Goal: Information Seeking & Learning: Learn about a topic

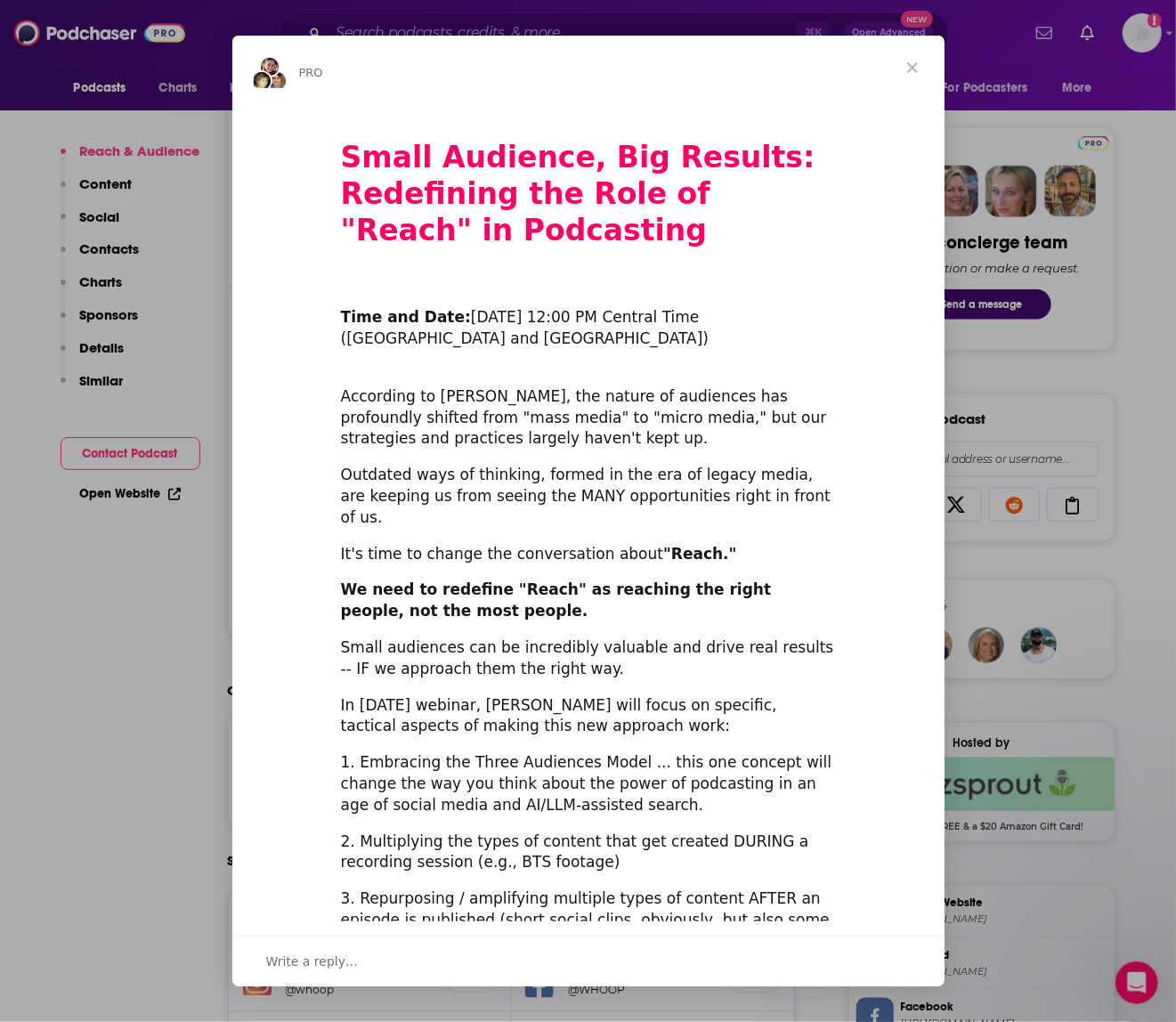
click at [917, 69] on span "Close" at bounding box center [912, 67] width 64 height 64
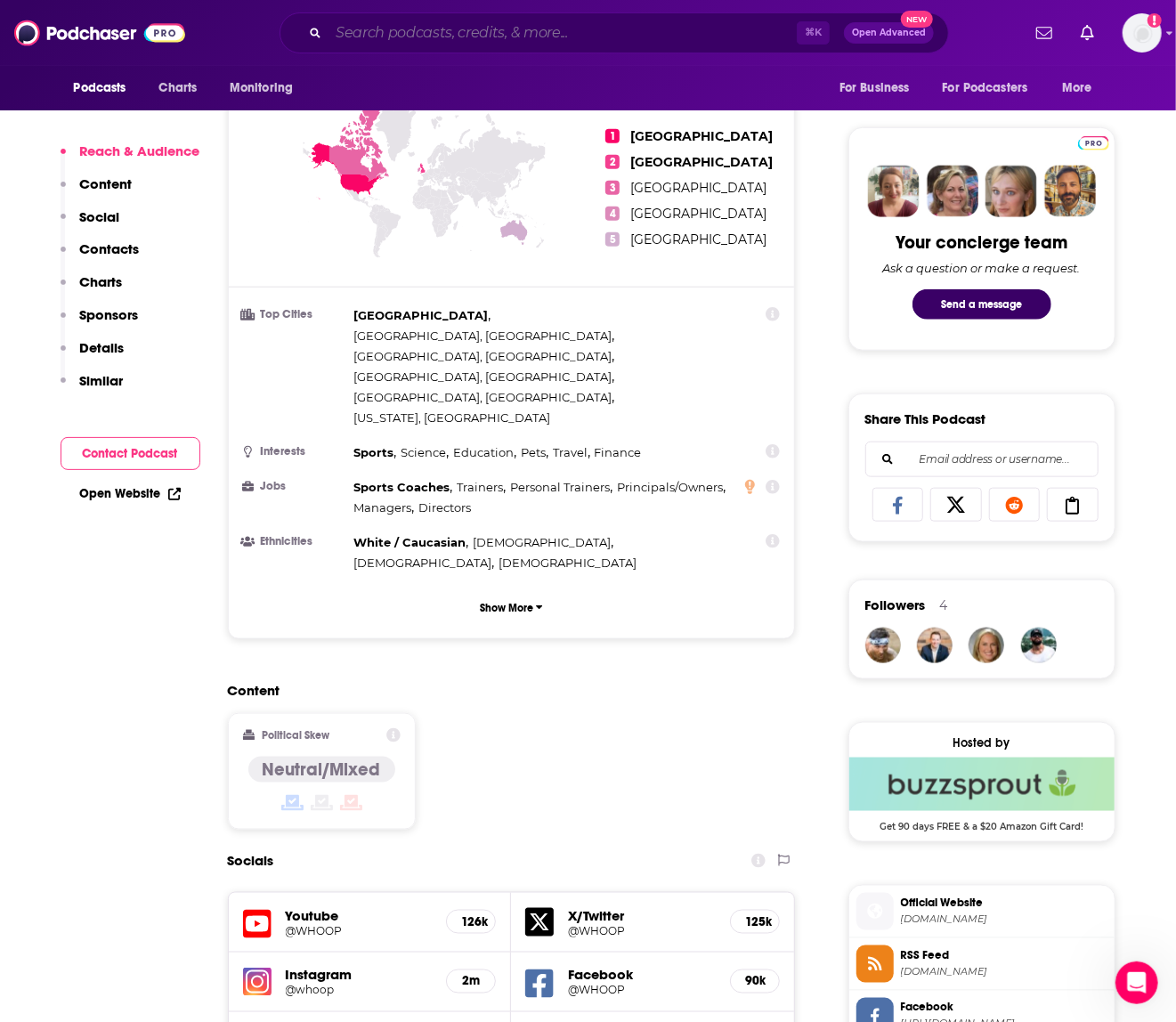
click at [435, 32] on input "Search podcasts, credits, & more..." at bounding box center [562, 33] width 469 height 29
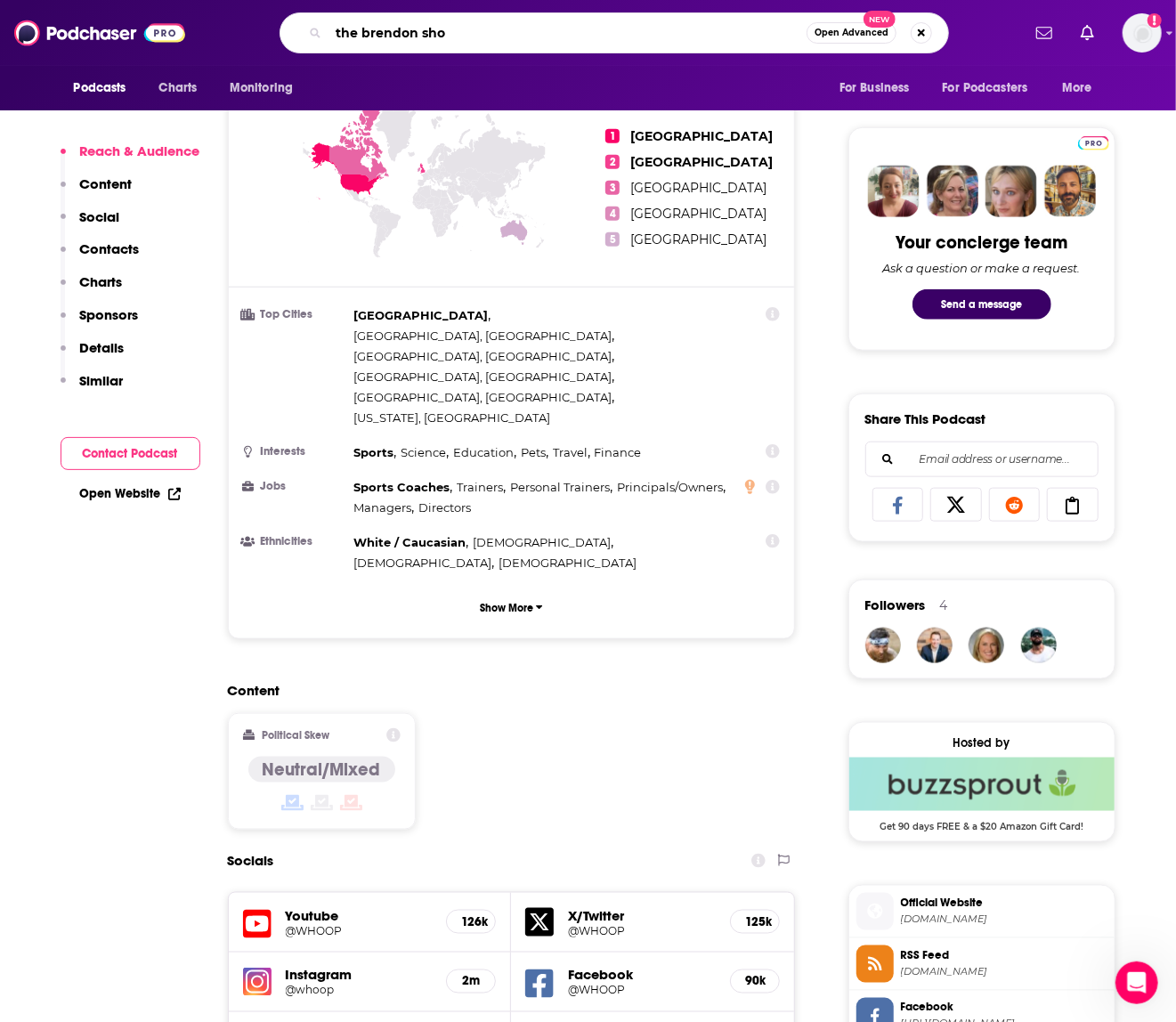
type input "the brendon show"
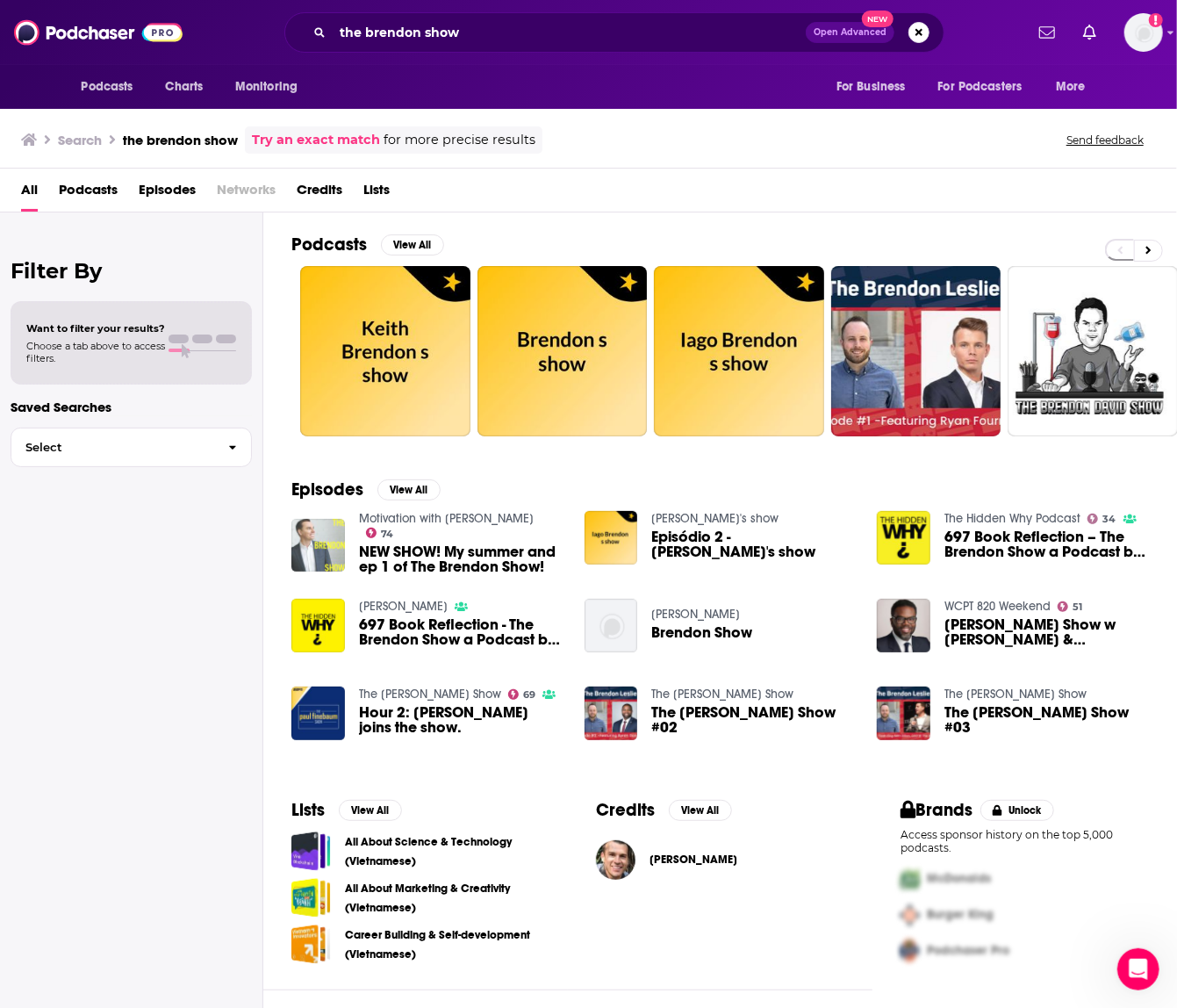
click at [305, 547] on img "NEW SHOW! My summer and ep 1 of The Brendon Show!" at bounding box center [318, 546] width 53 height 53
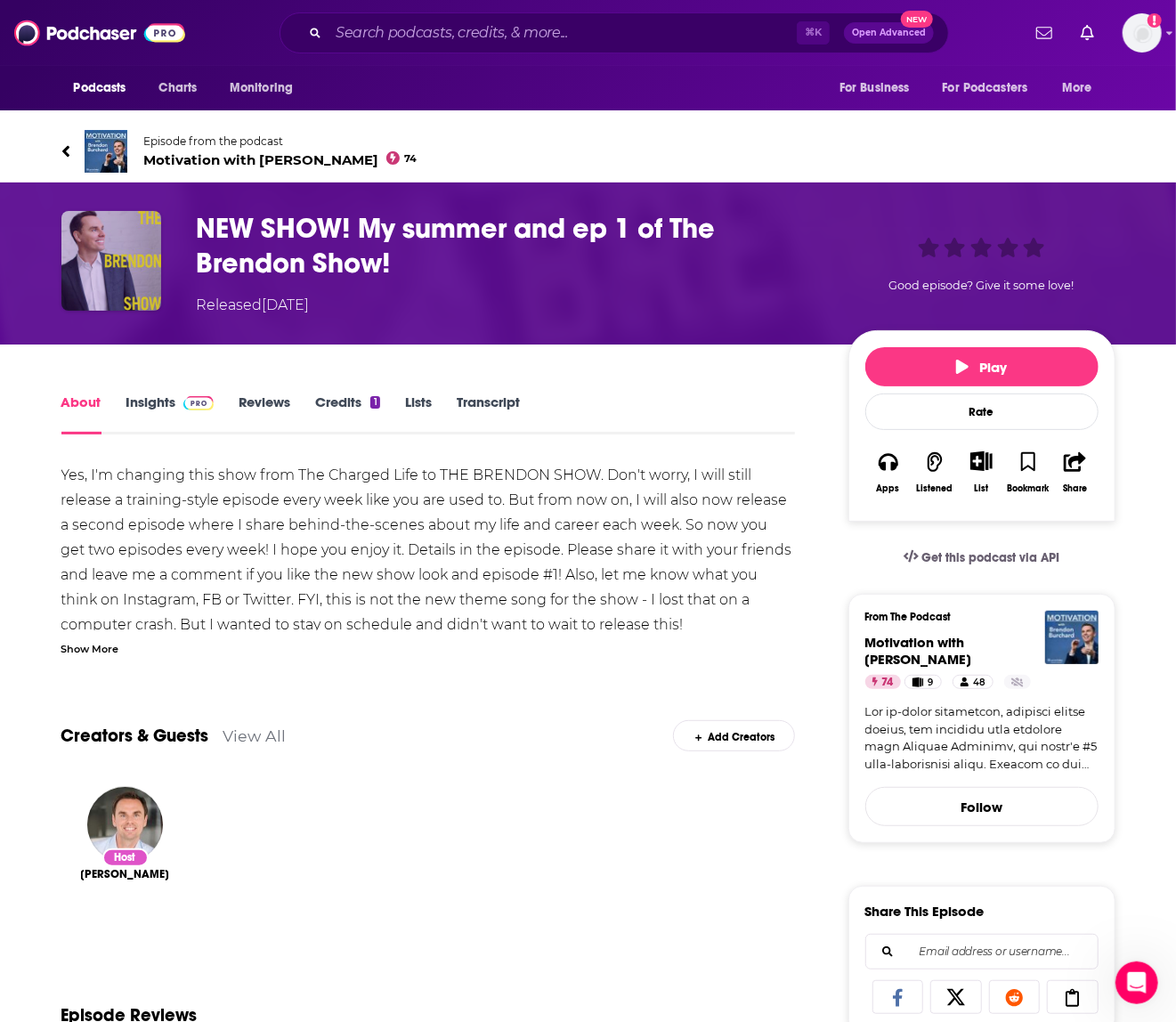
click at [127, 274] on img "NEW SHOW! My summer and ep 1 of The Brendon Show!" at bounding box center [112, 261] width 100 height 100
click at [218, 166] on span "Motivation with Brendon Burchard 74" at bounding box center [281, 160] width 273 height 17
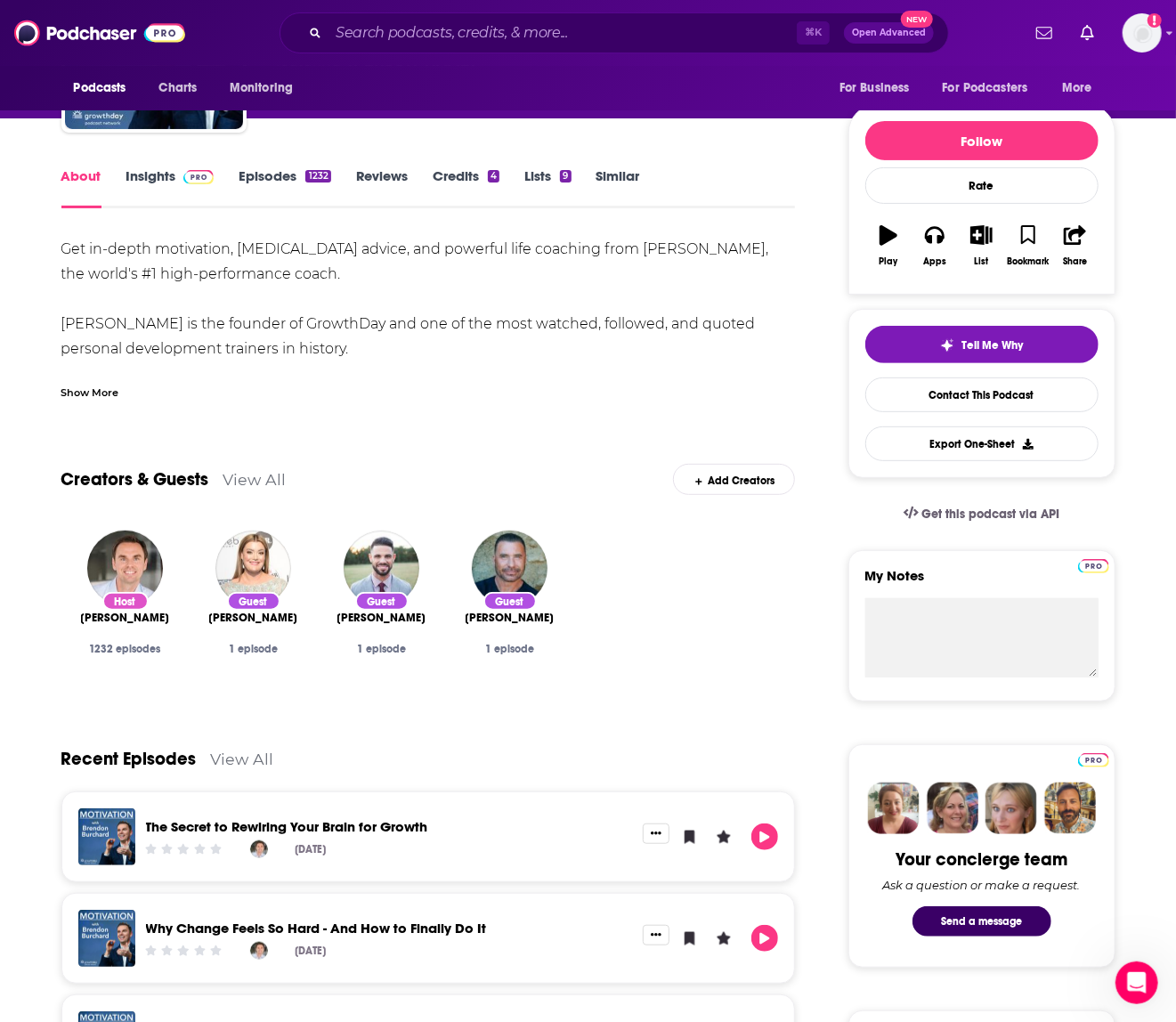
scroll to position [189, 0]
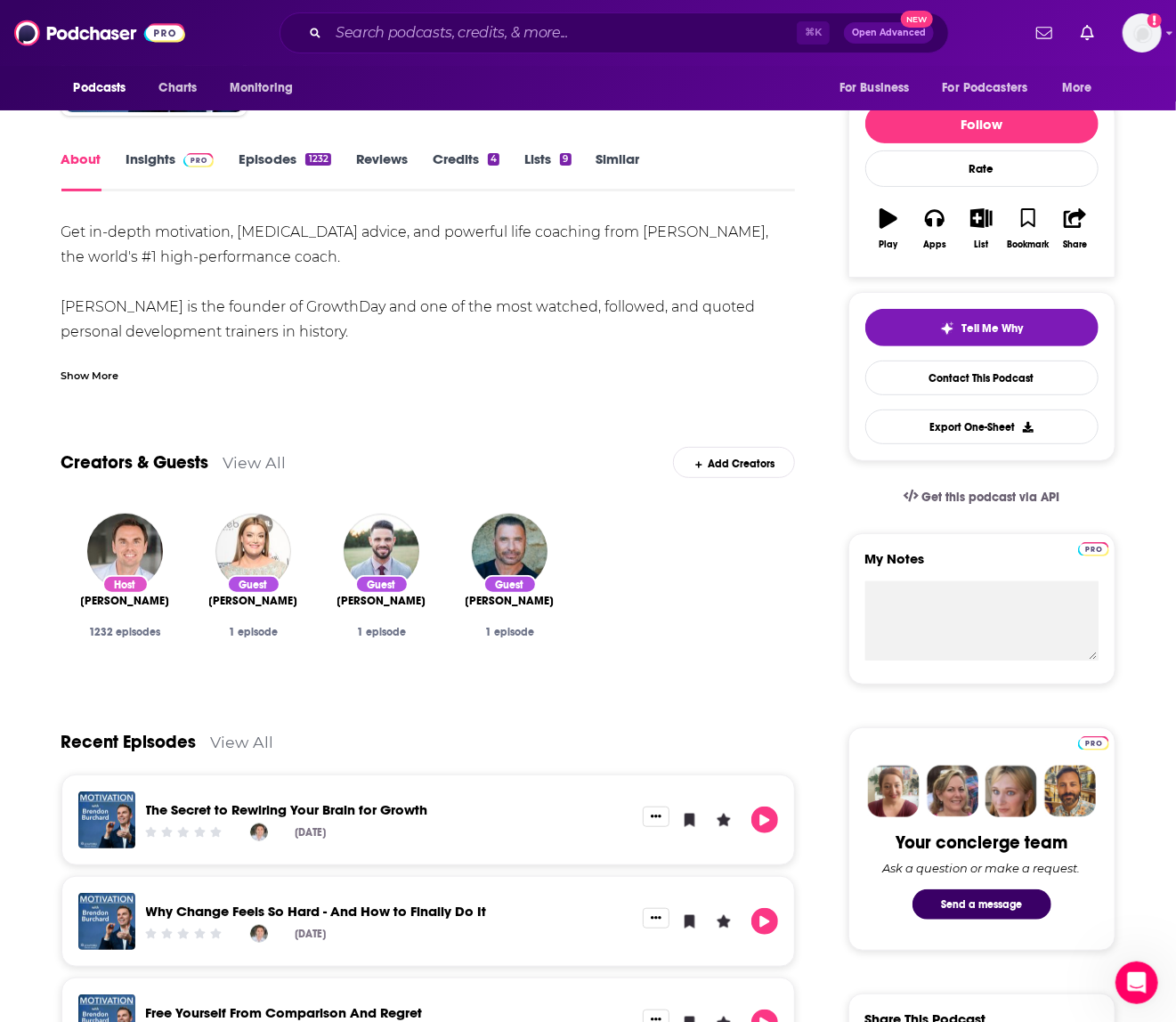
click at [157, 166] on link "Insights" at bounding box center [170, 170] width 89 height 41
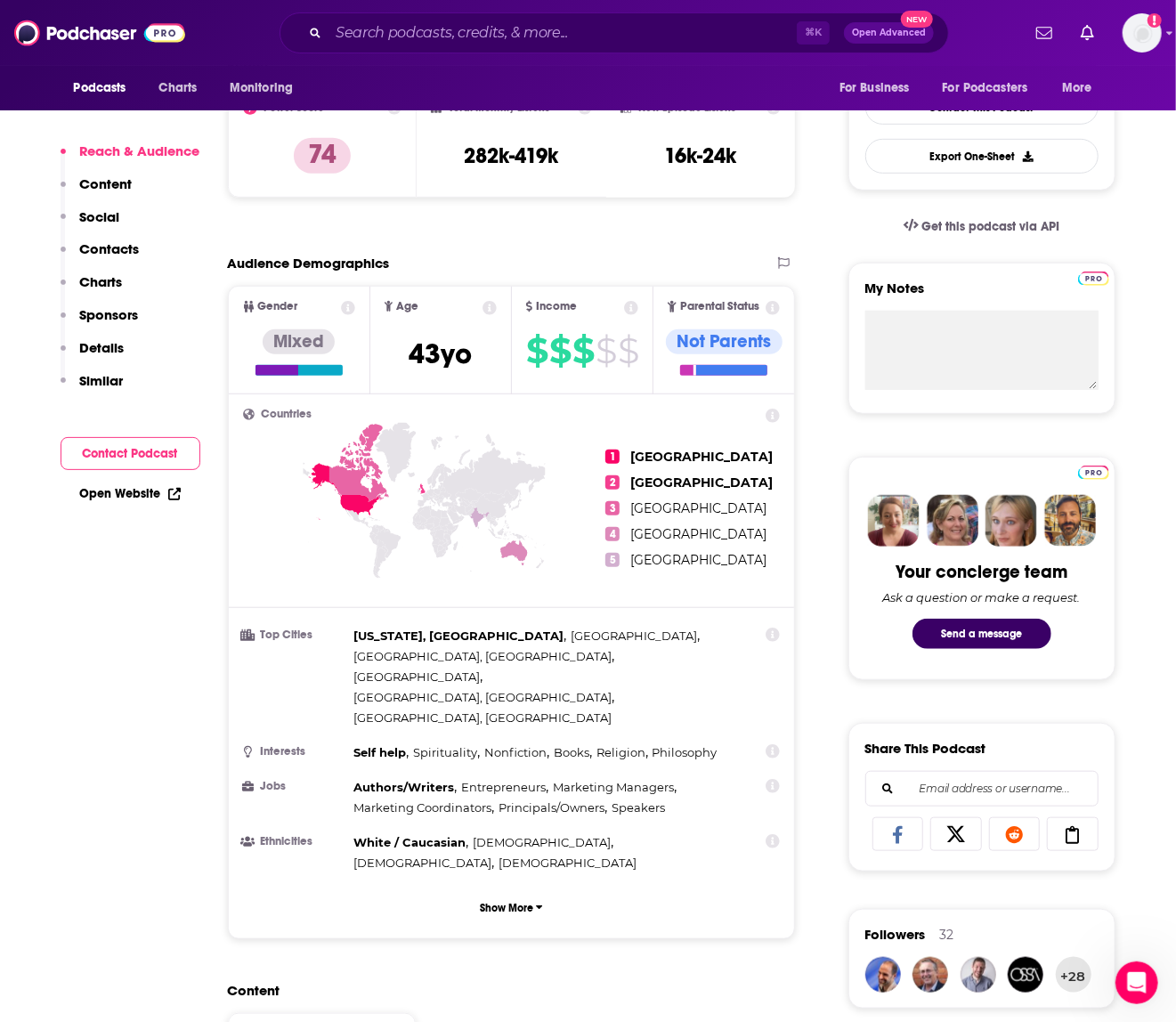
scroll to position [461, 0]
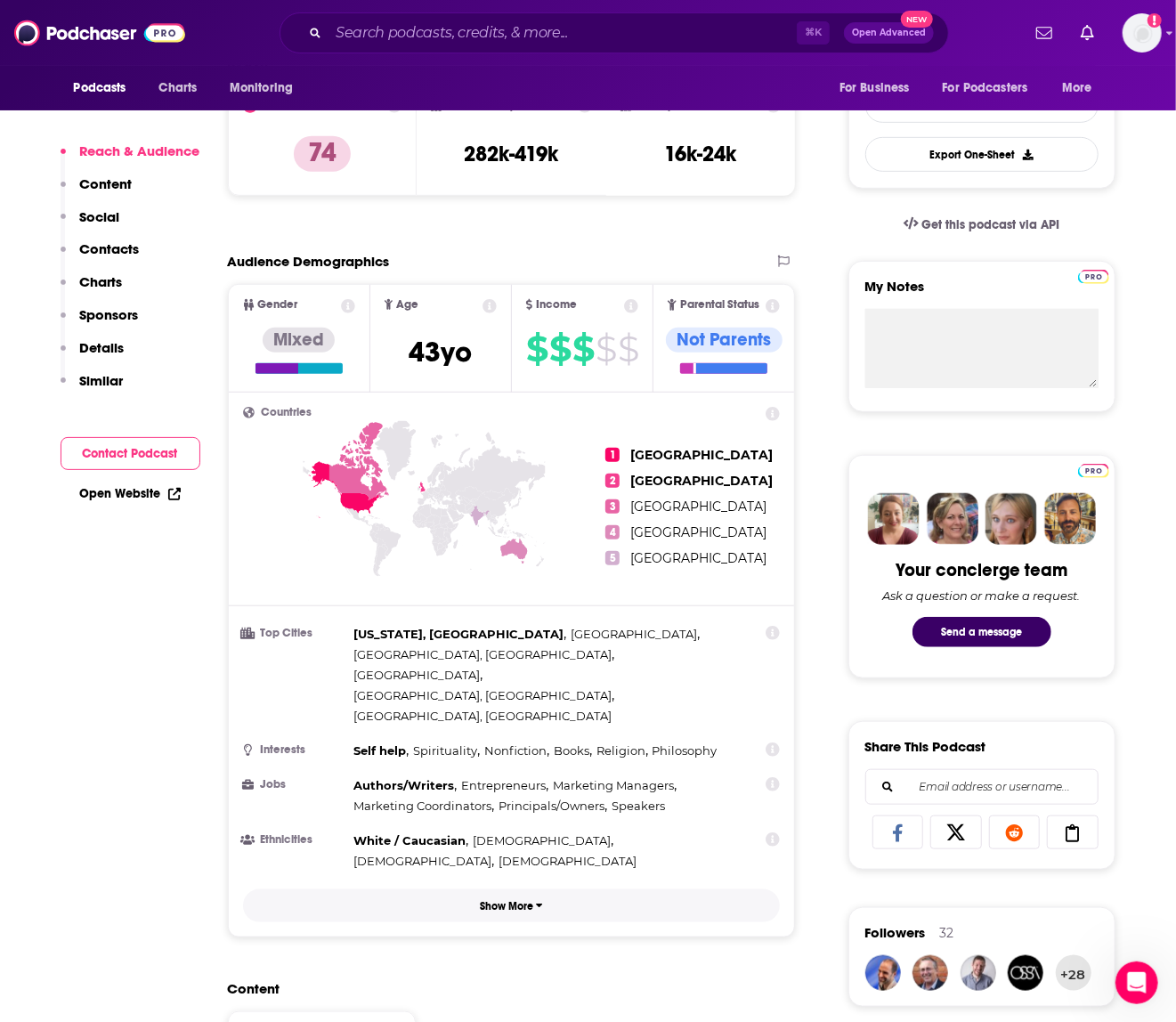
click at [480, 900] on p "Show More" at bounding box center [506, 906] width 53 height 13
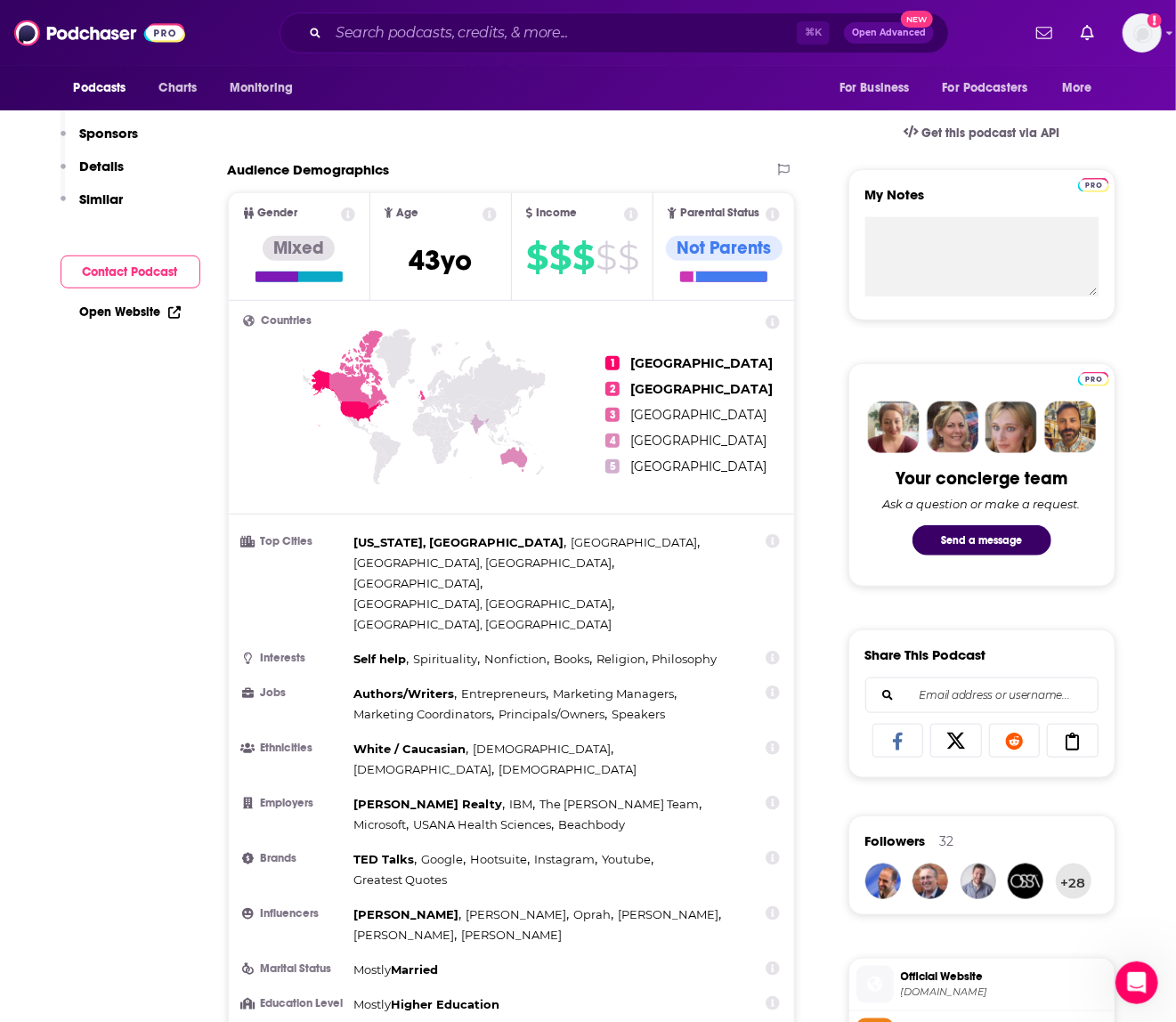
scroll to position [0, 0]
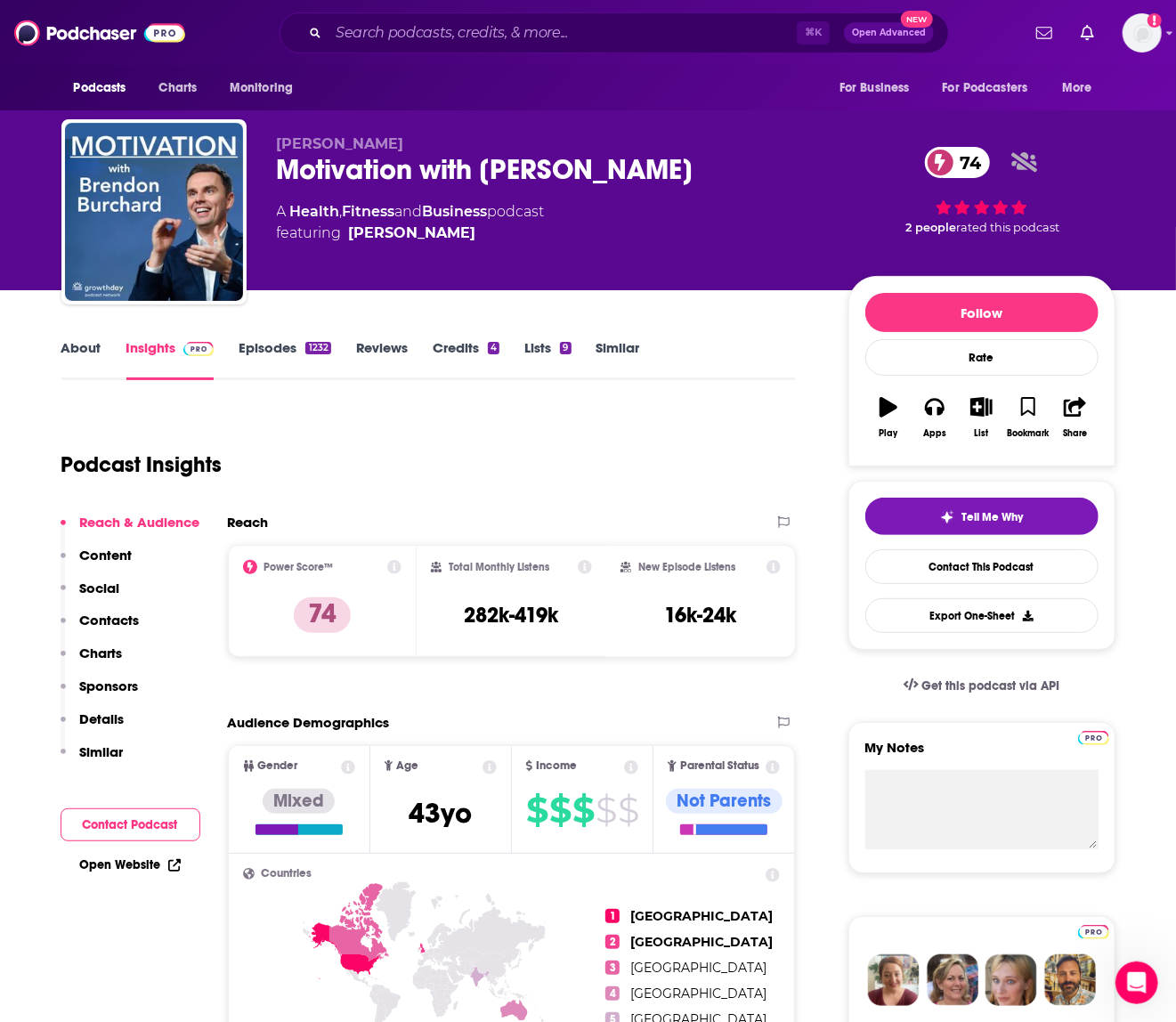
click at [390, 48] on div "⌘ K Open Advanced New" at bounding box center [614, 33] width 670 height 41
click at [386, 35] on input "Search podcasts, credits, & more..." at bounding box center [562, 33] width 469 height 29
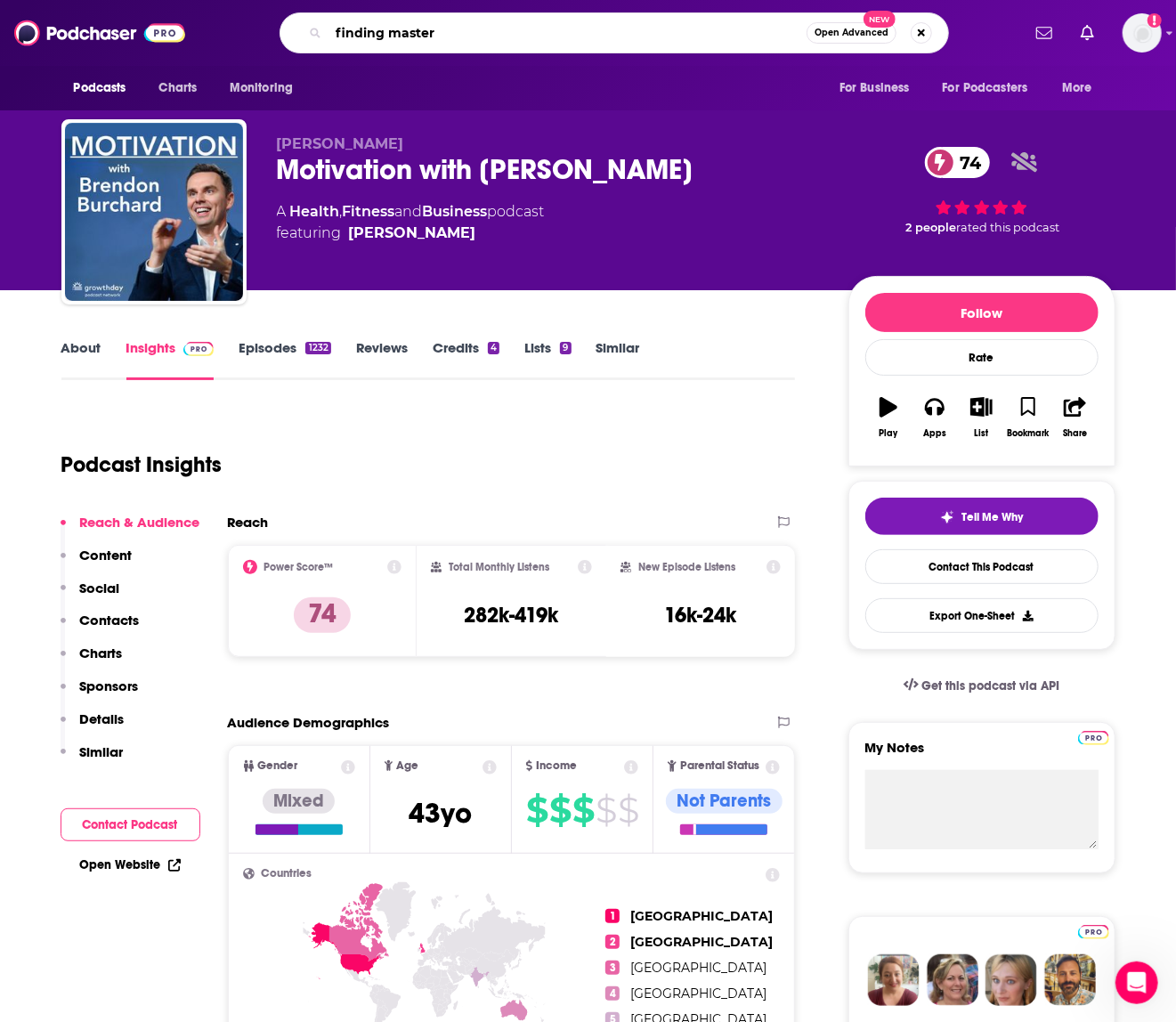
type input "finding mastery"
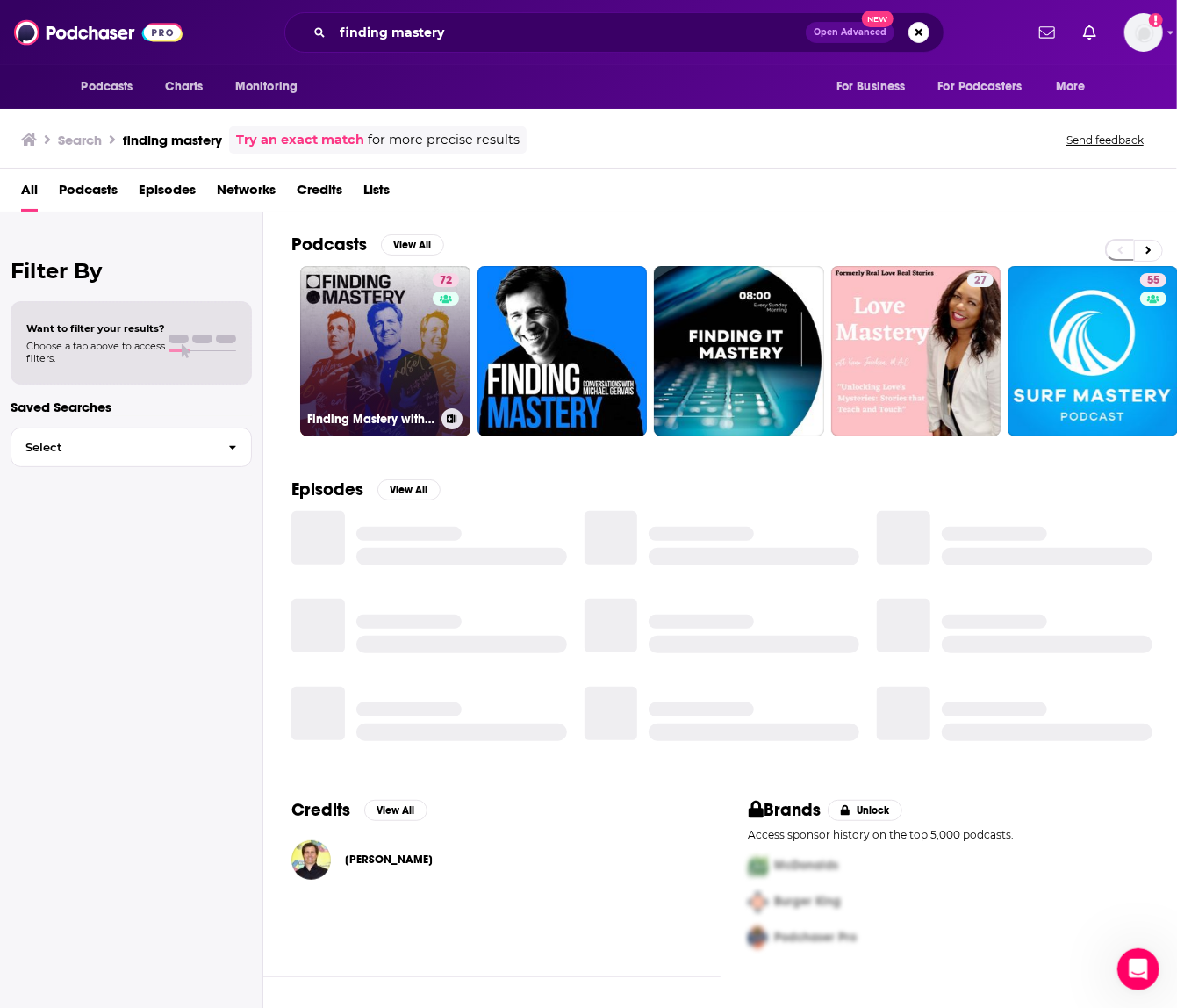
click at [382, 312] on link "72 Finding Mastery with Dr. Michael Gervais" at bounding box center [384, 350] width 170 height 170
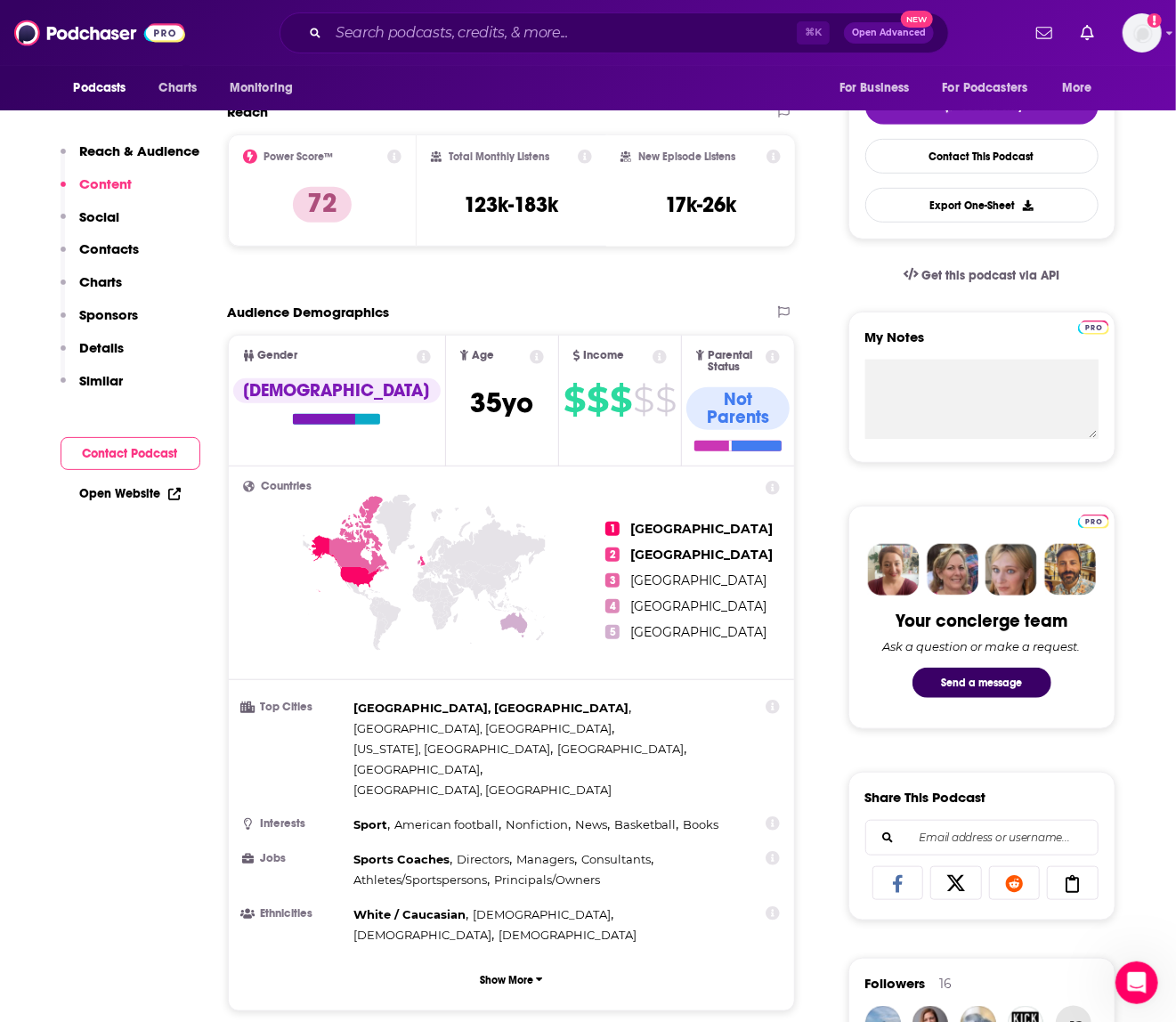
scroll to position [337, 0]
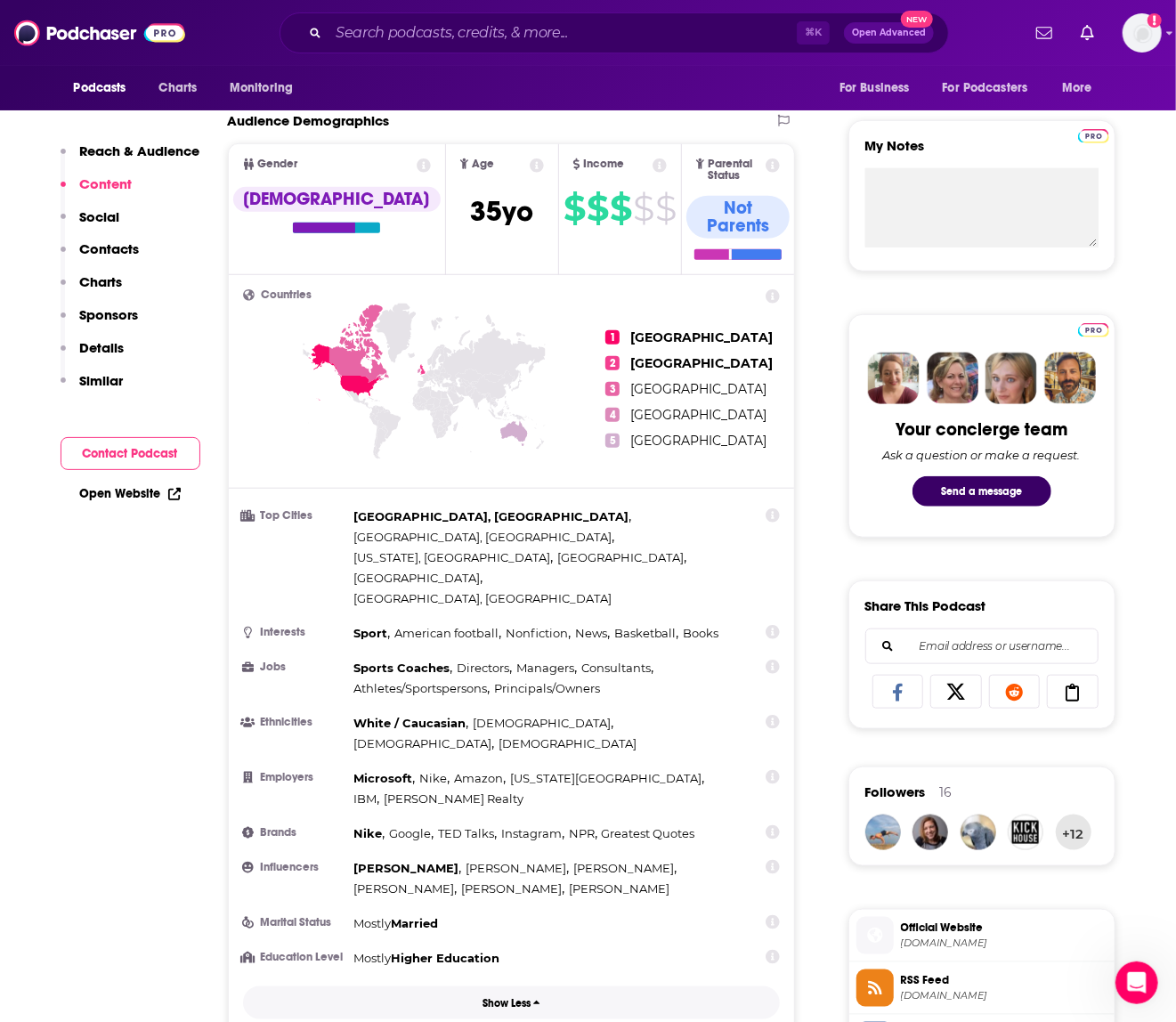
scroll to position [577, 0]
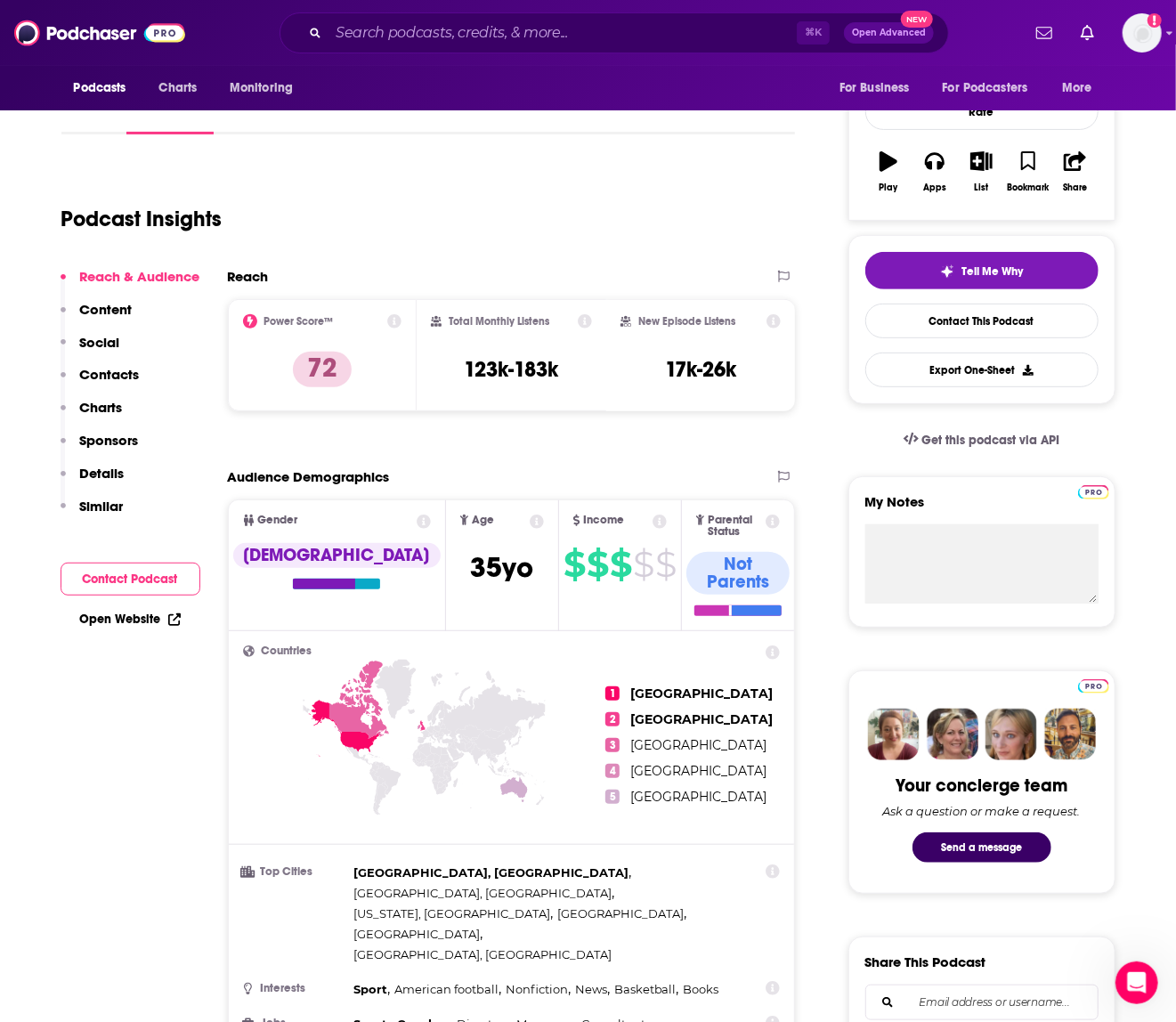
scroll to position [243, 0]
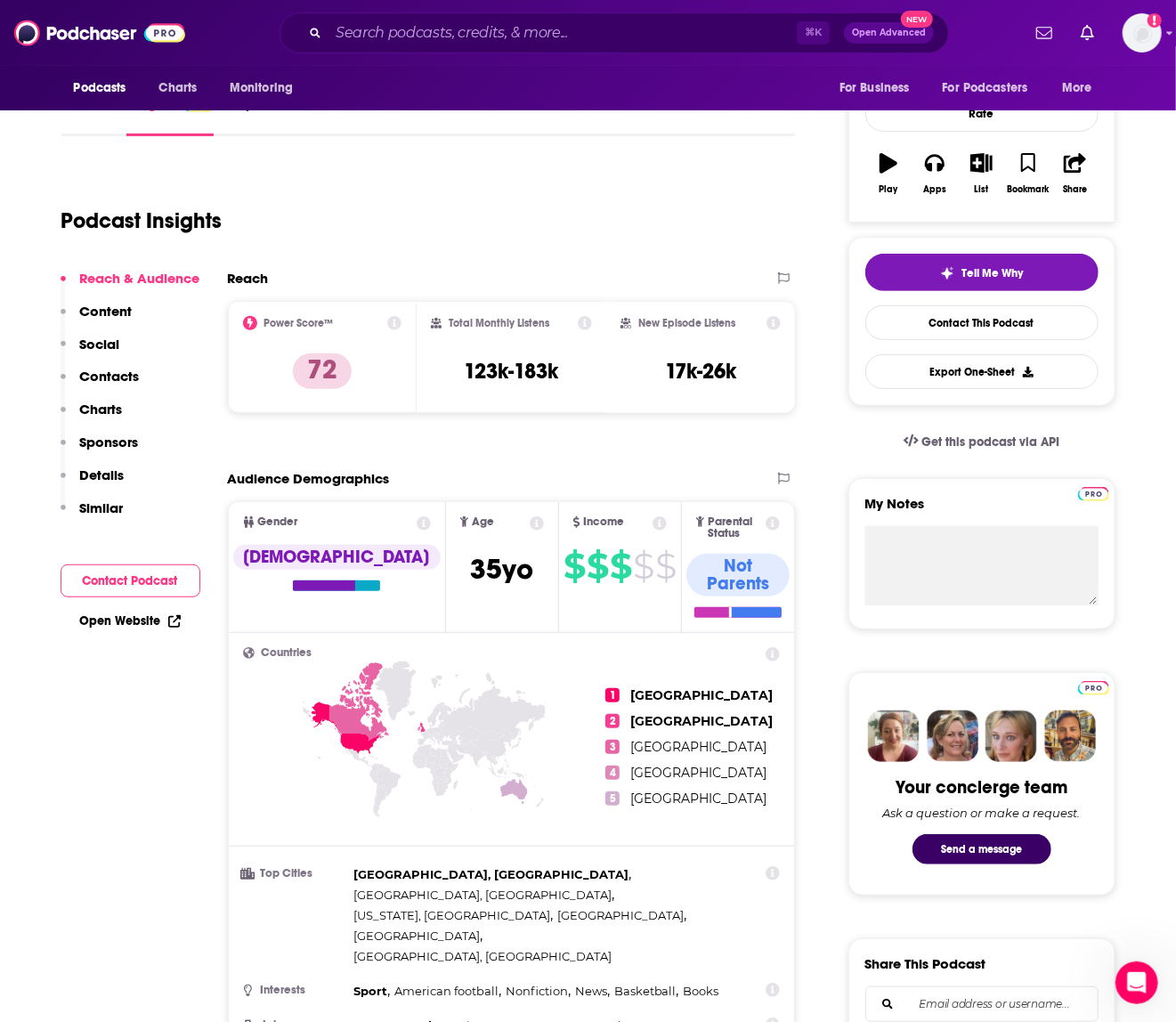
click at [443, 53] on div "⌘ K Open Advanced New" at bounding box center [614, 33] width 670 height 41
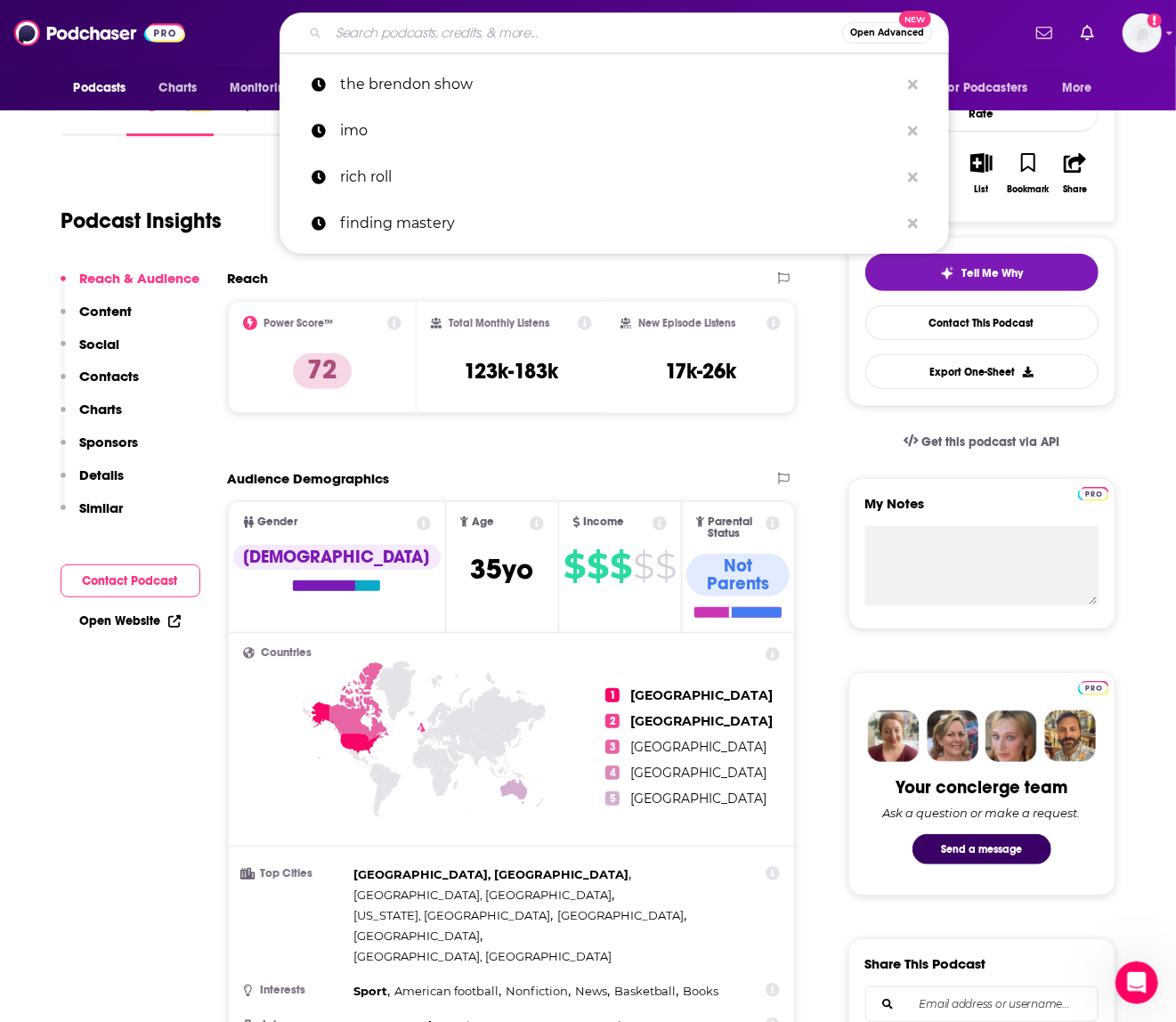
click at [430, 39] on input "Search podcasts, credits, & more..." at bounding box center [585, 33] width 514 height 29
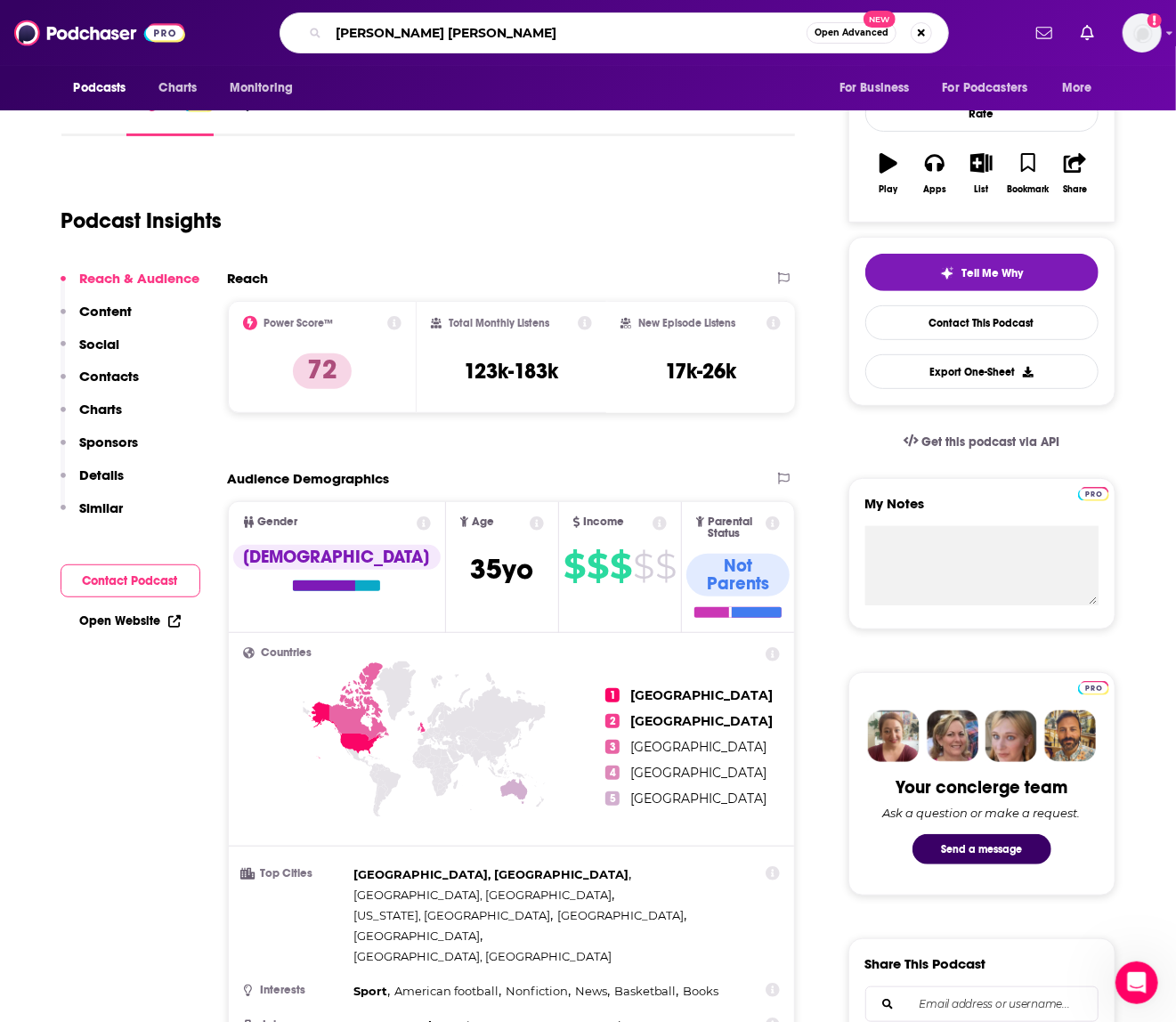
type input "jamie kern lima"
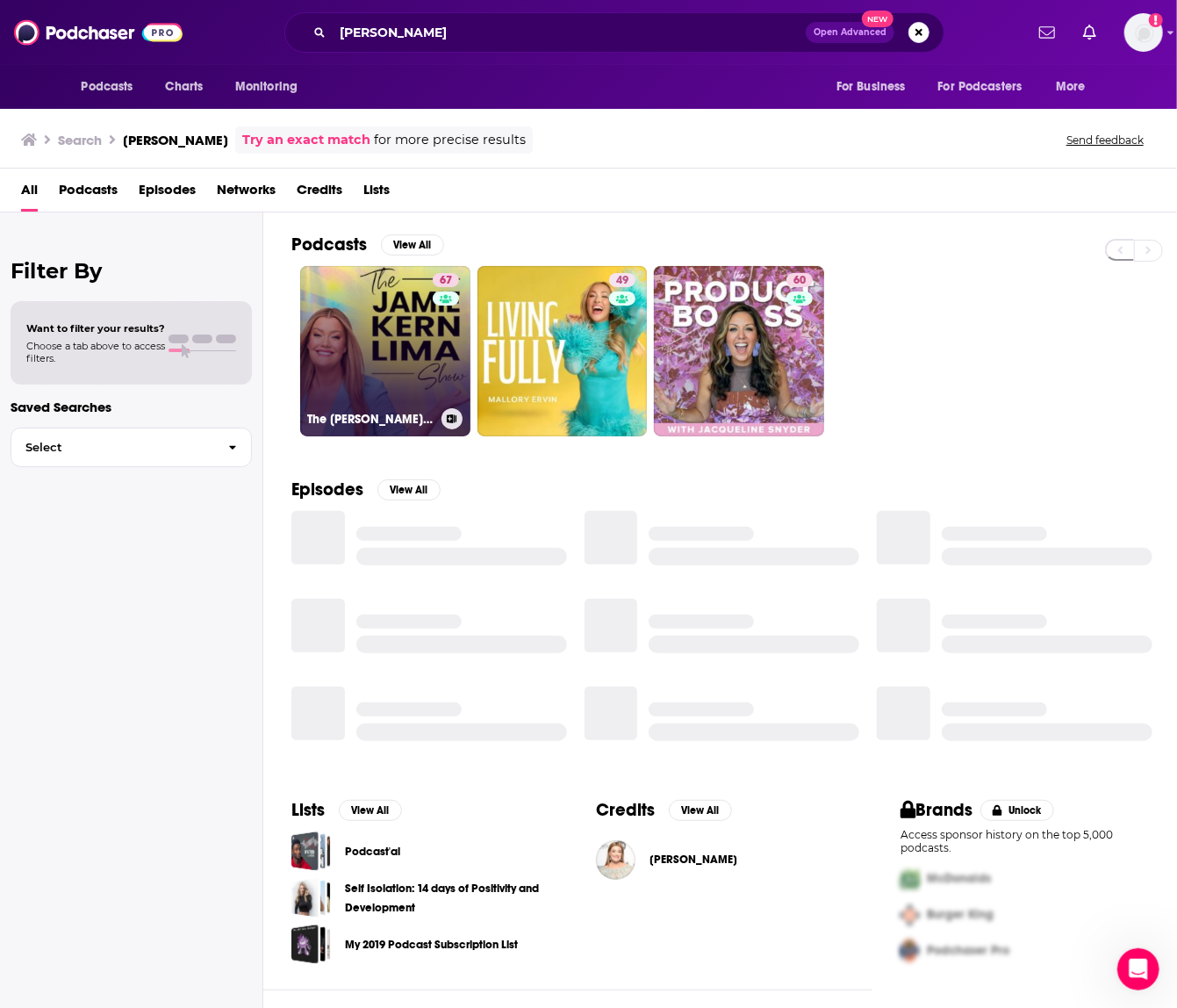
click at [394, 342] on link "67 The Jamie Kern Lima Show" at bounding box center [384, 350] width 170 height 170
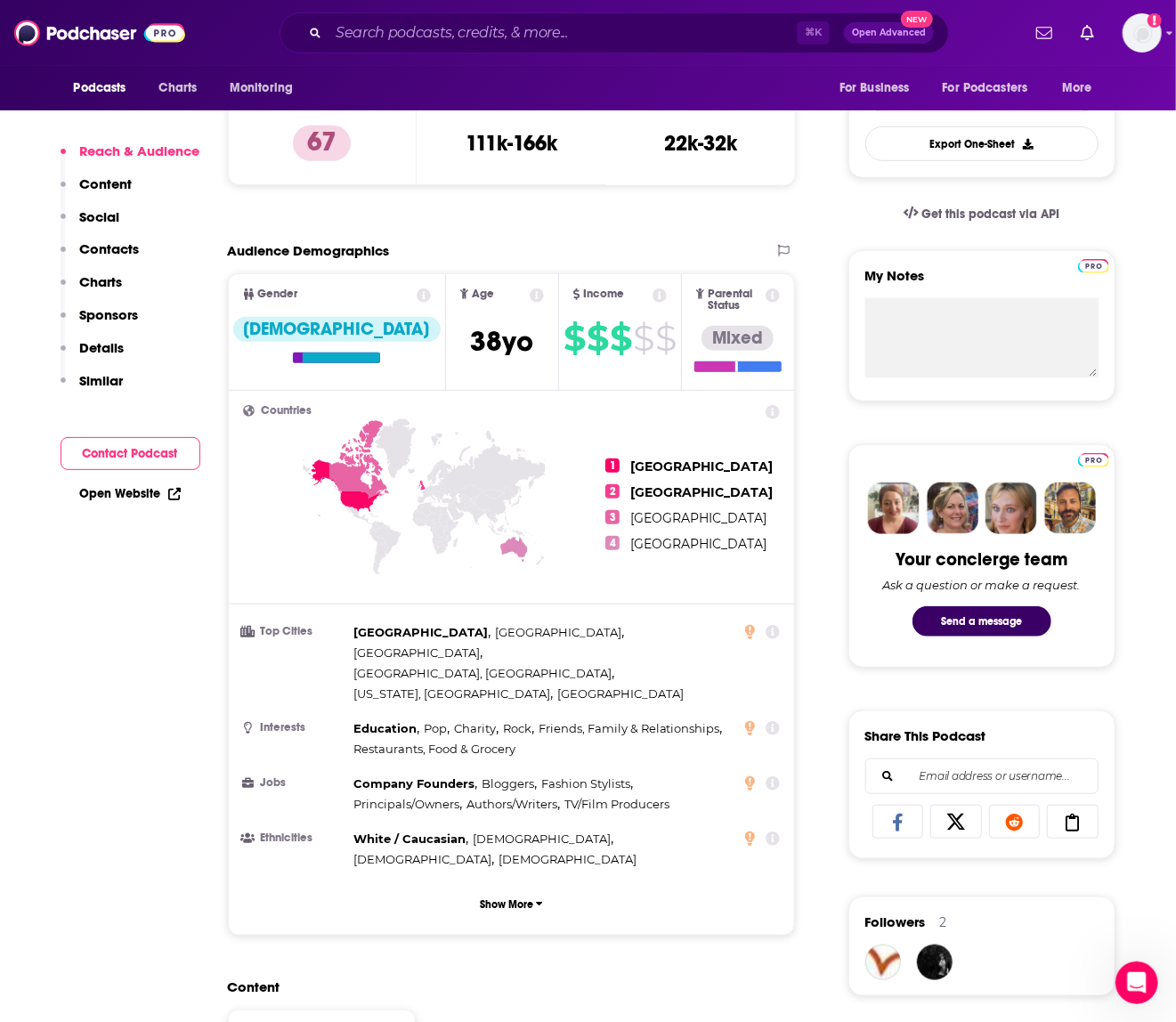
scroll to position [485, 0]
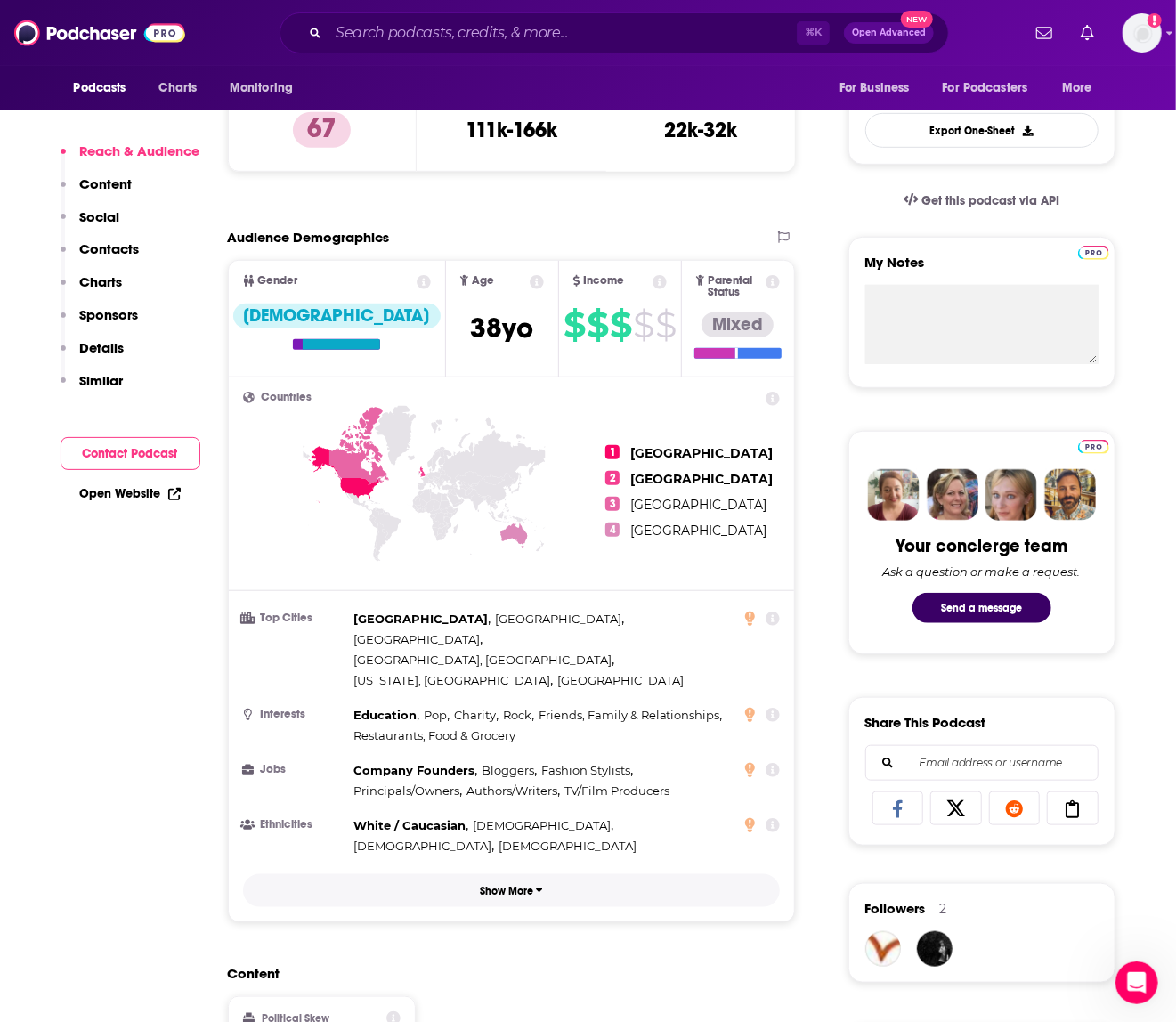
click at [499, 884] on p "Show More" at bounding box center [506, 890] width 53 height 13
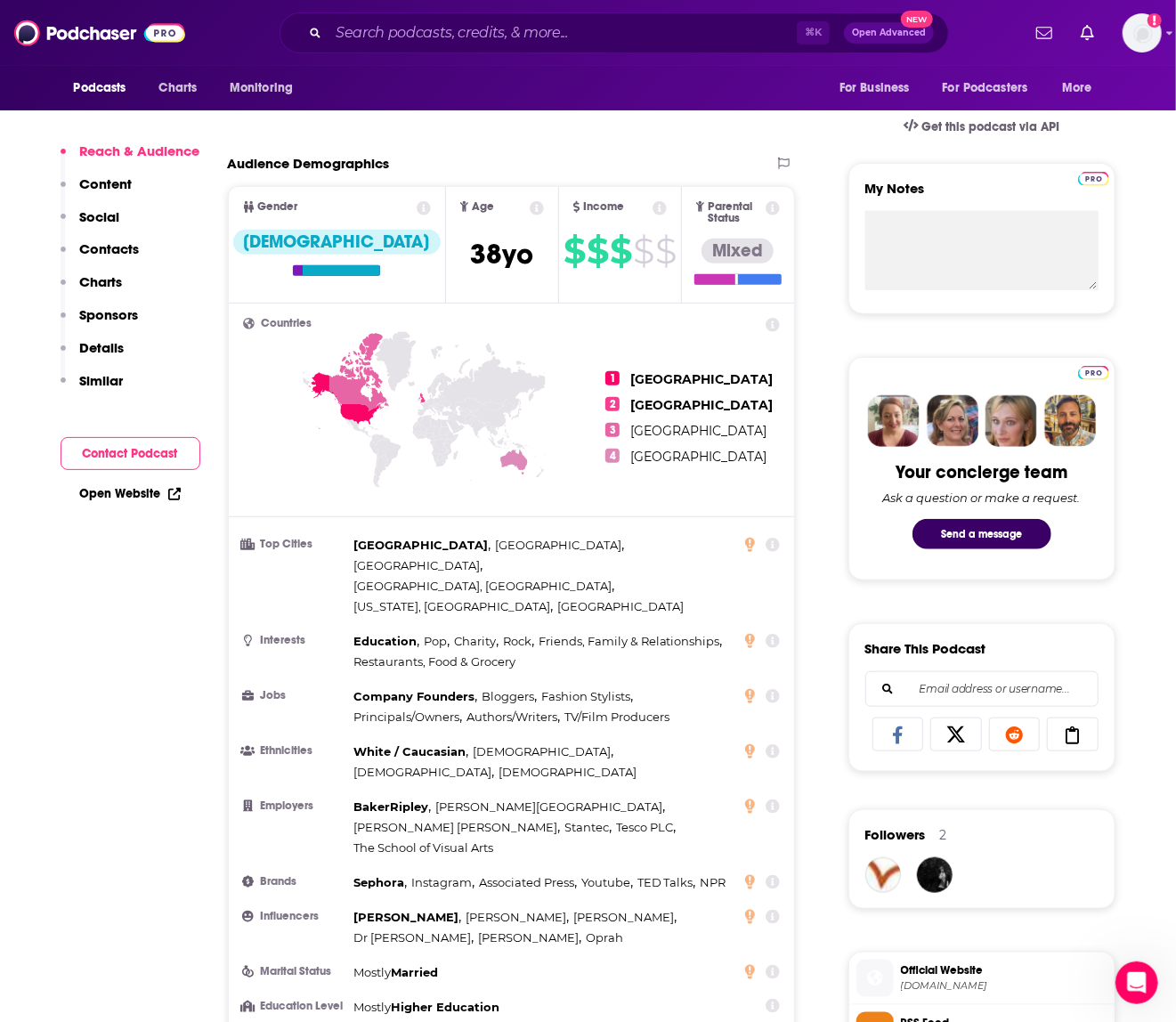
scroll to position [581, 0]
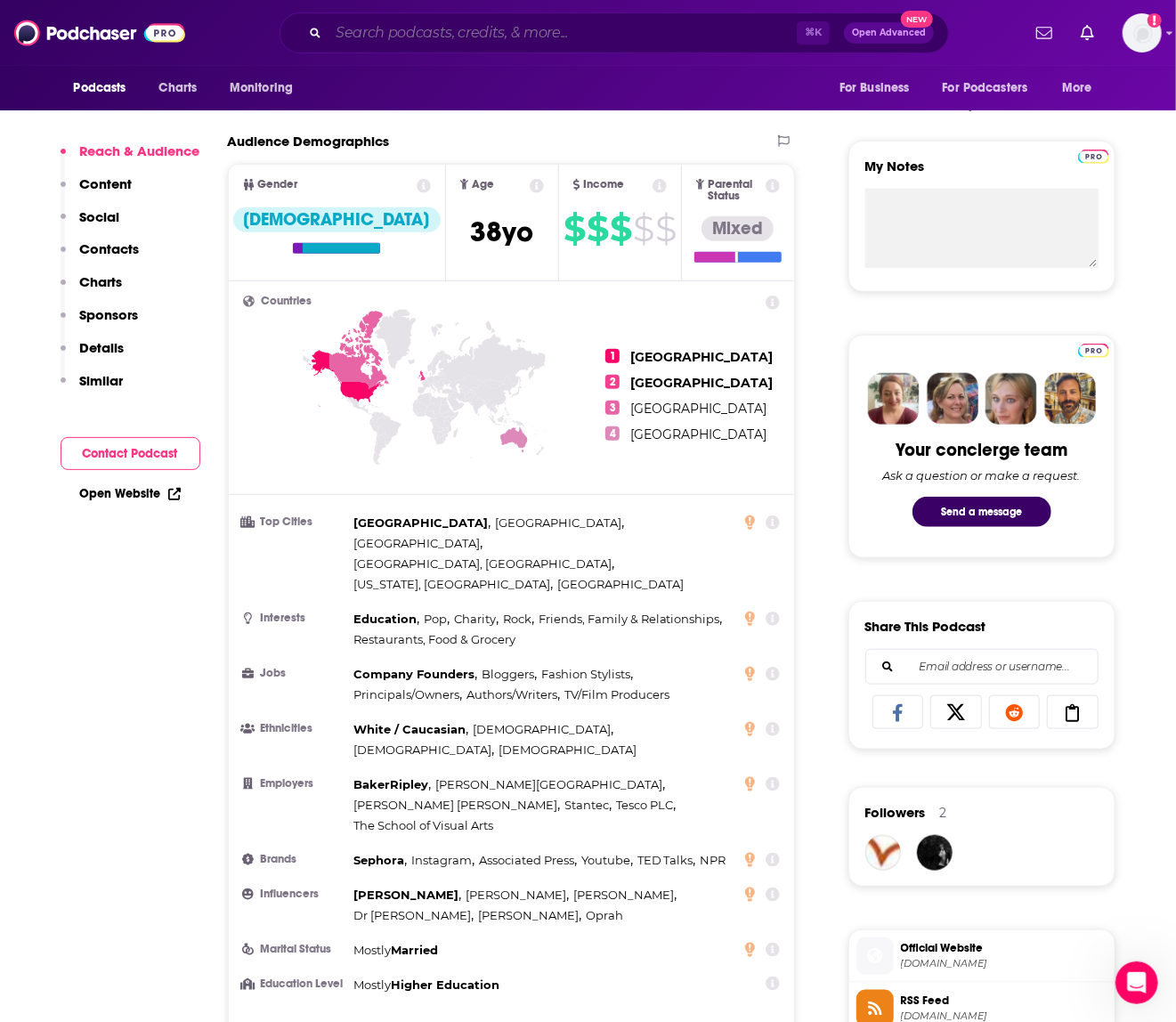
click at [396, 41] on input "Search podcasts, credits, & more..." at bounding box center [562, 33] width 469 height 29
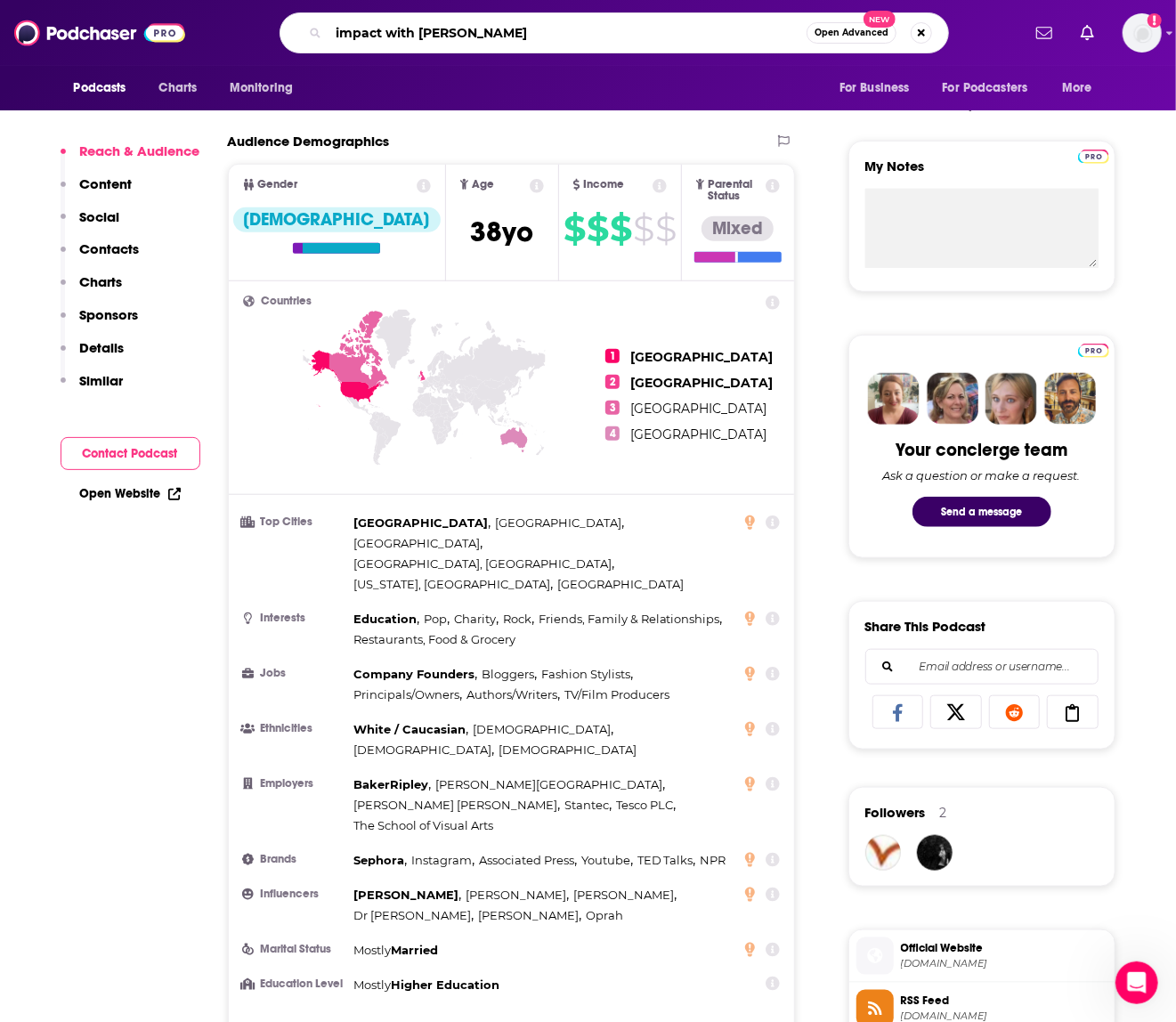
type input "impact with eddie wilson"
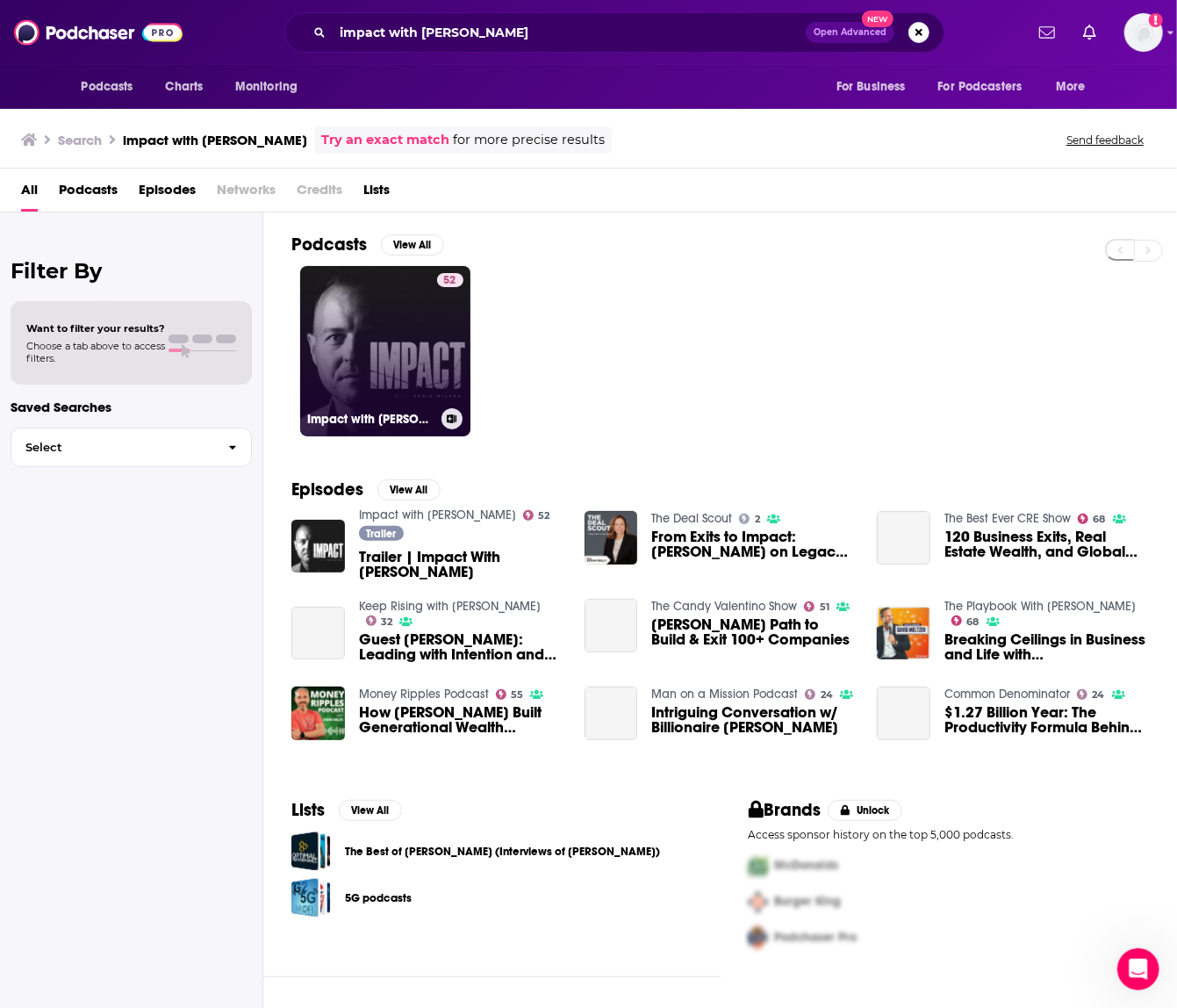
click at [399, 287] on link "52 Impact with Eddie Wilson" at bounding box center [384, 350] width 170 height 170
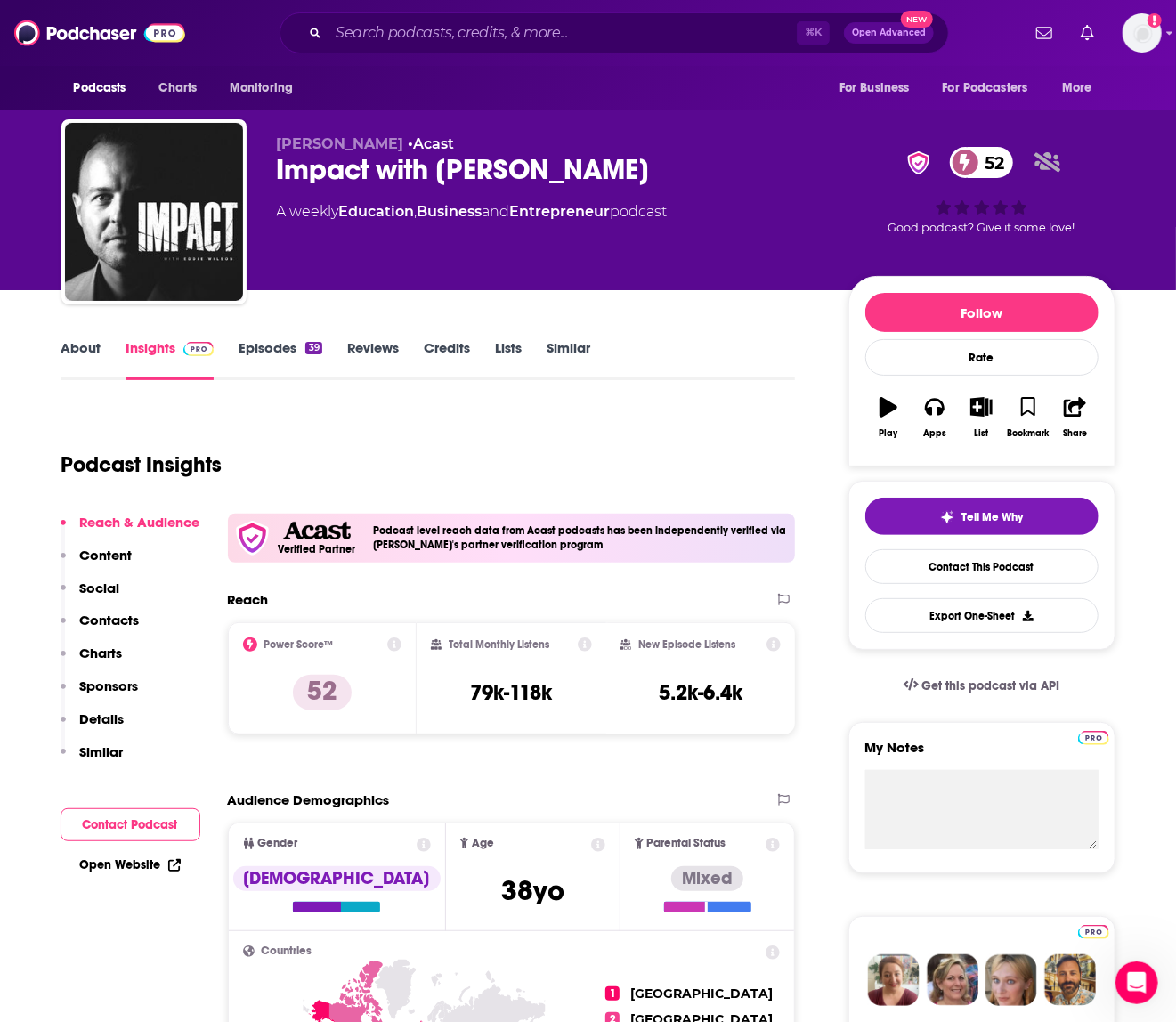
scroll to position [69, 0]
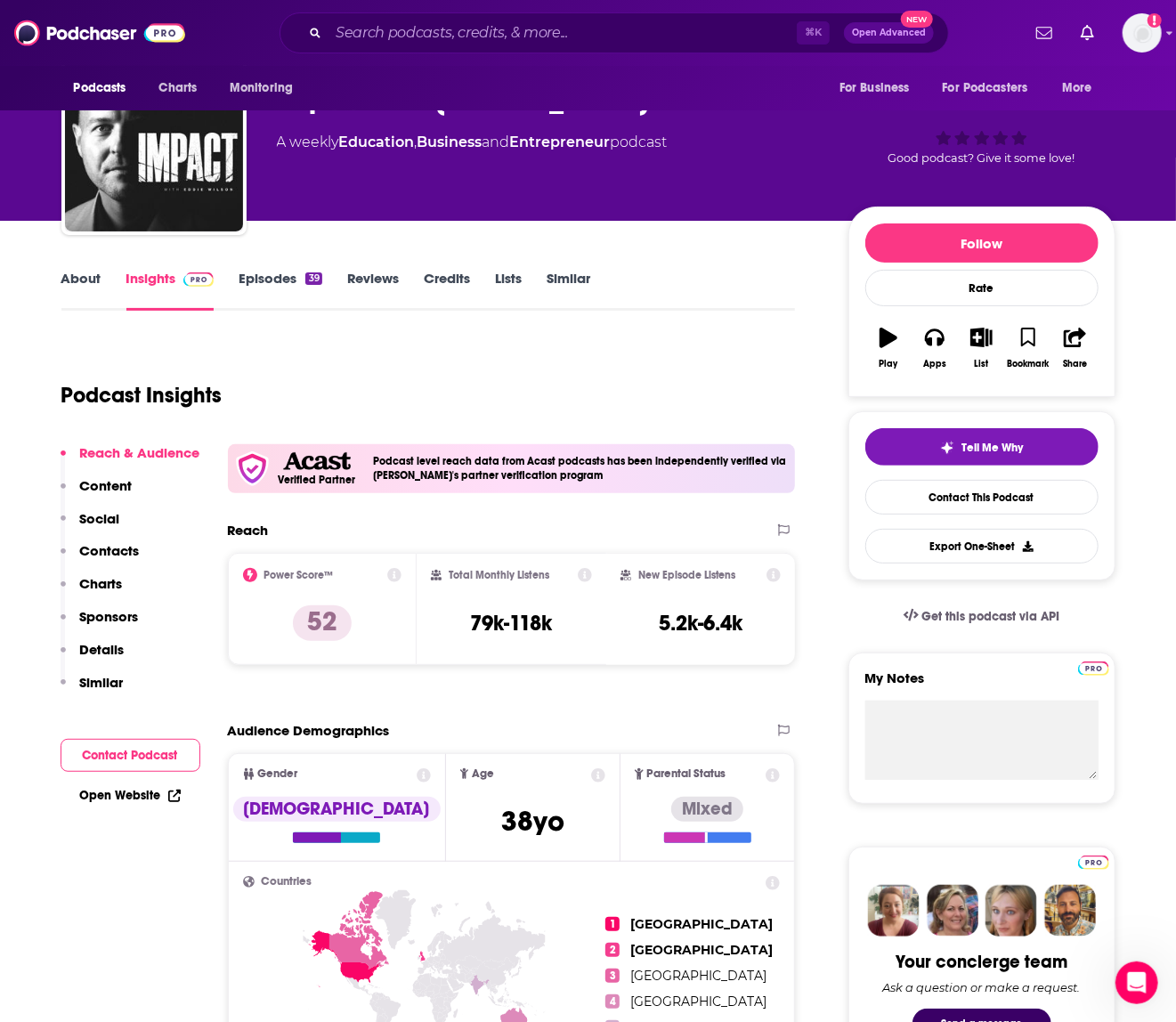
click at [88, 584] on p "Charts" at bounding box center [101, 583] width 42 height 17
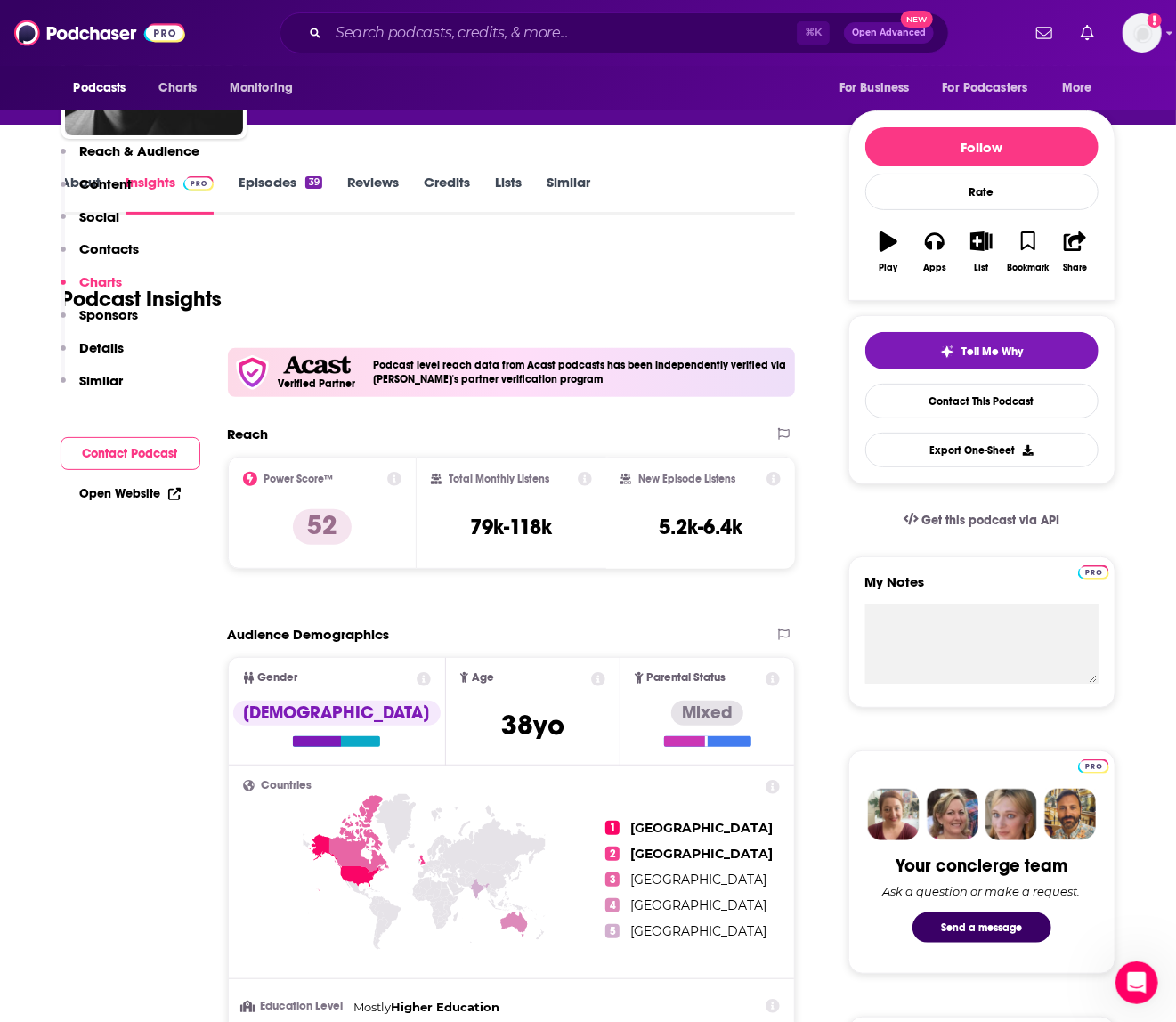
scroll to position [1599, 0]
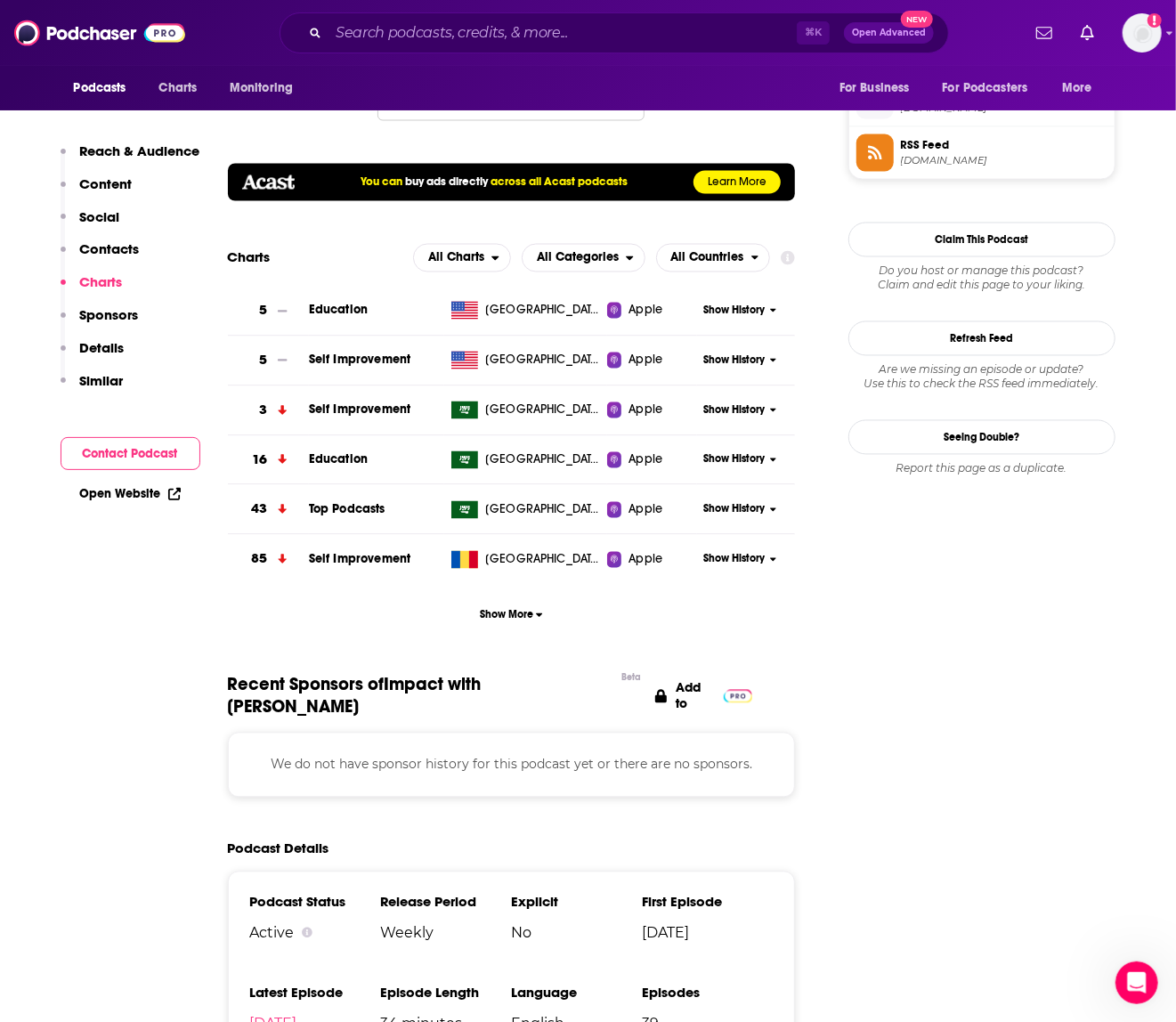
click at [343, 417] on span "Self Improvement" at bounding box center [359, 410] width 101 height 15
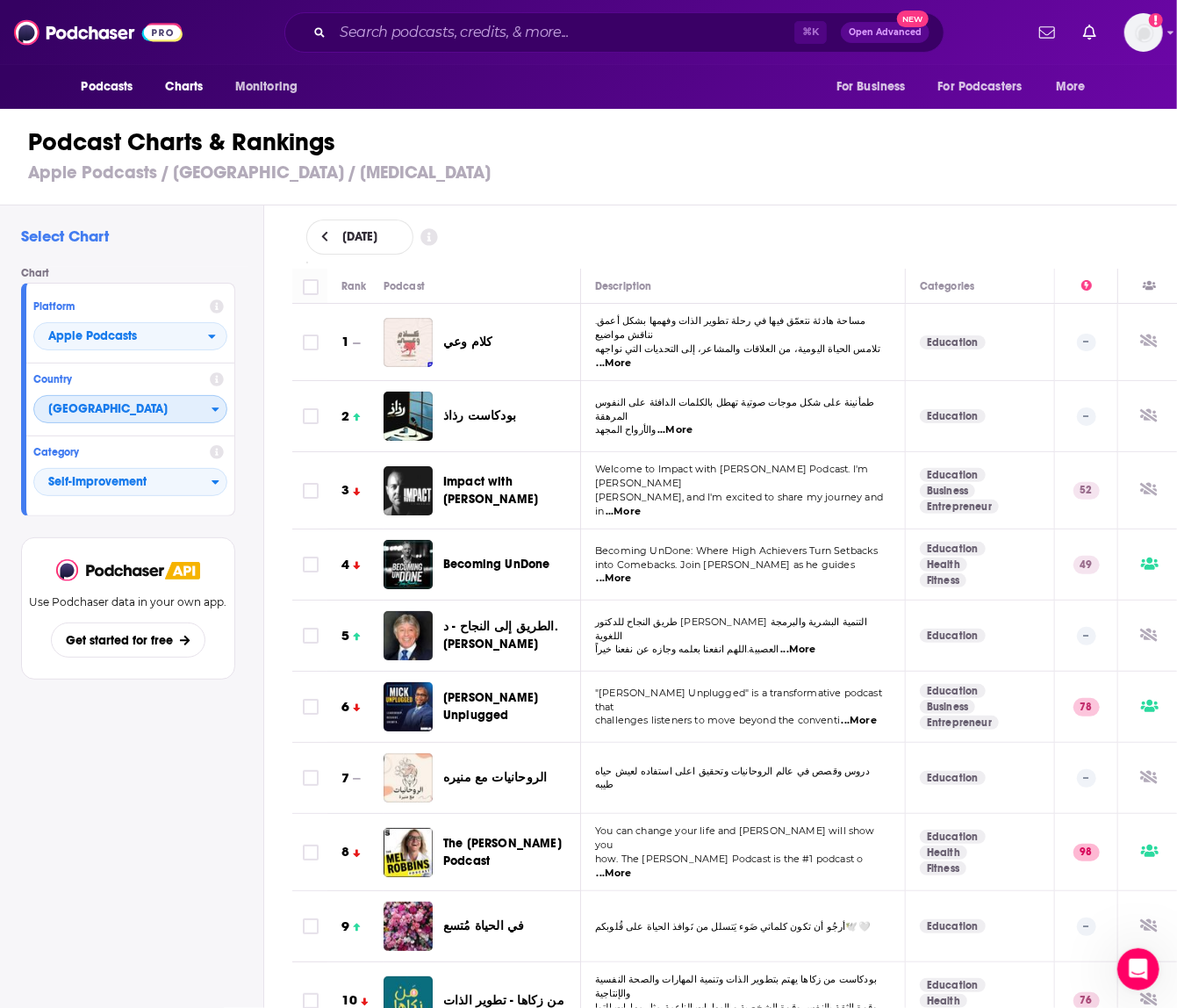
click at [179, 418] on span "[GEOGRAPHIC_DATA]" at bounding box center [122, 409] width 177 height 29
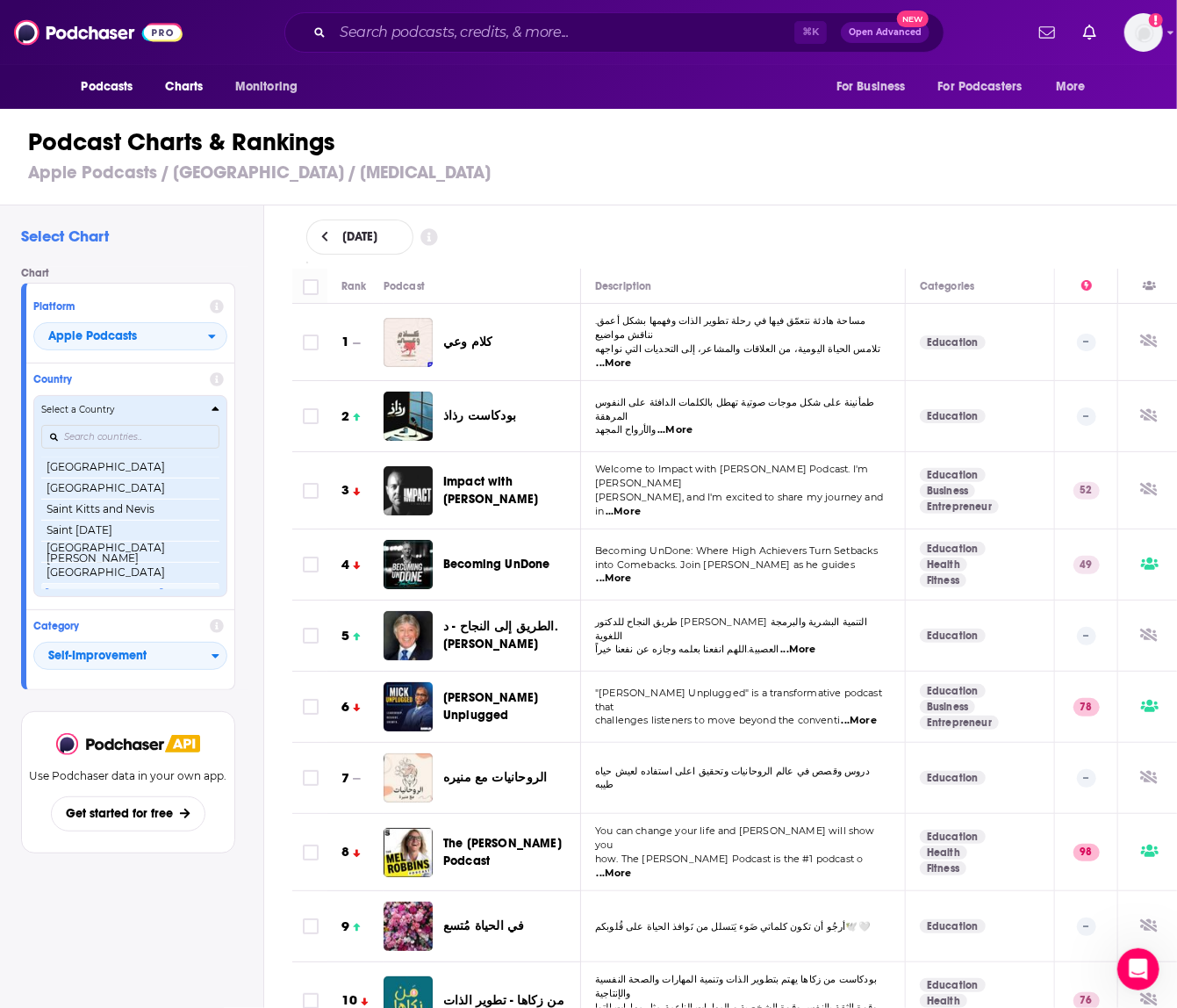
scroll to position [2734, 0]
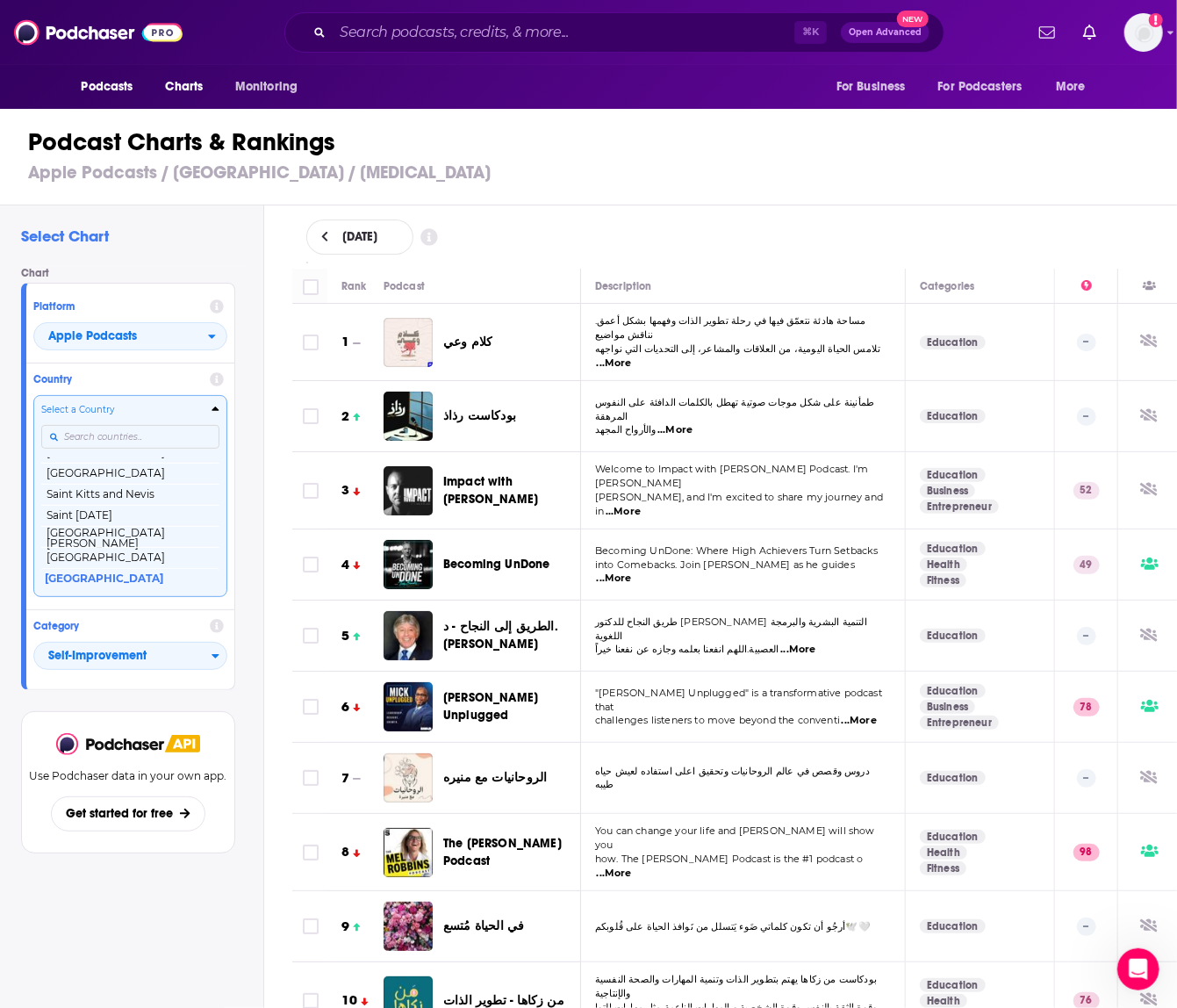
click at [163, 436] on input "Countries" at bounding box center [130, 437] width 178 height 24
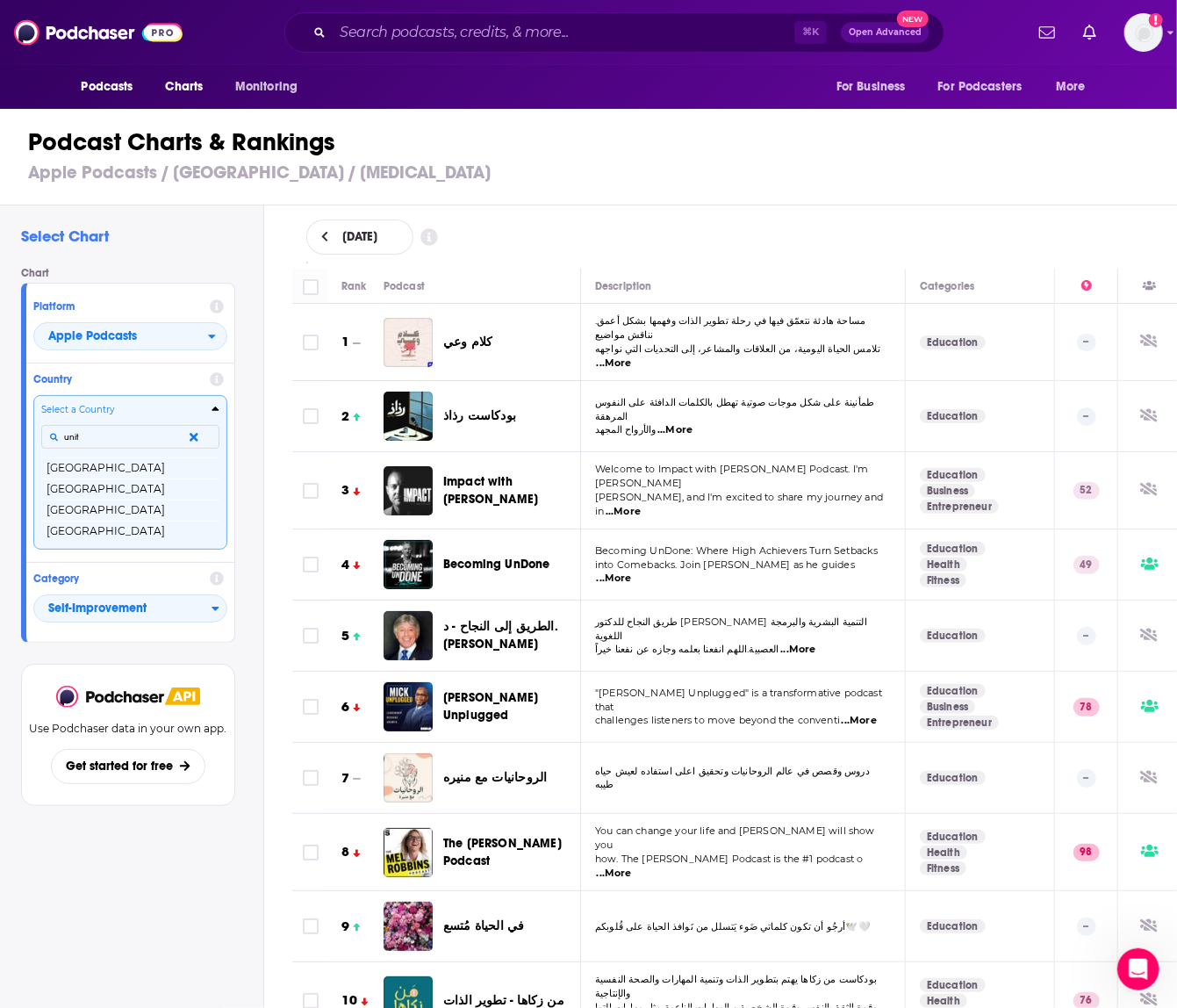
scroll to position [0, 0]
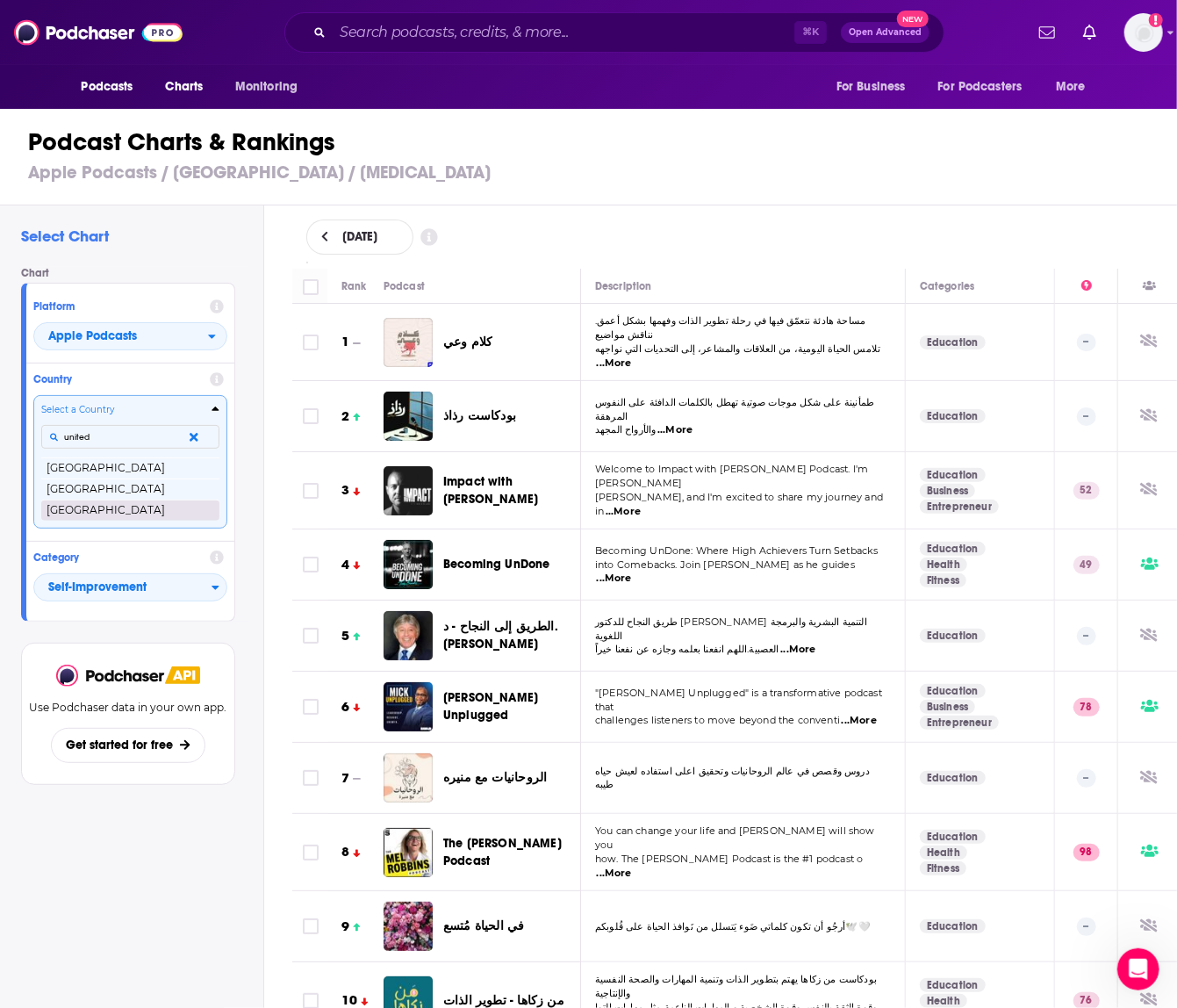
type input "united"
click at [137, 513] on button "[GEOGRAPHIC_DATA]" at bounding box center [130, 510] width 178 height 21
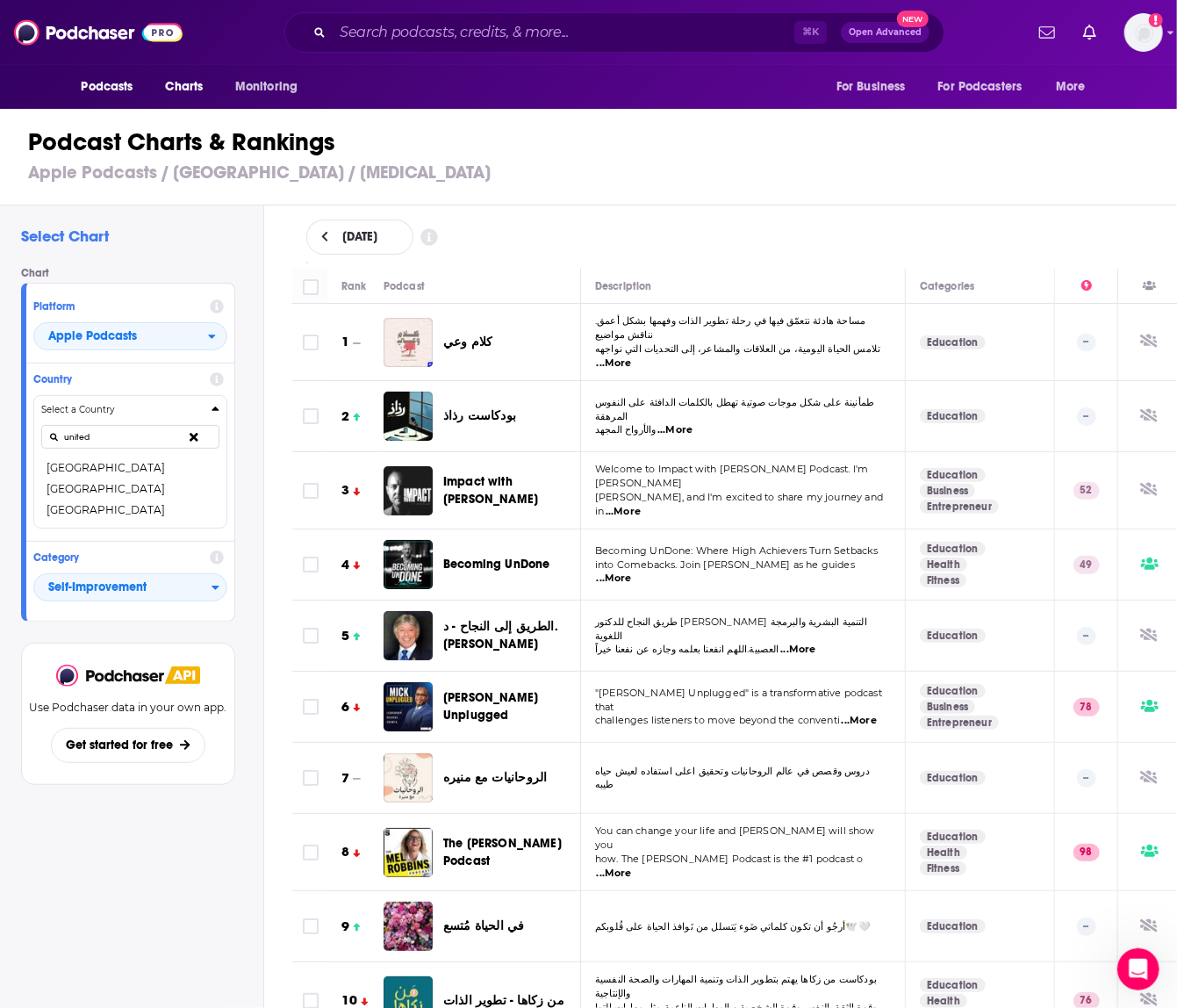
click at [54, 516] on div "Platform Apple Podcasts Country Select a Country united United Arab Emirates Un…" at bounding box center [128, 452] width 215 height 338
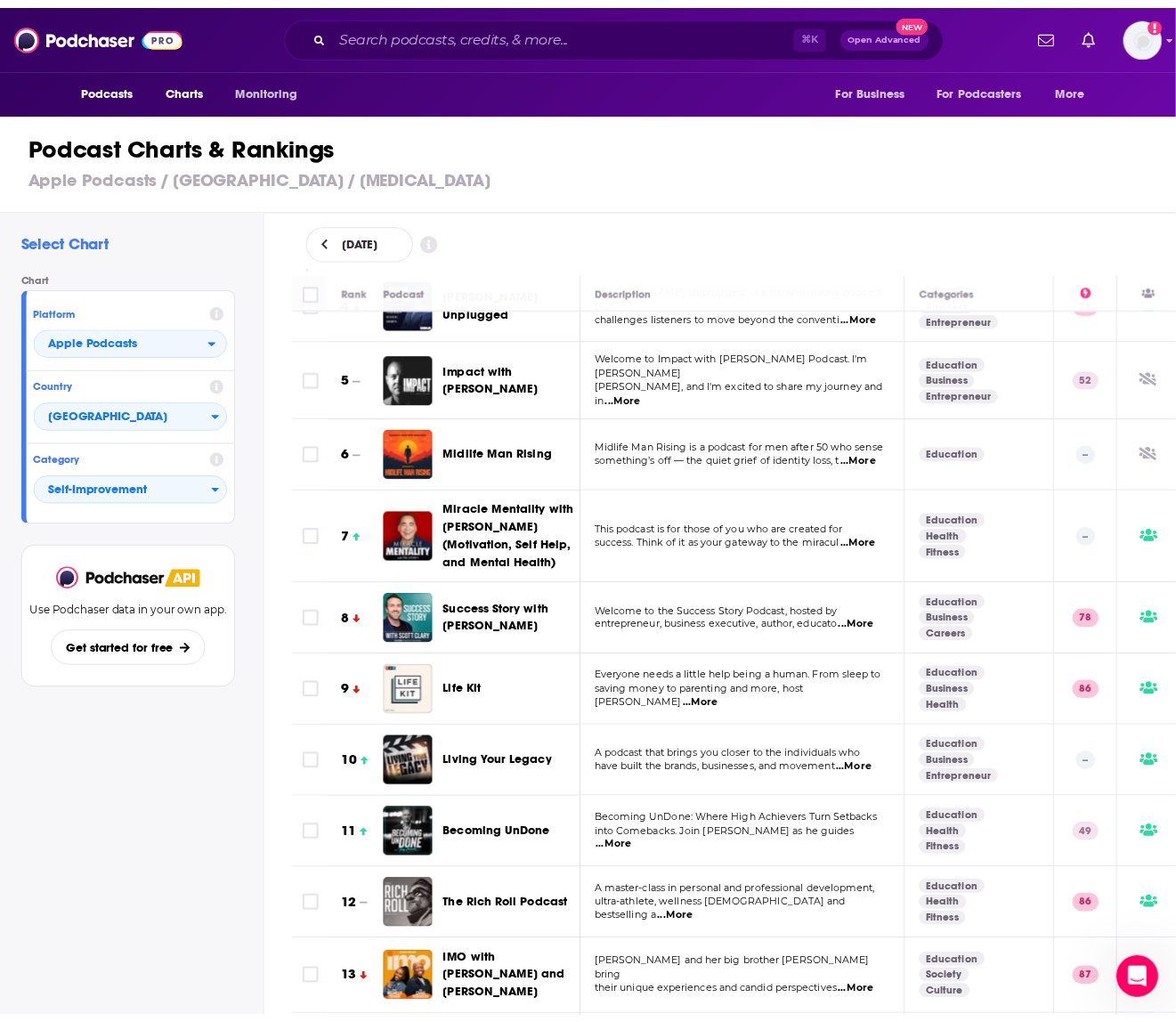
scroll to position [199, 0]
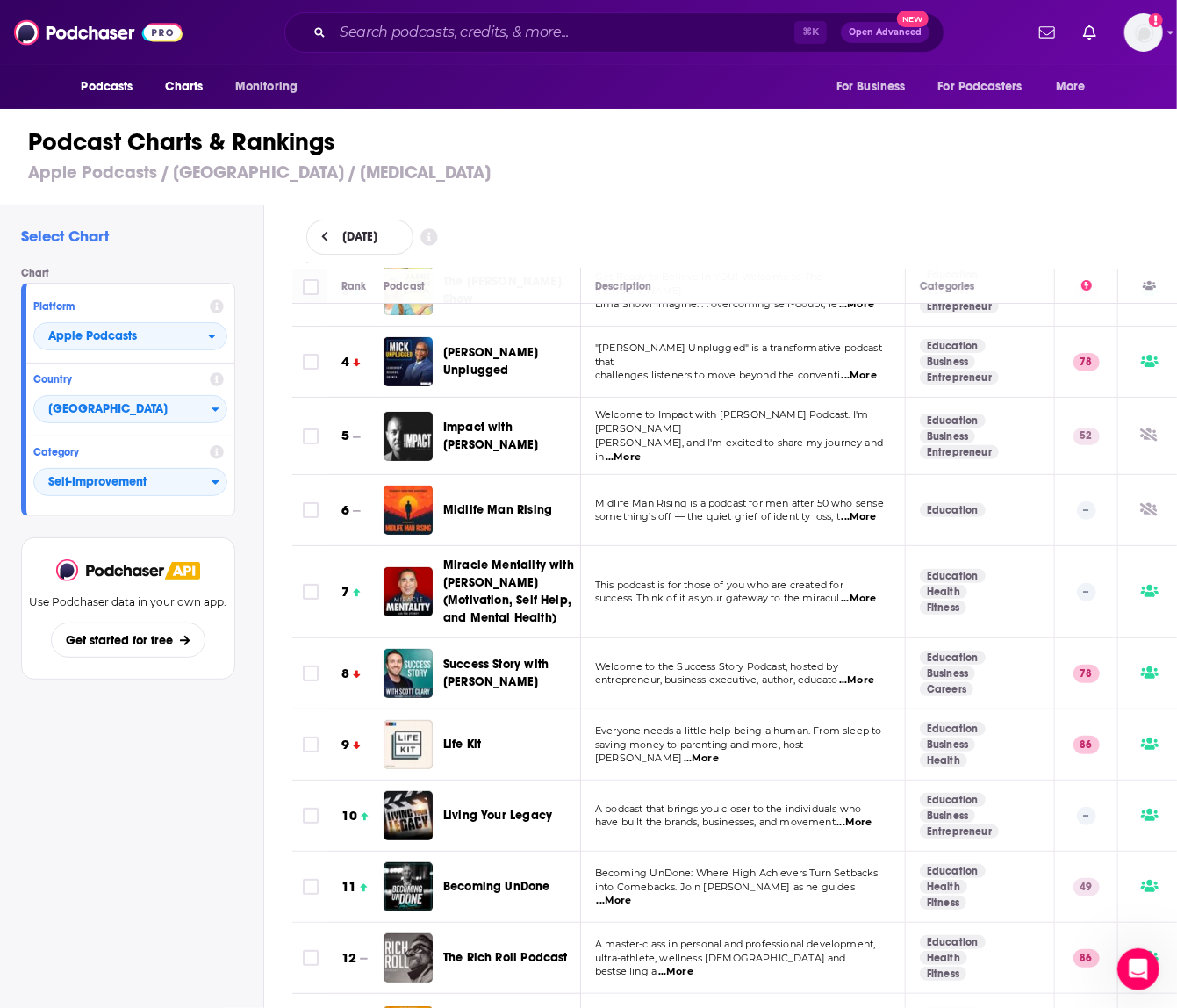
click at [850, 213] on div "[DATE]" at bounding box center [735, 236] width 914 height 64
click at [484, 420] on span "Impact with [PERSON_NAME]" at bounding box center [491, 436] width 95 height 32
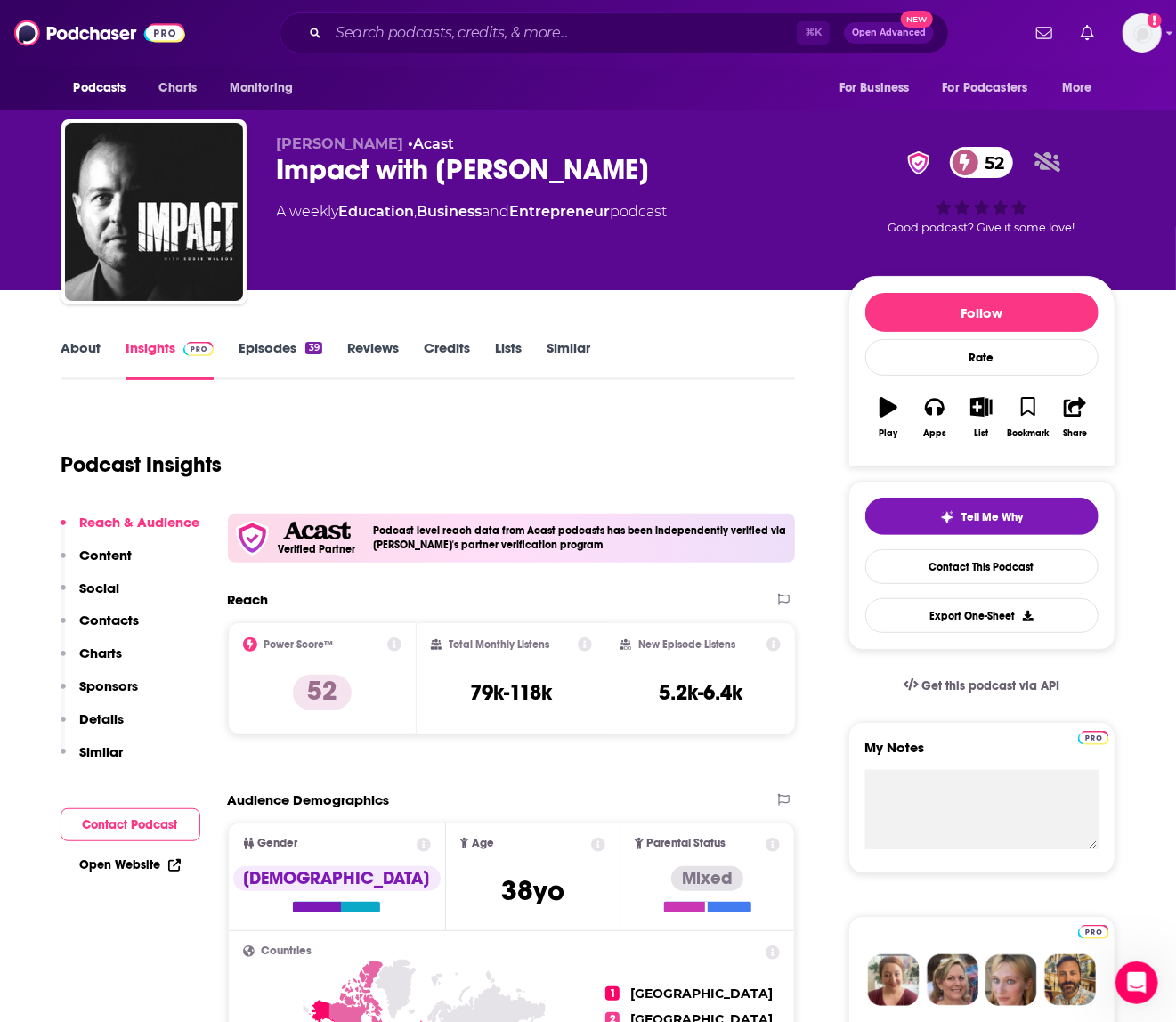
click at [540, 54] on div "Podcasts Charts Monitoring ⌘ K Open Advanced New For Business For Podcasters Mo…" at bounding box center [588, 33] width 1176 height 65
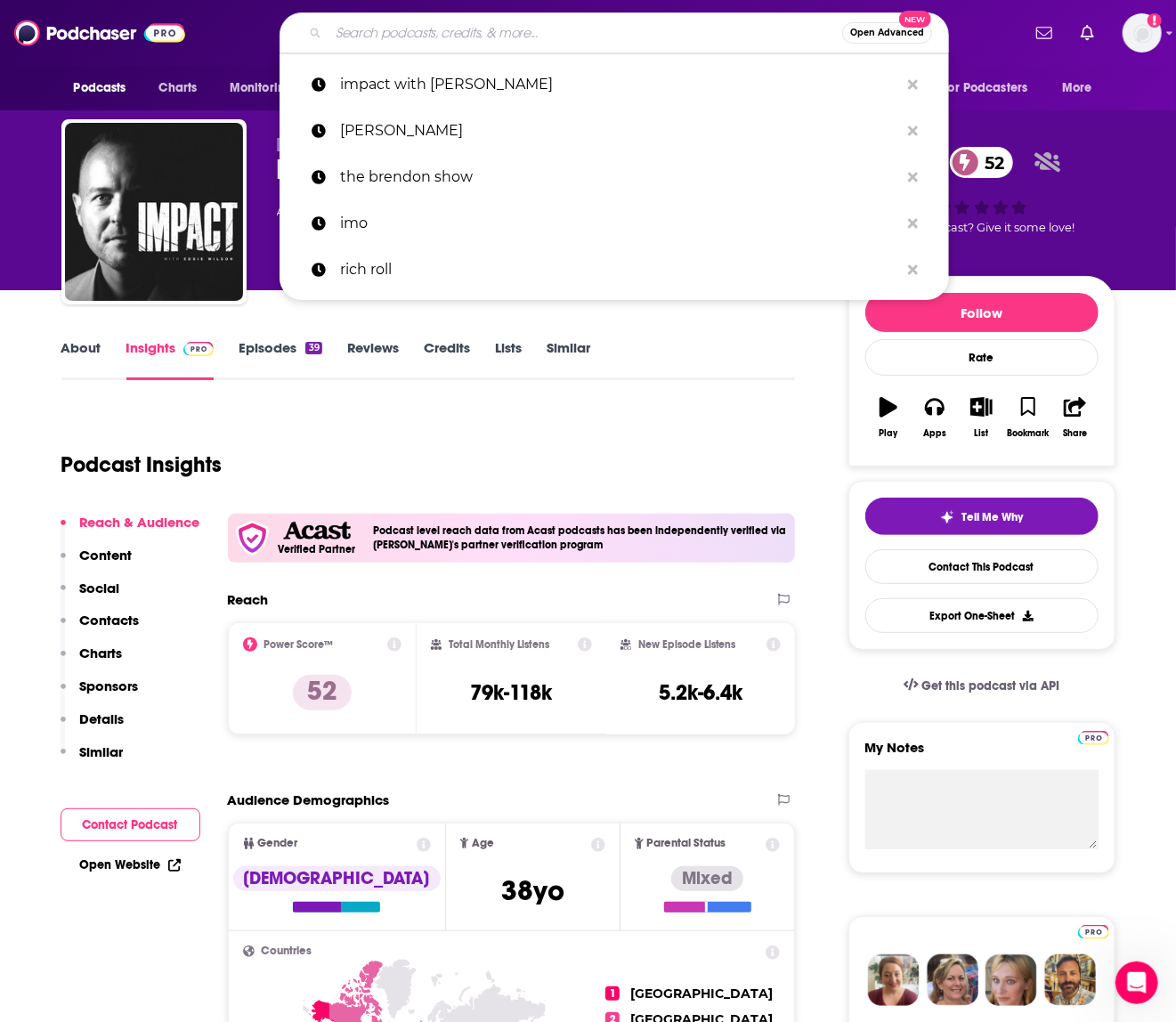
click at [509, 29] on input "Search podcasts, credits, & more..." at bounding box center [585, 33] width 514 height 29
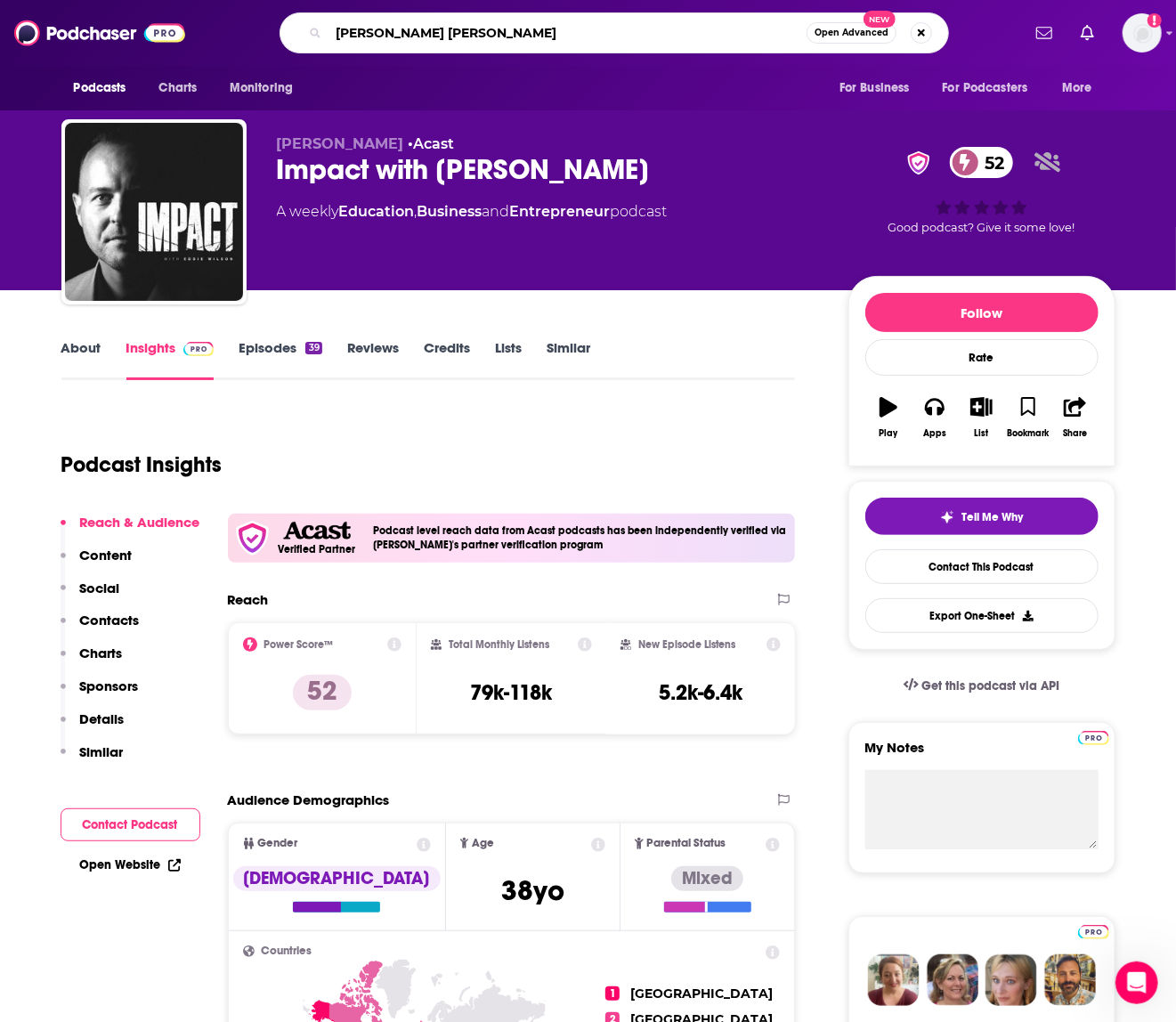
type input "jamie kern lima"
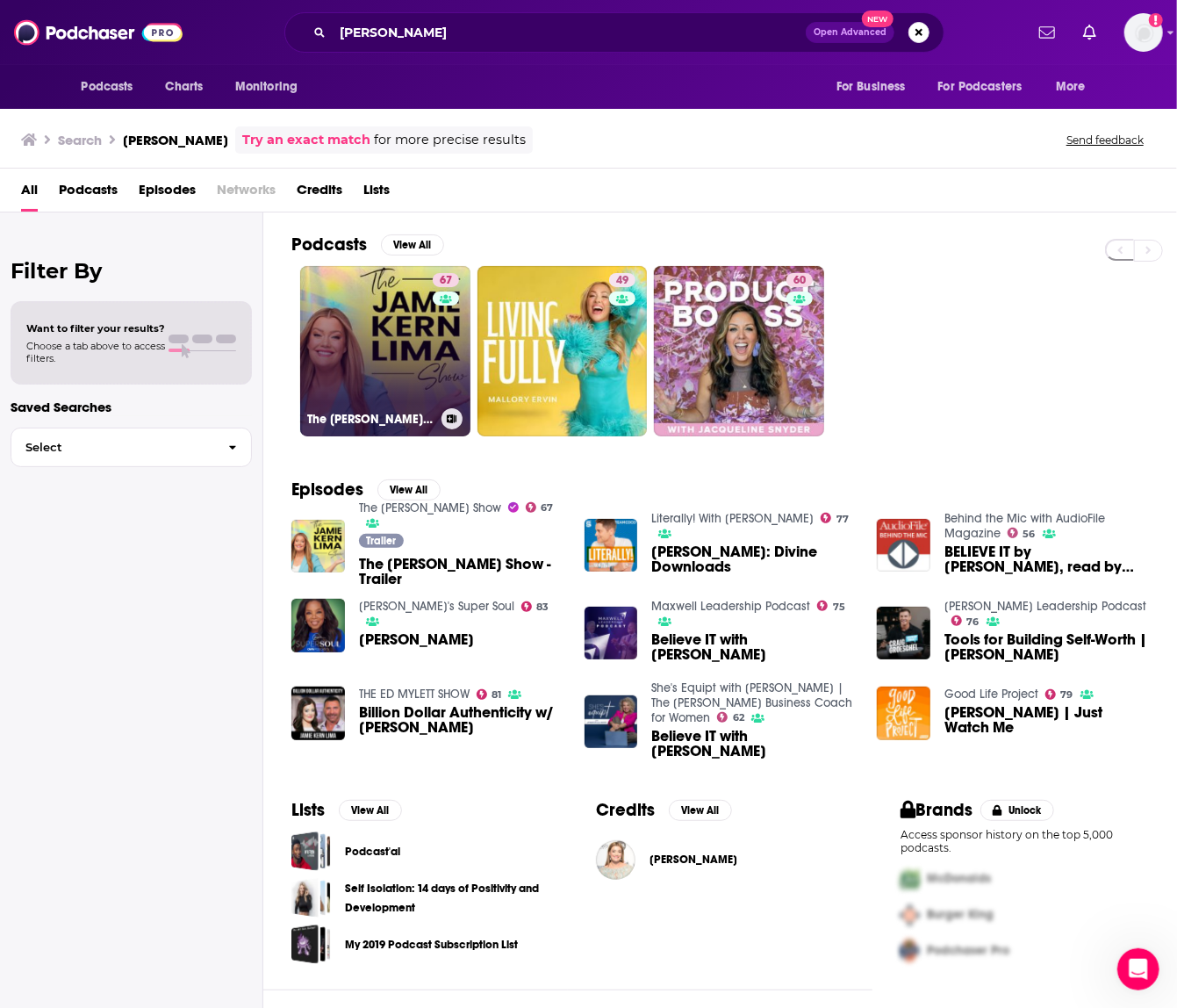
click at [401, 310] on link "67 The Jamie Kern Lima Show" at bounding box center [384, 350] width 170 height 170
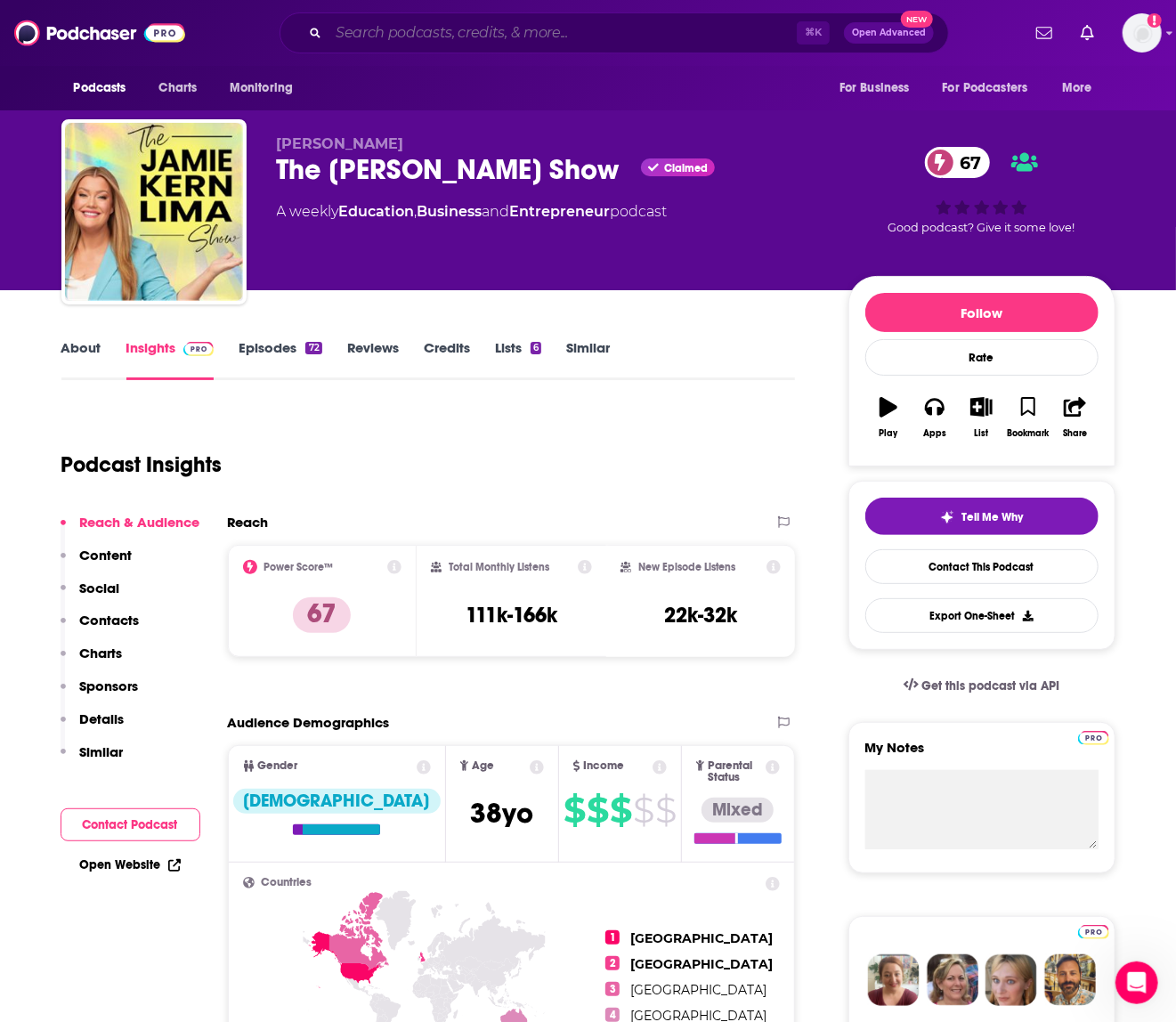
click at [648, 39] on input "Search podcasts, credits, & more..." at bounding box center [562, 33] width 469 height 29
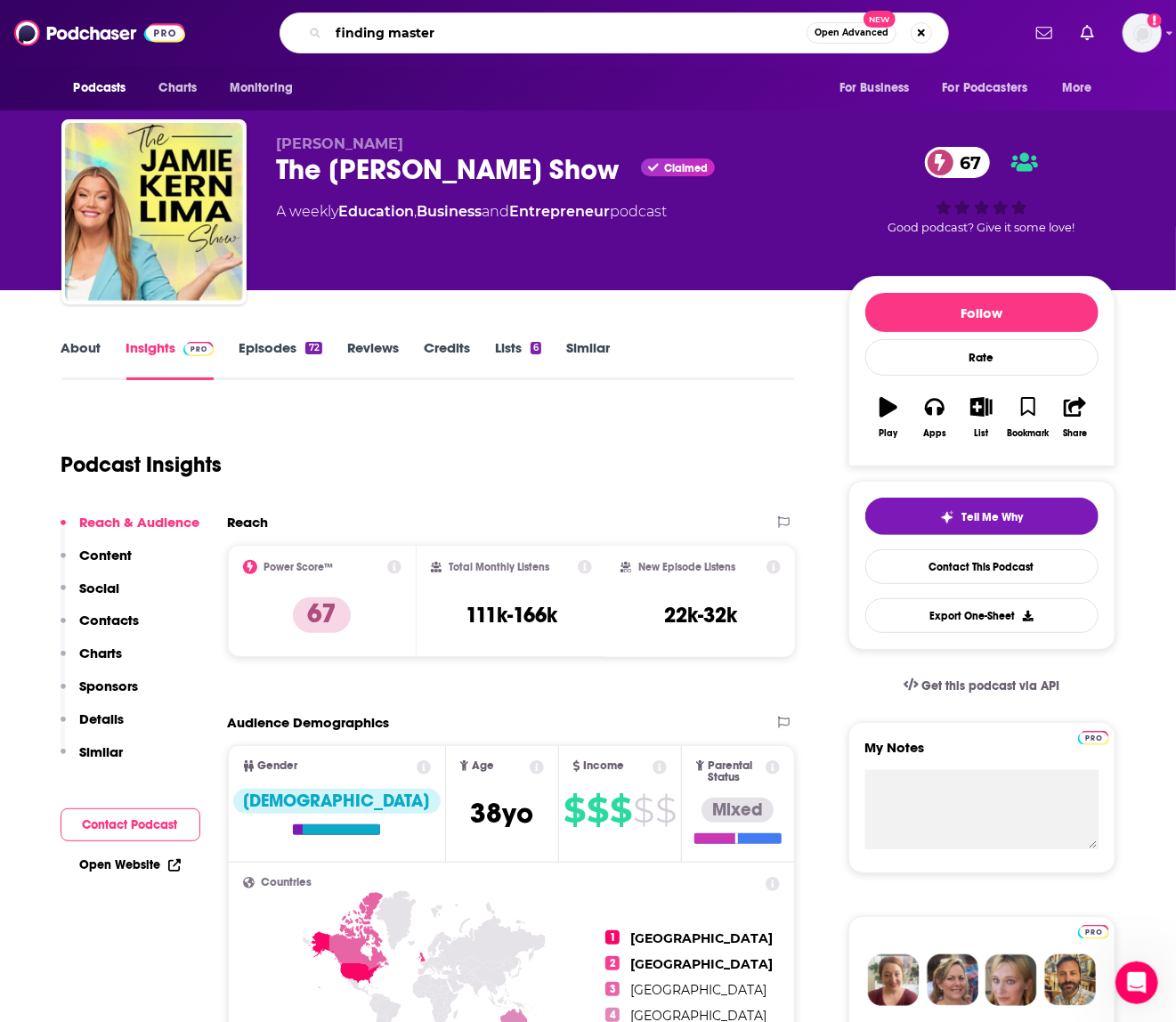
type input "finding mastery"
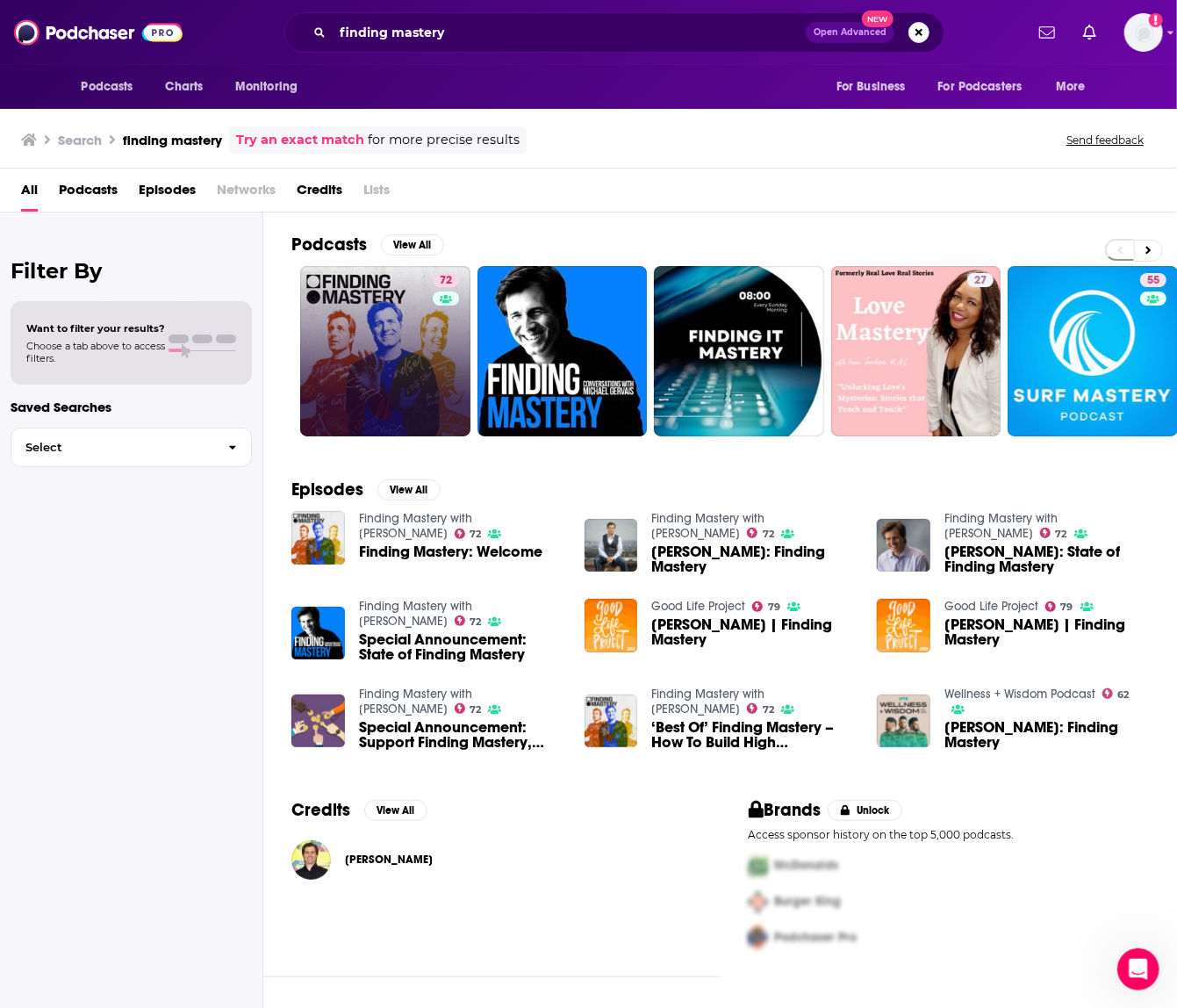
click at [371, 305] on link "72" at bounding box center [384, 350] width 170 height 170
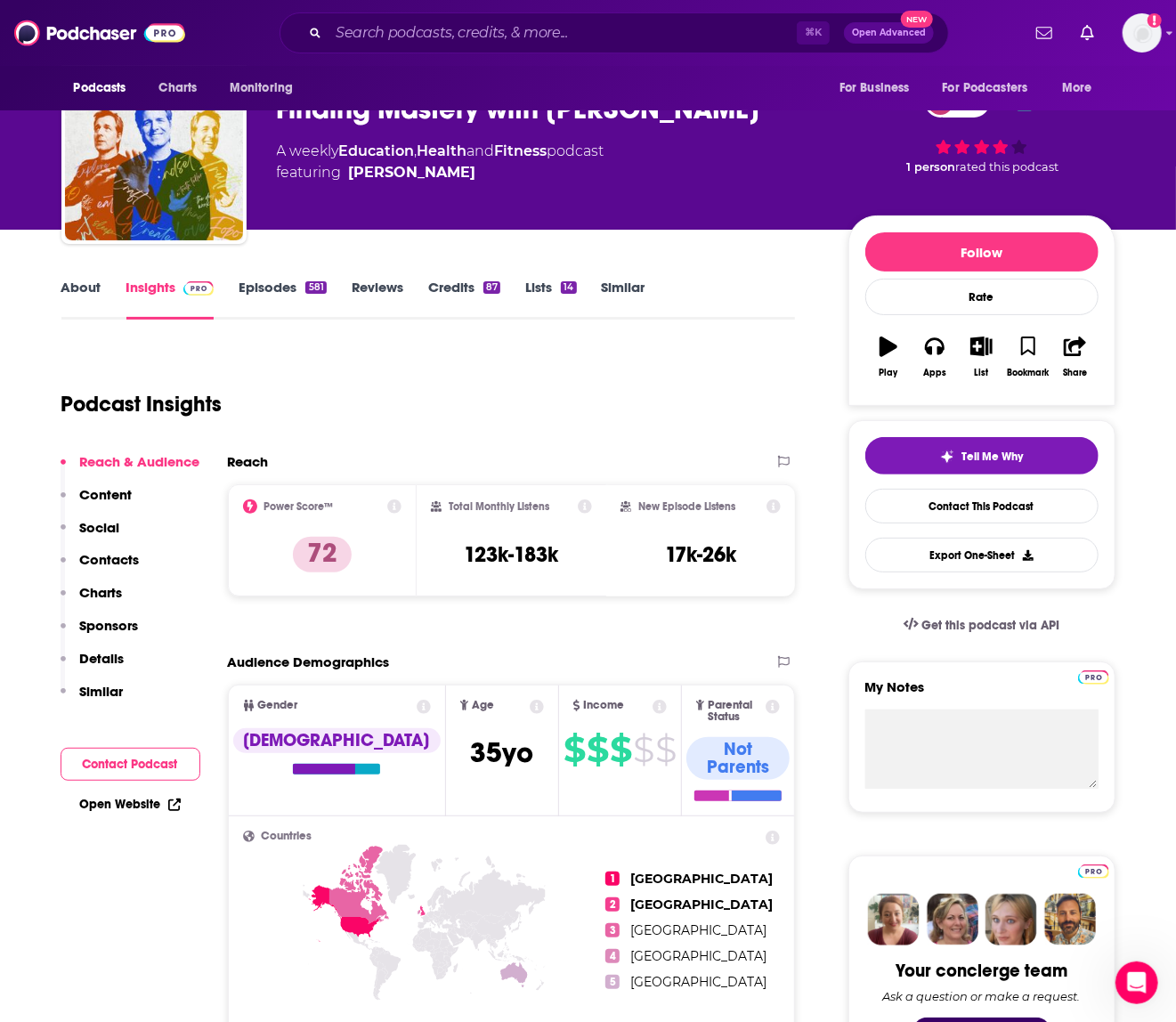
scroll to position [23, 0]
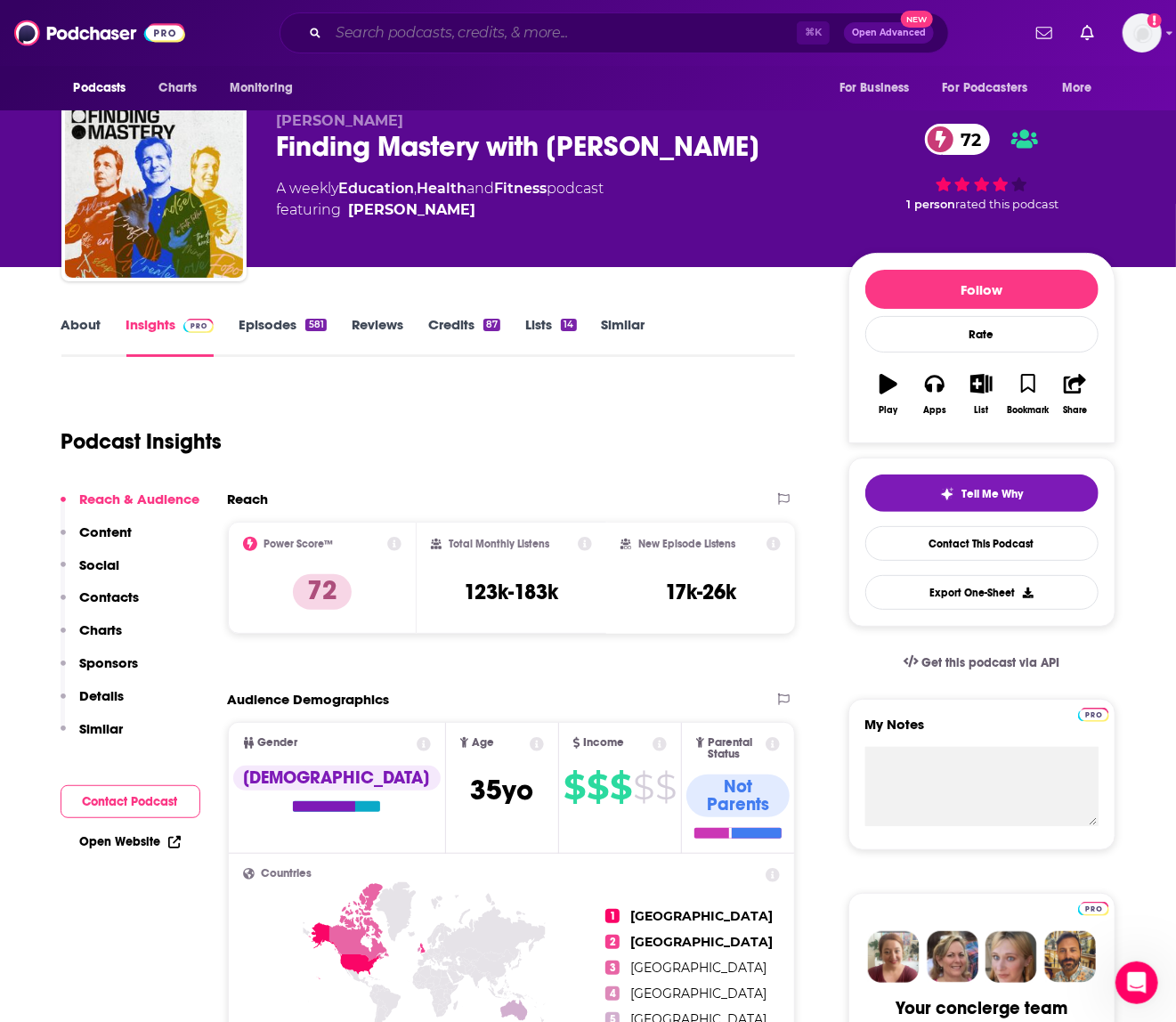
click at [427, 37] on input "Search podcasts, credits, & more..." at bounding box center [562, 33] width 469 height 29
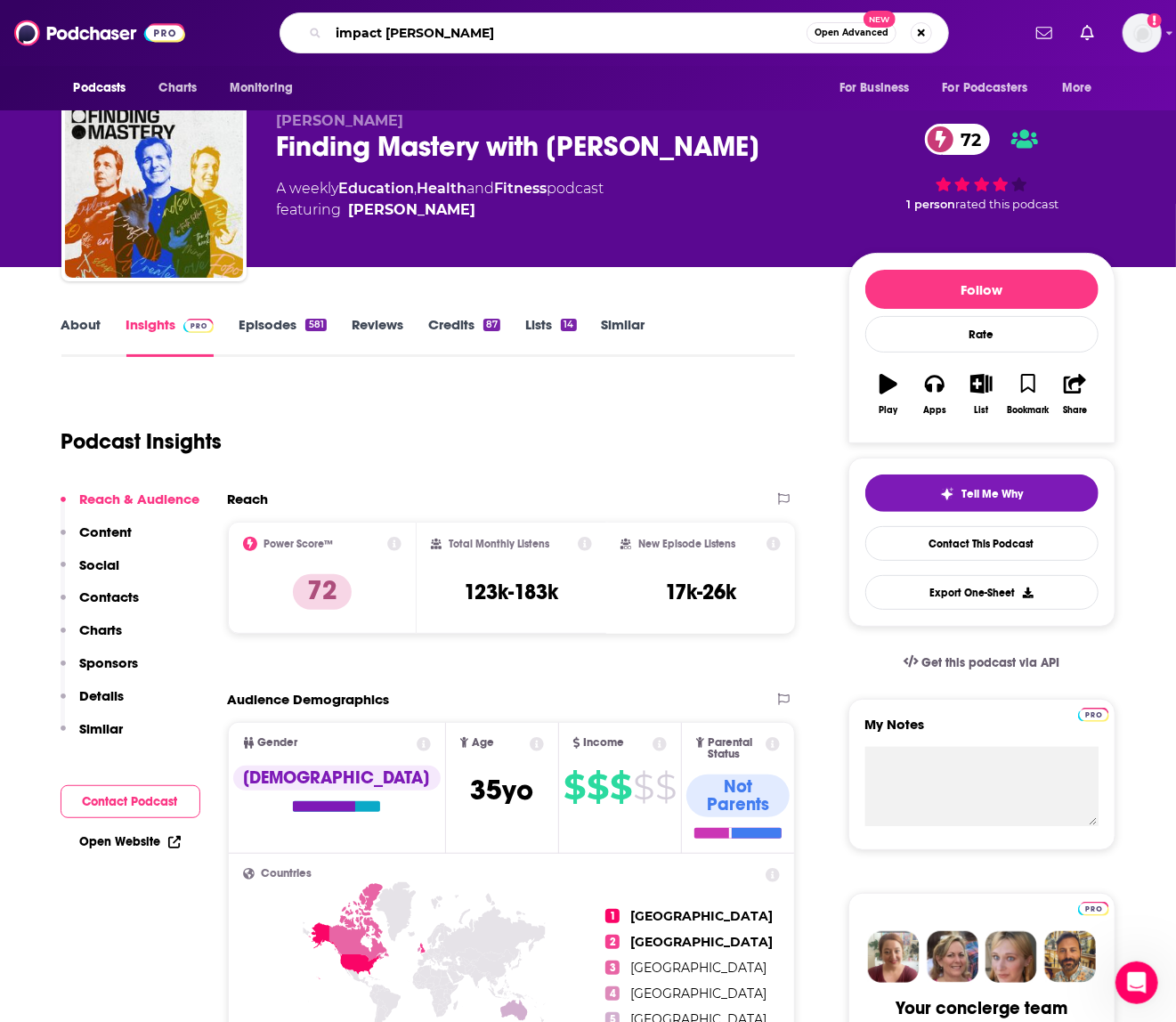
type input "impact eddie wilson"
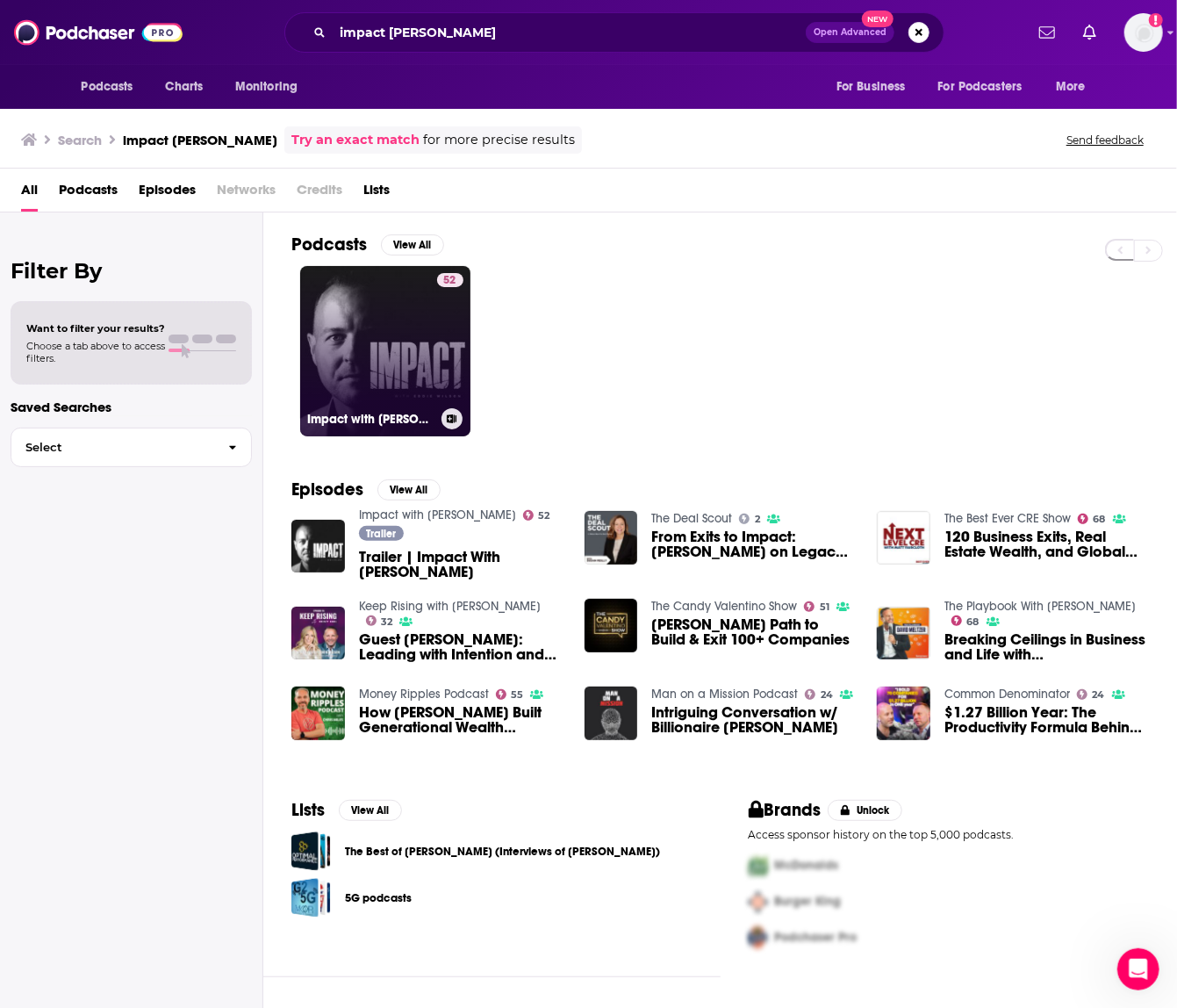
click at [371, 314] on link "52 Impact with Eddie Wilson" at bounding box center [384, 350] width 170 height 170
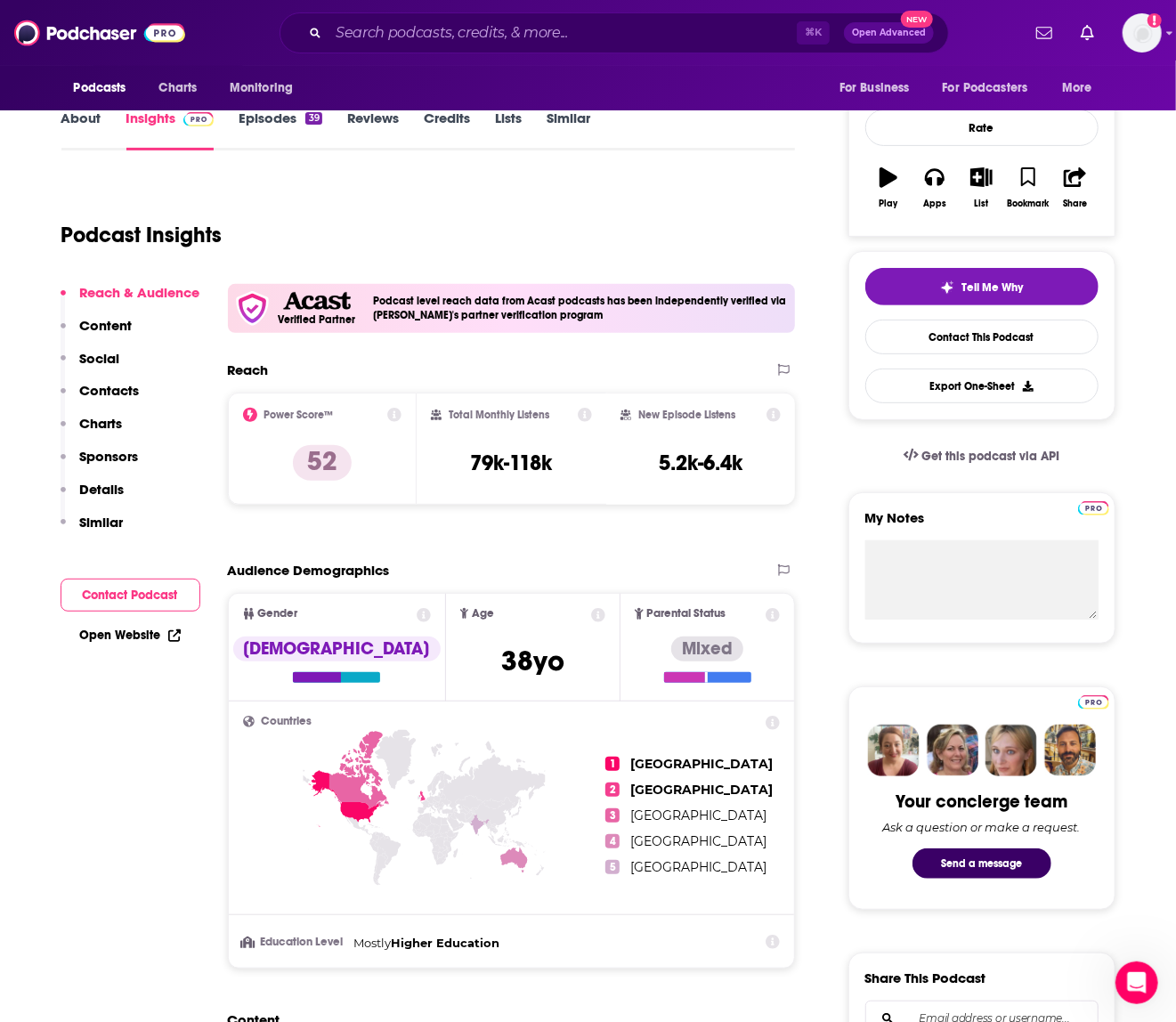
scroll to position [396, 0]
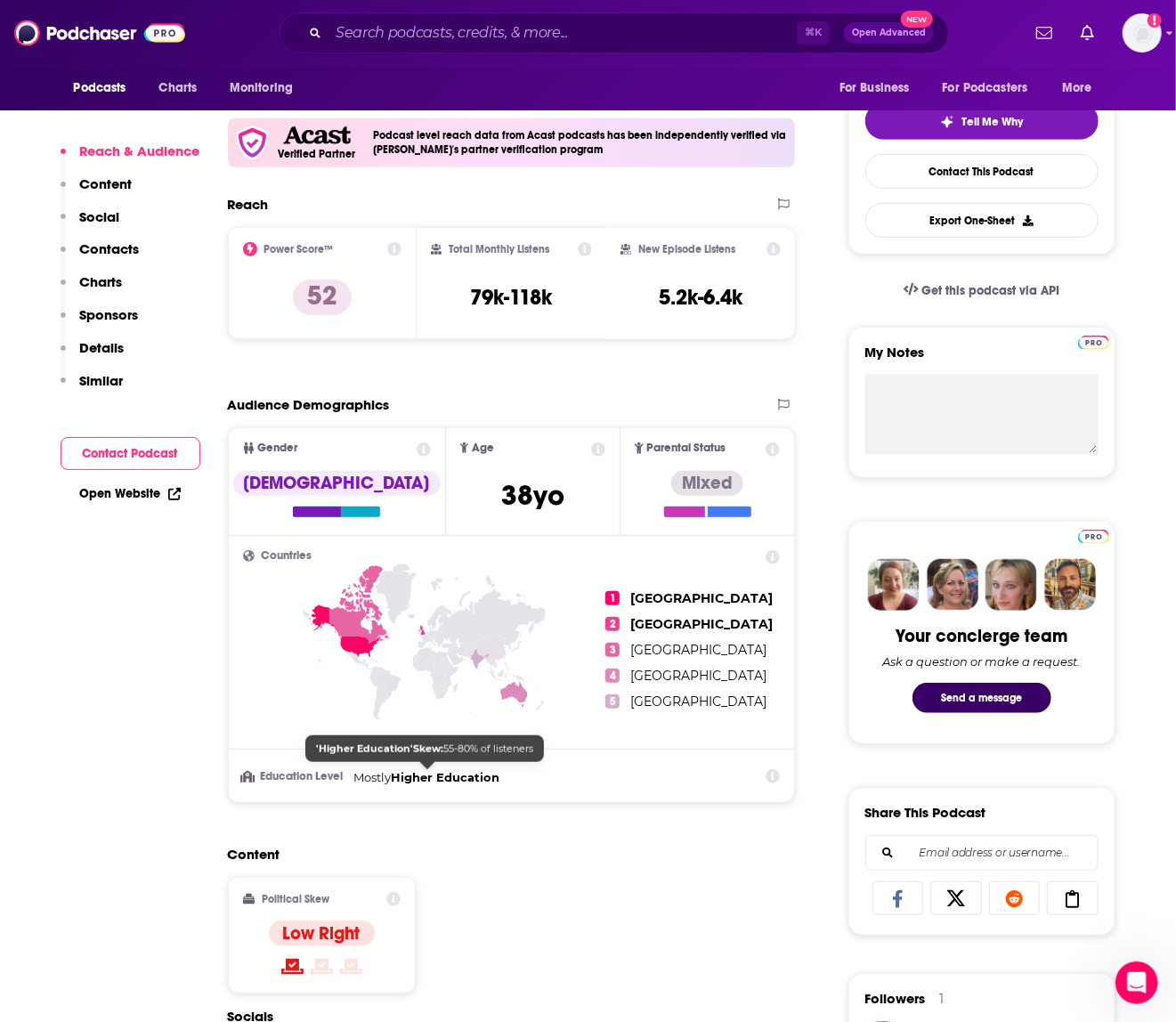
click at [483, 779] on span "Higher Education" at bounding box center [446, 777] width 109 height 14
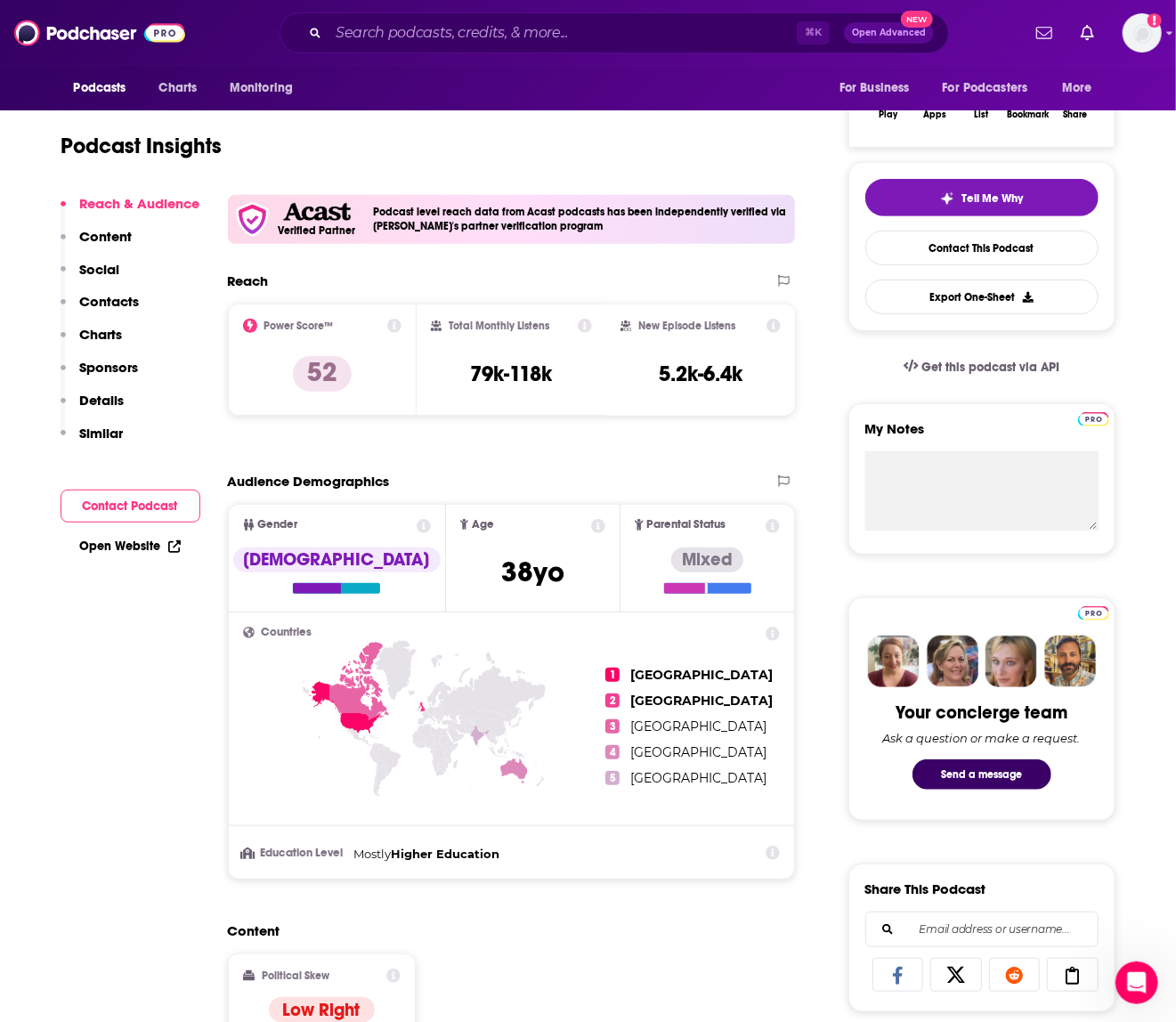
scroll to position [324, 0]
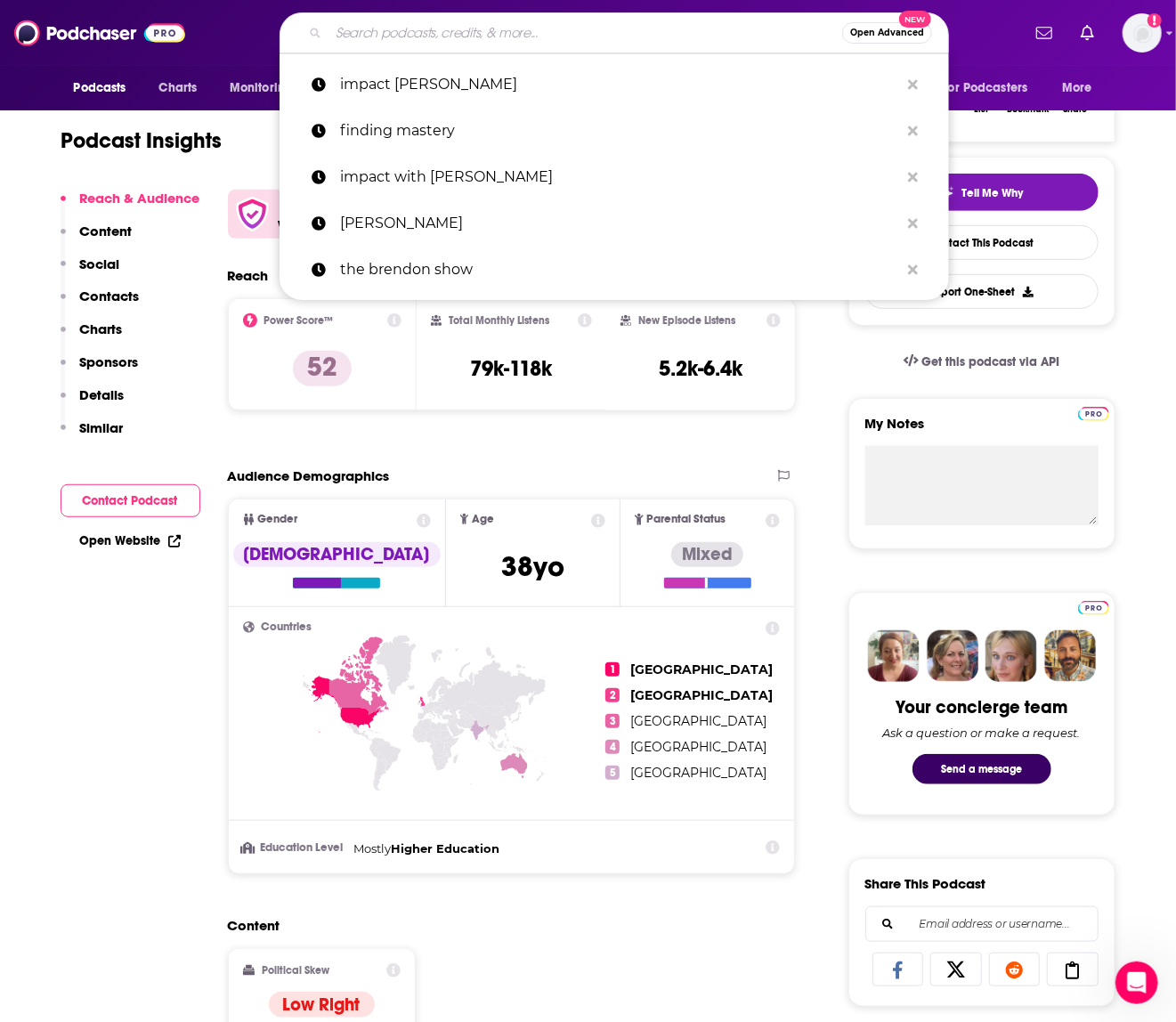
click at [434, 39] on input "Search podcasts, credits, & more..." at bounding box center [585, 33] width 514 height 29
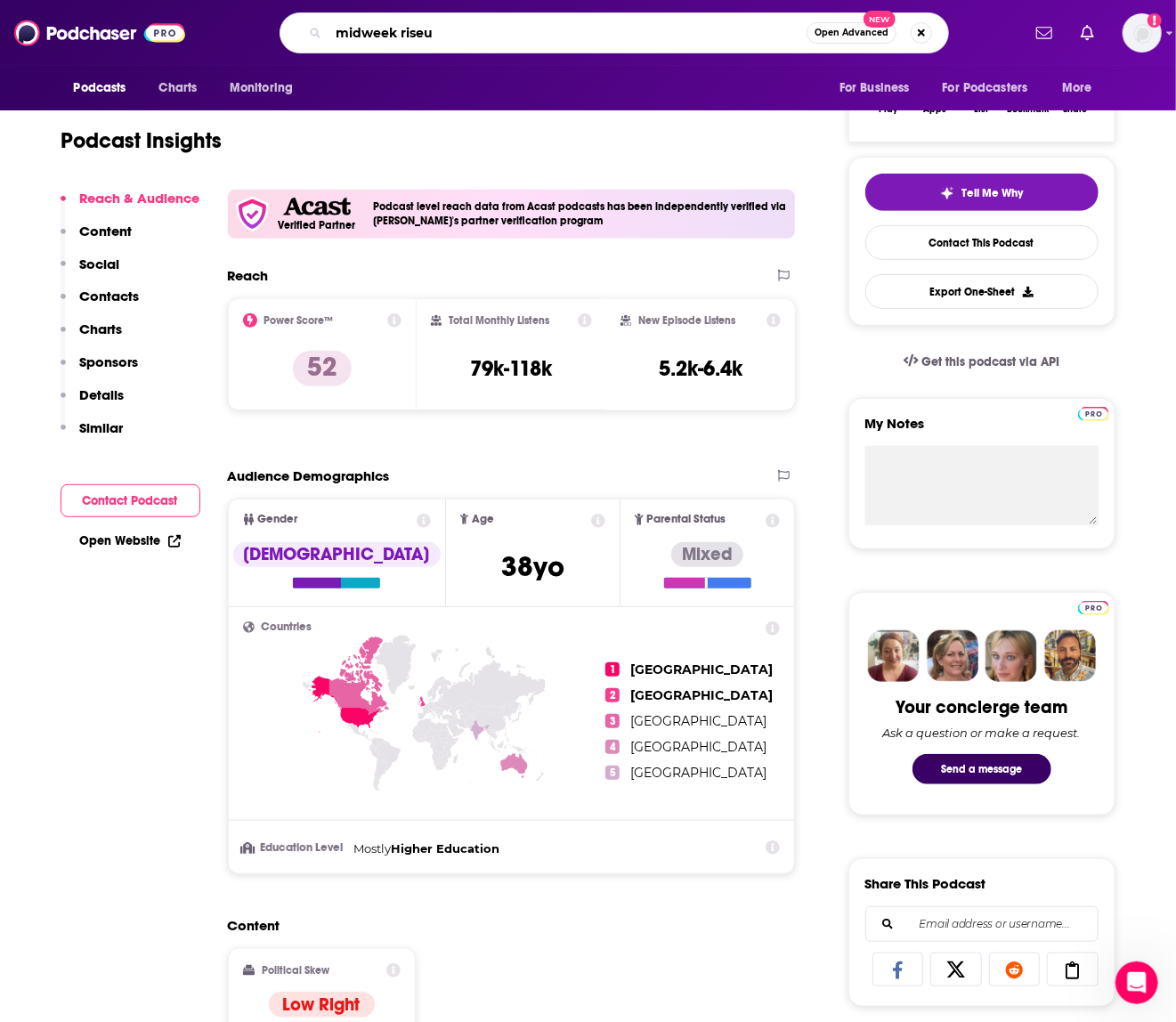
type input "midweek riseup"
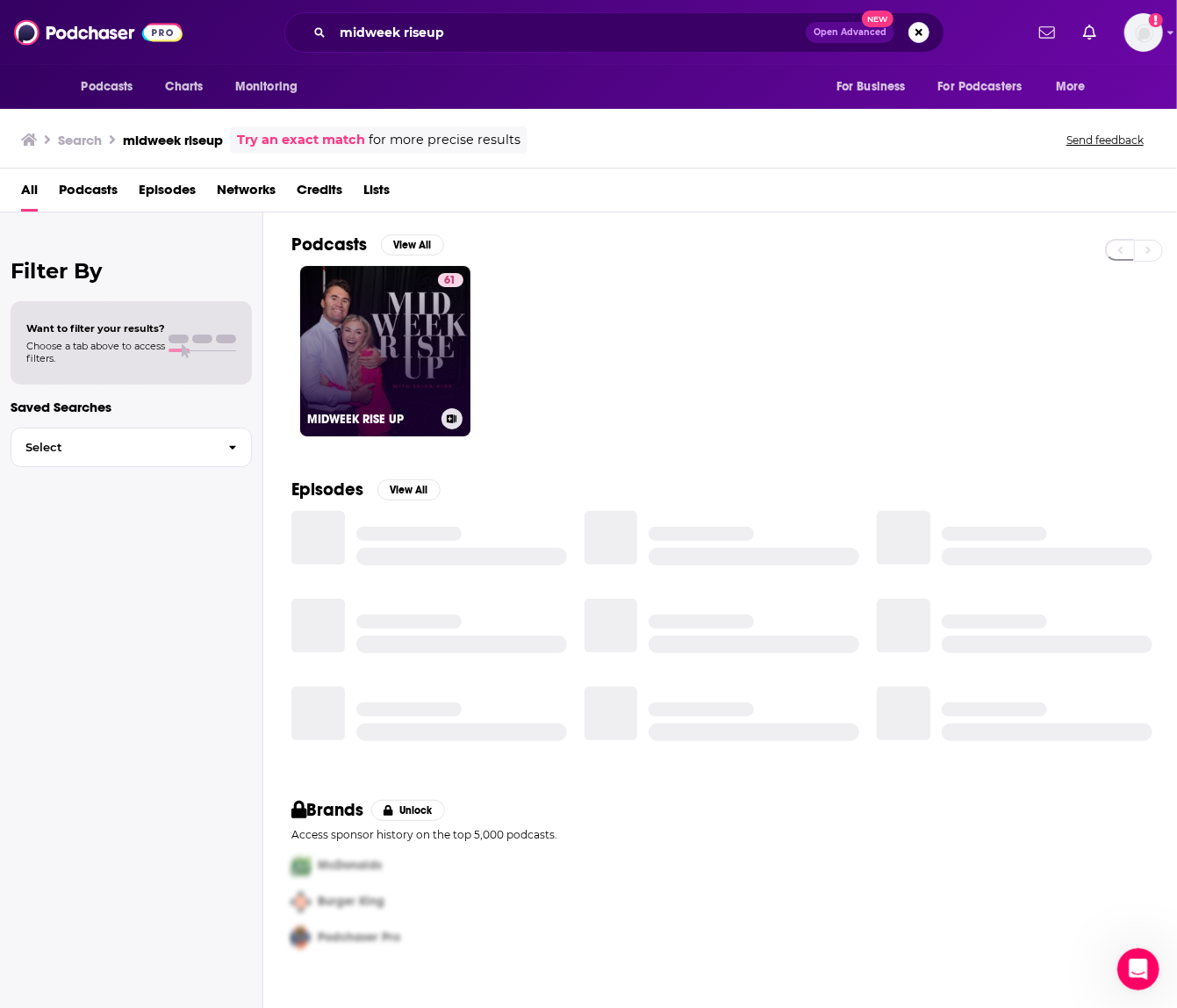
click at [399, 332] on link "61 MIDWEEK RISE UP" at bounding box center [384, 350] width 170 height 170
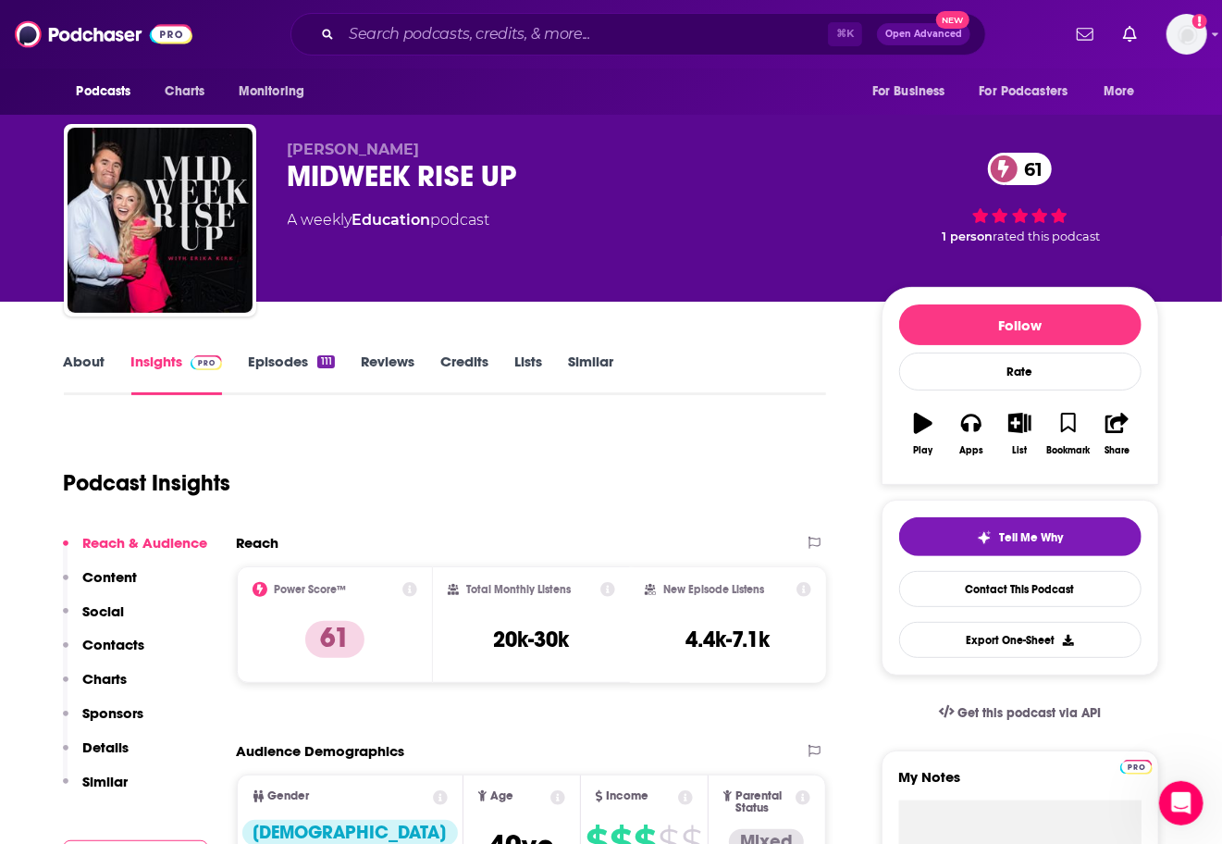
scroll to position [28, 0]
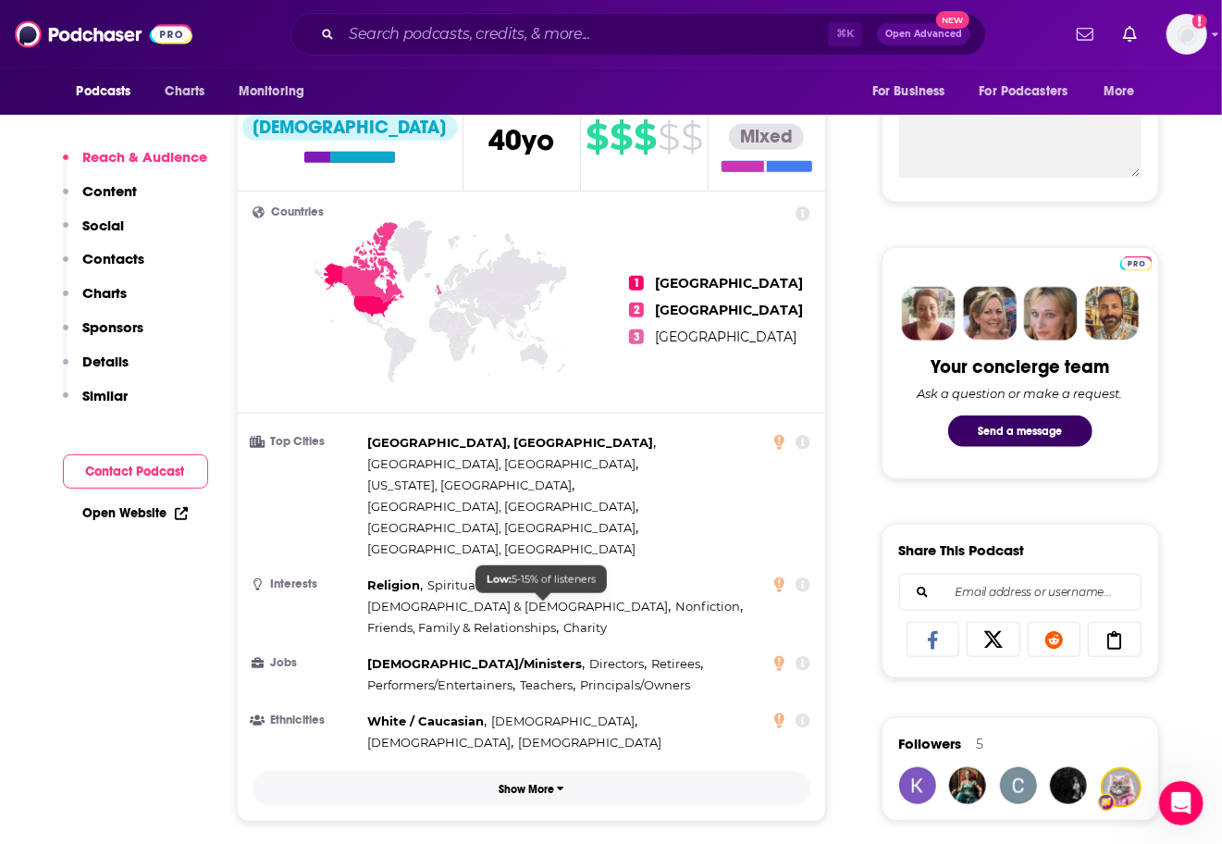
click at [508, 782] on p "Show More" at bounding box center [526, 788] width 55 height 13
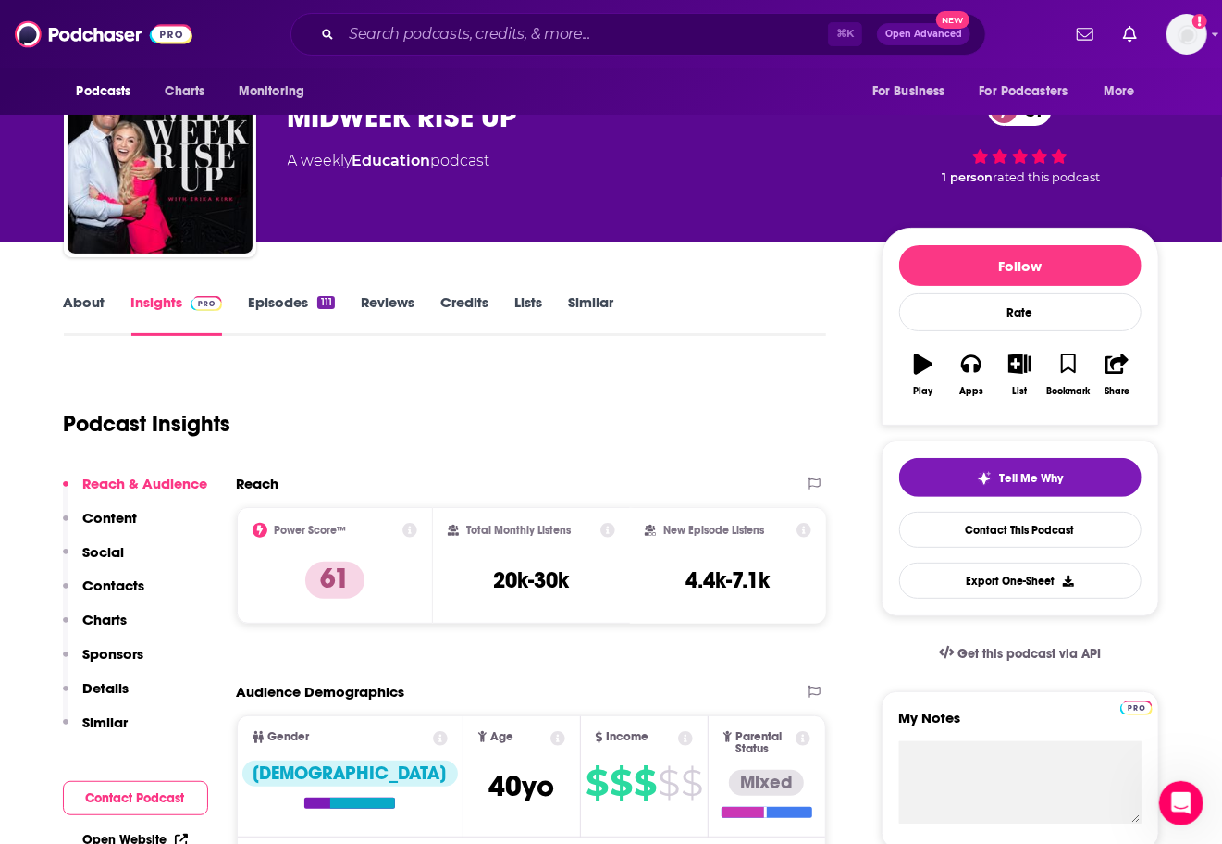
scroll to position [0, 0]
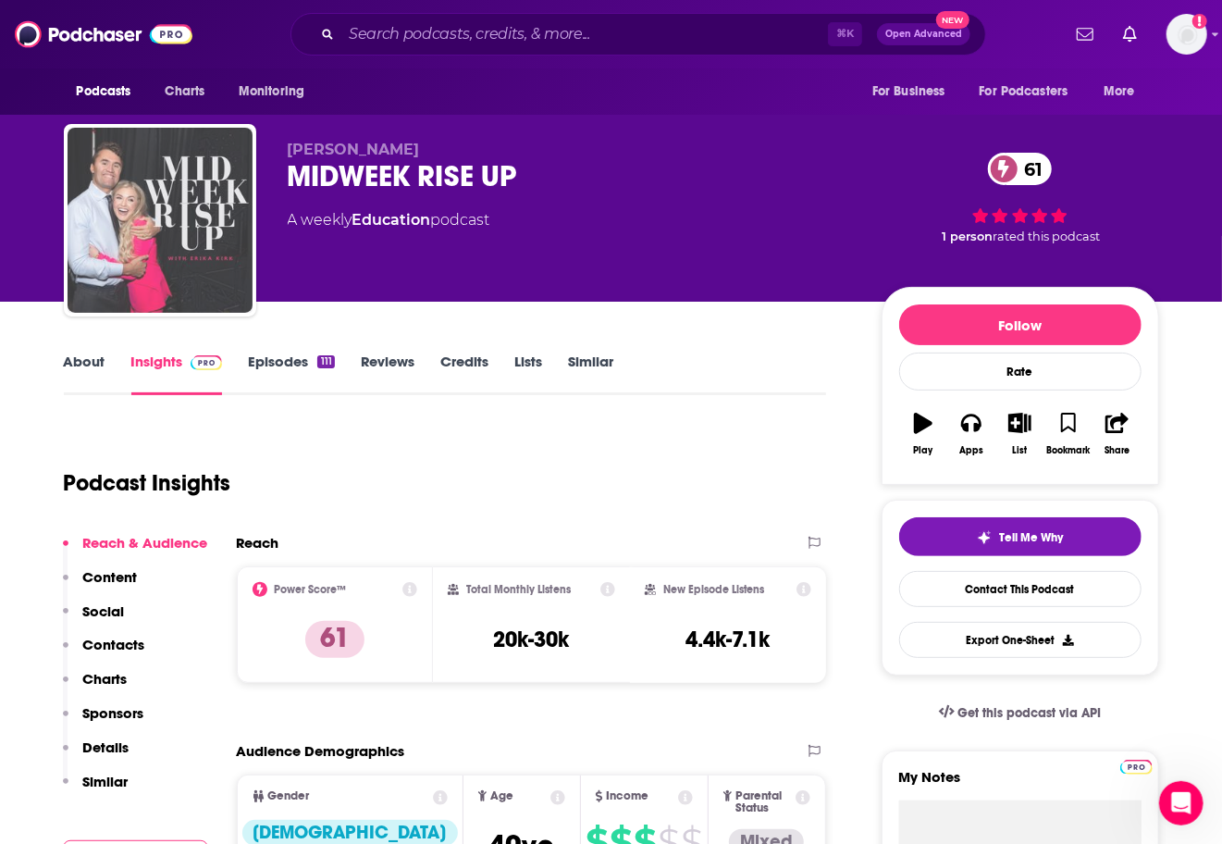
click at [190, 183] on img "MIDWEEK RISE UP" at bounding box center [160, 220] width 185 height 185
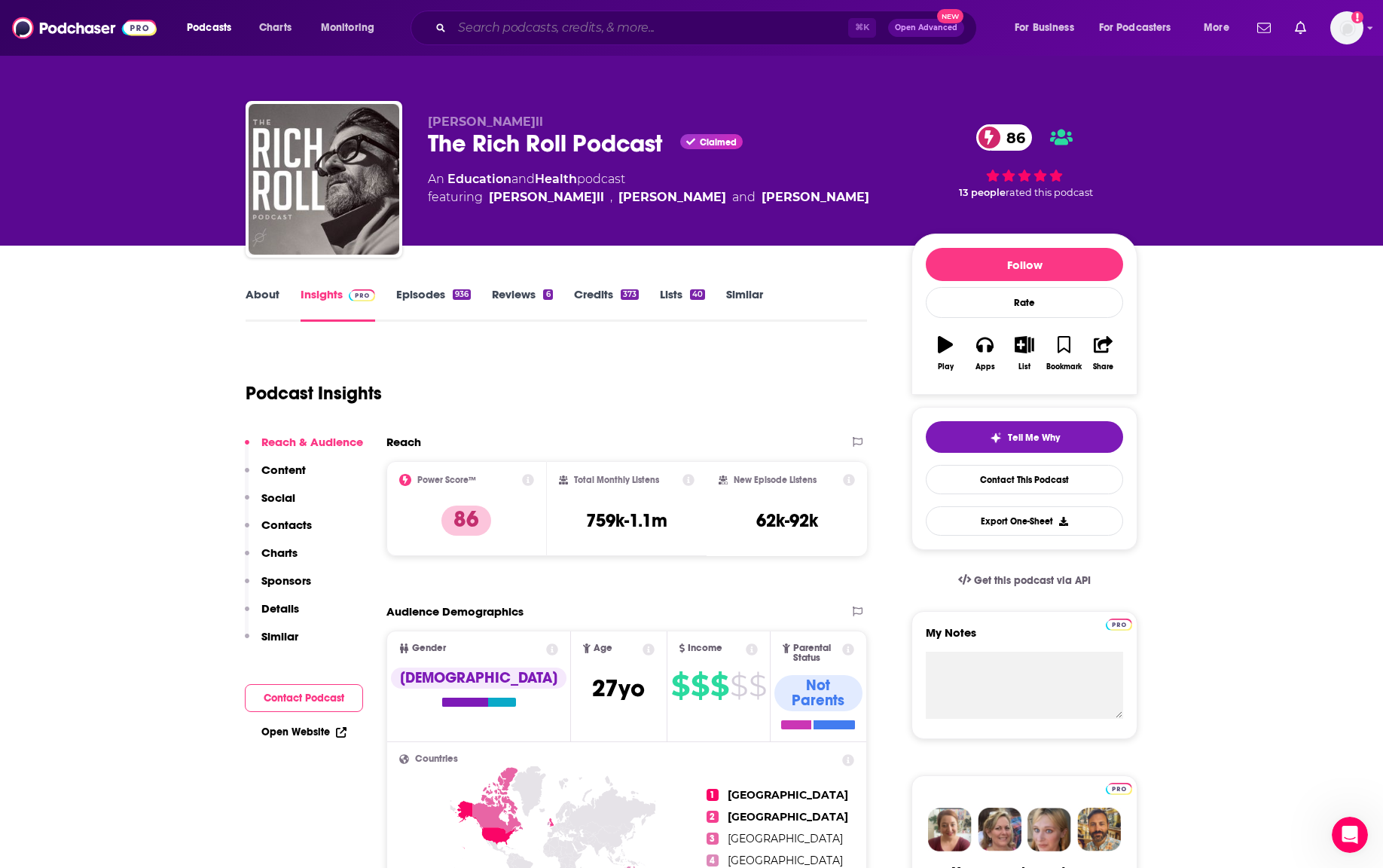
click at [517, 21] on input "Search podcasts, credits, & more..." at bounding box center [650, 28] width 397 height 24
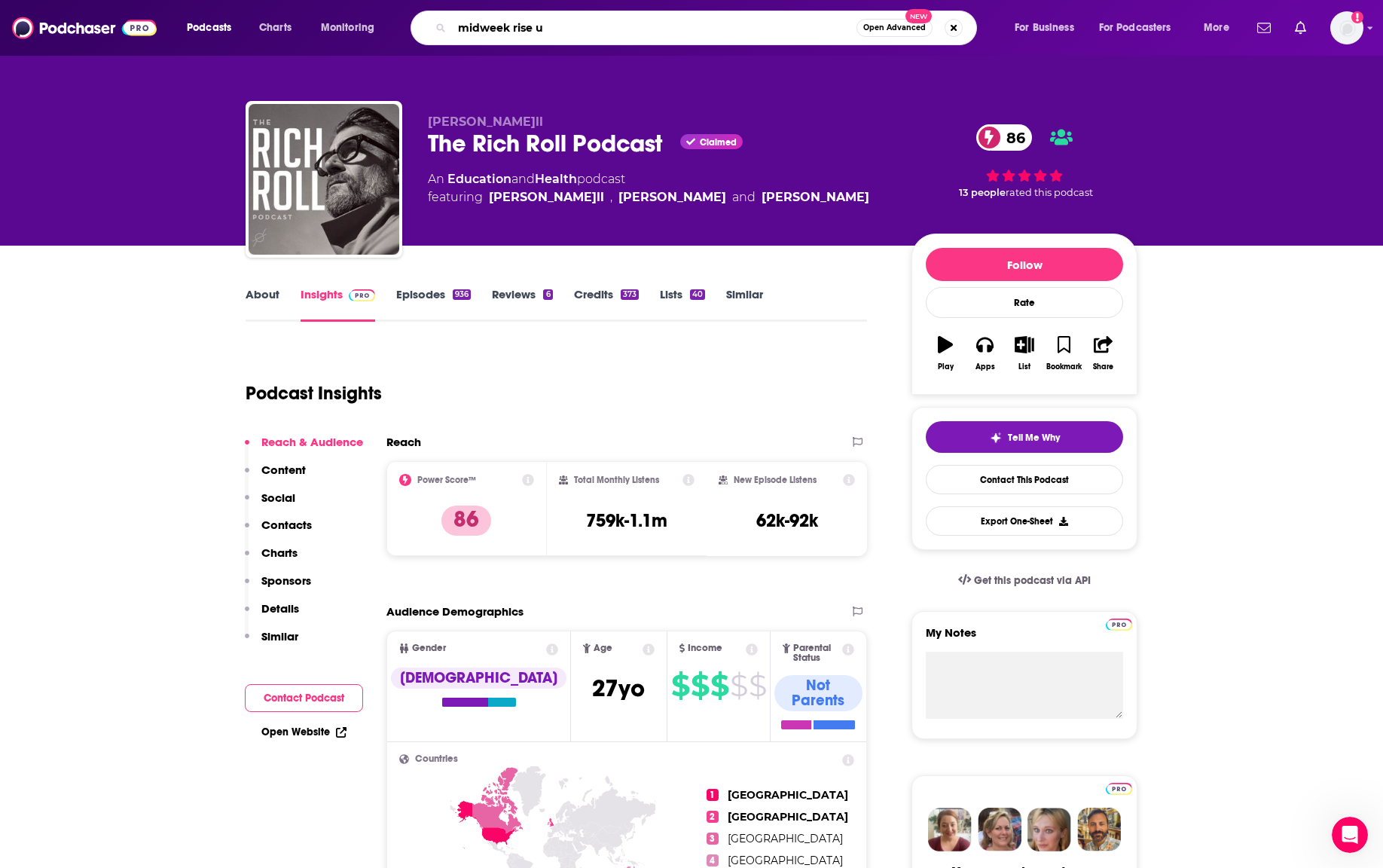
type input "midweek rise up"
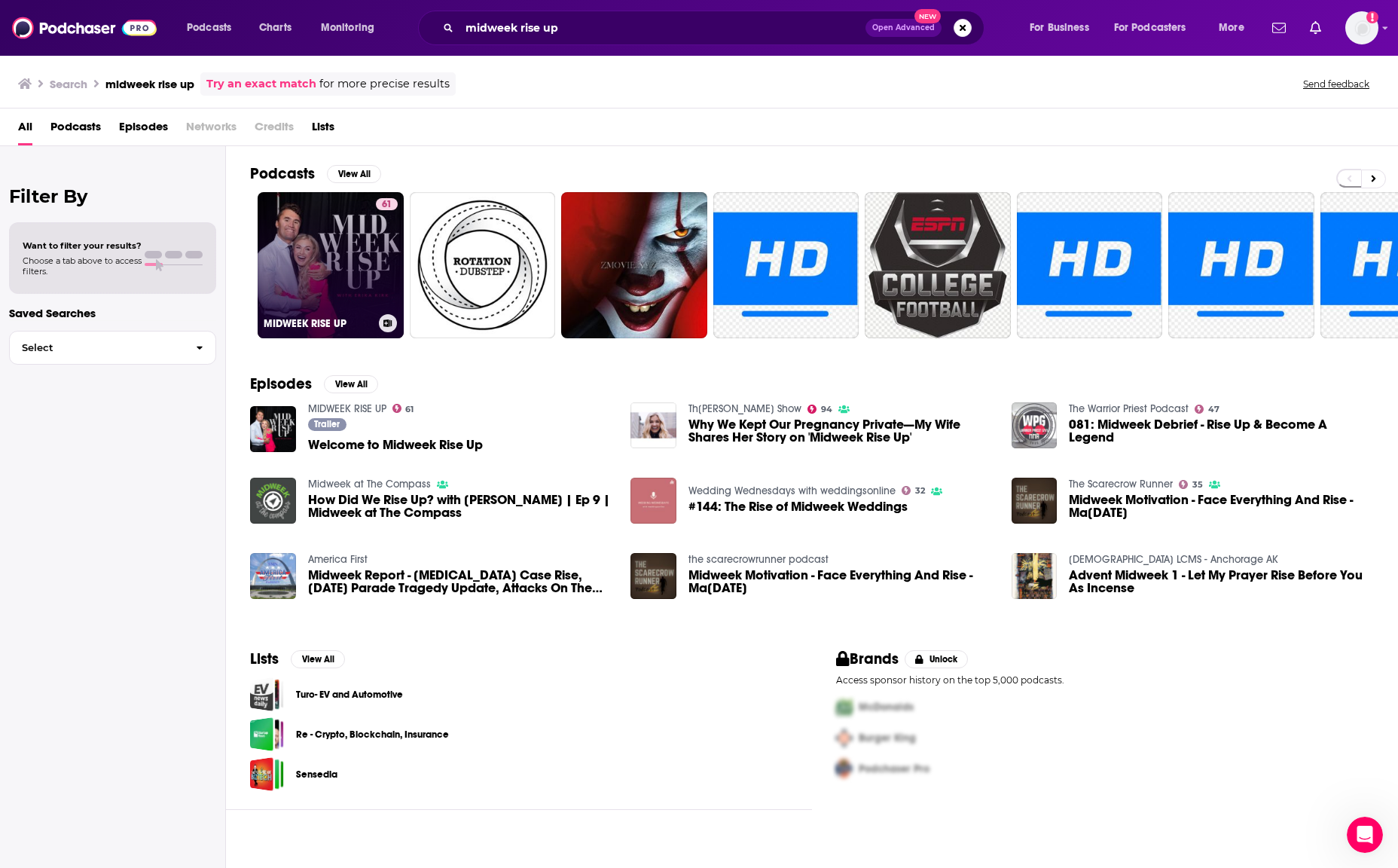
click at [321, 265] on link "61 MIDWEEK RISE UP" at bounding box center [330, 265] width 146 height 146
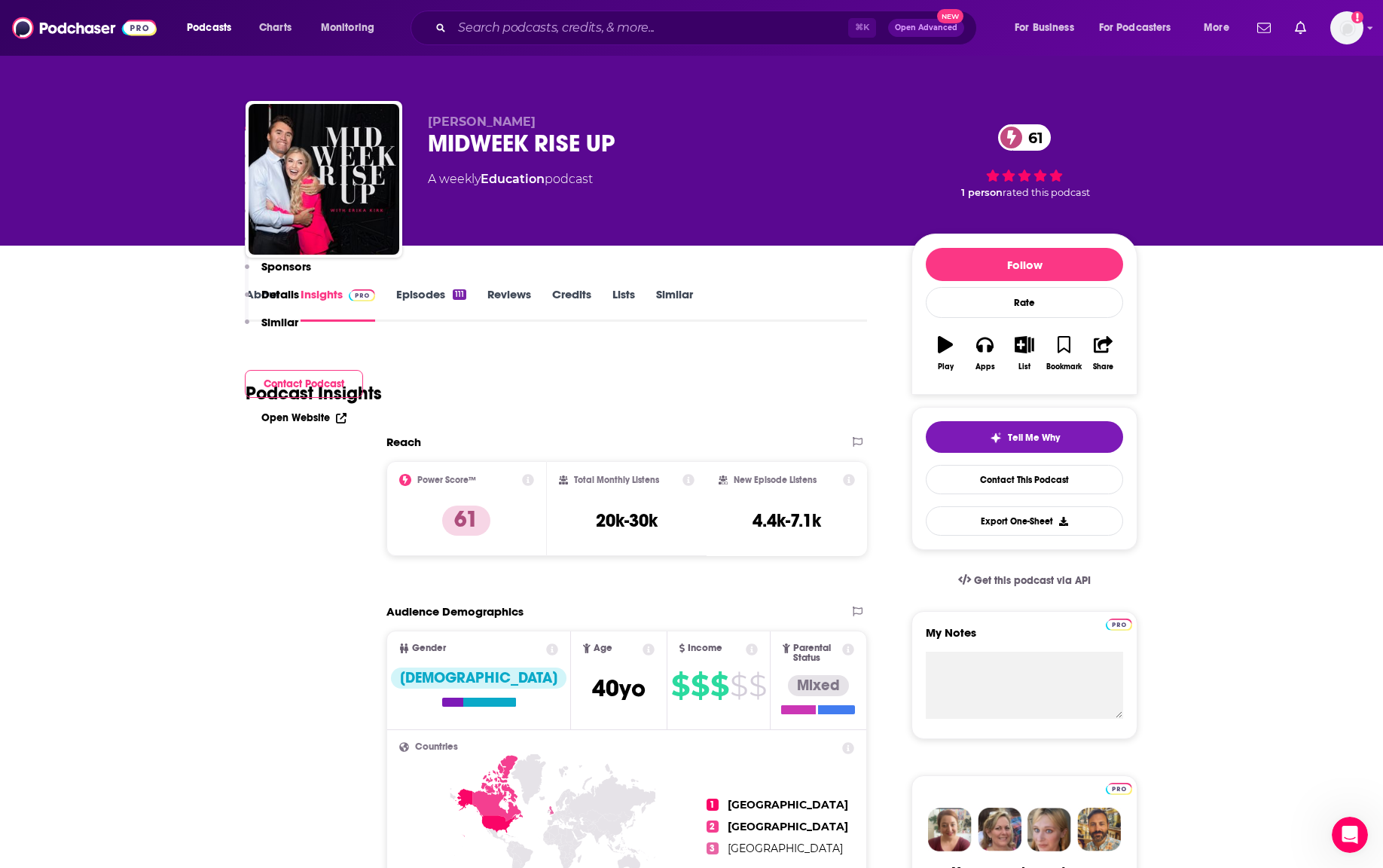
scroll to position [410, 0]
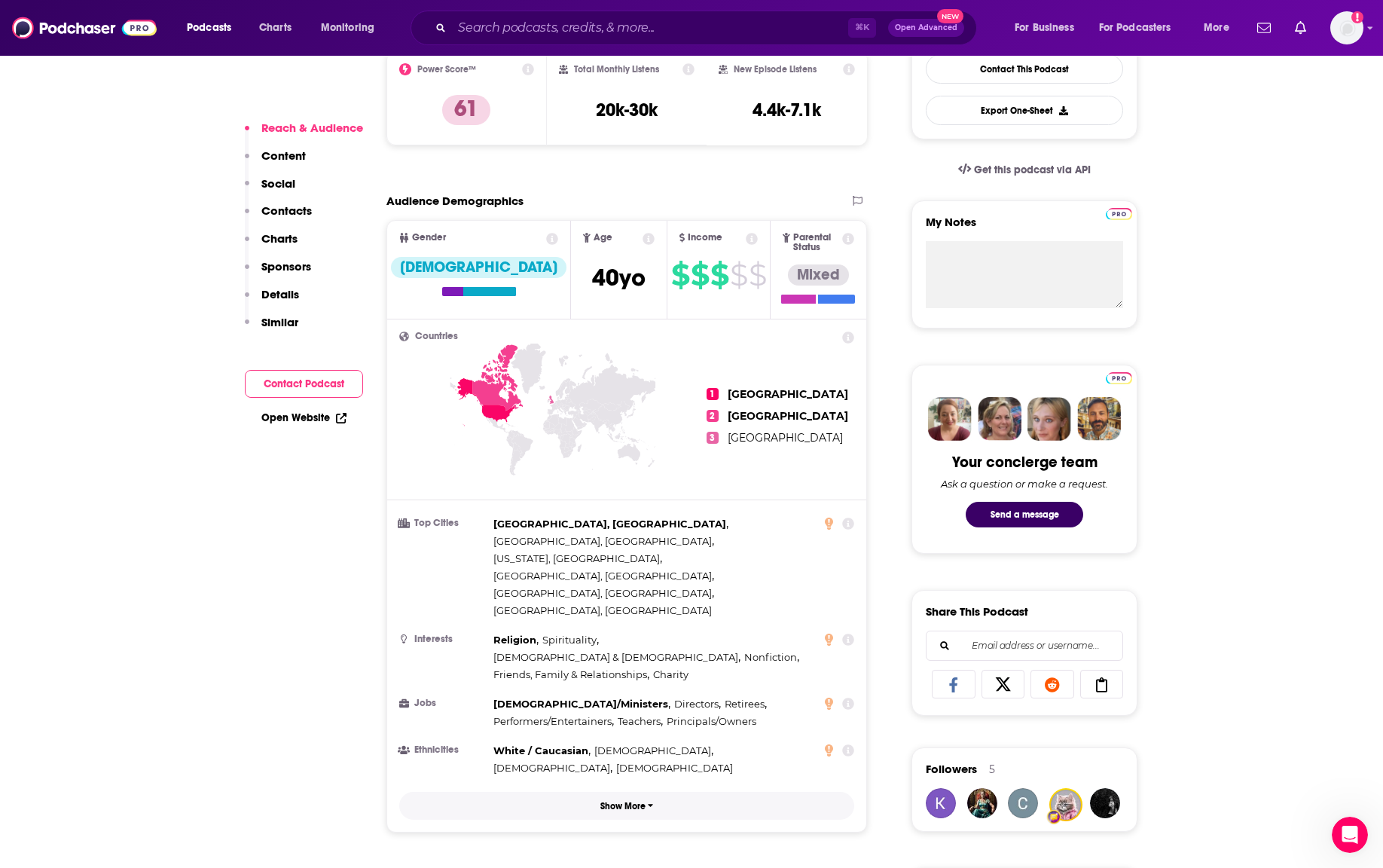
click at [652, 791] on button "Show More" at bounding box center [626, 805] width 455 height 28
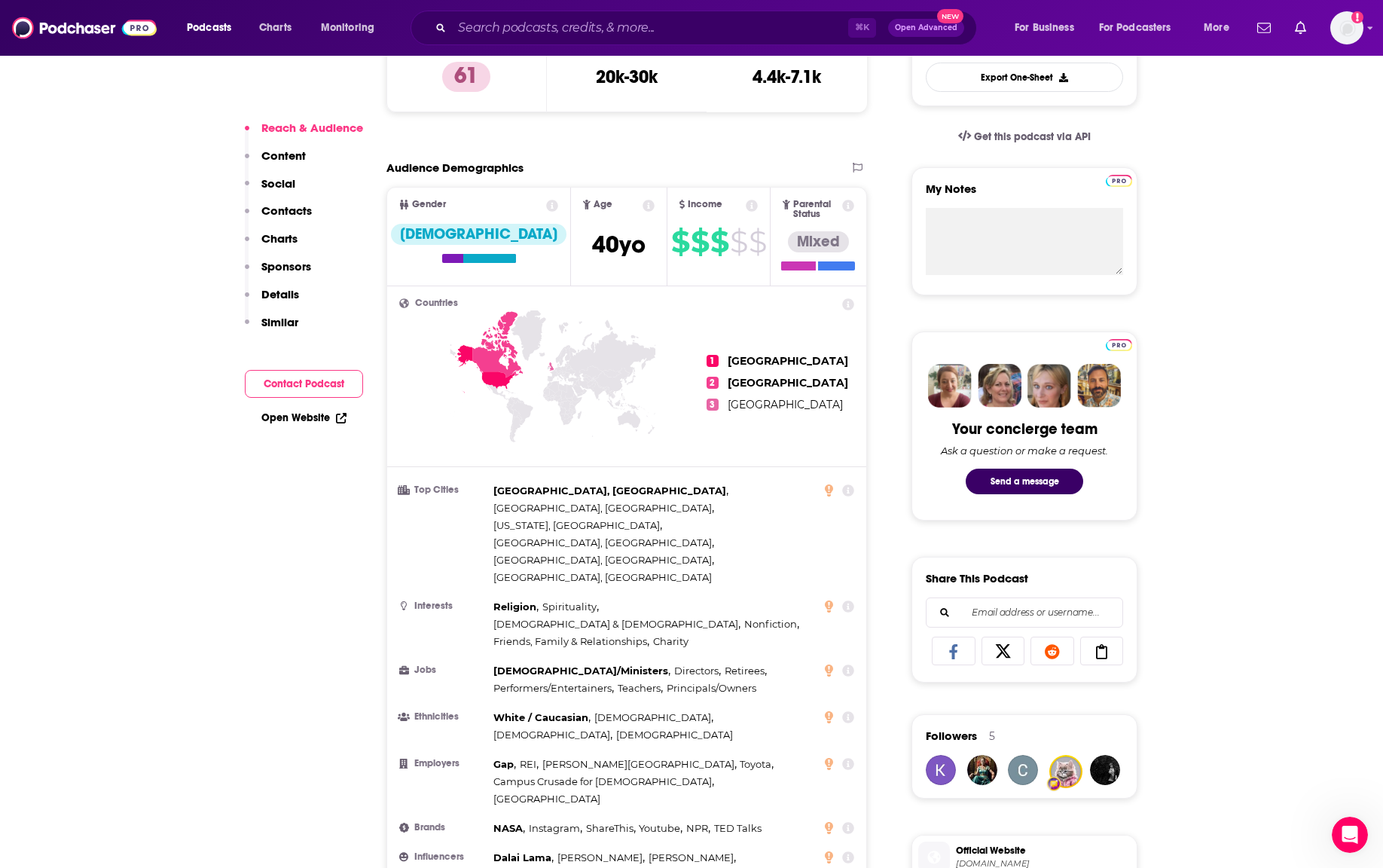
scroll to position [462, 0]
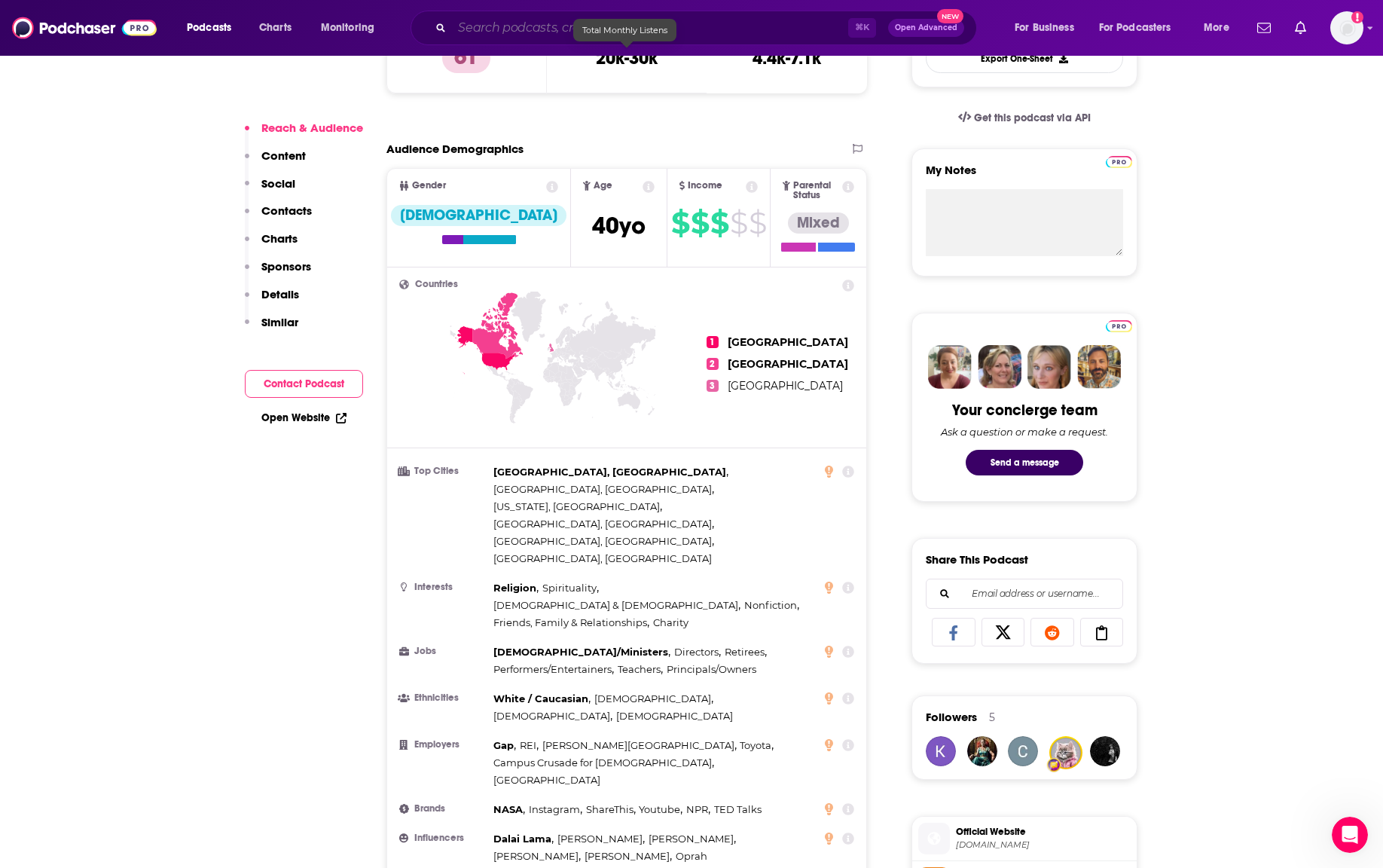
click at [608, 37] on input "Search podcasts, credits, & more..." at bounding box center [650, 28] width 397 height 24
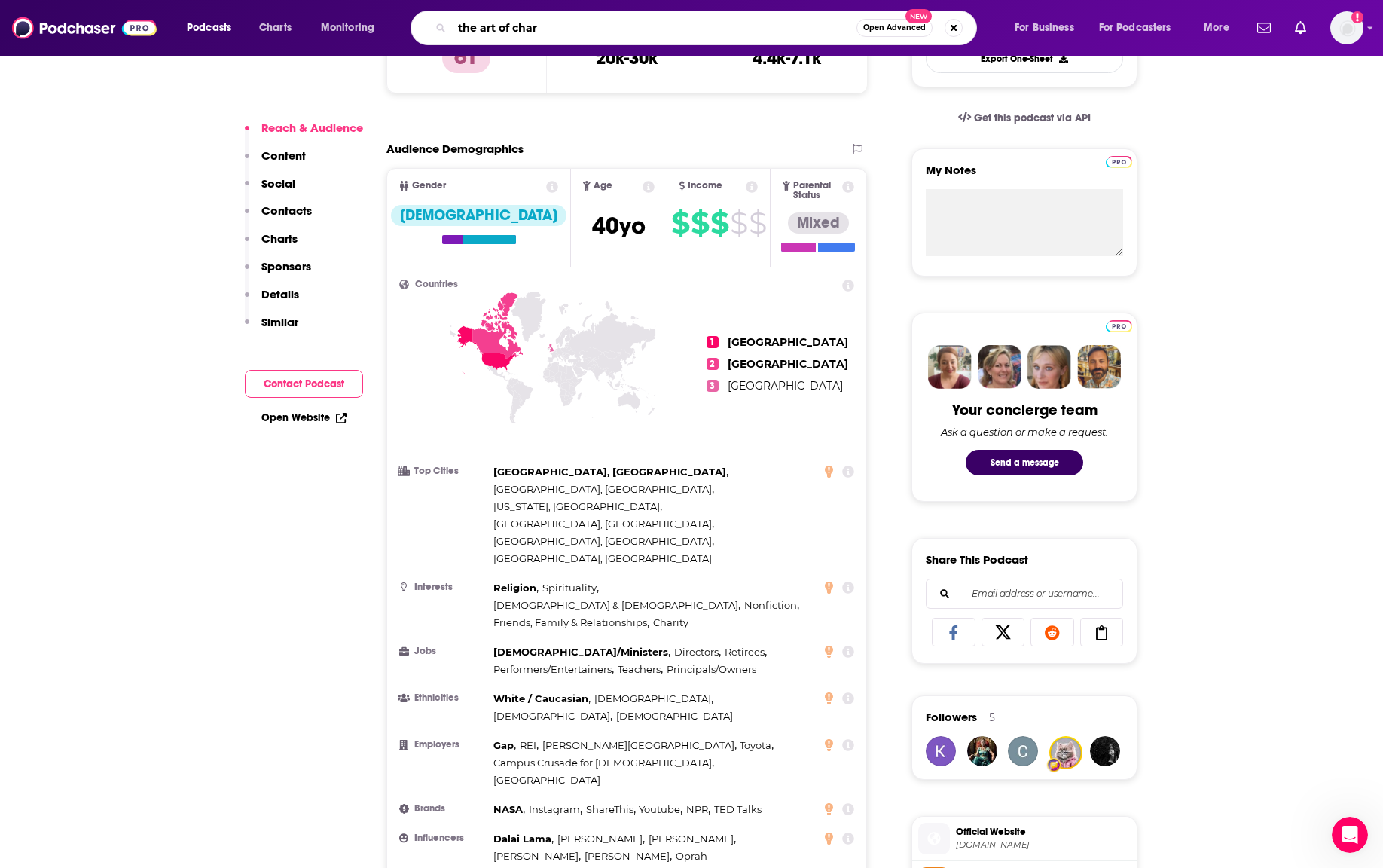
type input "the art of charm"
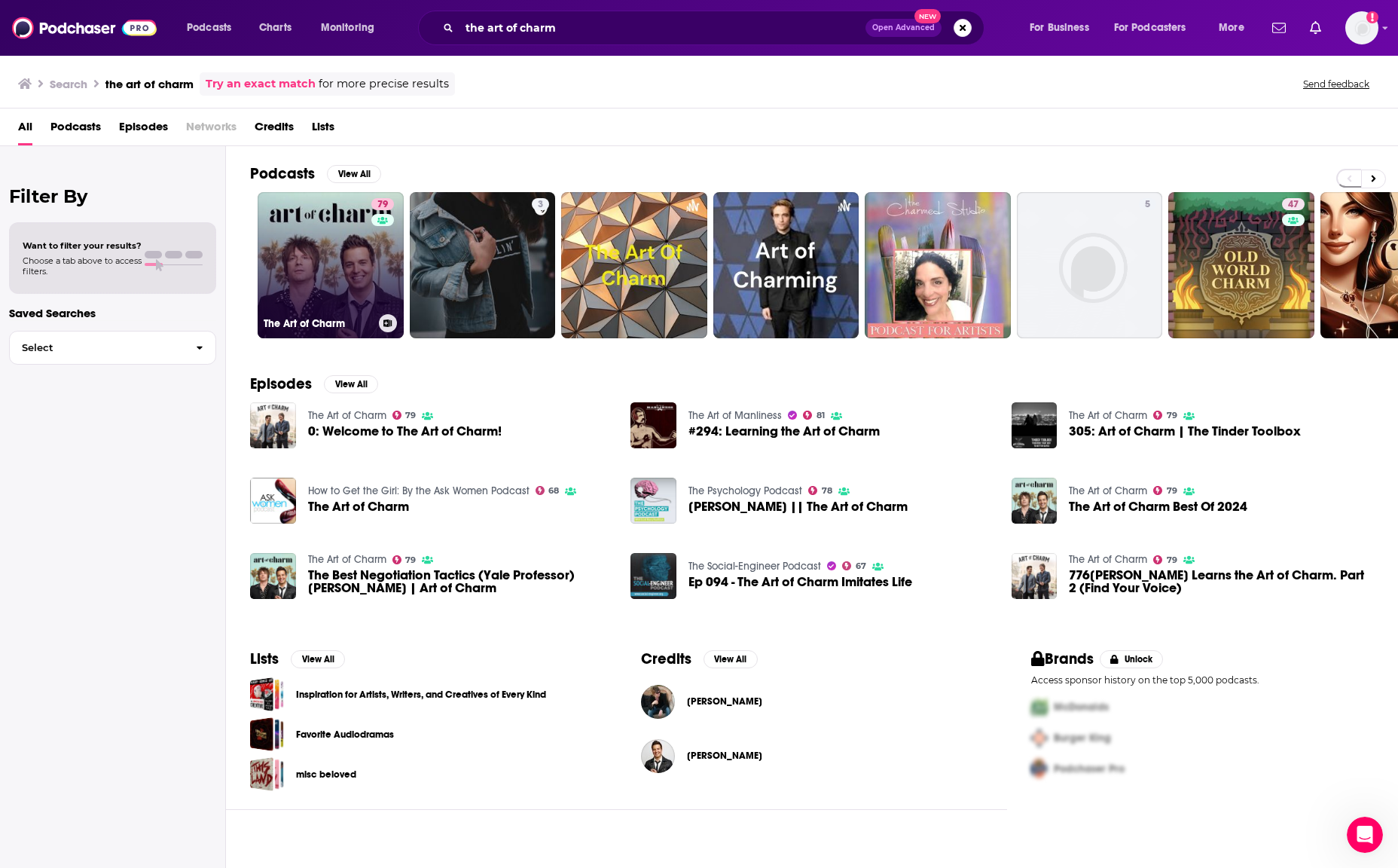
click at [327, 243] on link "79 The Art of Charm" at bounding box center [330, 265] width 146 height 146
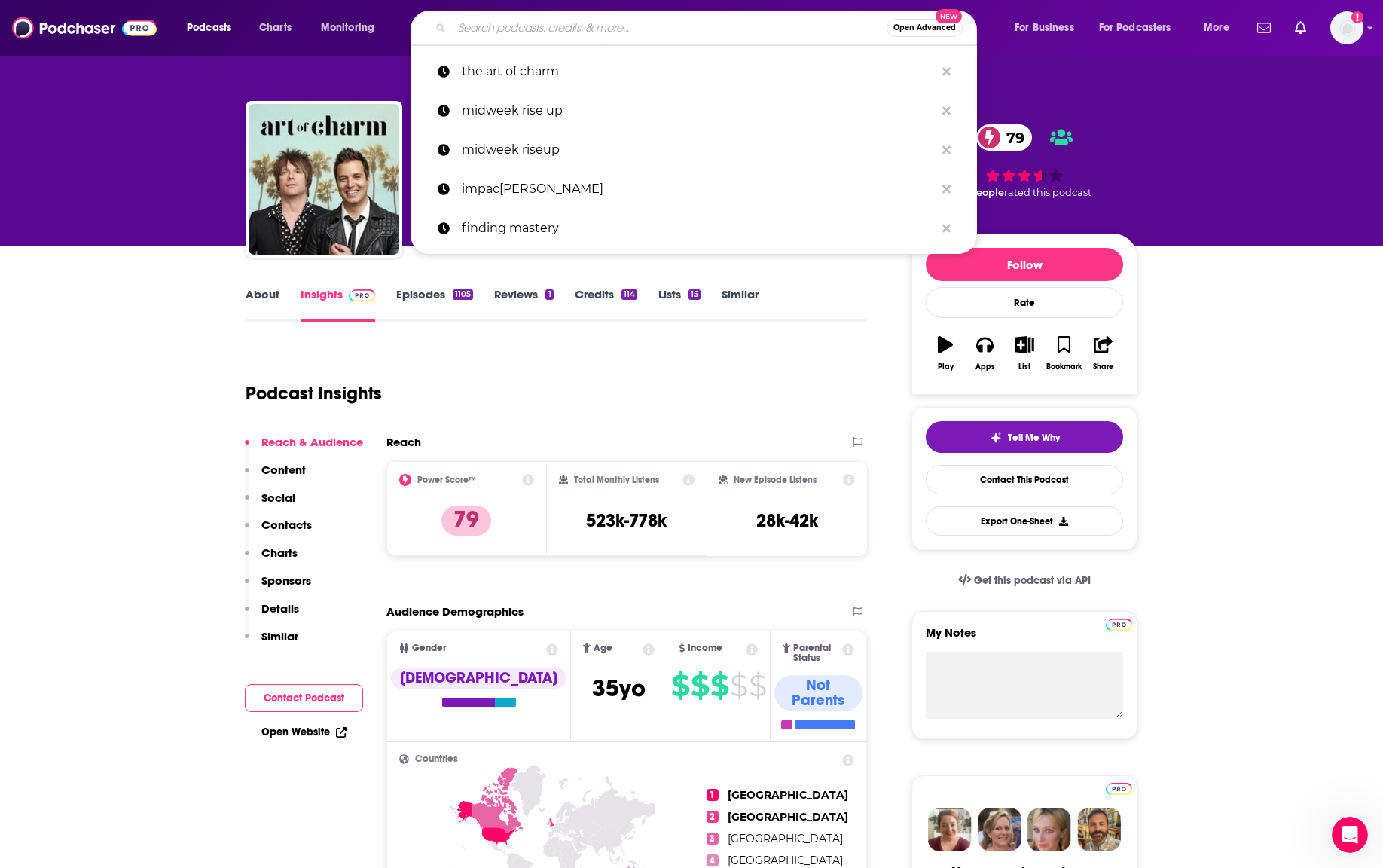
click at [510, 30] on input "Search podcasts, credits, & more..." at bounding box center [670, 28] width 435 height 24
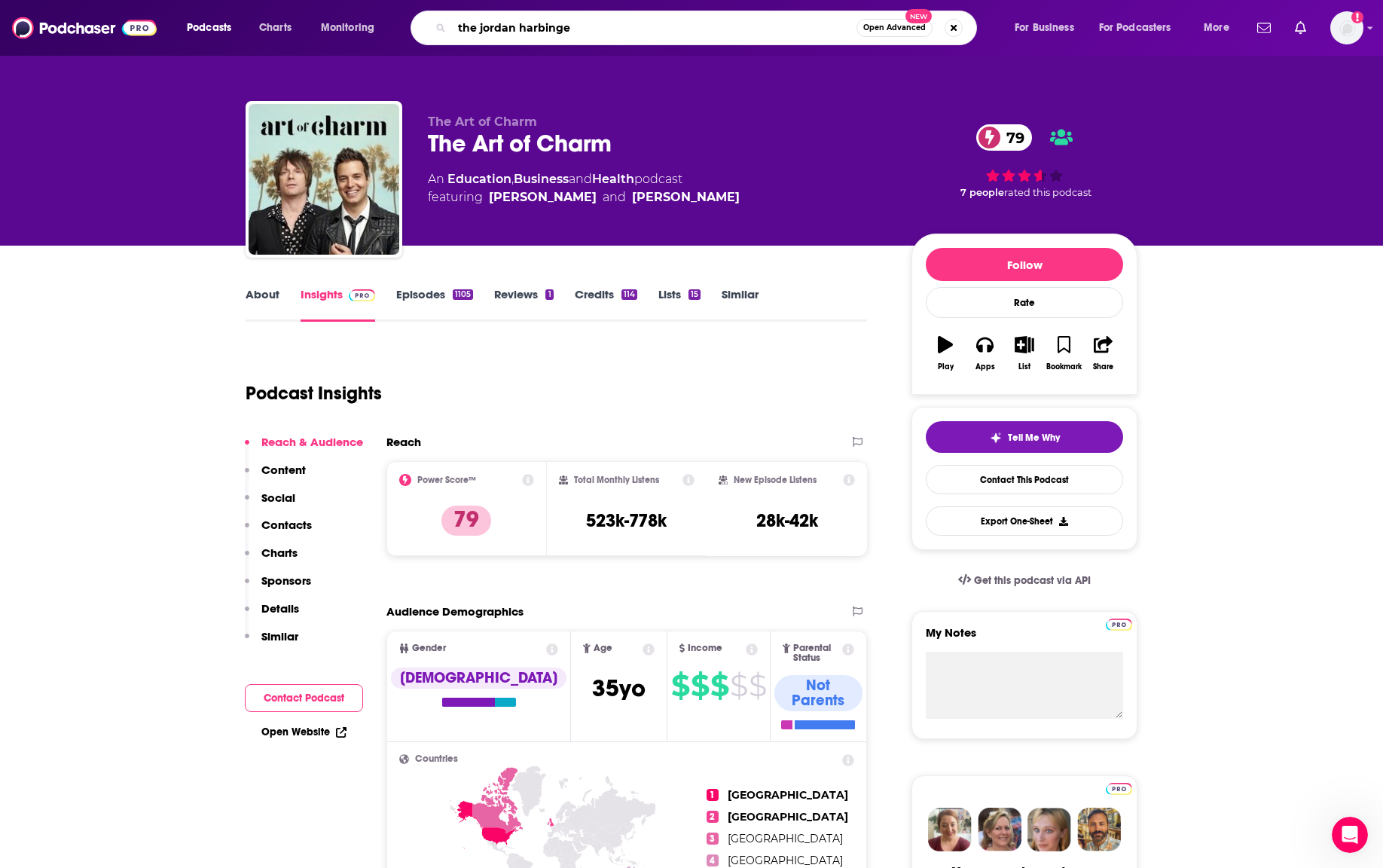
type input "the jordan harbinger"
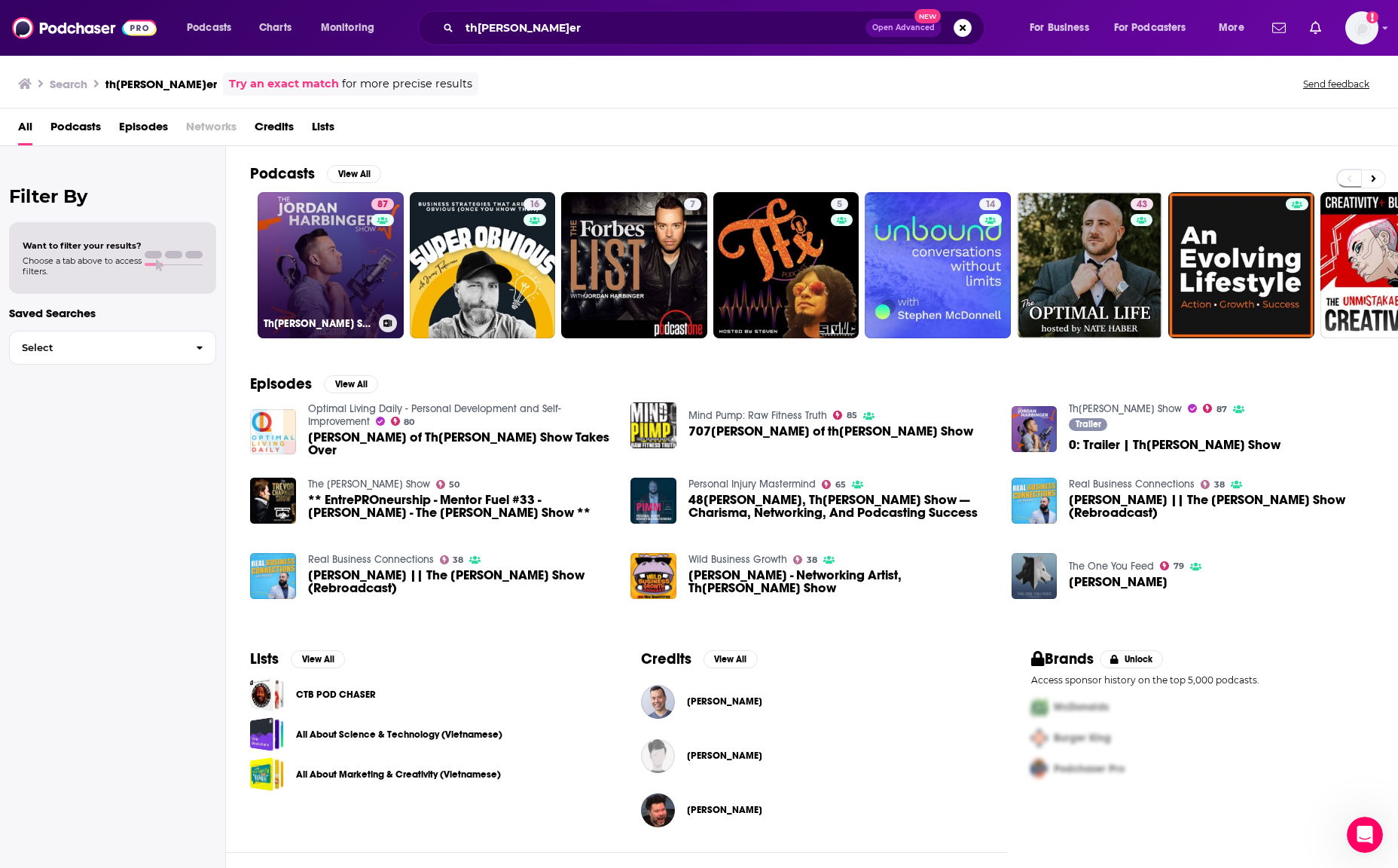
click at [316, 283] on link "87 The Jordan Harbinger Show" at bounding box center [330, 265] width 146 height 146
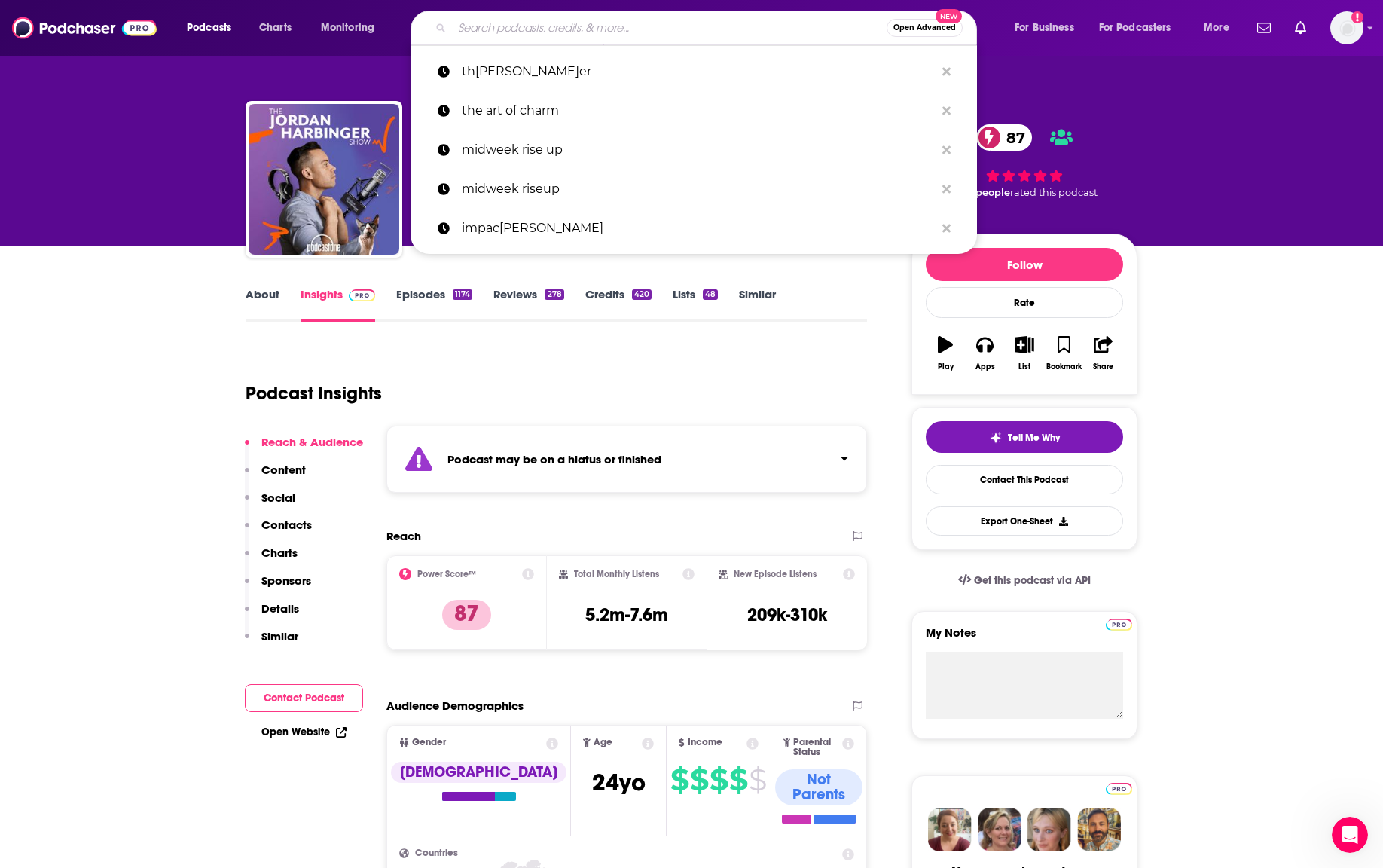
click at [586, 28] on input "Search podcasts, credits, & more..." at bounding box center [670, 28] width 435 height 24
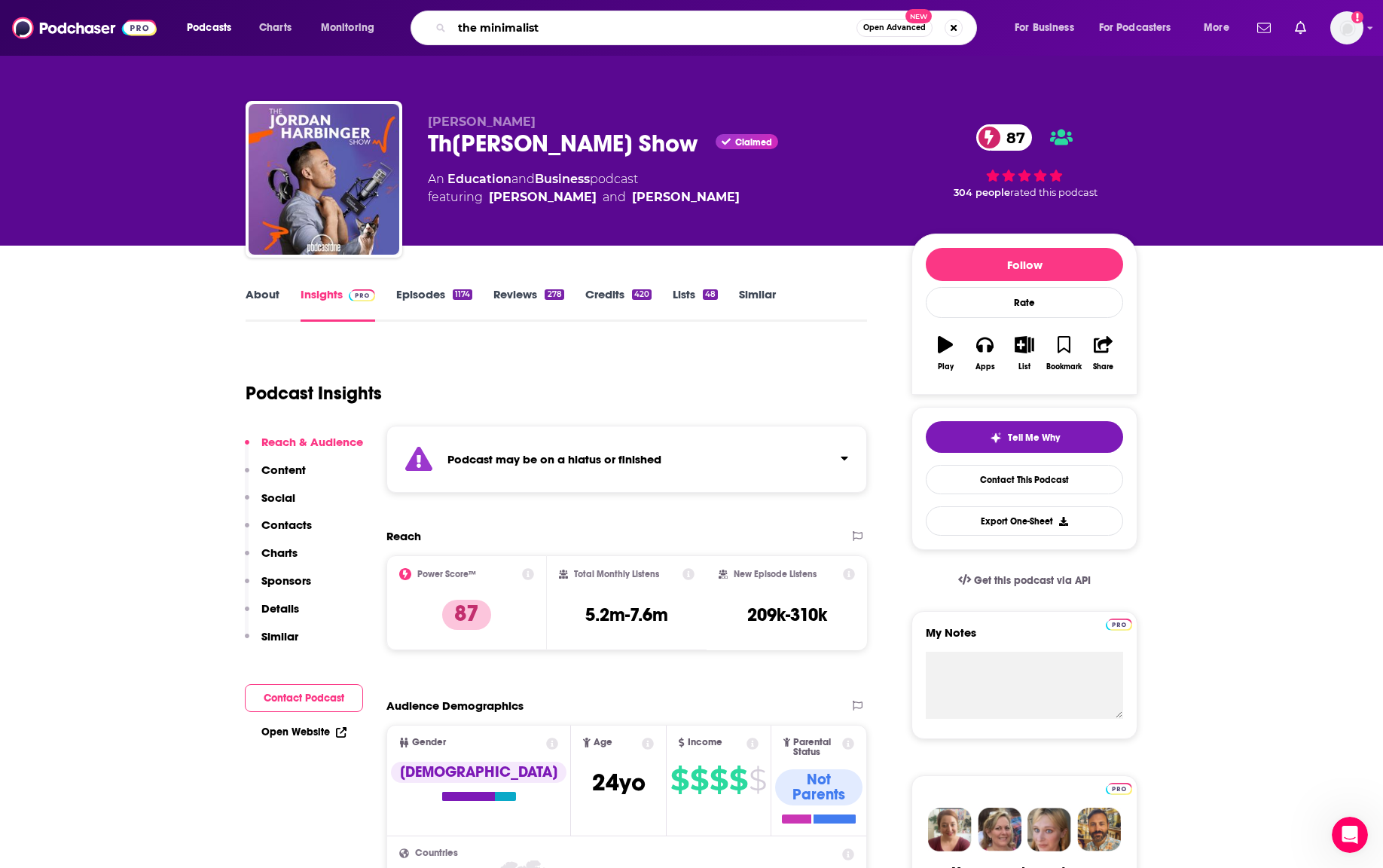
type input "the minimalists"
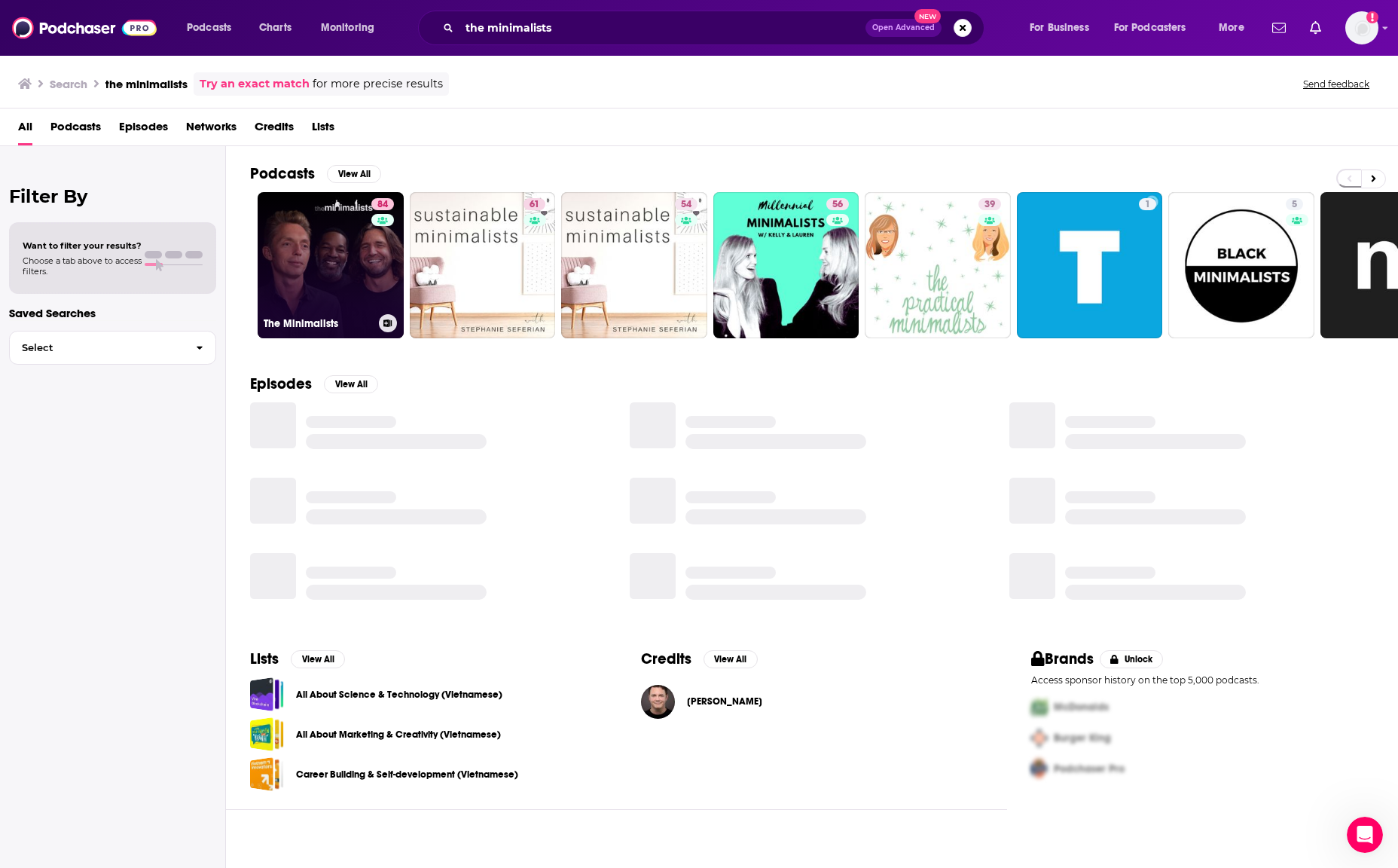
click at [340, 265] on link "84 The Minimalists" at bounding box center [330, 265] width 146 height 146
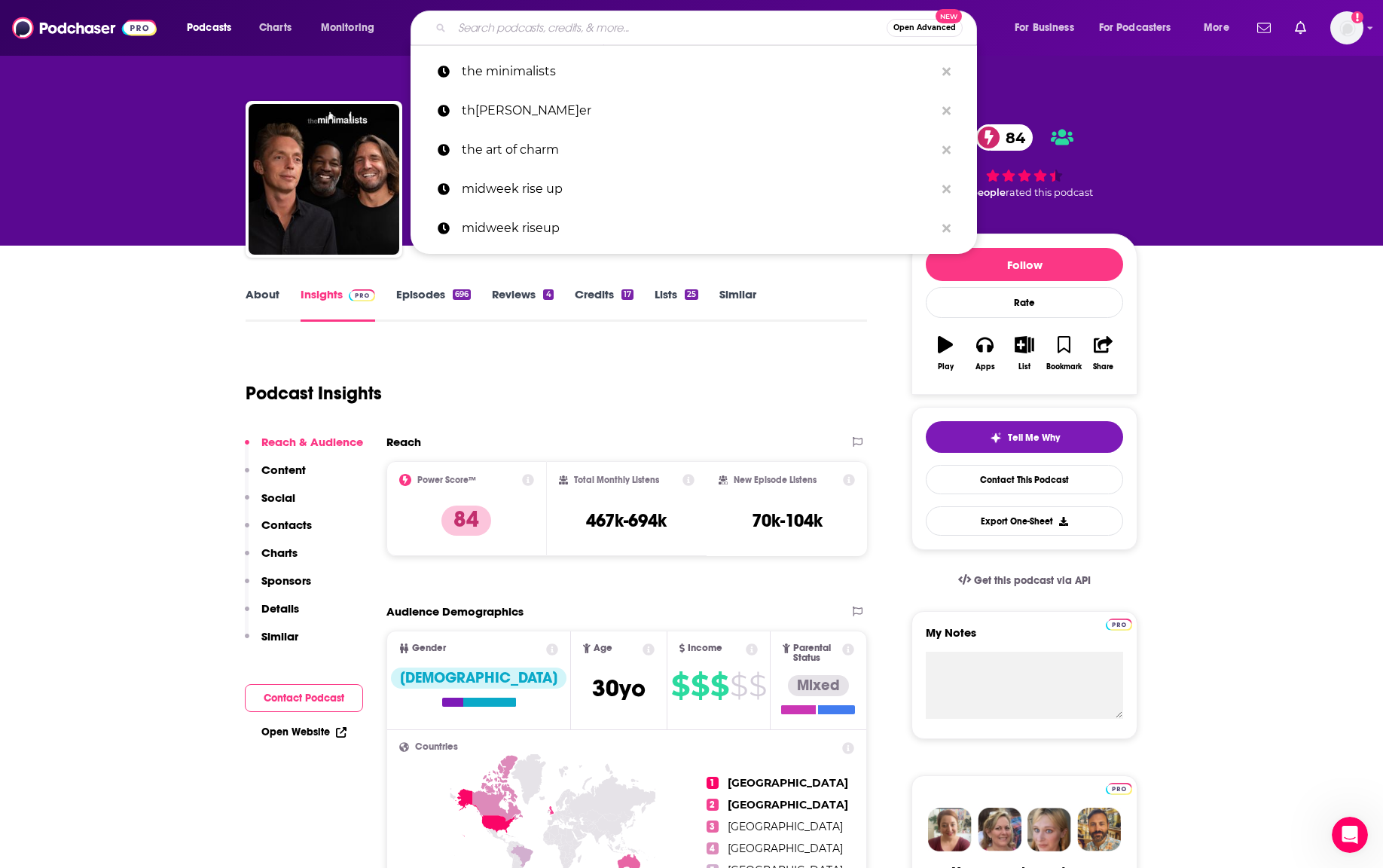
click at [631, 19] on input "Search podcasts, credits, & more..." at bounding box center [670, 28] width 435 height 24
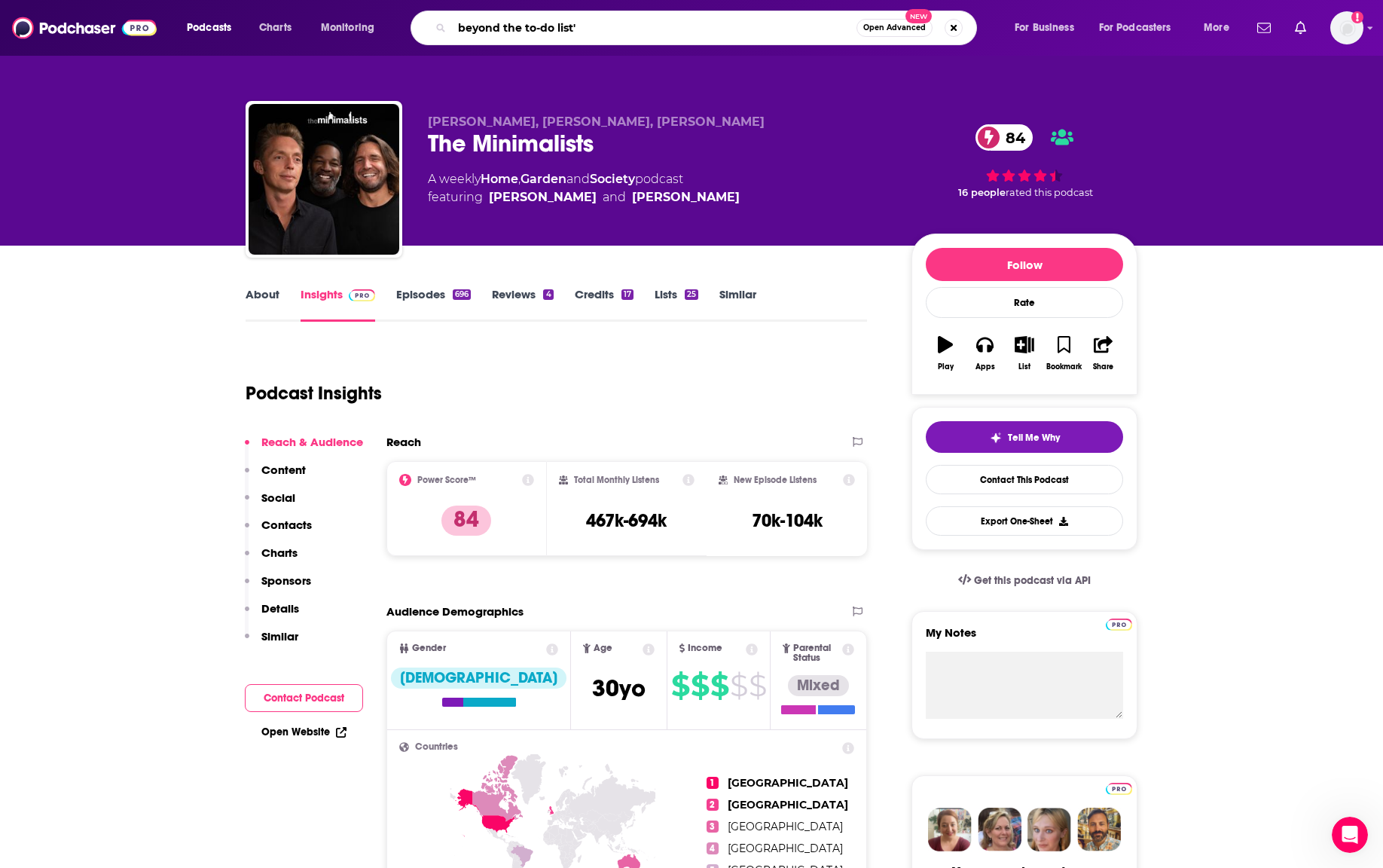
type input "beyond the to-do list"
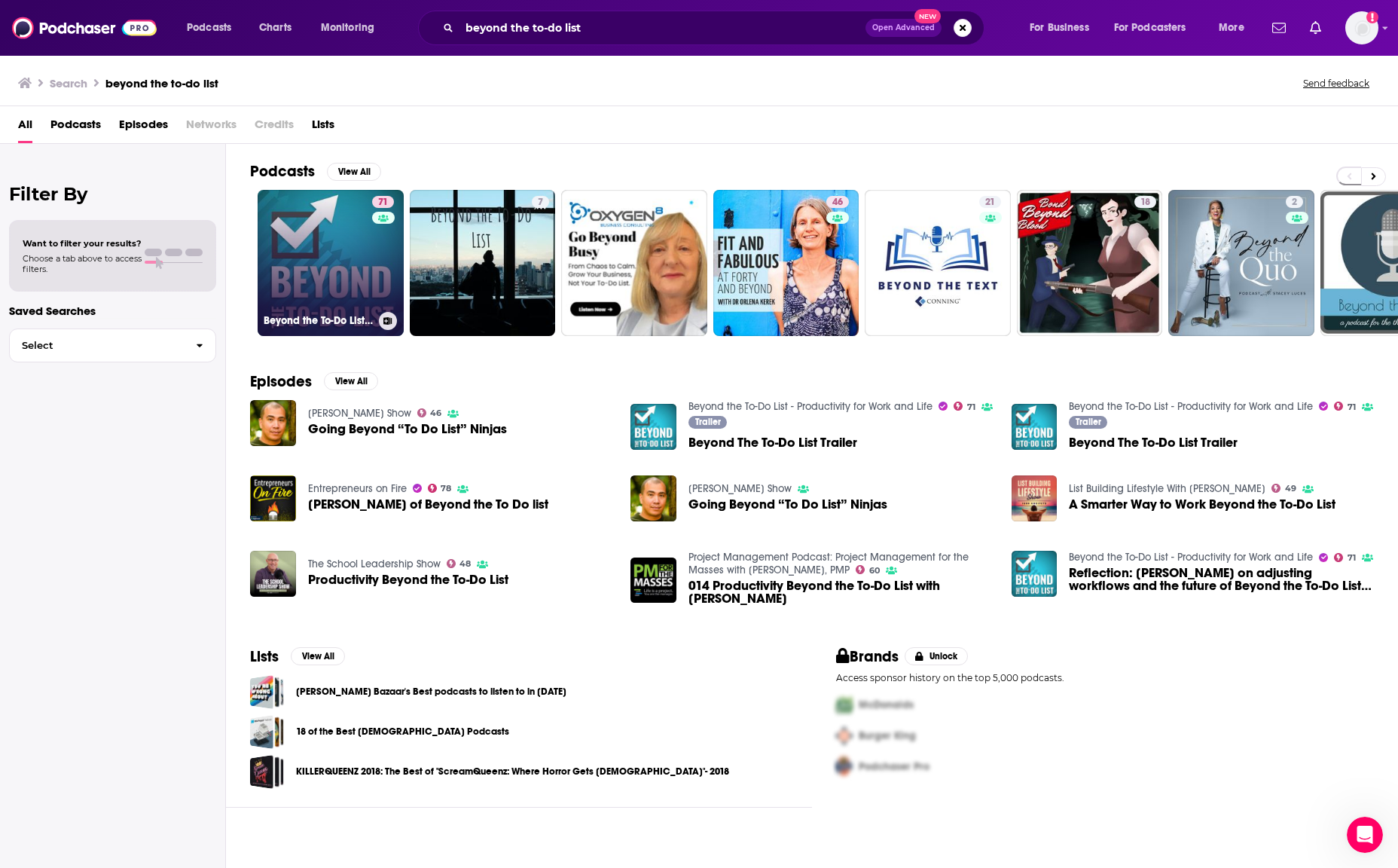
click at [375, 256] on div "71" at bounding box center [384, 253] width 25 height 116
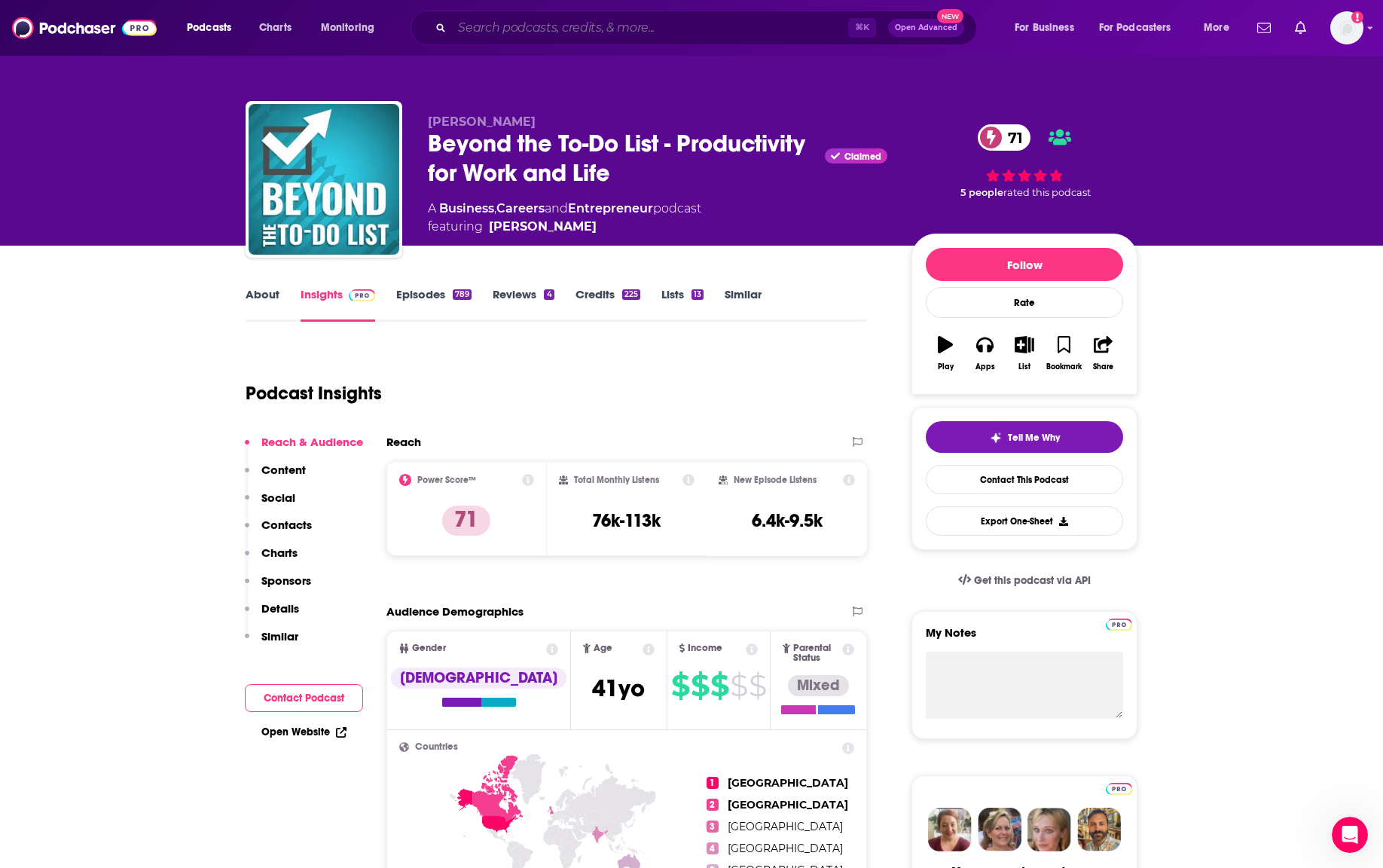
click at [497, 35] on input "Search podcasts, credits, & more..." at bounding box center [650, 28] width 397 height 24
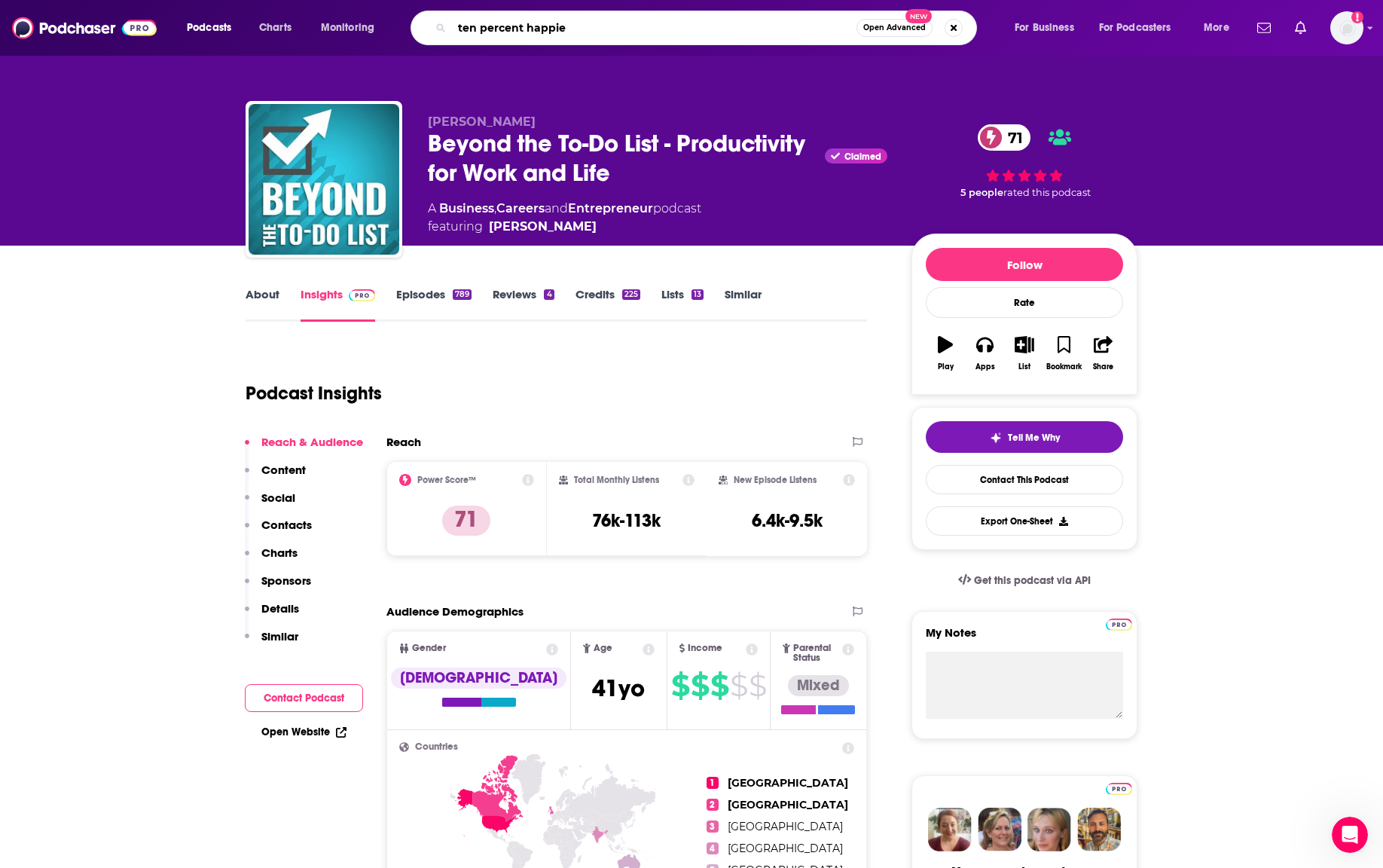
type input "ten percent happier"
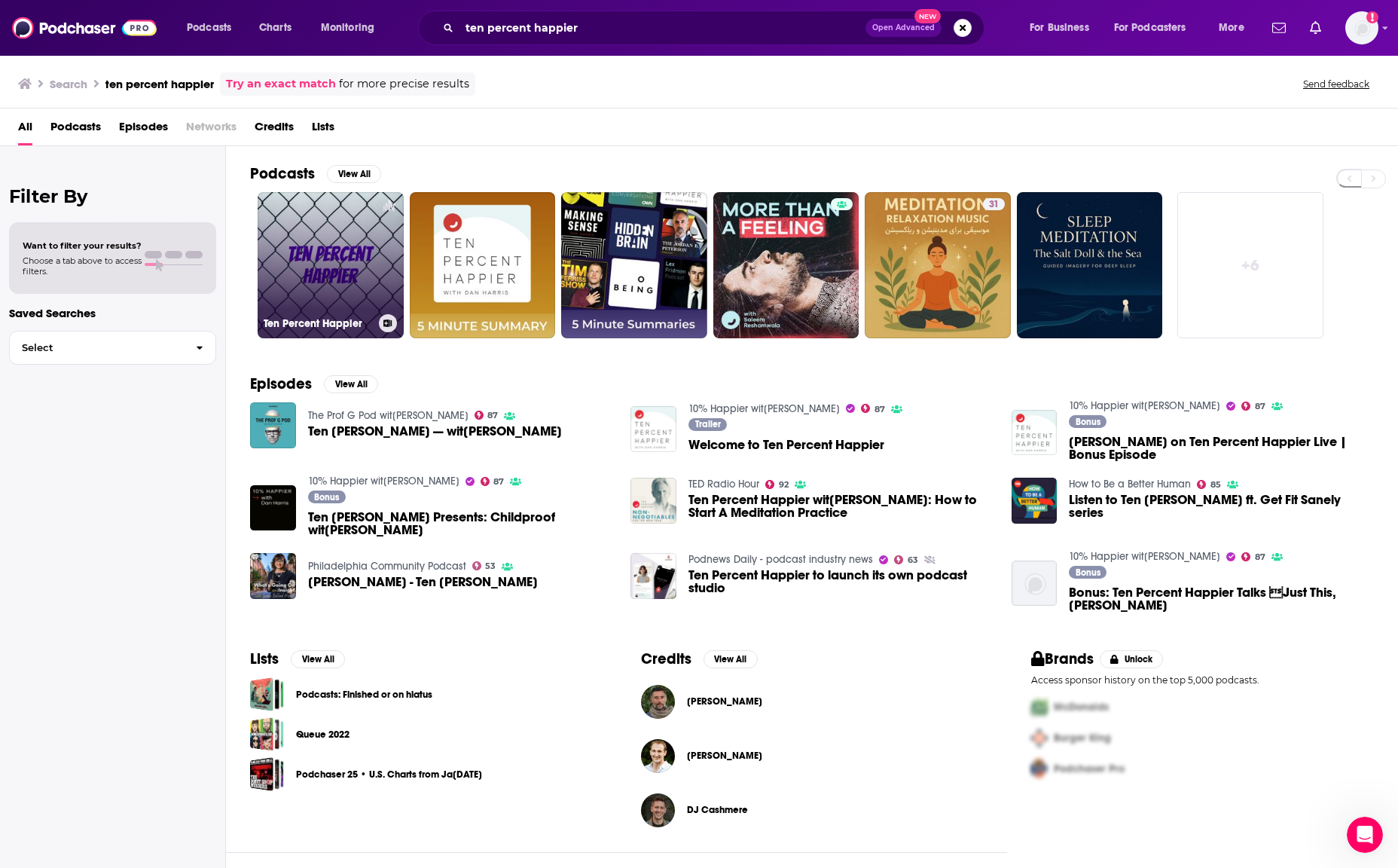
click at [280, 239] on link "Ten Percent Happier" at bounding box center [330, 265] width 146 height 146
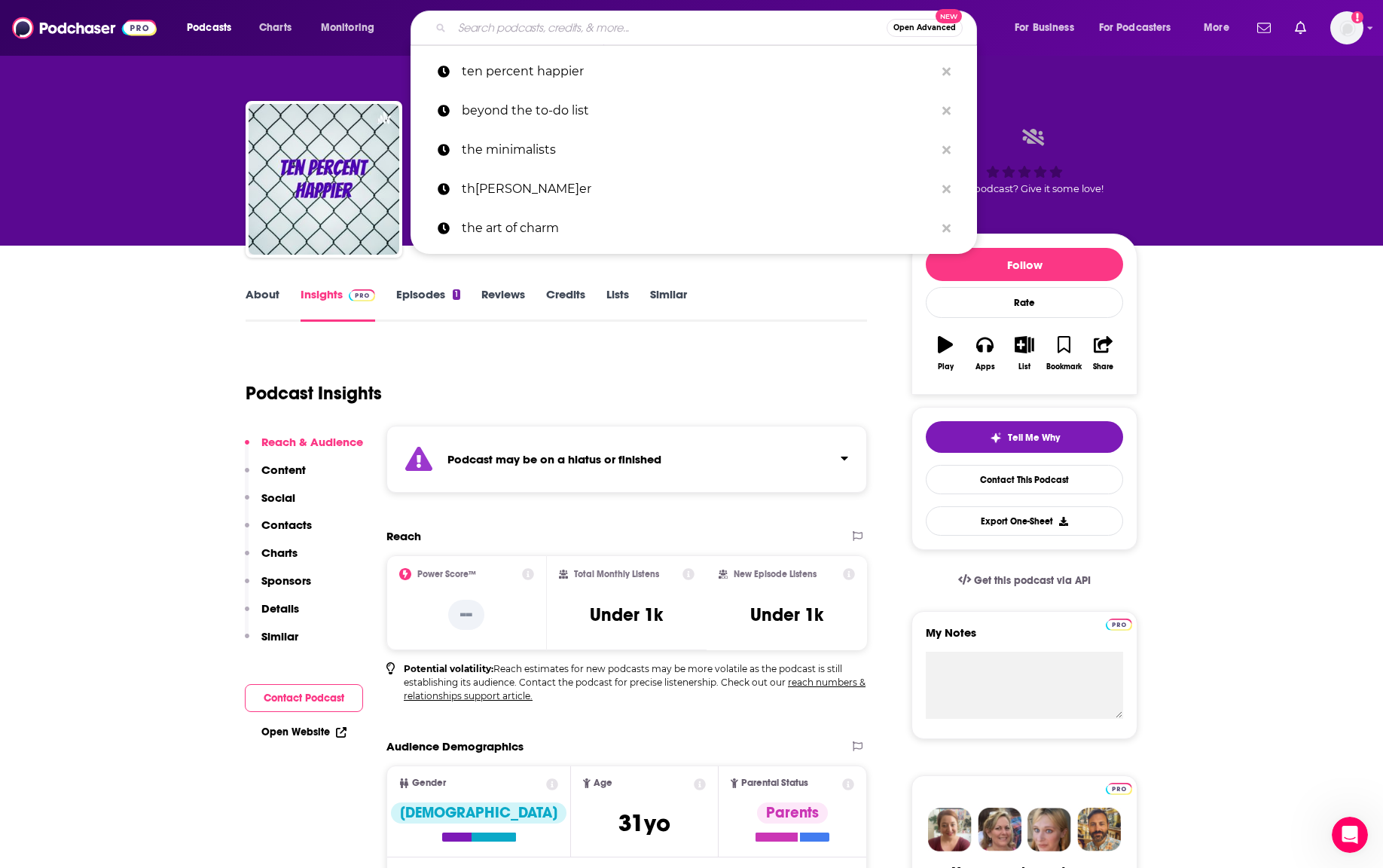
click at [504, 33] on input "Search podcasts, credits, & more..." at bounding box center [670, 28] width 435 height 24
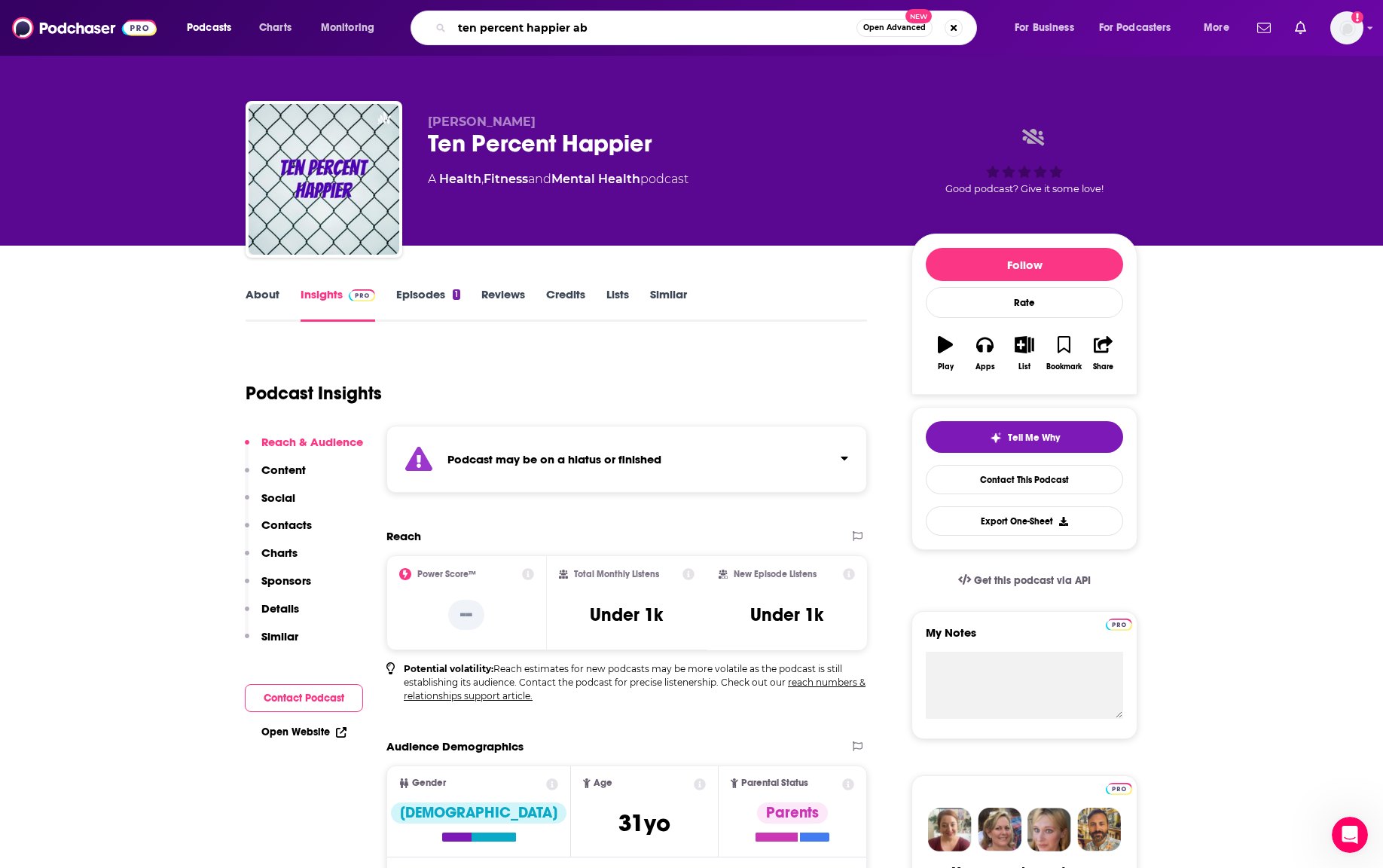
type input "ten percent happier abc"
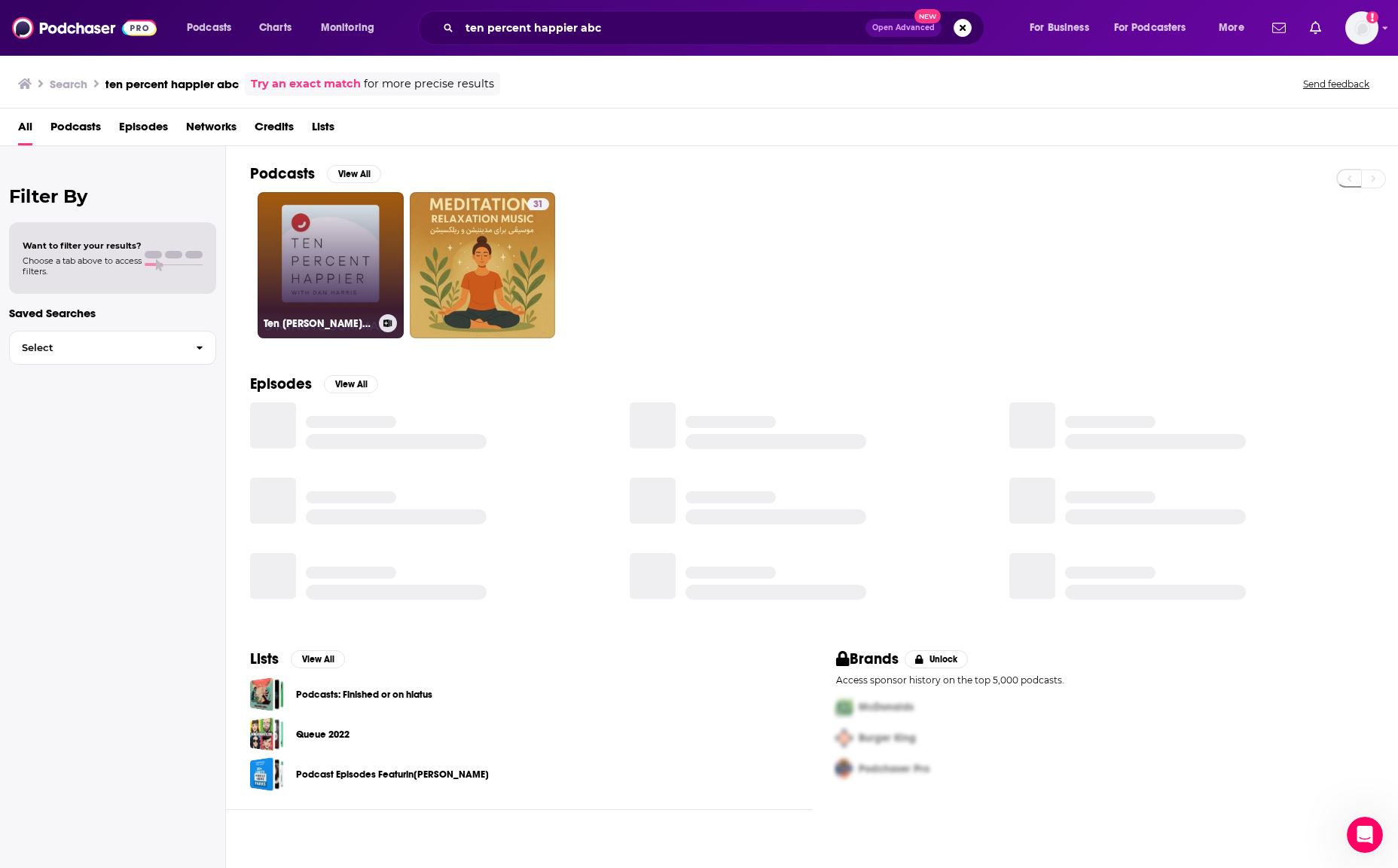
click at [287, 291] on link "Ten Percent Happier with Dan Harris | 5 minute podcast summaries" at bounding box center [330, 265] width 146 height 146
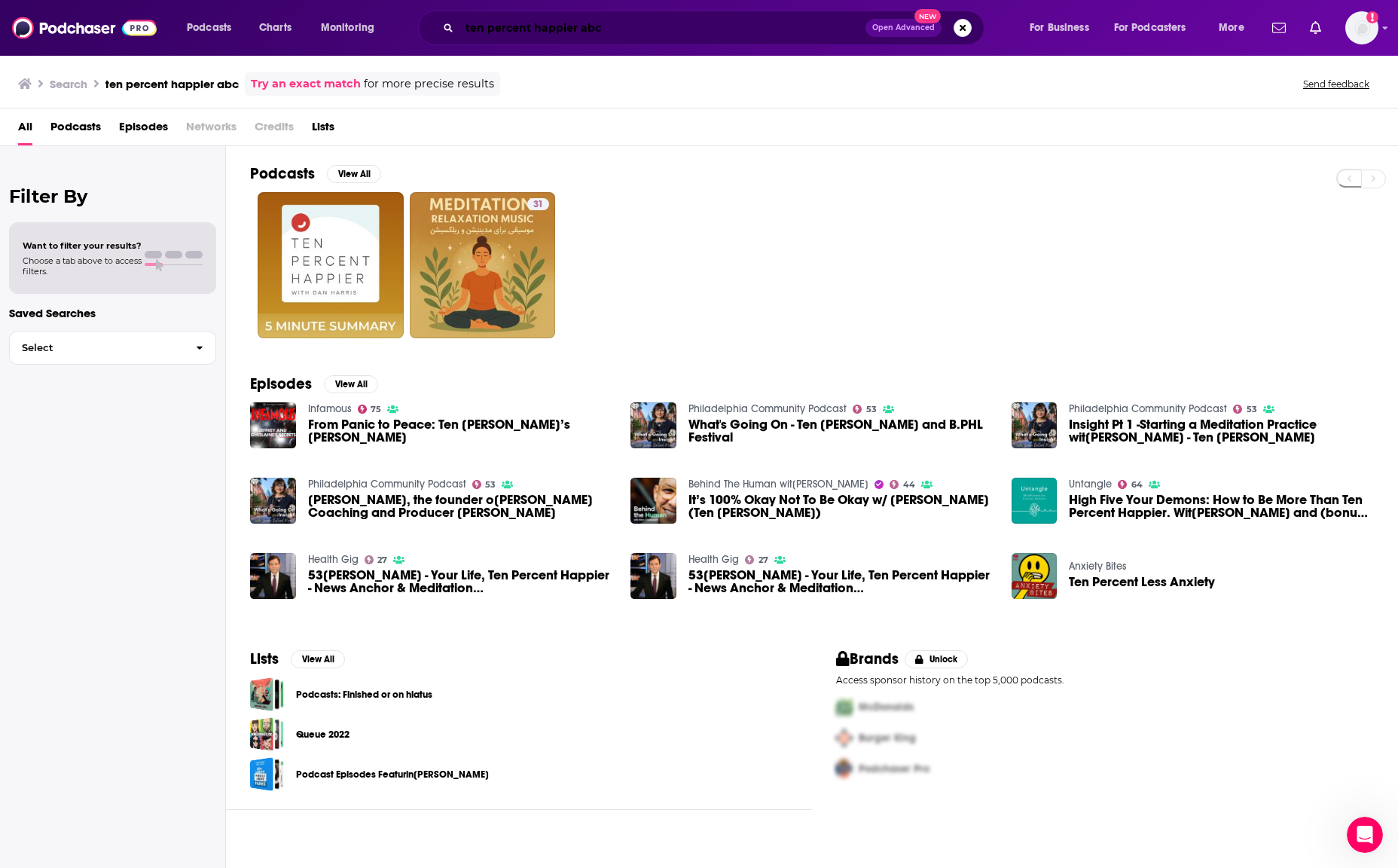
click at [516, 35] on input "ten percent happier abc" at bounding box center [662, 28] width 406 height 24
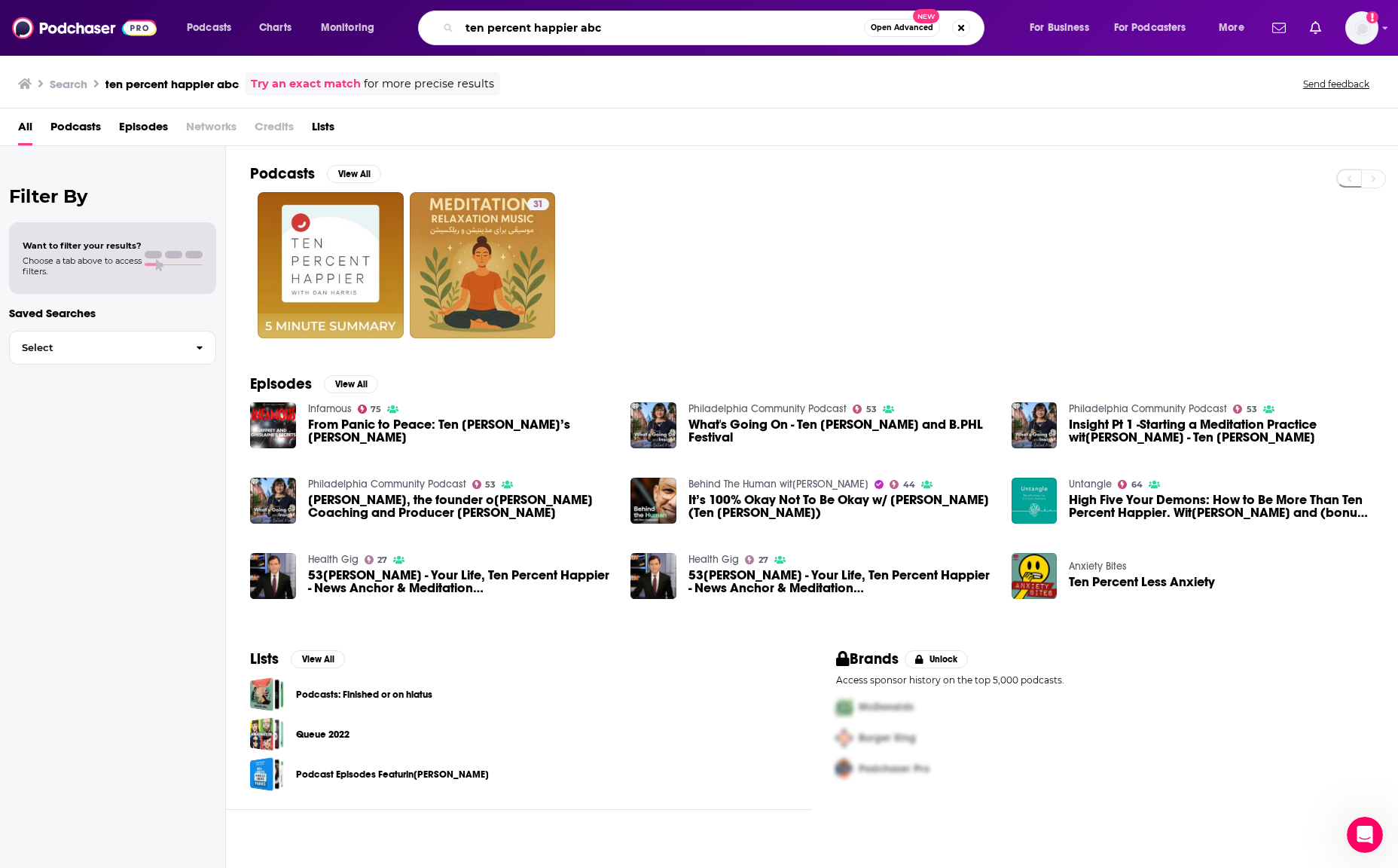
click at [516, 35] on input "ten percent happier abc" at bounding box center [661, 28] width 405 height 24
type input "happier with [PERSON_NAME]"
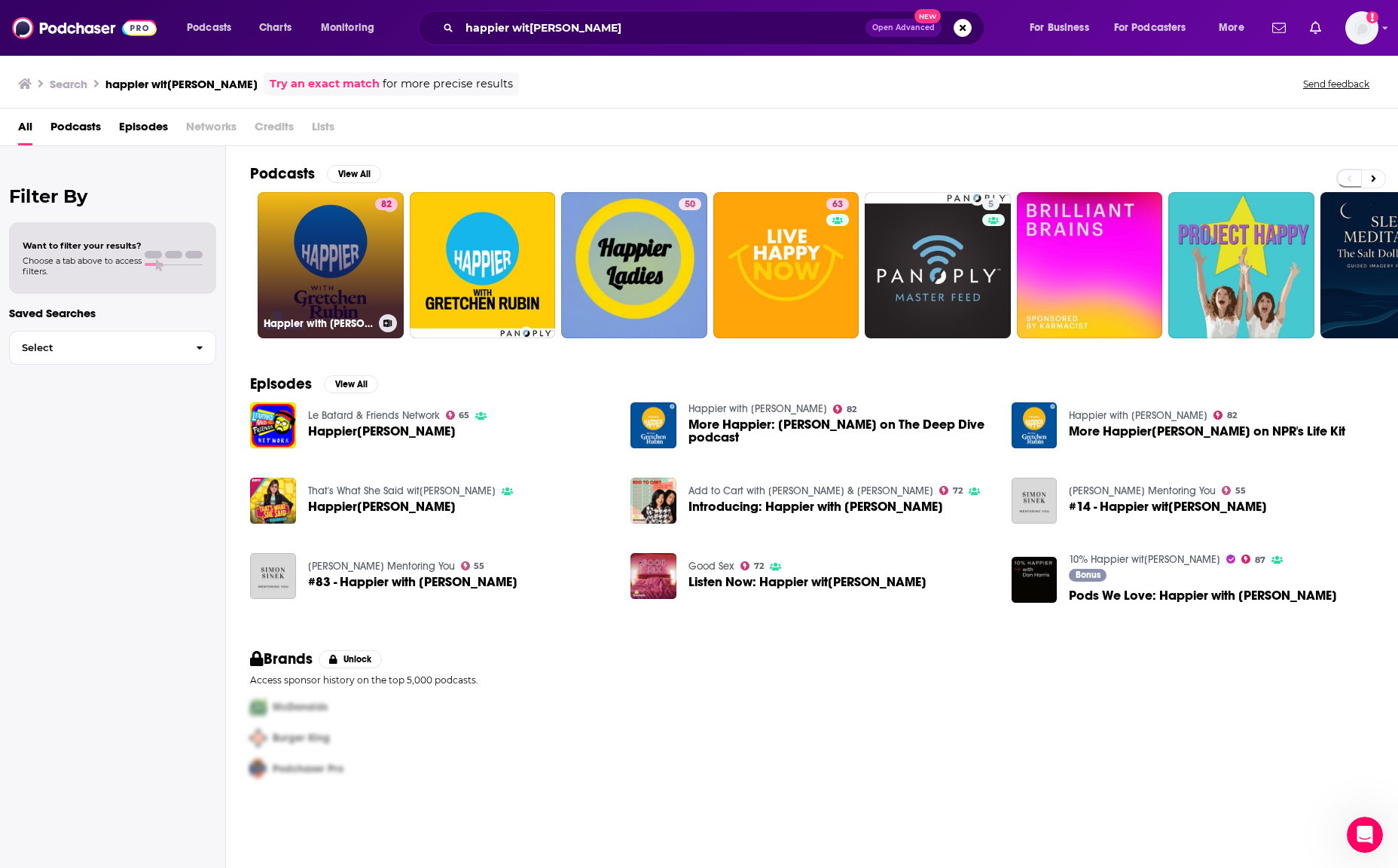
click at [305, 229] on link "82 Happier with Gretchen Rubin" at bounding box center [330, 265] width 146 height 146
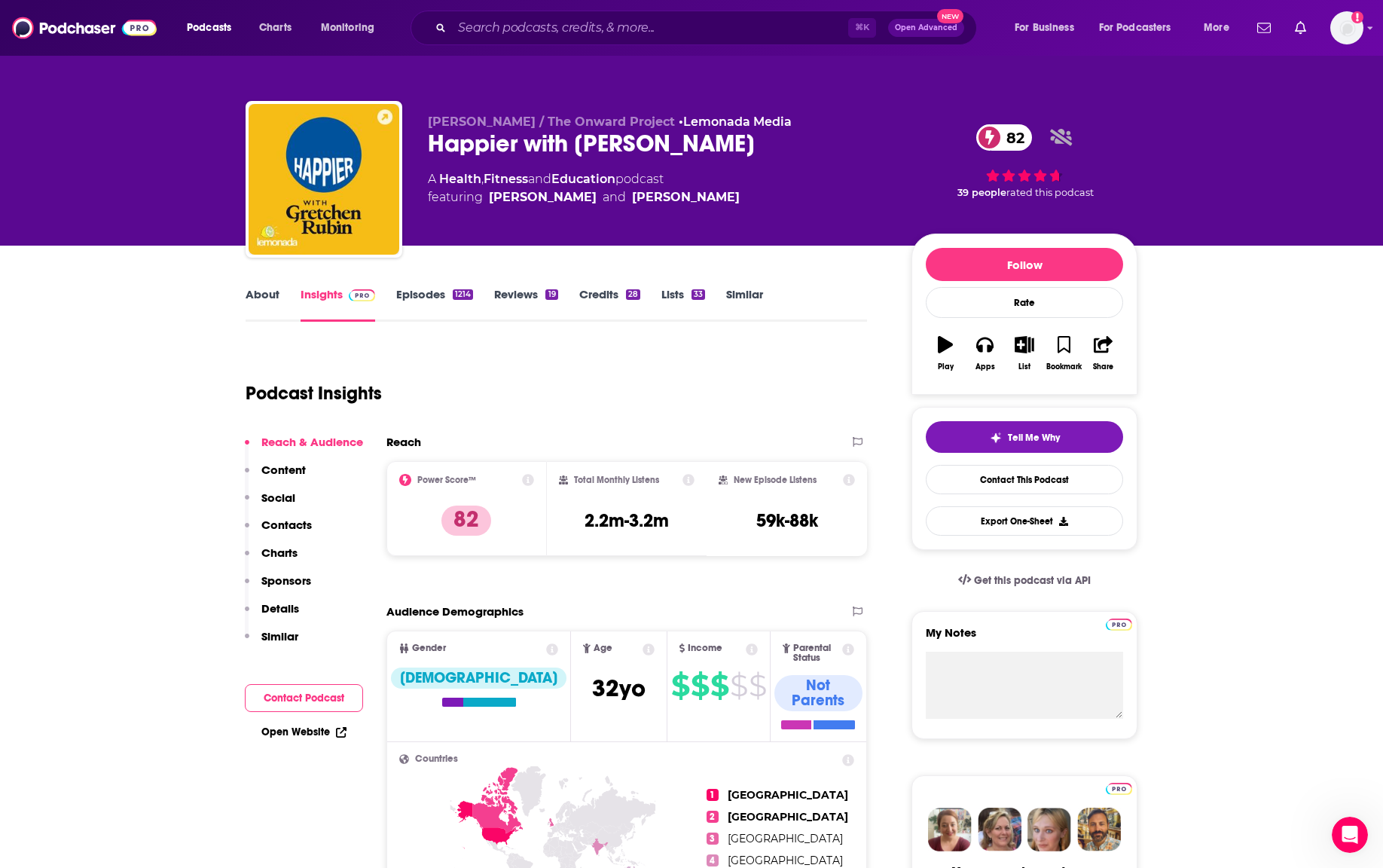
click at [463, 297] on div "1214" at bounding box center [463, 294] width 20 height 11
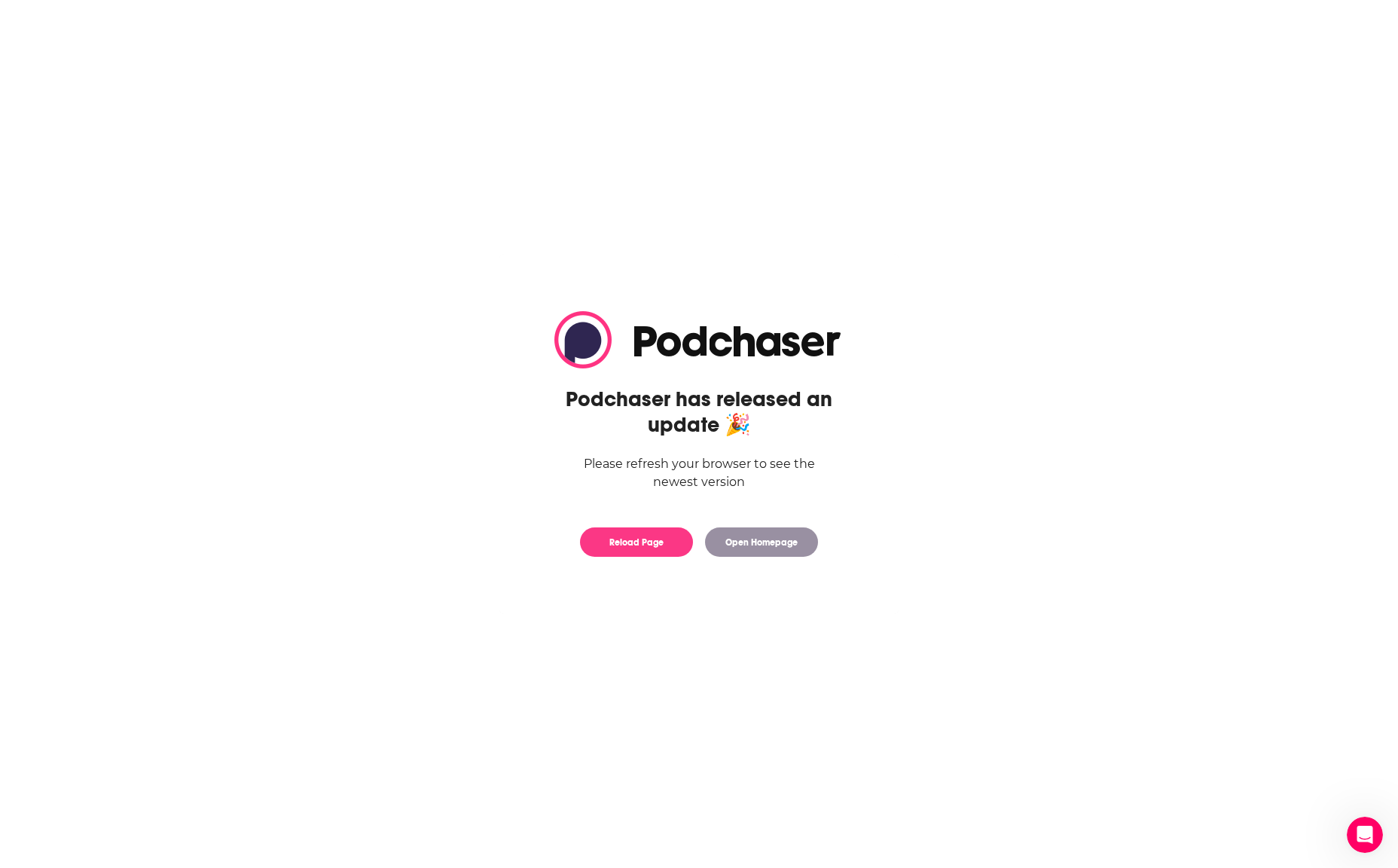
click at [423, 291] on body "Privacy Preference Centre Your Privacy Strictly Necessary Cookies Functional Co…" at bounding box center [699, 434] width 1398 height 868
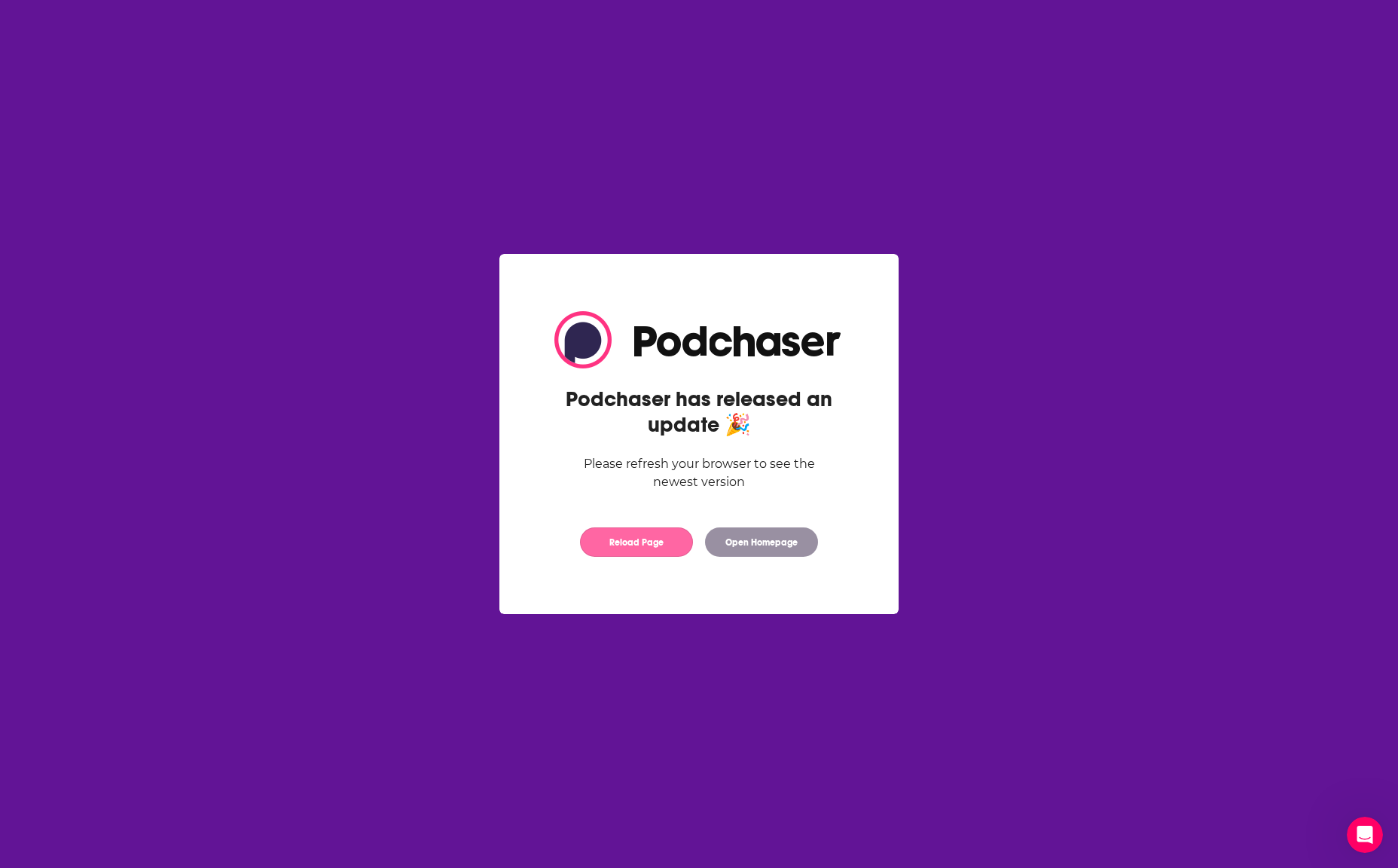
click at [665, 541] on button "Reload Page" at bounding box center [636, 541] width 113 height 29
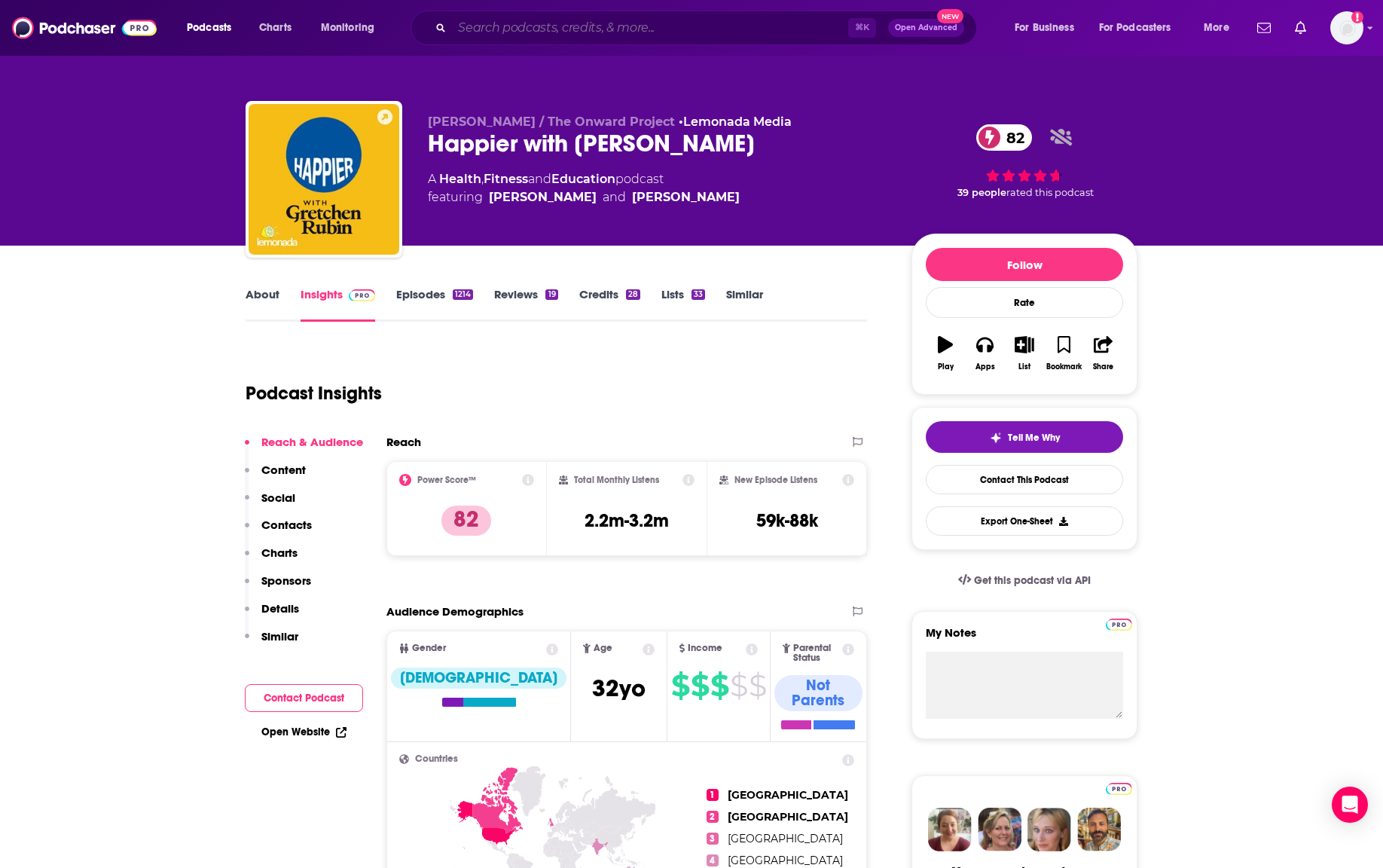
click at [530, 21] on input "Search podcasts, credits, & more..." at bounding box center [650, 28] width 397 height 24
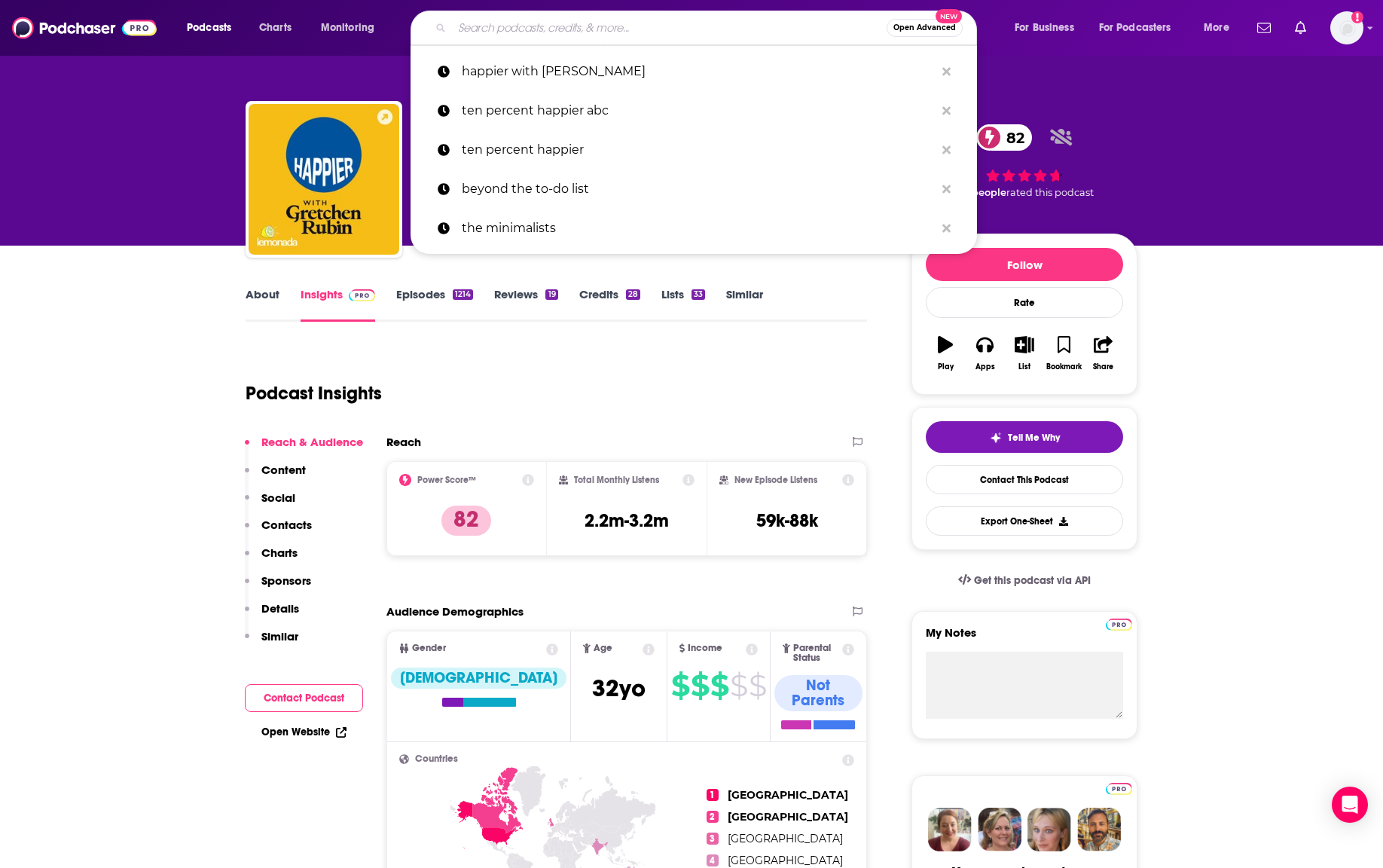
click at [530, 21] on input "Search podcasts, credits, & more..." at bounding box center [670, 28] width 435 height 24
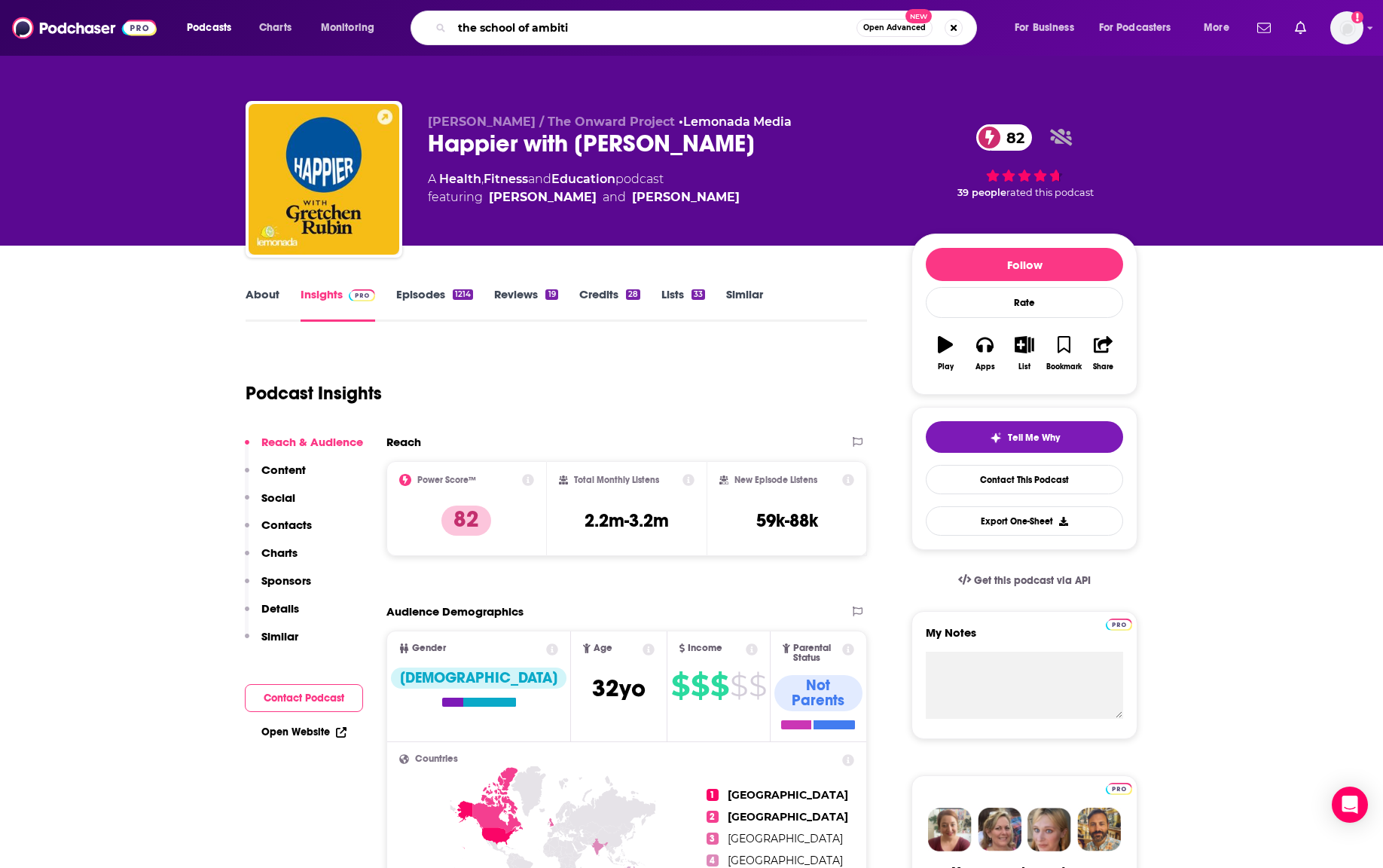
type input "the school of ambitio"
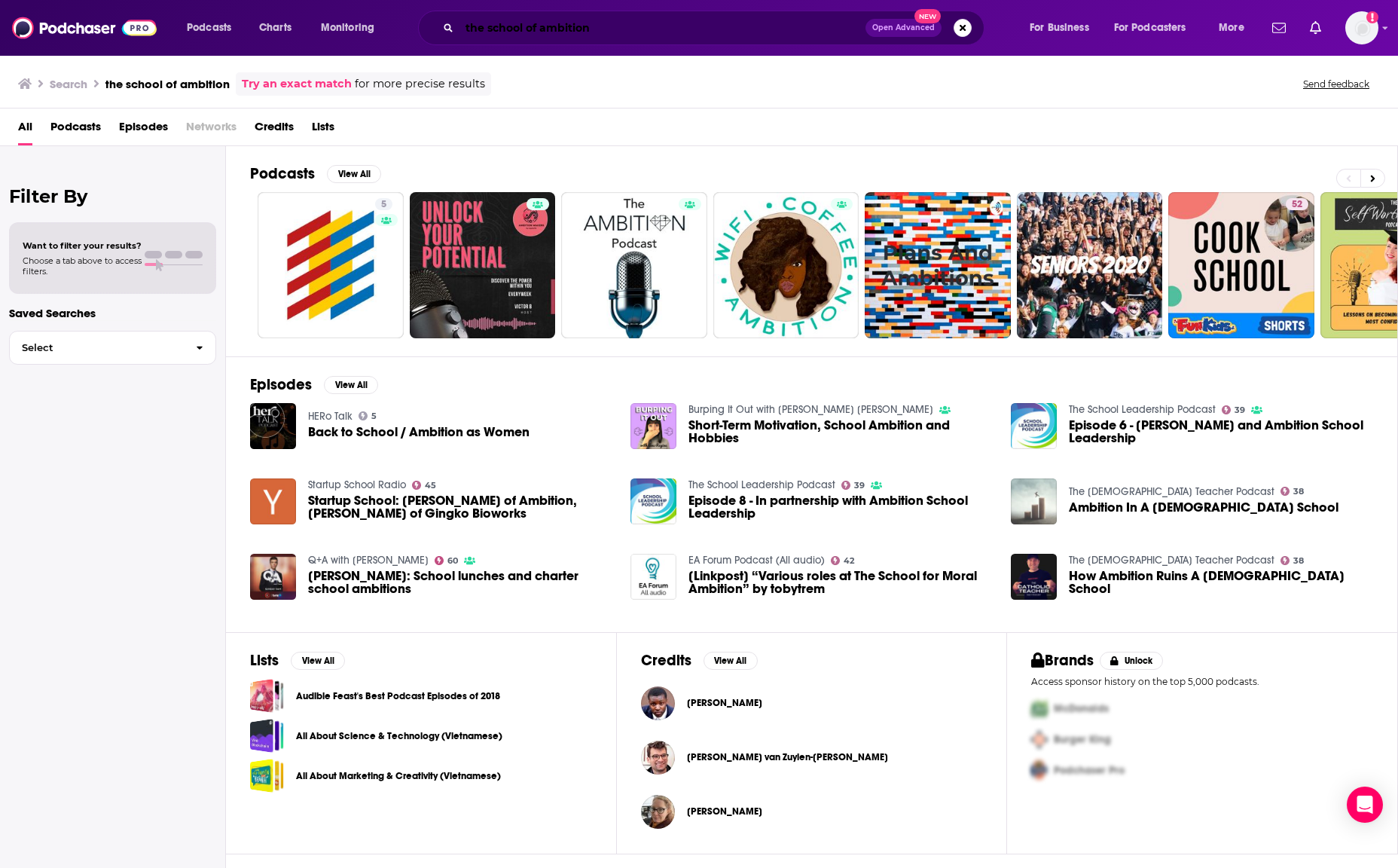
click at [557, 30] on input "the school of ambition" at bounding box center [662, 28] width 406 height 24
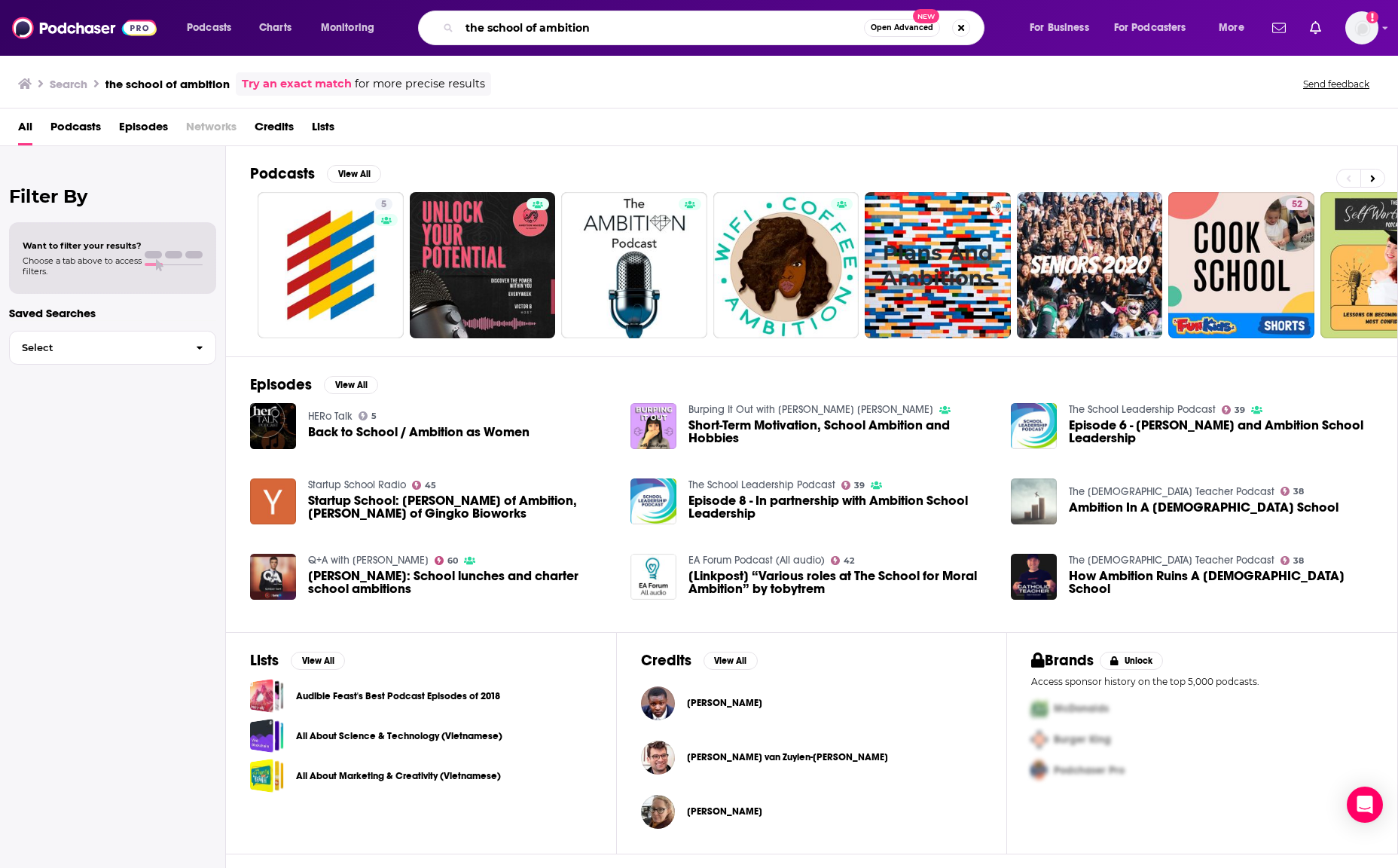
click at [557, 30] on input "the school of ambition" at bounding box center [661, 28] width 405 height 24
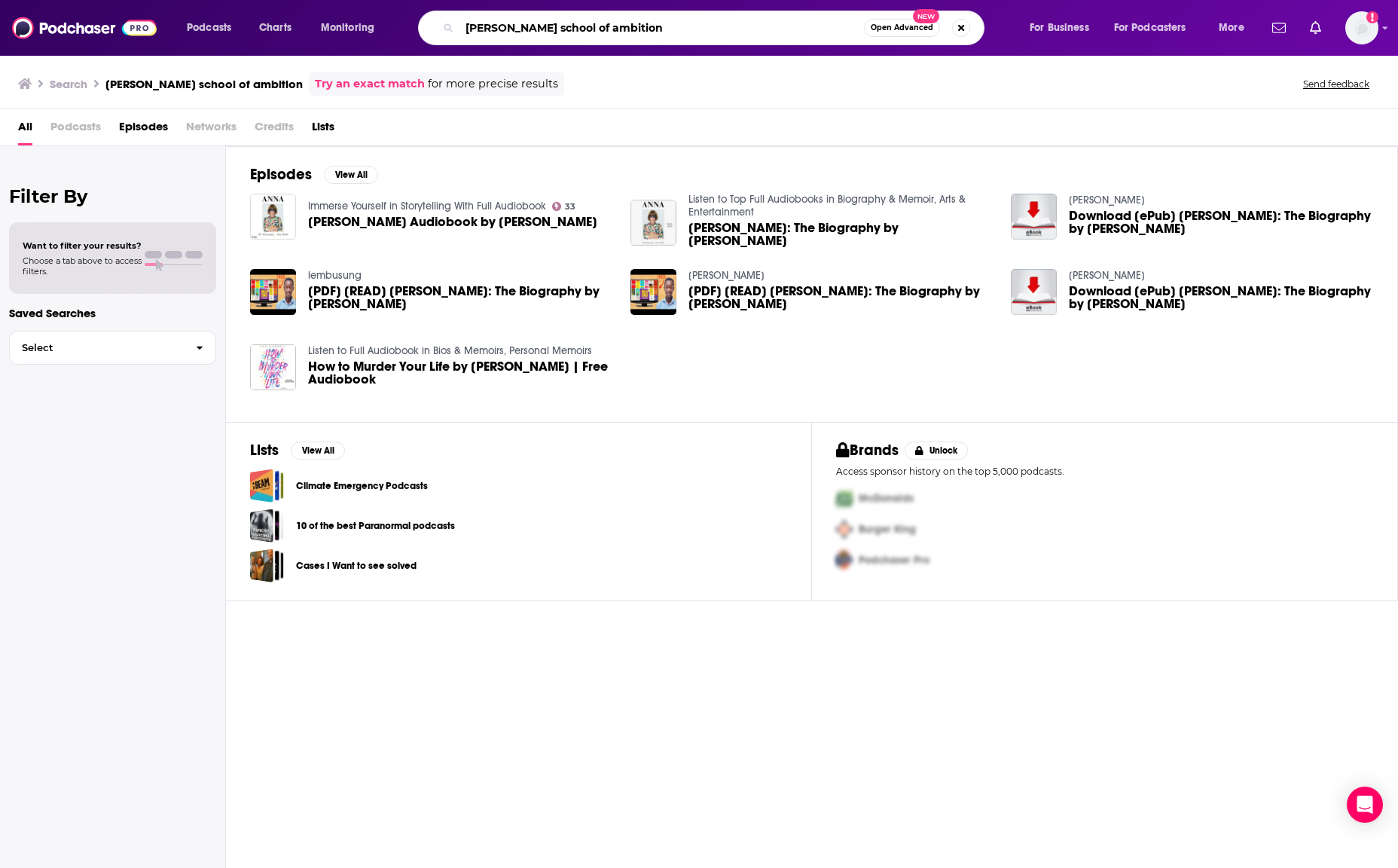
click at [503, 25] on input "[PERSON_NAME] school of ambition" at bounding box center [661, 28] width 405 height 24
type input "the ikonns"
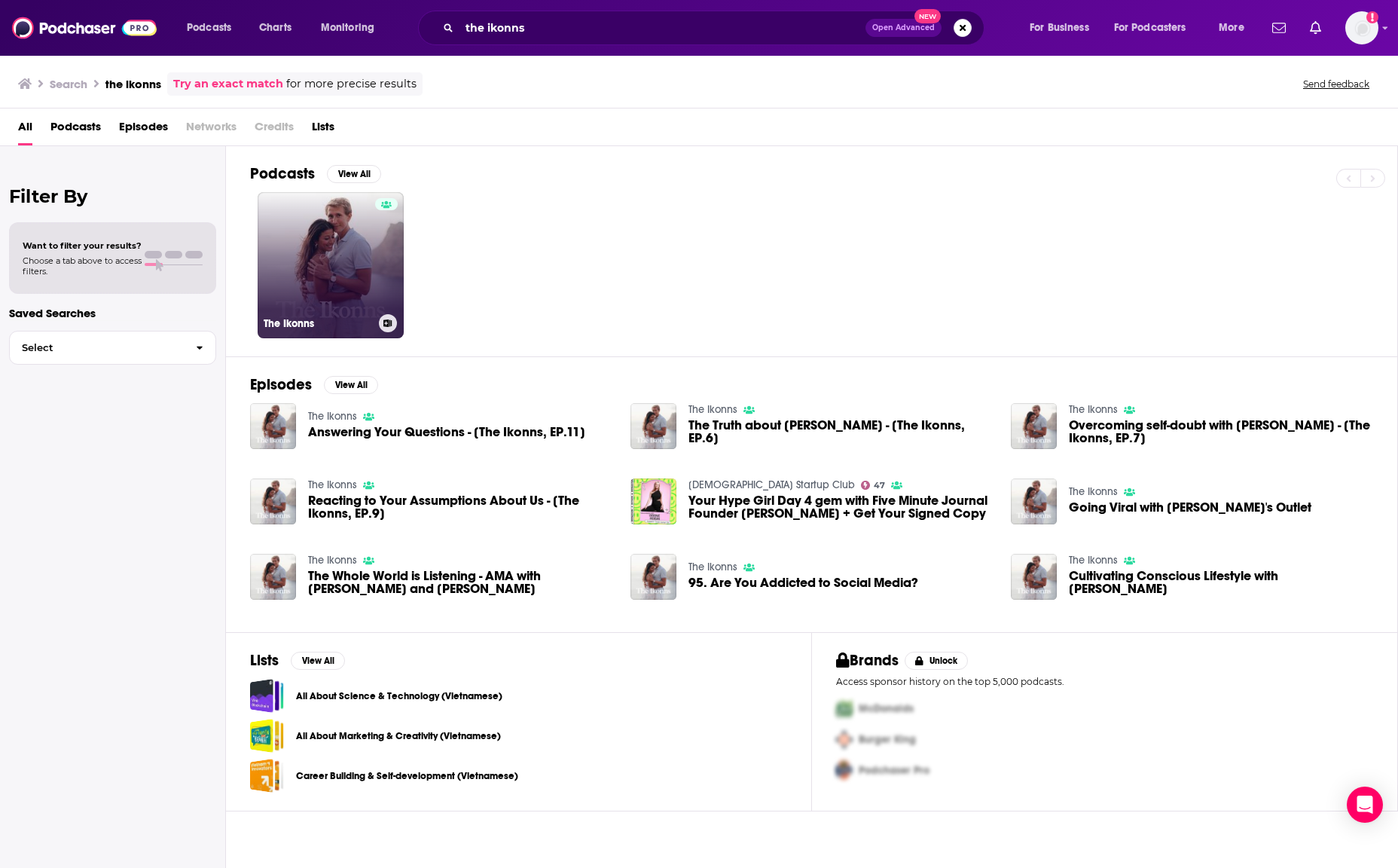
click at [333, 274] on link "The Ikonns" at bounding box center [330, 265] width 146 height 146
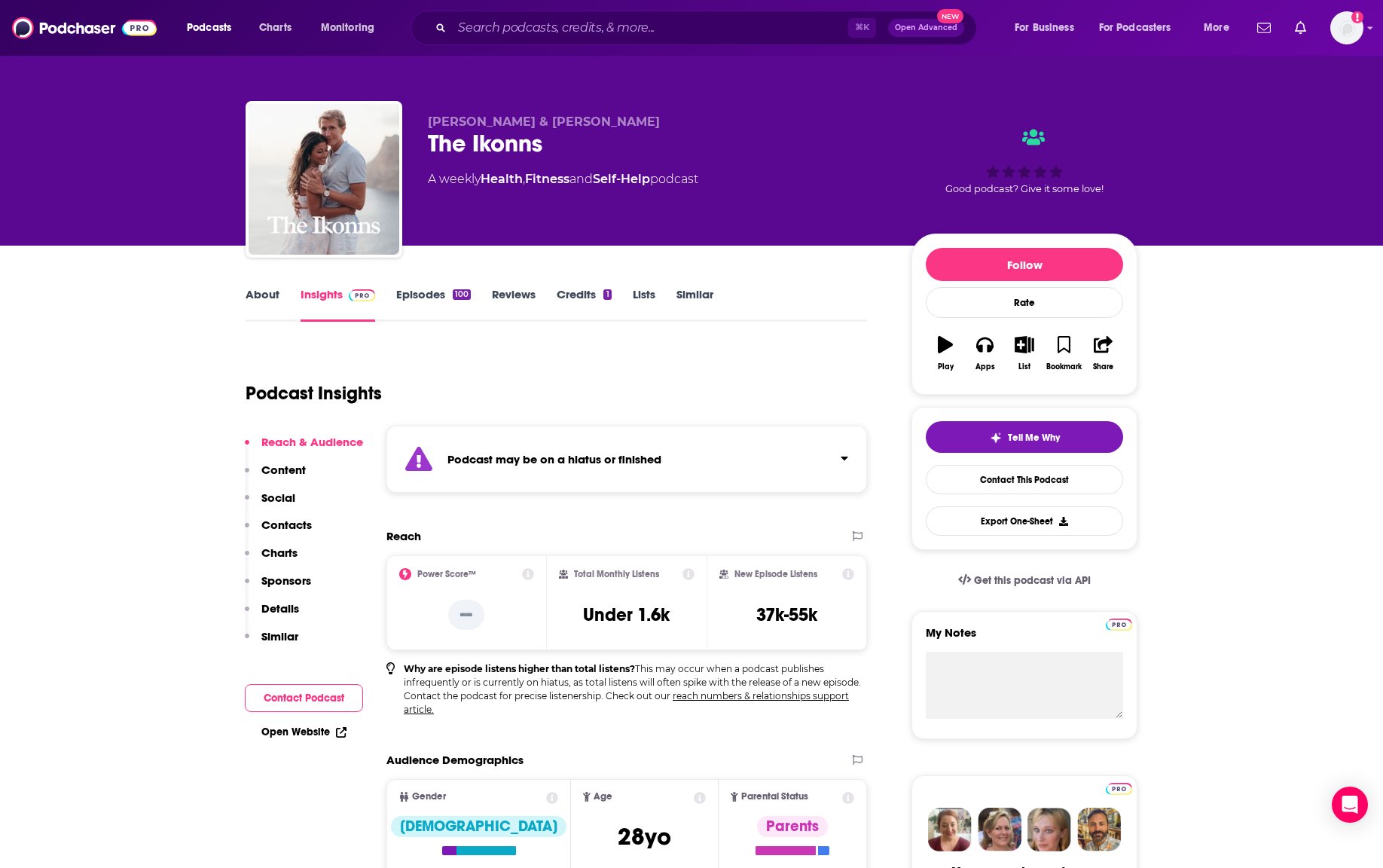
click at [579, 14] on div "⌘ K Open Advanced New" at bounding box center [694, 28] width 567 height 35
click at [556, 31] on input "Search podcasts, credits, & more..." at bounding box center [650, 28] width 397 height 24
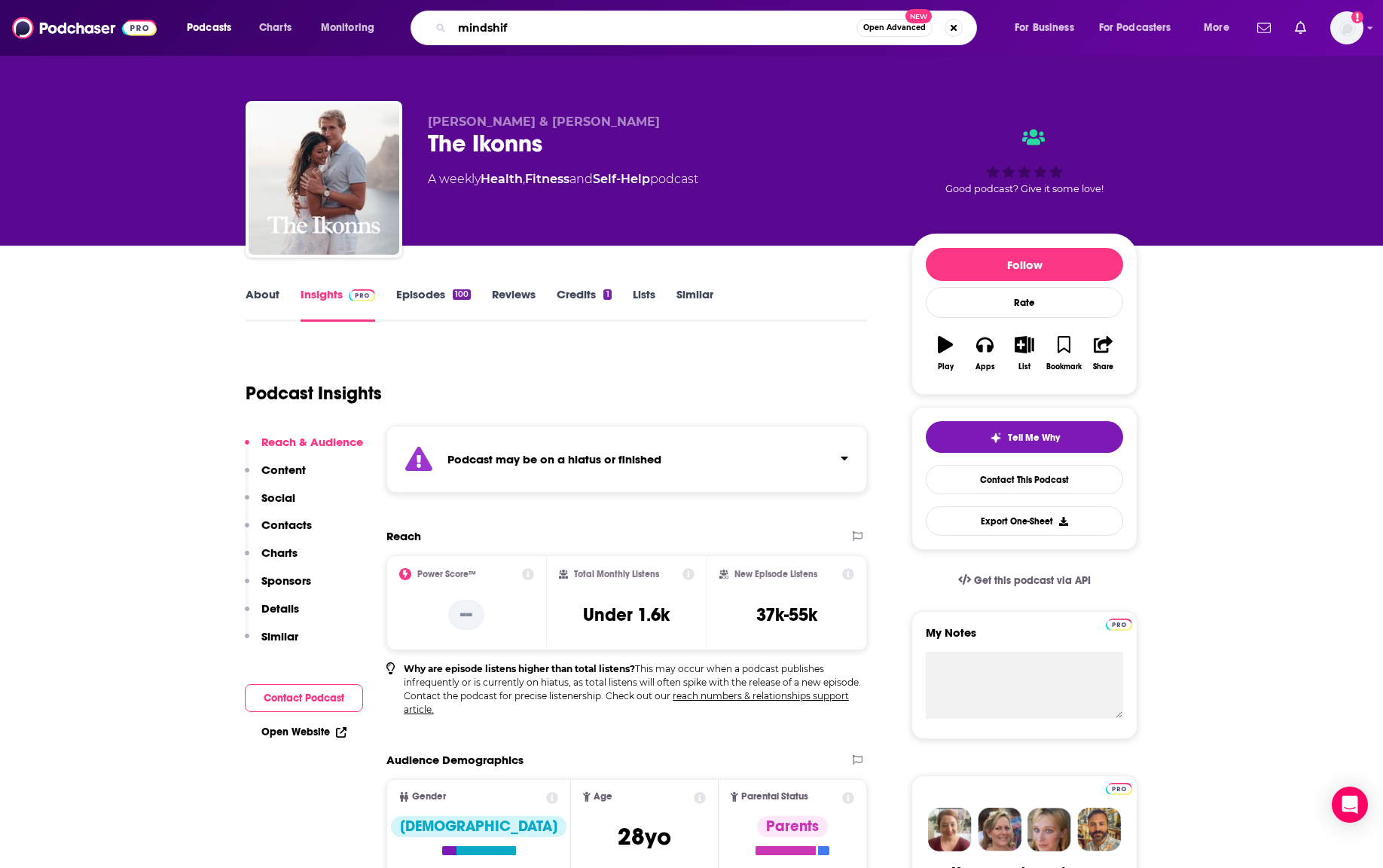
type input "mindshift"
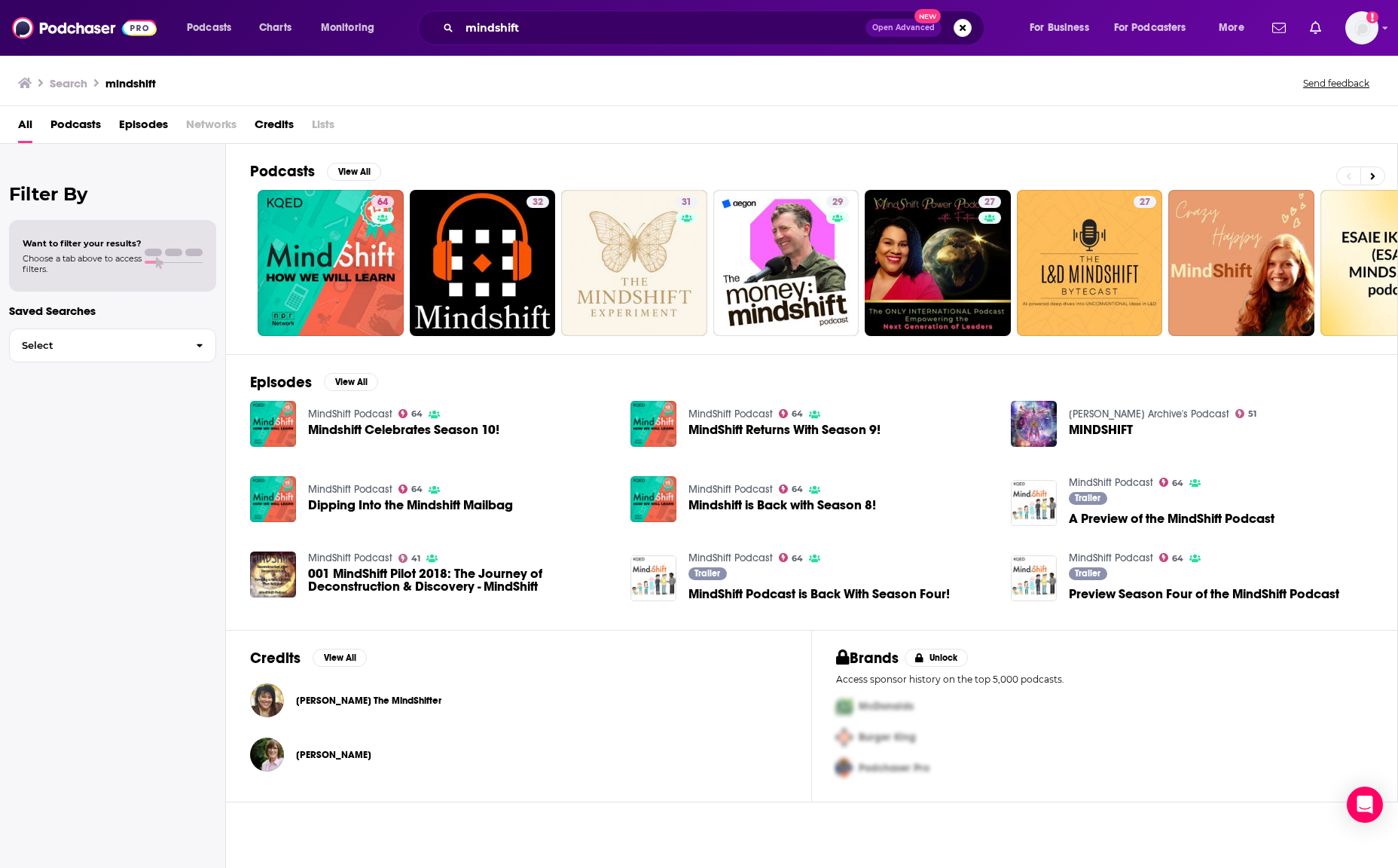
click at [536, 43] on div "mindshift Open Advanced New" at bounding box center [701, 28] width 567 height 35
click at [537, 27] on input "mindshift" at bounding box center [662, 28] width 406 height 24
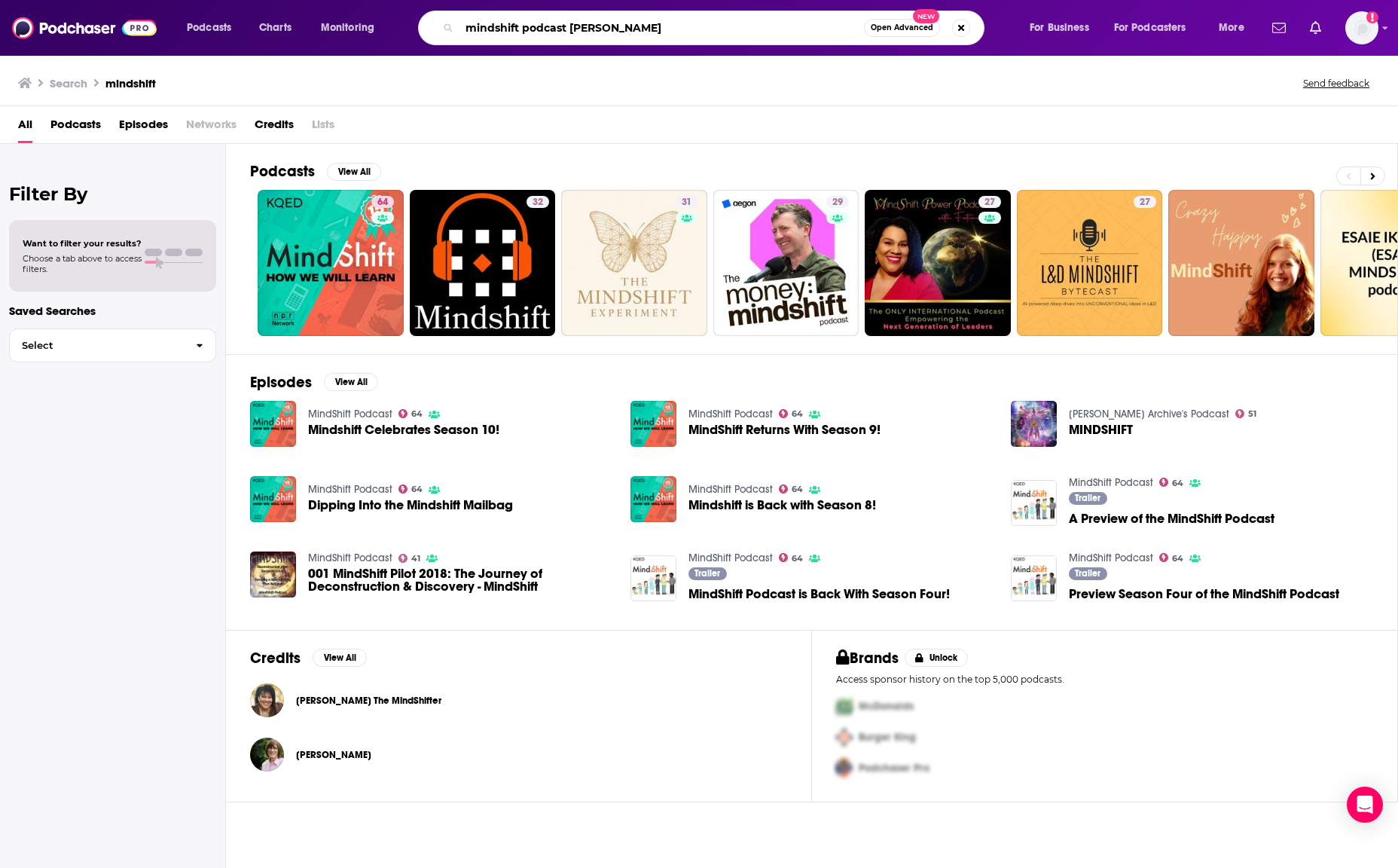
type input "mindshift podcast [PERSON_NAME]"
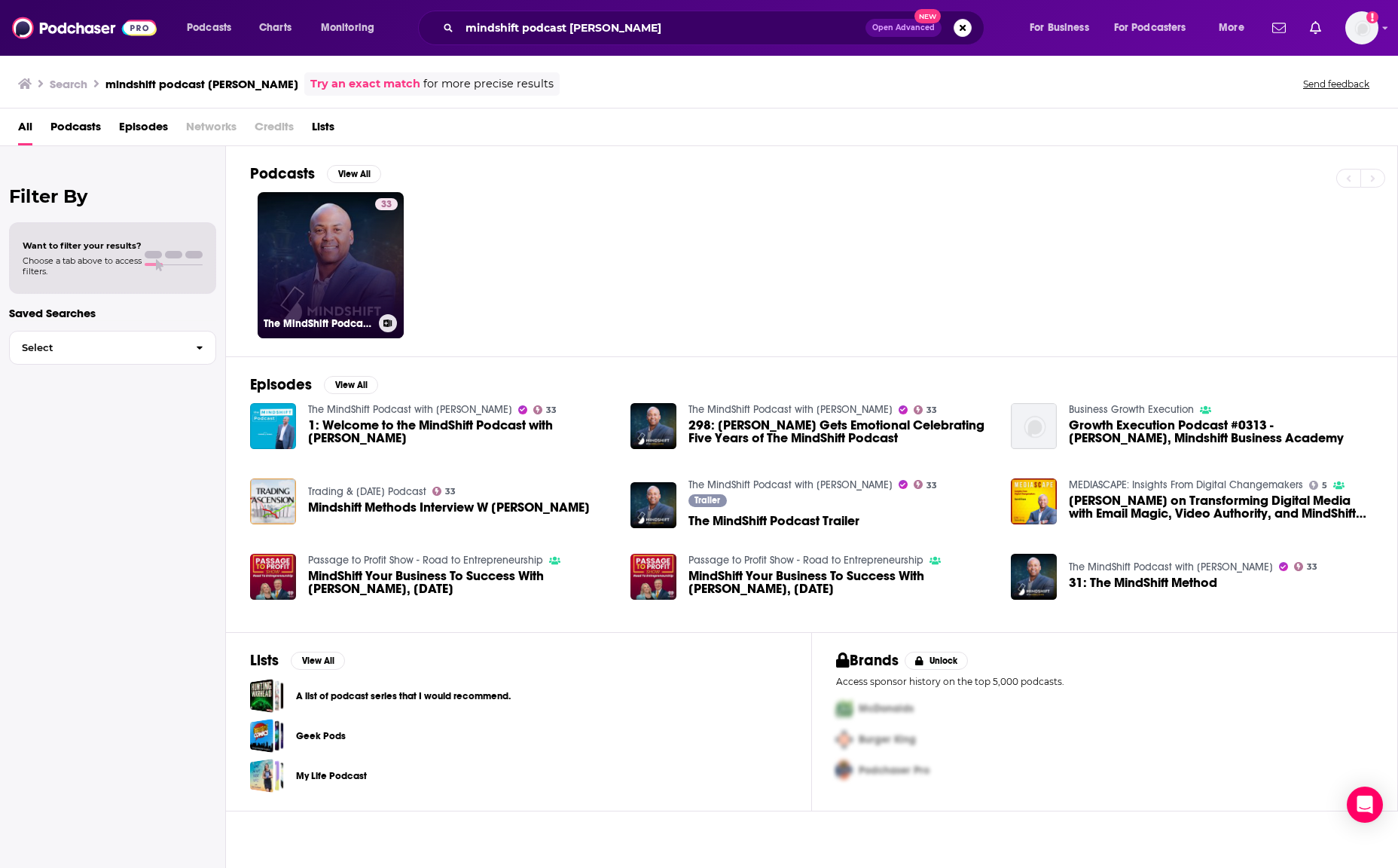
click at [359, 244] on link "33 The MindShift Podcast with [PERSON_NAME]" at bounding box center [330, 265] width 146 height 146
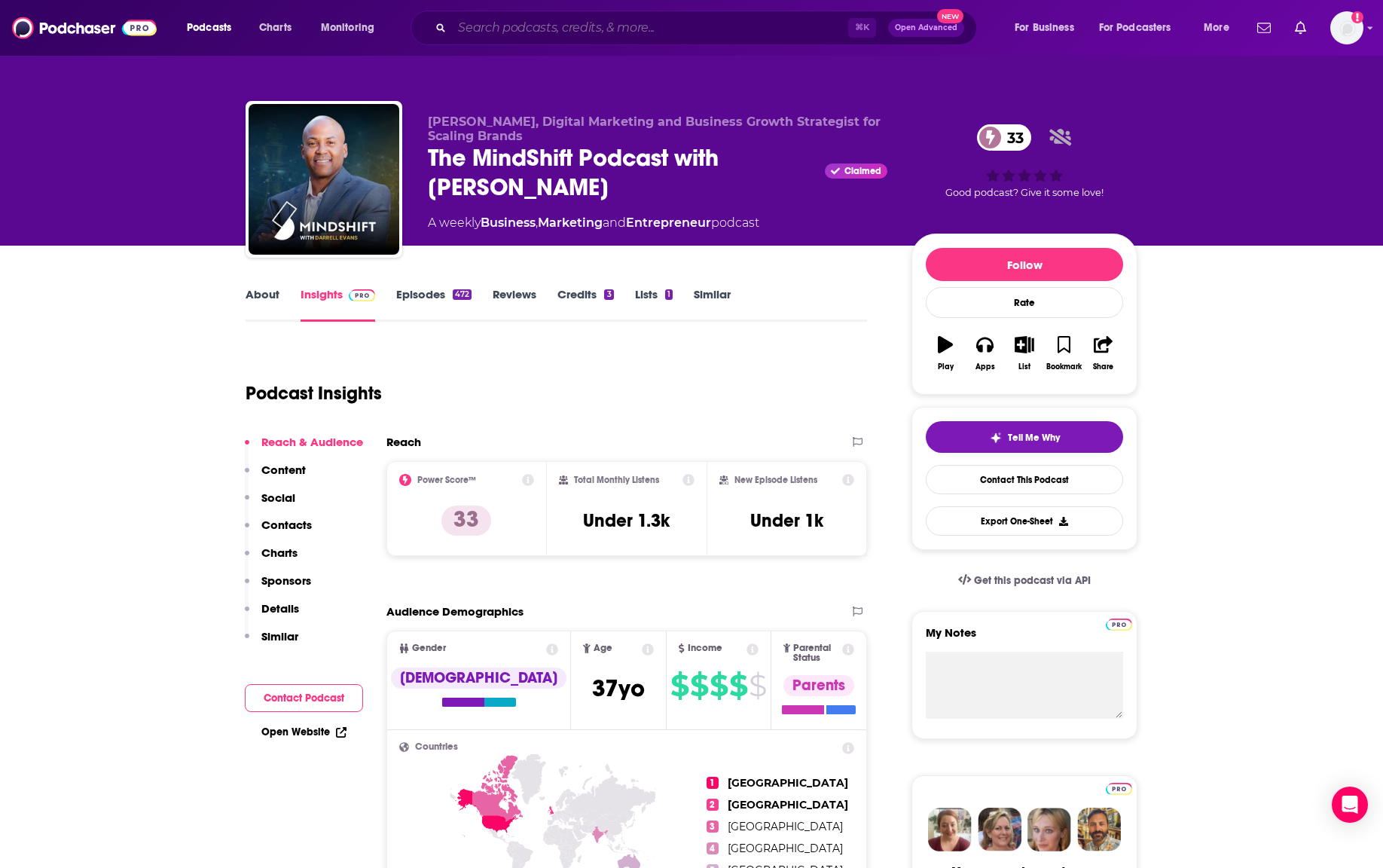
click at [516, 25] on input "Search podcasts, credits, & more..." at bounding box center [650, 28] width 397 height 24
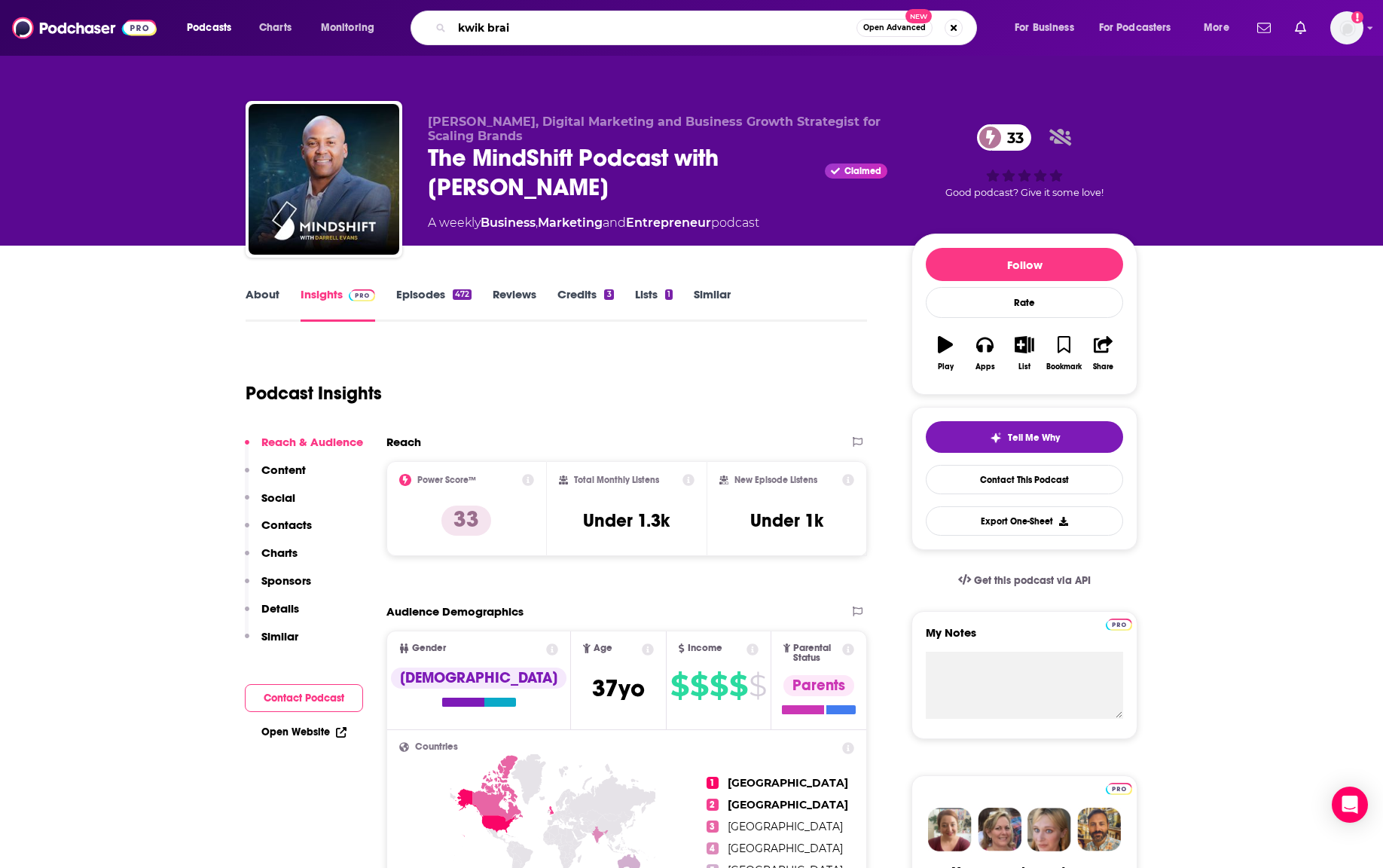
type input "kwik brain"
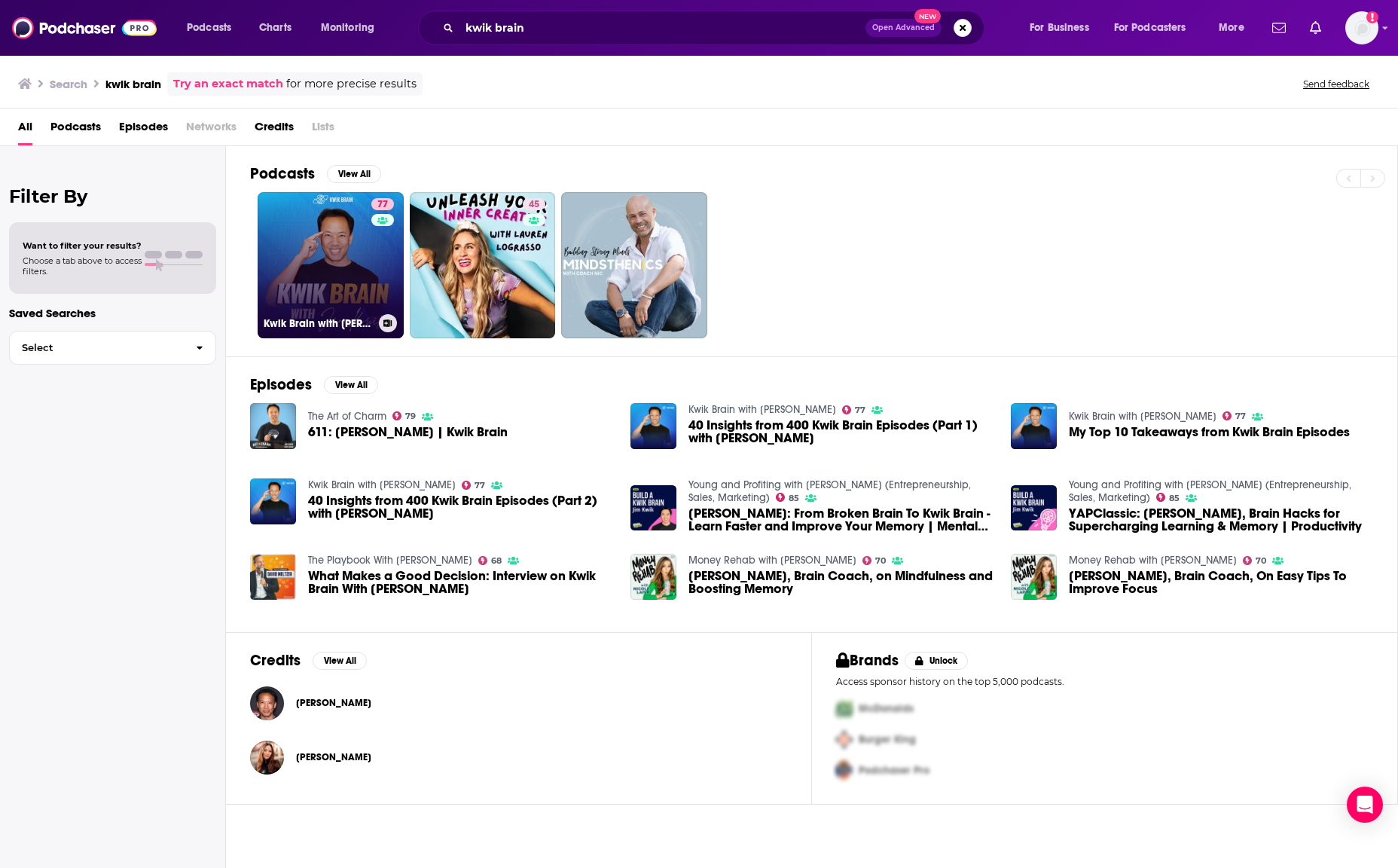
click at [353, 253] on link "77 Kwik Brain with [PERSON_NAME]" at bounding box center [330, 265] width 146 height 146
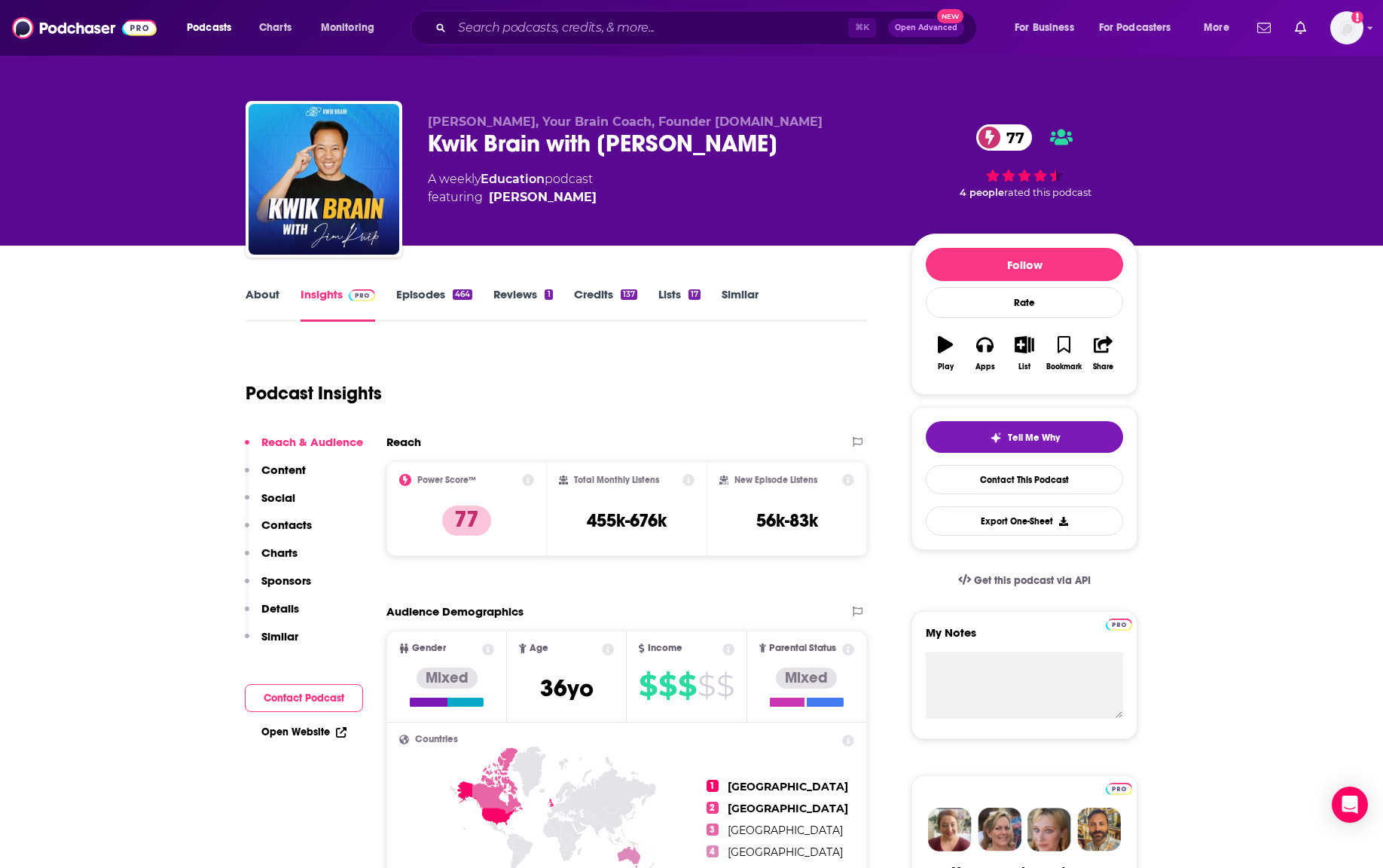
click at [664, 12] on div "⌘ K Open Advanced New" at bounding box center [694, 28] width 567 height 35
click at [634, 28] on input "Search podcasts, credits, & more..." at bounding box center [650, 28] width 397 height 24
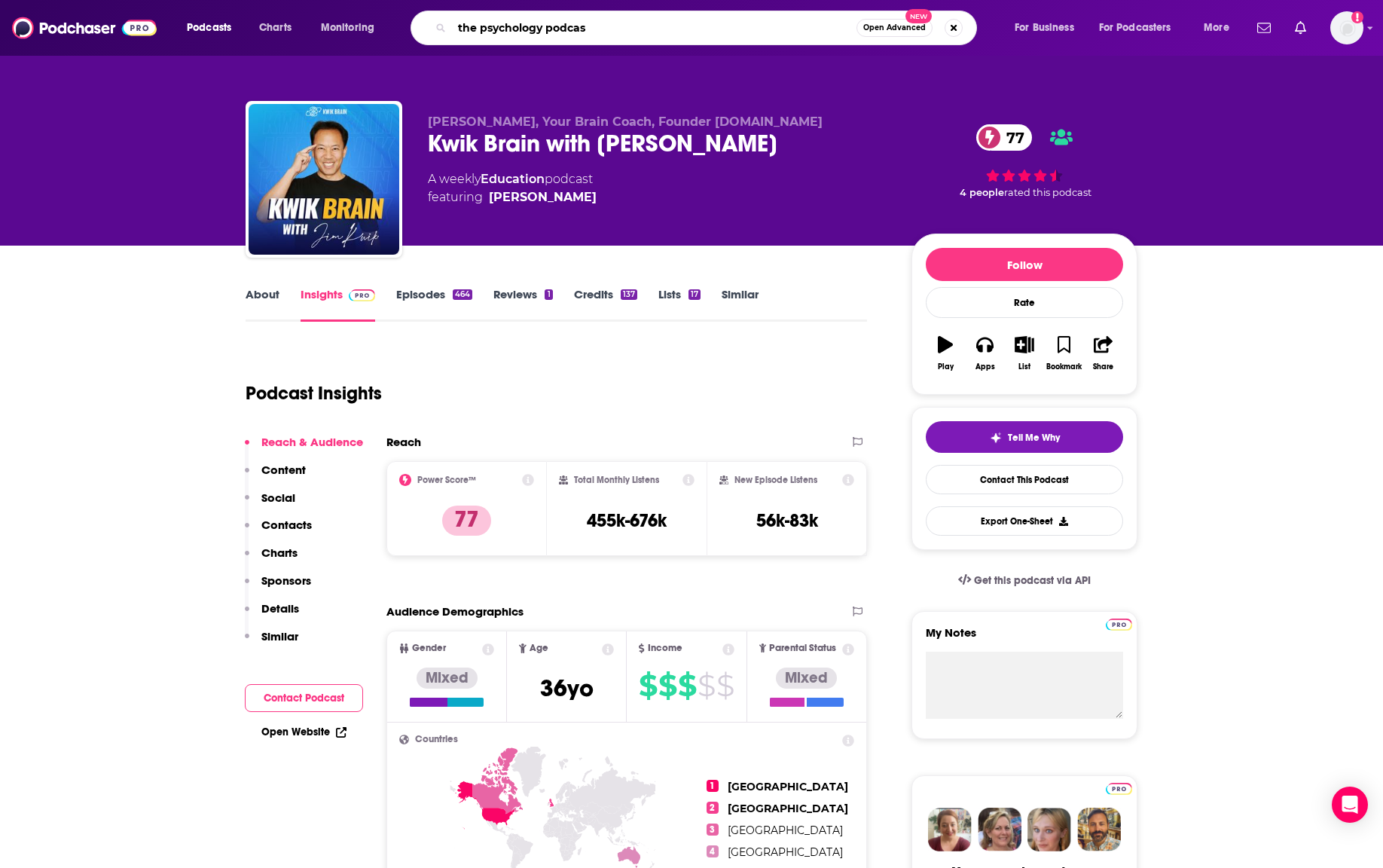
type input "the psychology podcast"
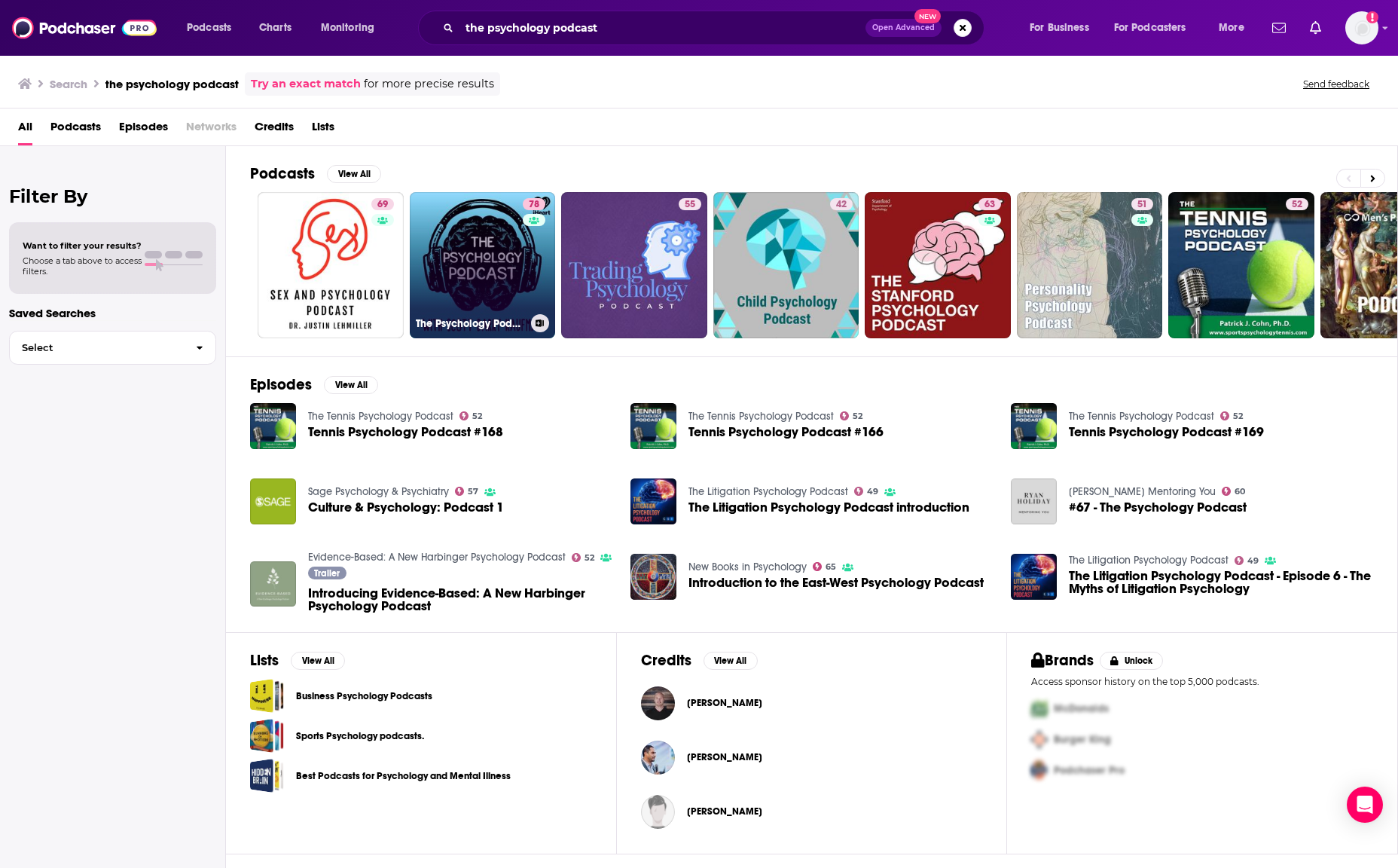
click at [467, 266] on link "78 The Psychology Podcast" at bounding box center [482, 265] width 146 height 146
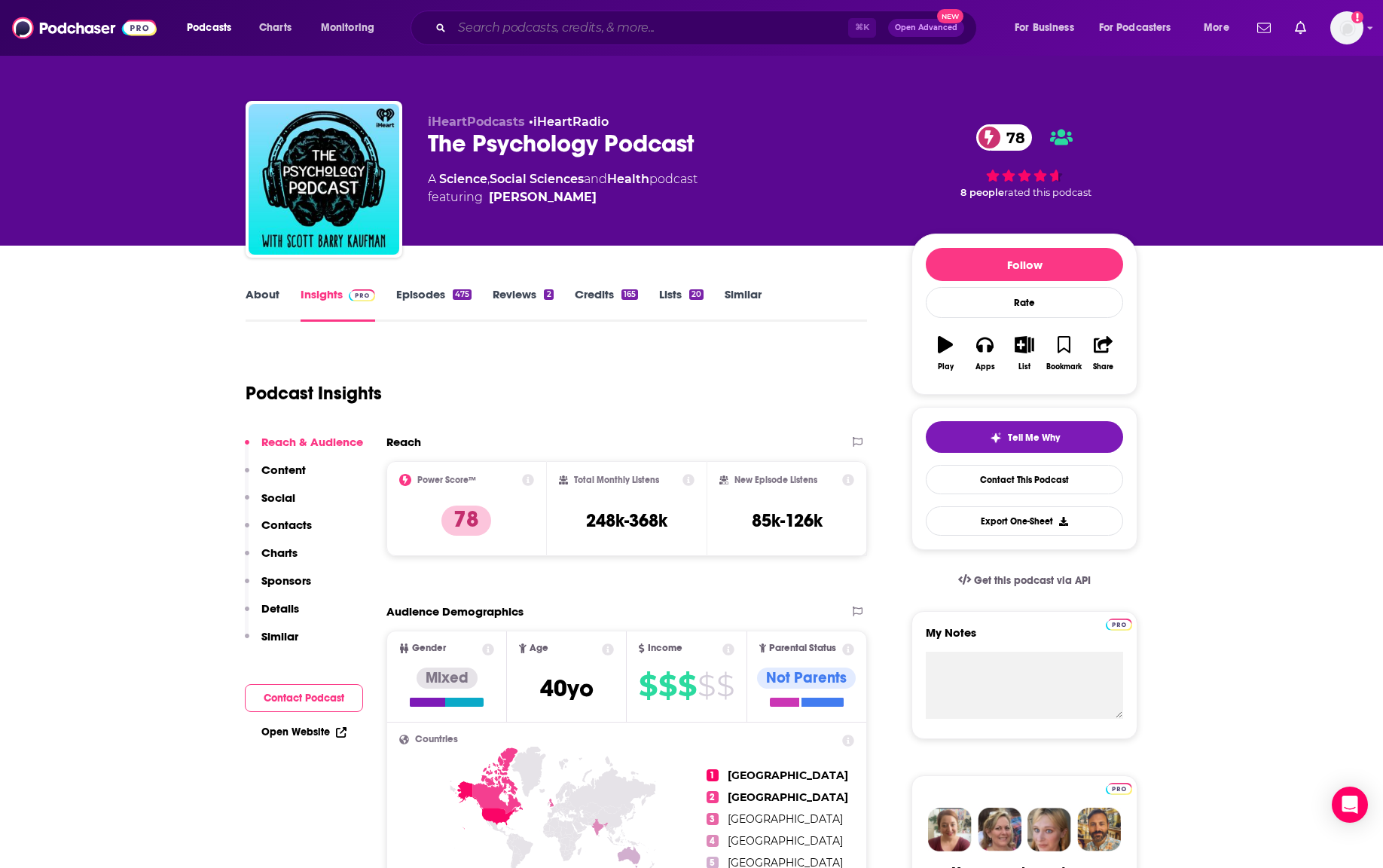
click at [478, 26] on input "Search podcasts, credits, & more..." at bounding box center [650, 28] width 397 height 24
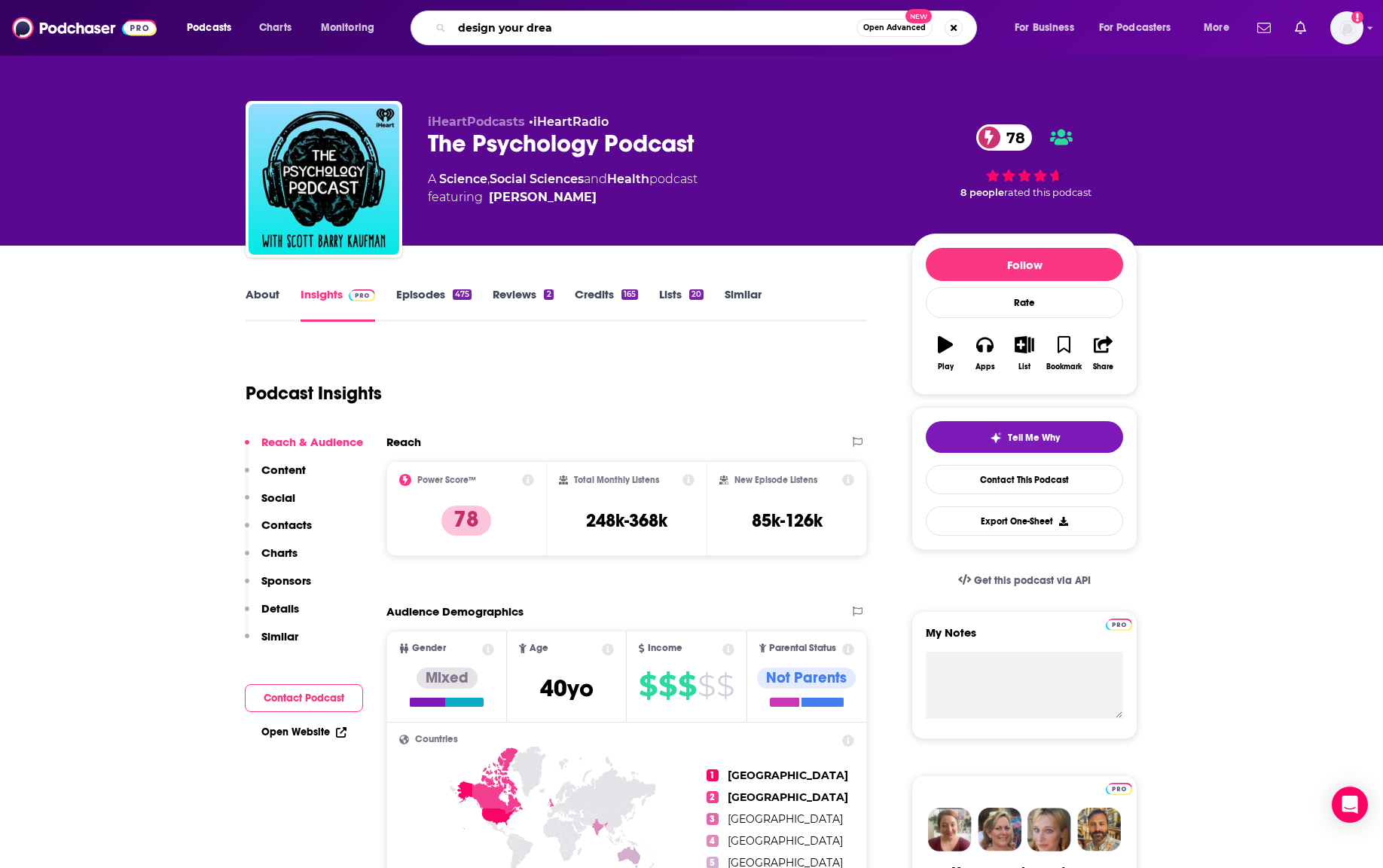
type input "design your dream"
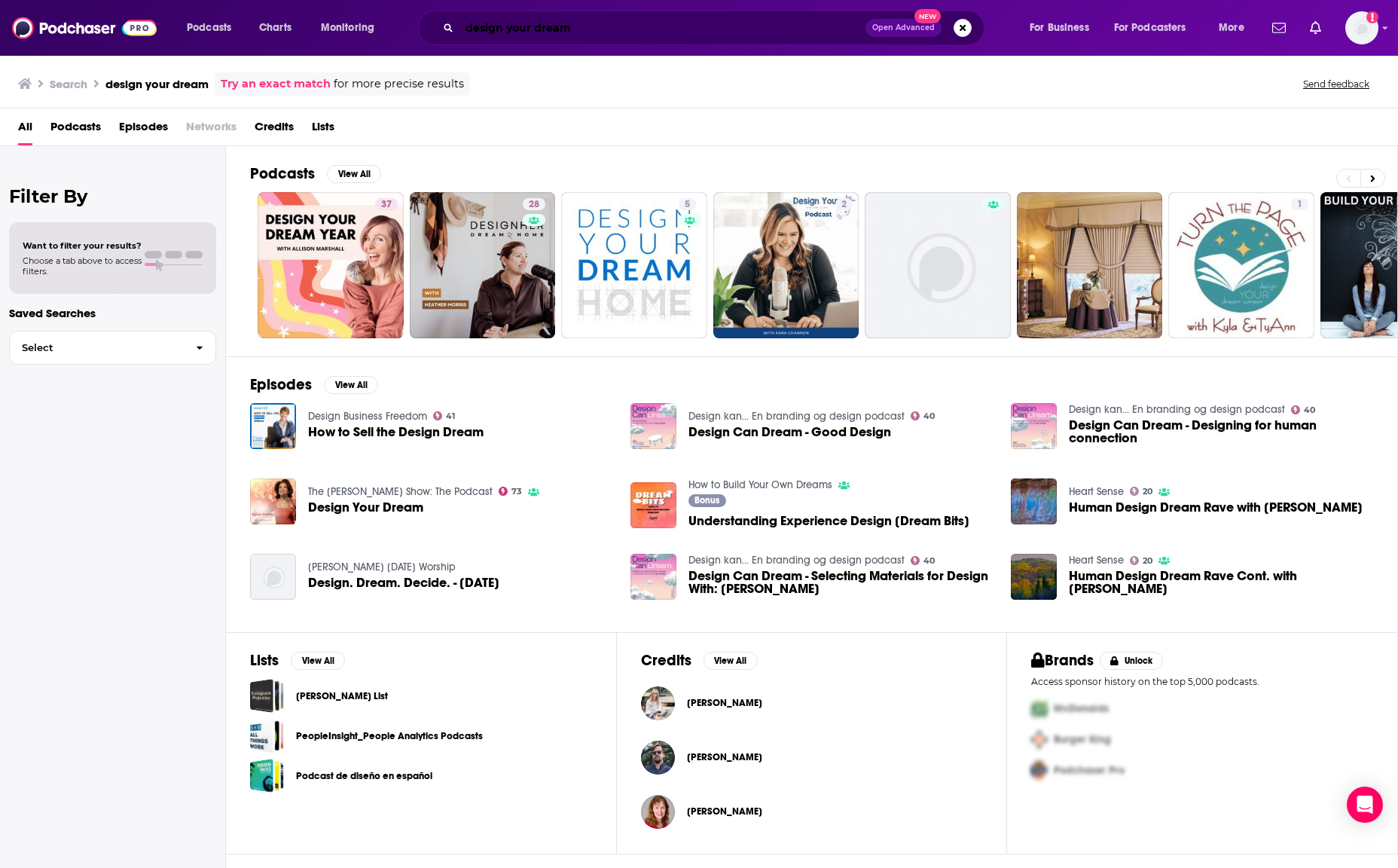
click at [612, 23] on input "design your dream" at bounding box center [662, 28] width 406 height 24
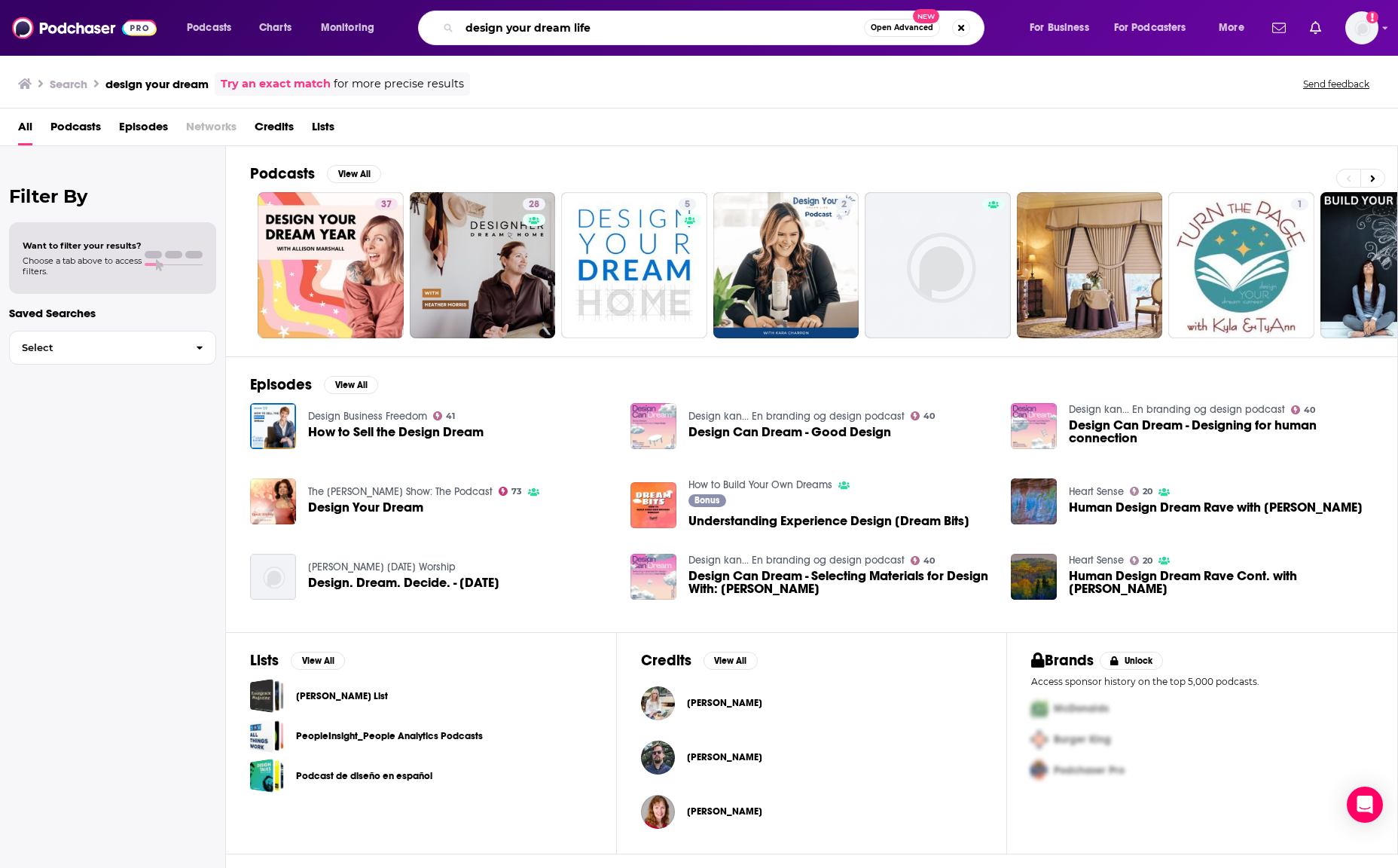
type input "design your dream life"
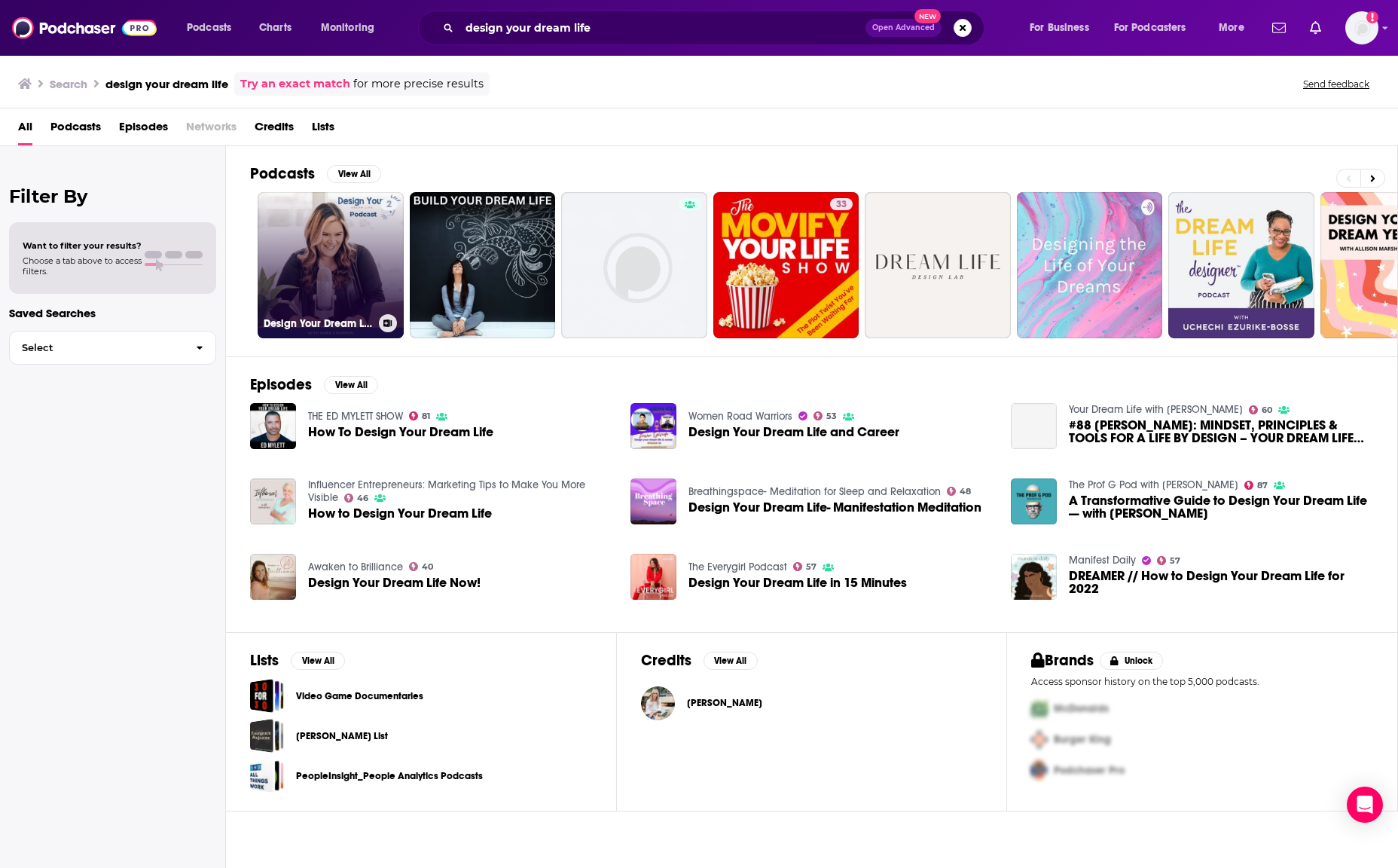
click at [328, 256] on link "2 Design Your Dream Life" at bounding box center [330, 265] width 146 height 146
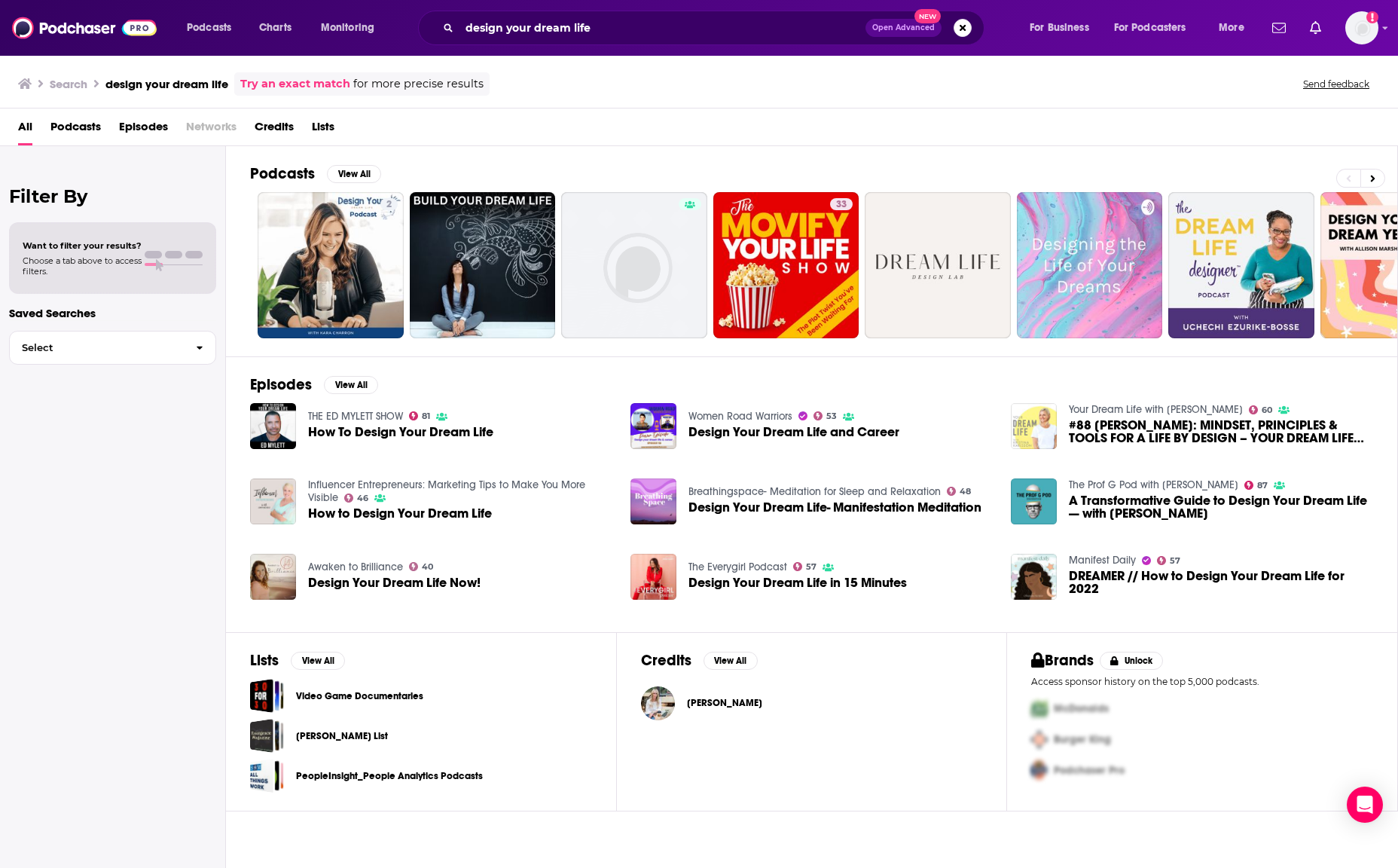
click at [125, 129] on span "Episodes" at bounding box center [143, 130] width 49 height 31
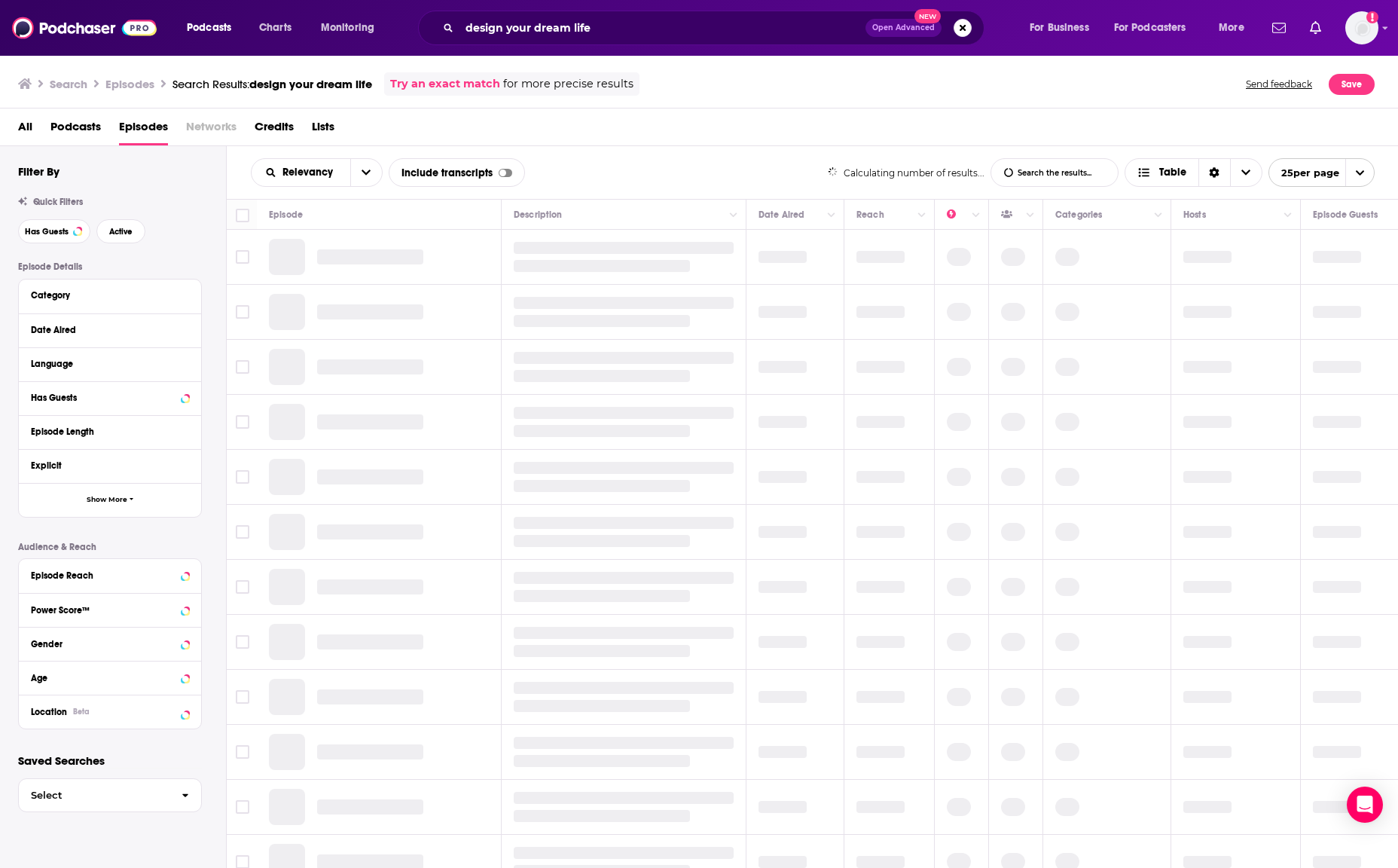
click at [65, 131] on span "Podcasts" at bounding box center [76, 130] width 50 height 31
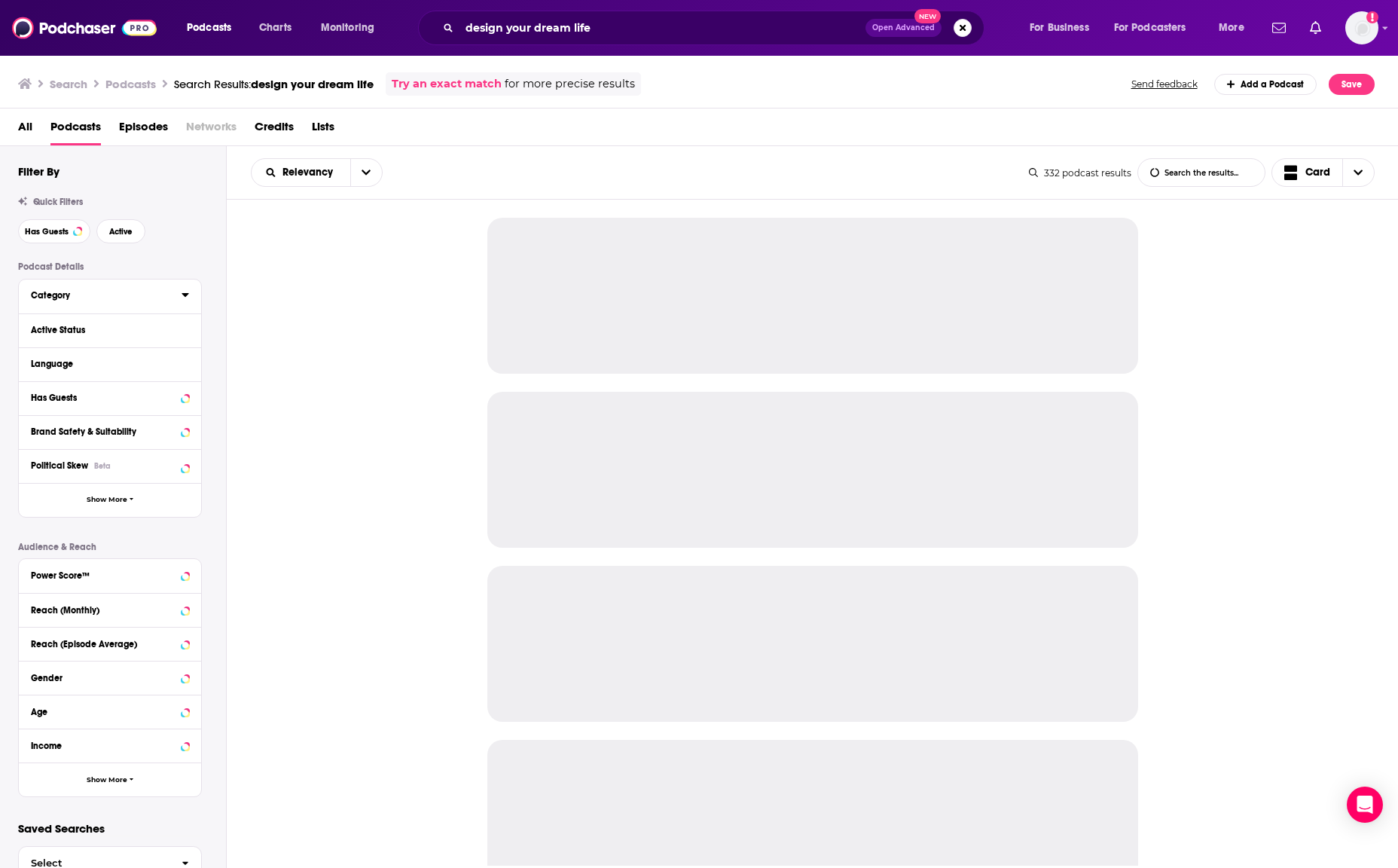
click at [85, 292] on div "Category" at bounding box center [101, 295] width 141 height 11
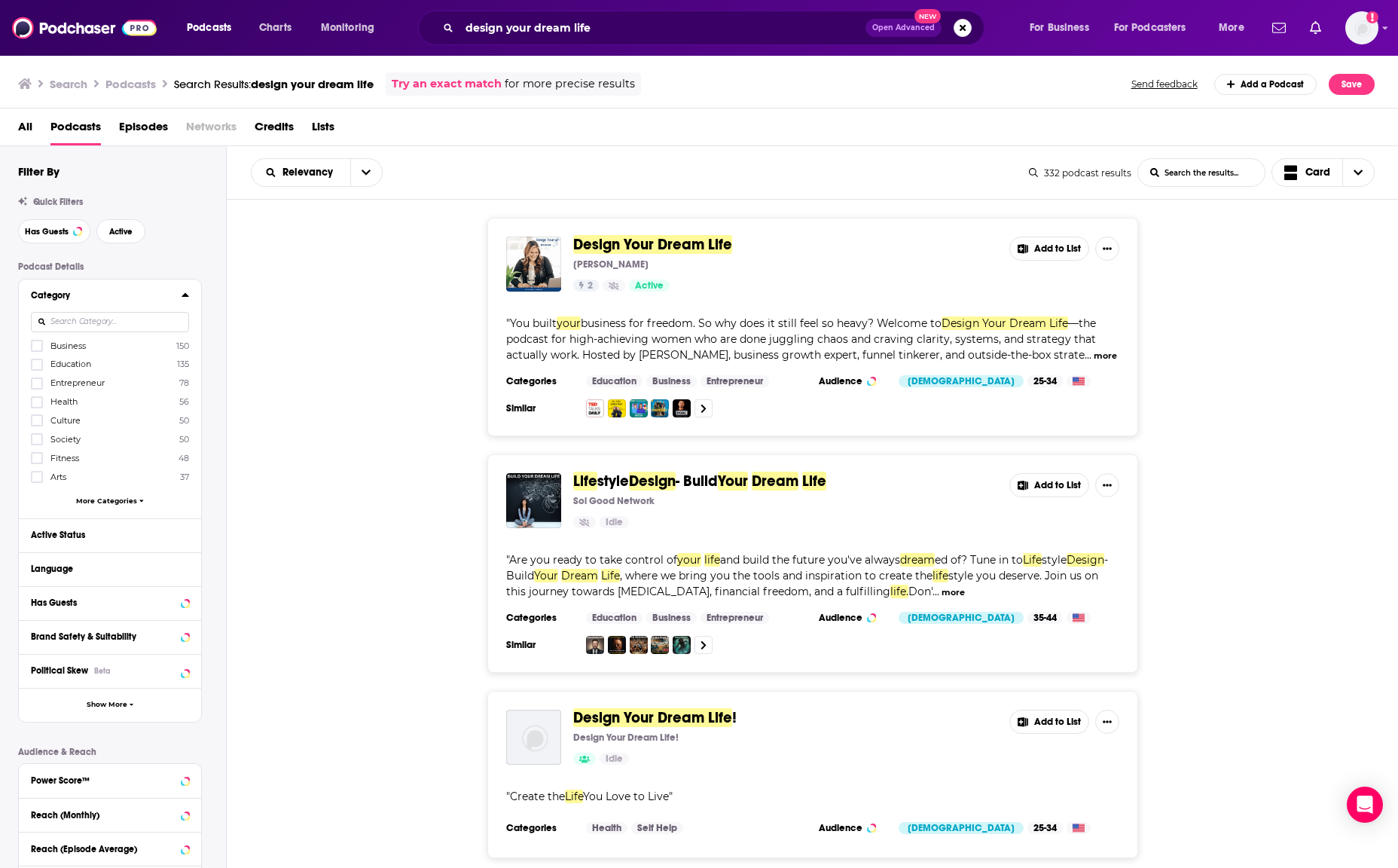
click at [98, 322] on input at bounding box center [110, 322] width 158 height 20
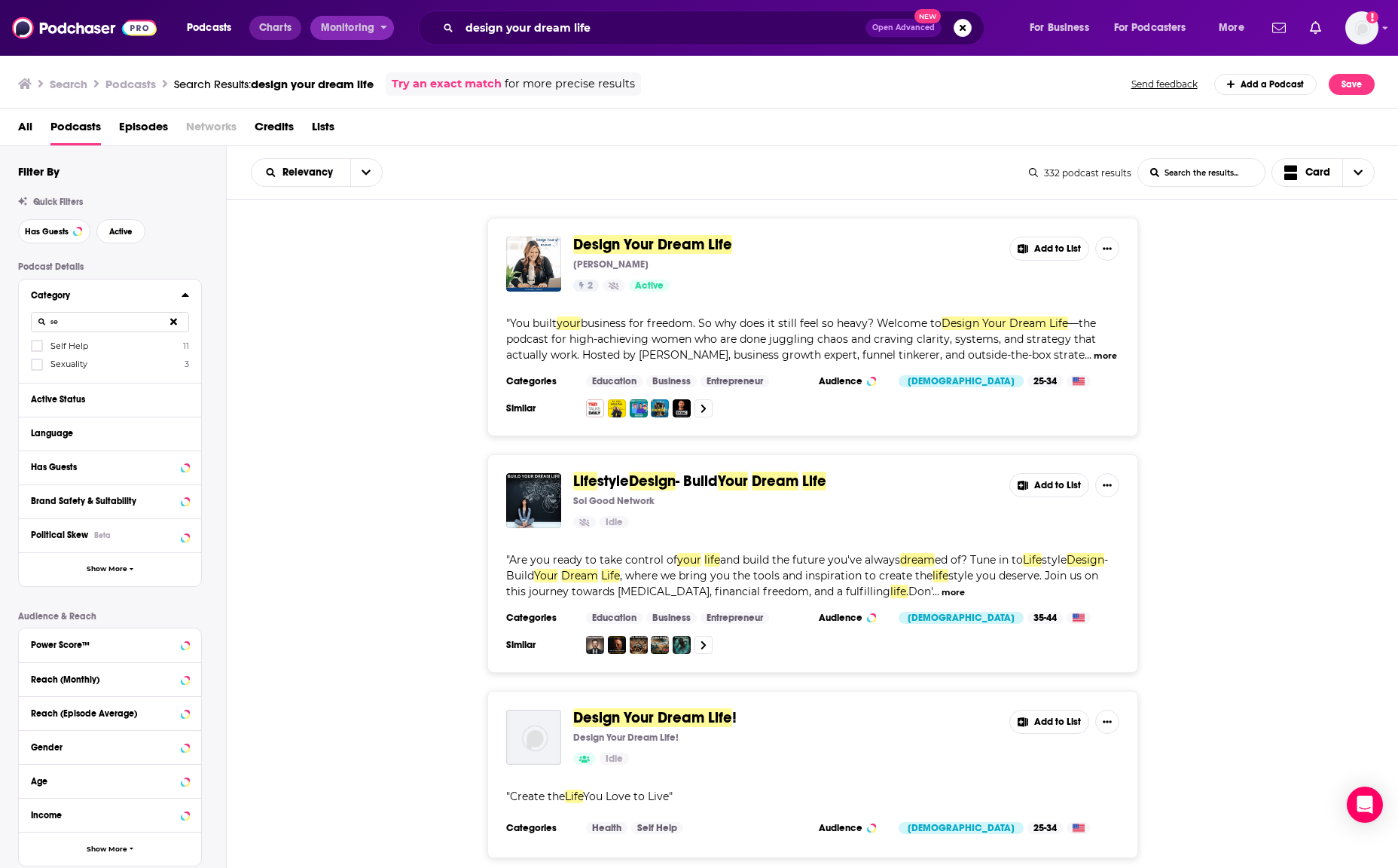
type input "se"
click at [287, 34] on span "Charts" at bounding box center [275, 28] width 33 height 21
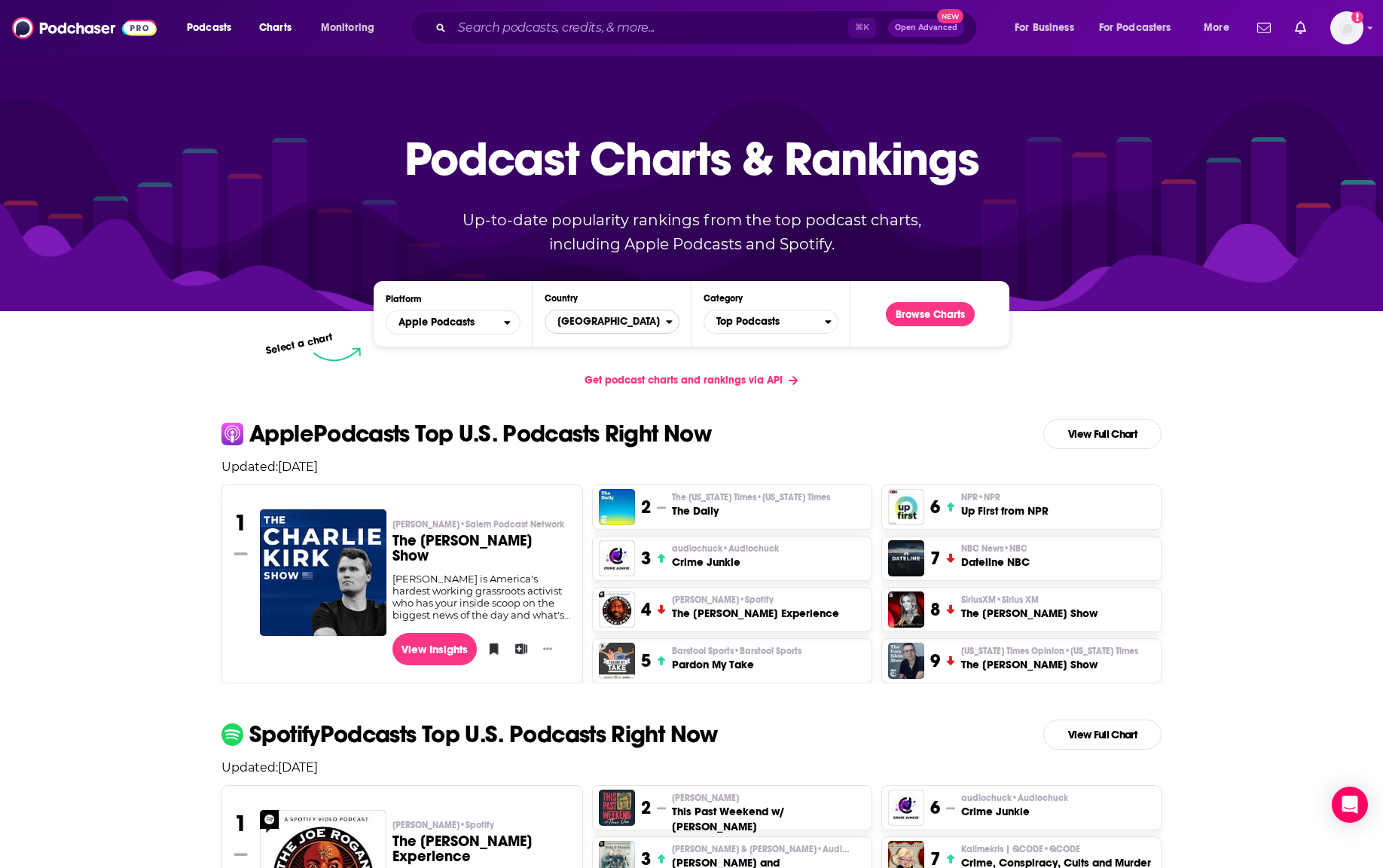
click at [641, 320] on span "[GEOGRAPHIC_DATA]" at bounding box center [606, 321] width 121 height 25
click at [733, 327] on span "Top Podcasts" at bounding box center [765, 321] width 121 height 25
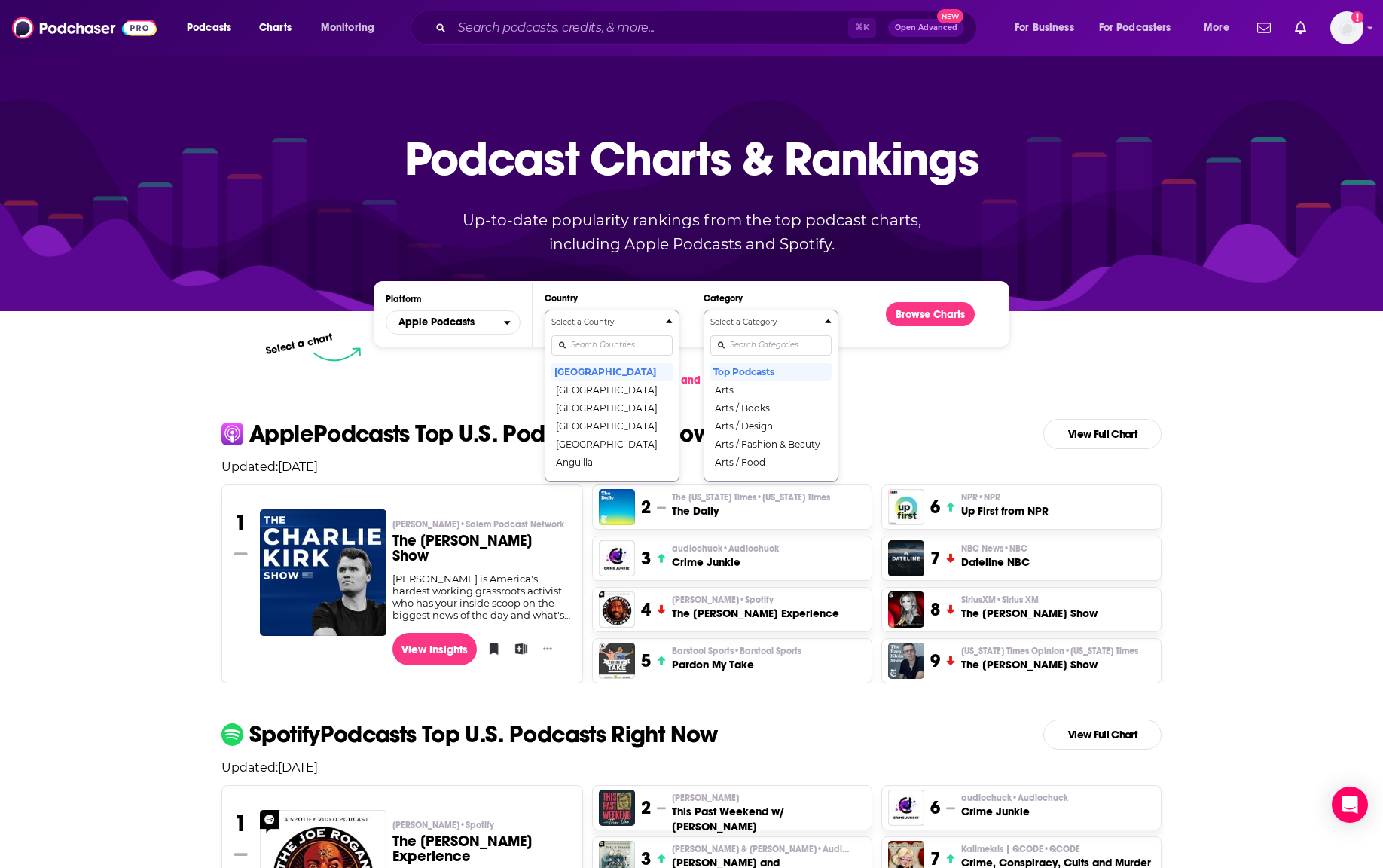
click at [734, 348] on input "Categories" at bounding box center [771, 345] width 121 height 20
click at [704, 309] on button "Select a Category self i Education / [MEDICAL_DATA]" at bounding box center [771, 349] width 135 height 80
type input "[MEDICAL_DATA]"
click at [924, 316] on button "Browse Charts" at bounding box center [930, 314] width 89 height 24
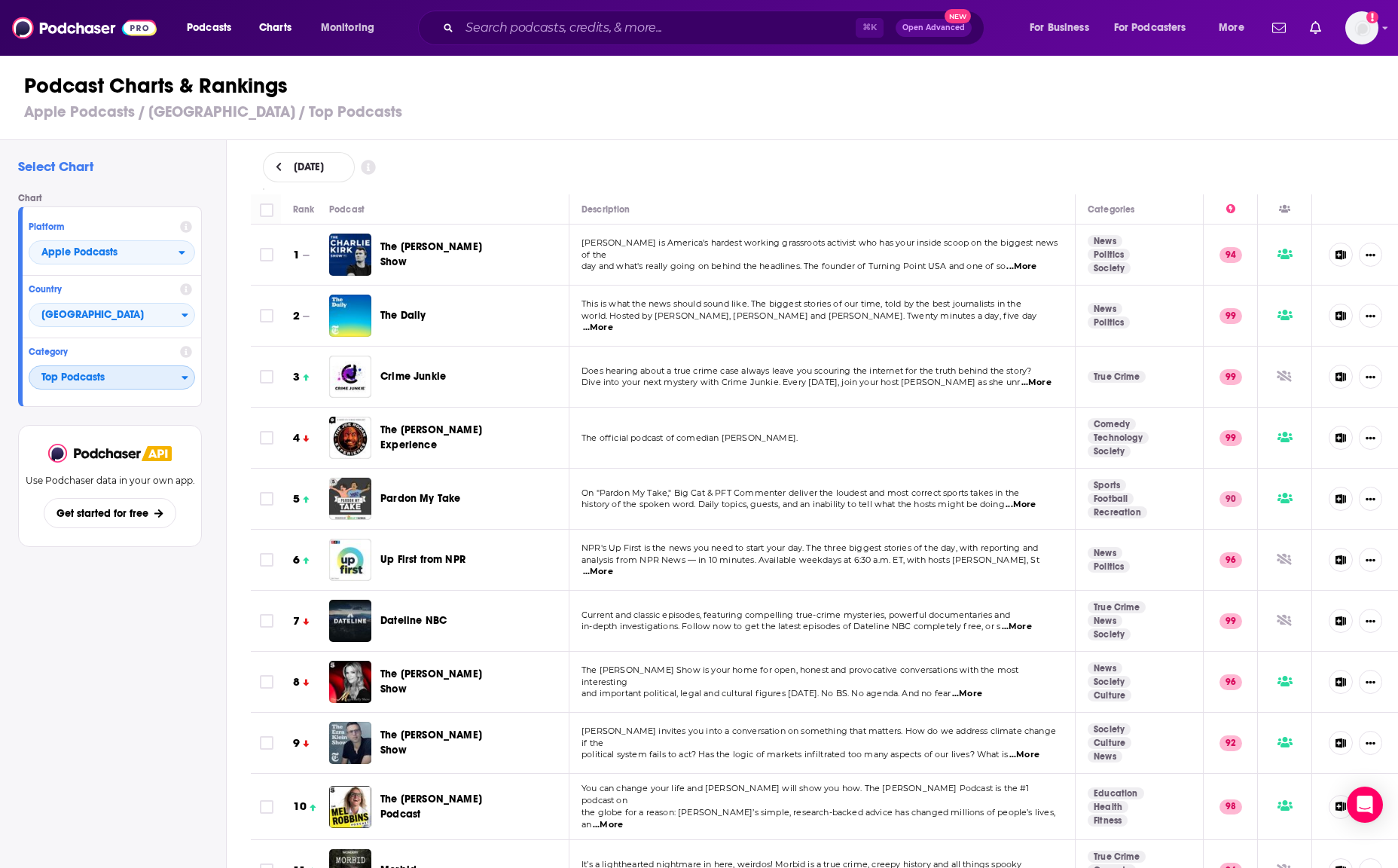
click at [90, 376] on span "Top Podcasts" at bounding box center [105, 378] width 152 height 25
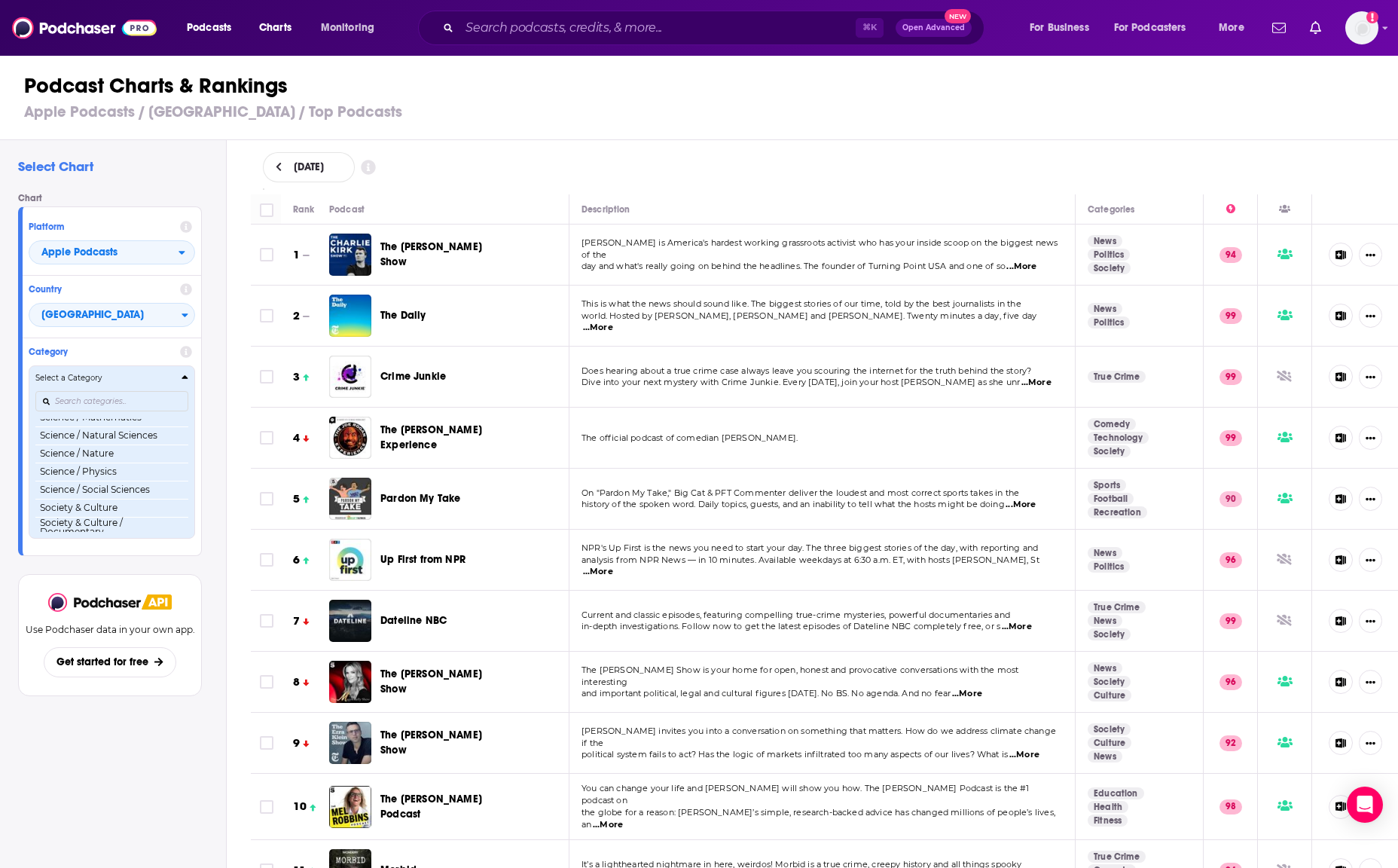
scroll to position [1396, 0]
click at [67, 379] on h4 "Select a Category" at bounding box center [105, 378] width 140 height 7
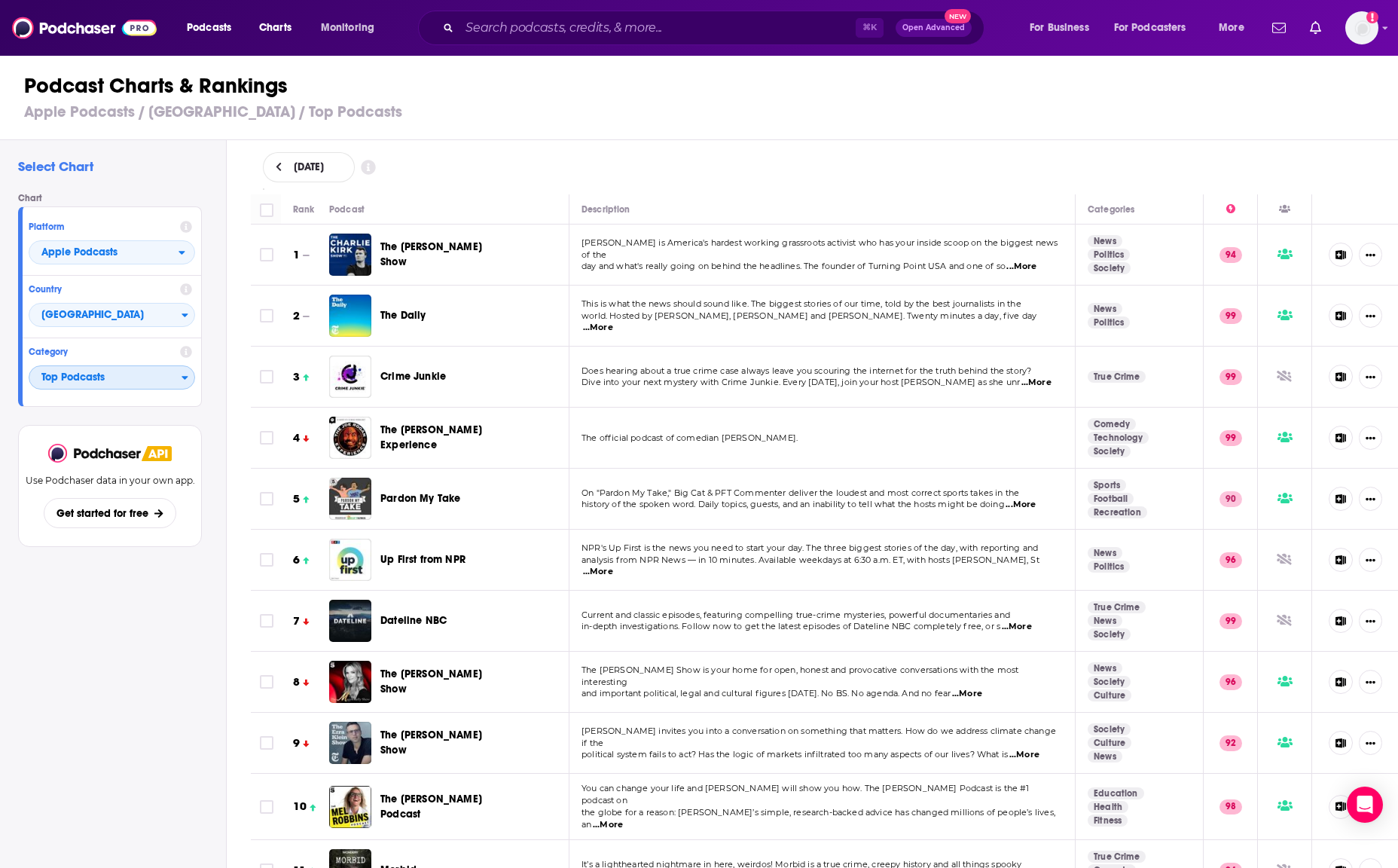
click at [65, 386] on span "Top Podcasts" at bounding box center [105, 378] width 152 height 25
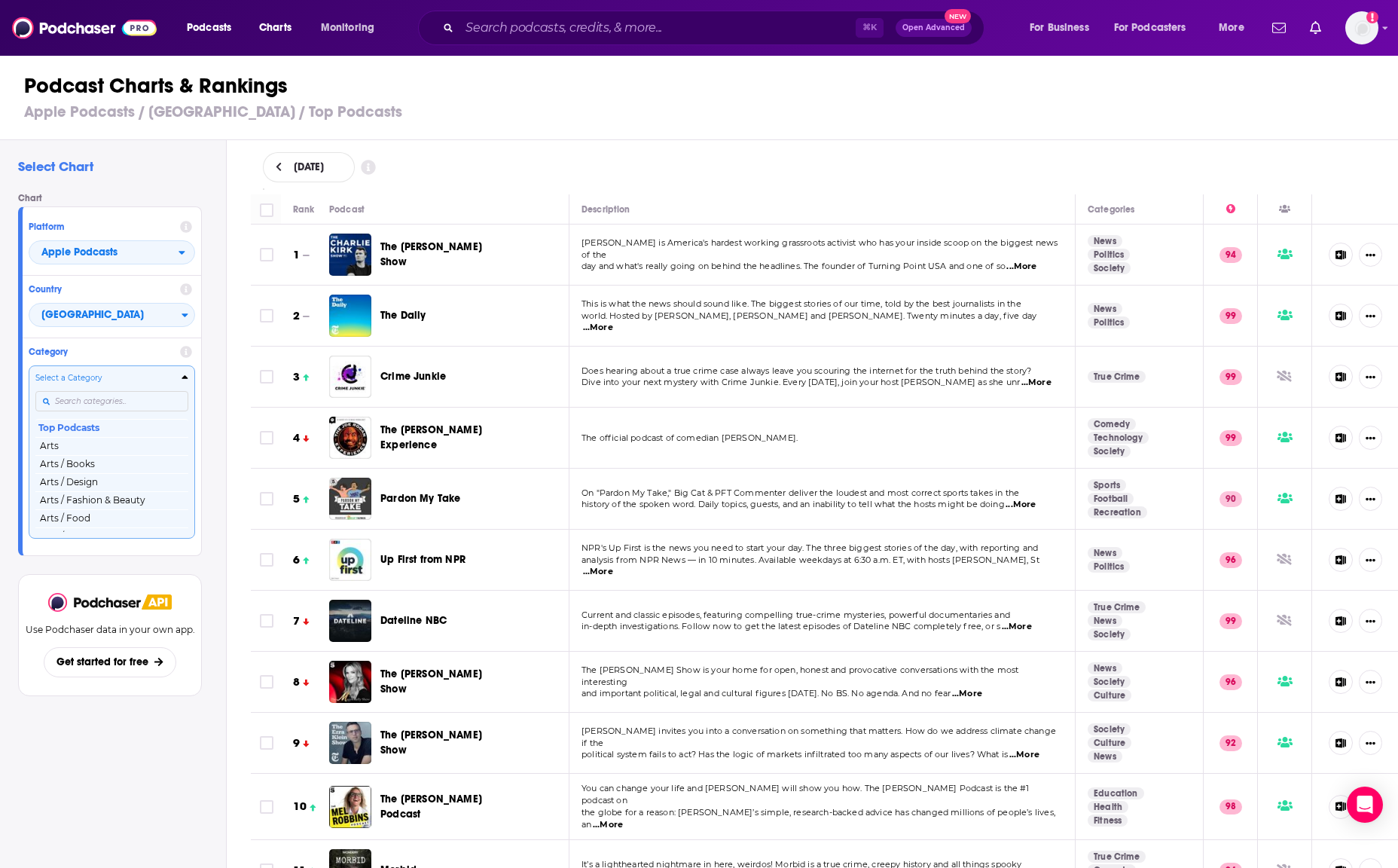
click at [67, 398] on input "Categories" at bounding box center [112, 401] width 153 height 20
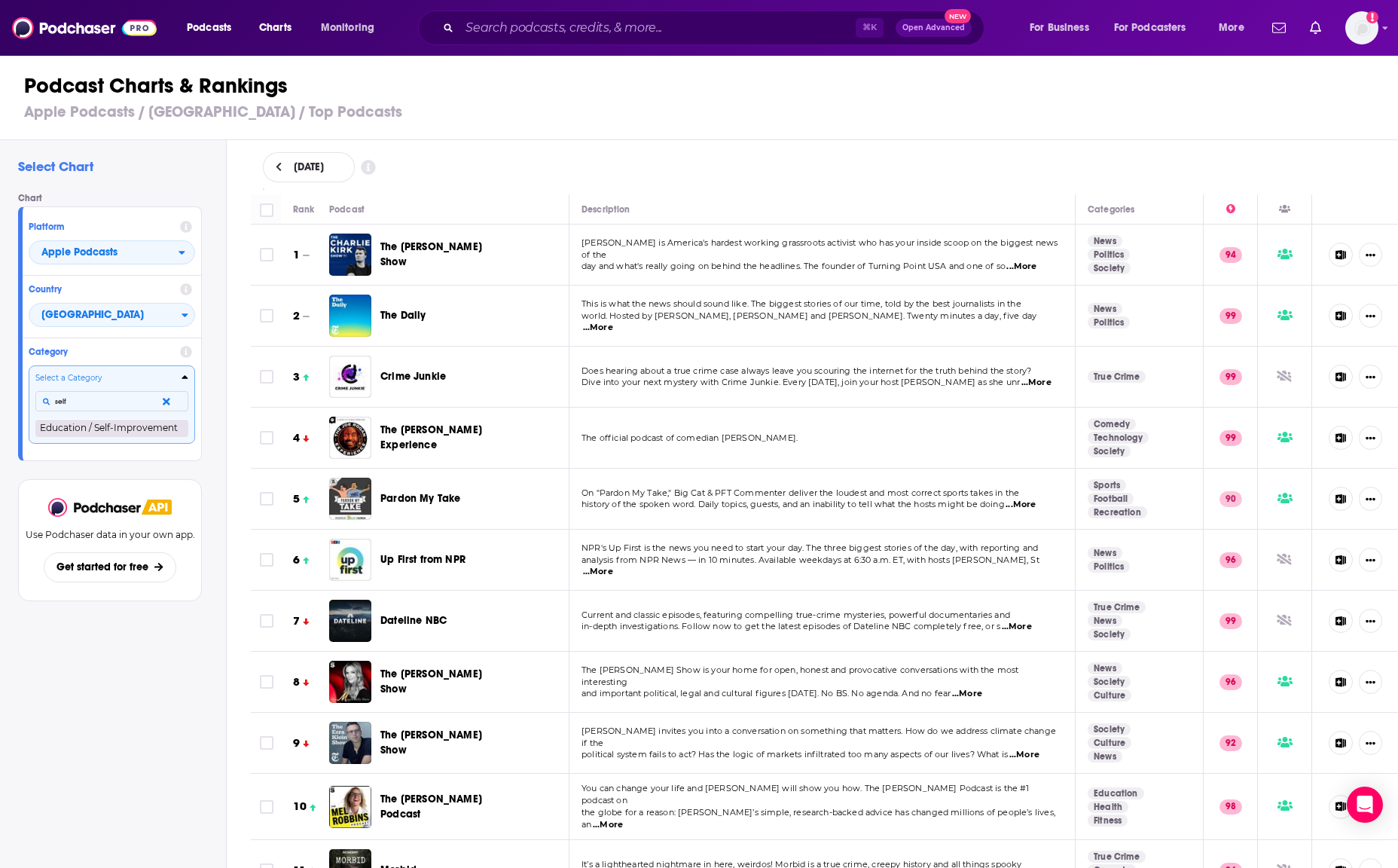
type input "self"
click at [94, 436] on button "Education / Self-Improvement" at bounding box center [112, 427] width 153 height 18
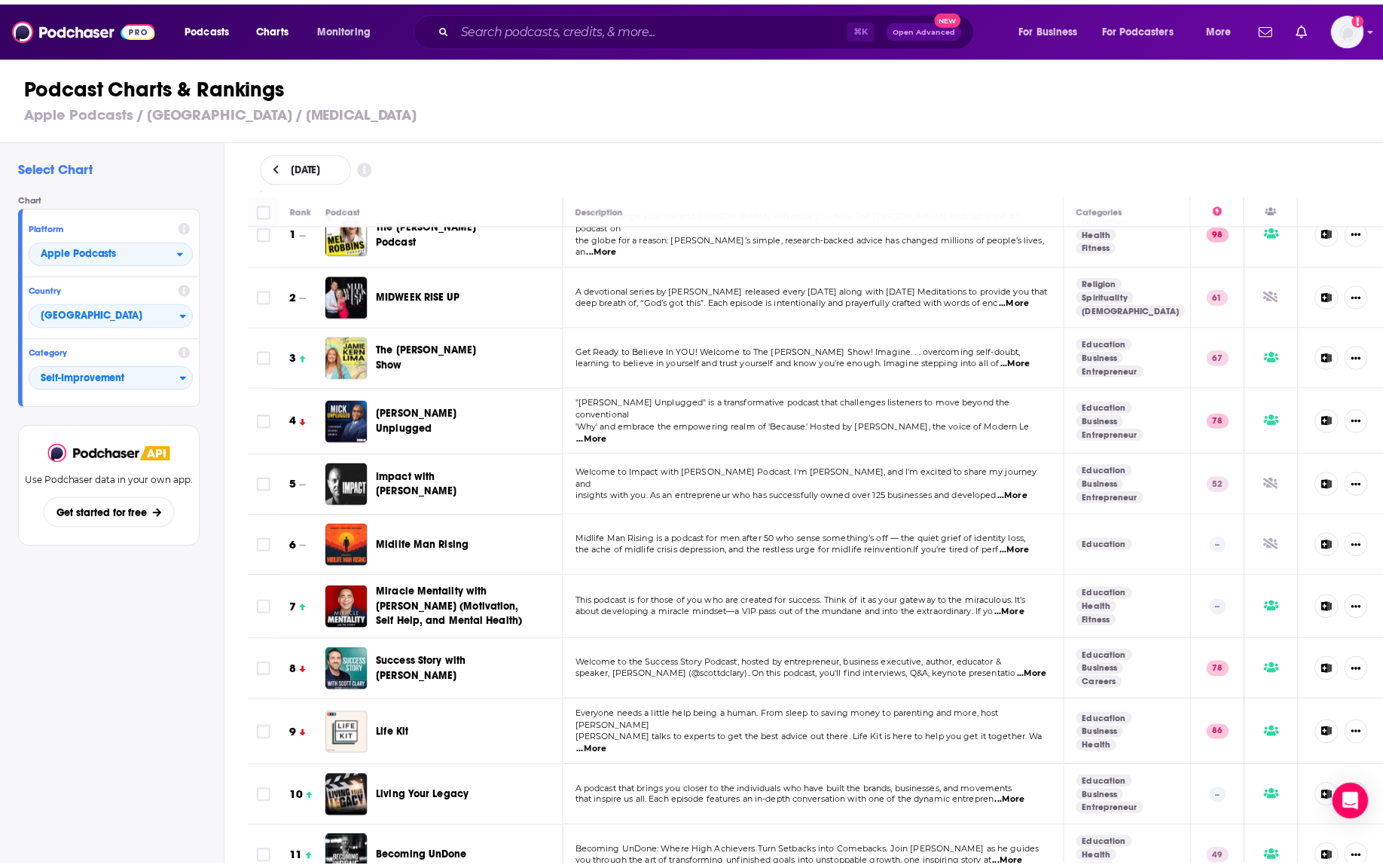
scroll to position [25, 0]
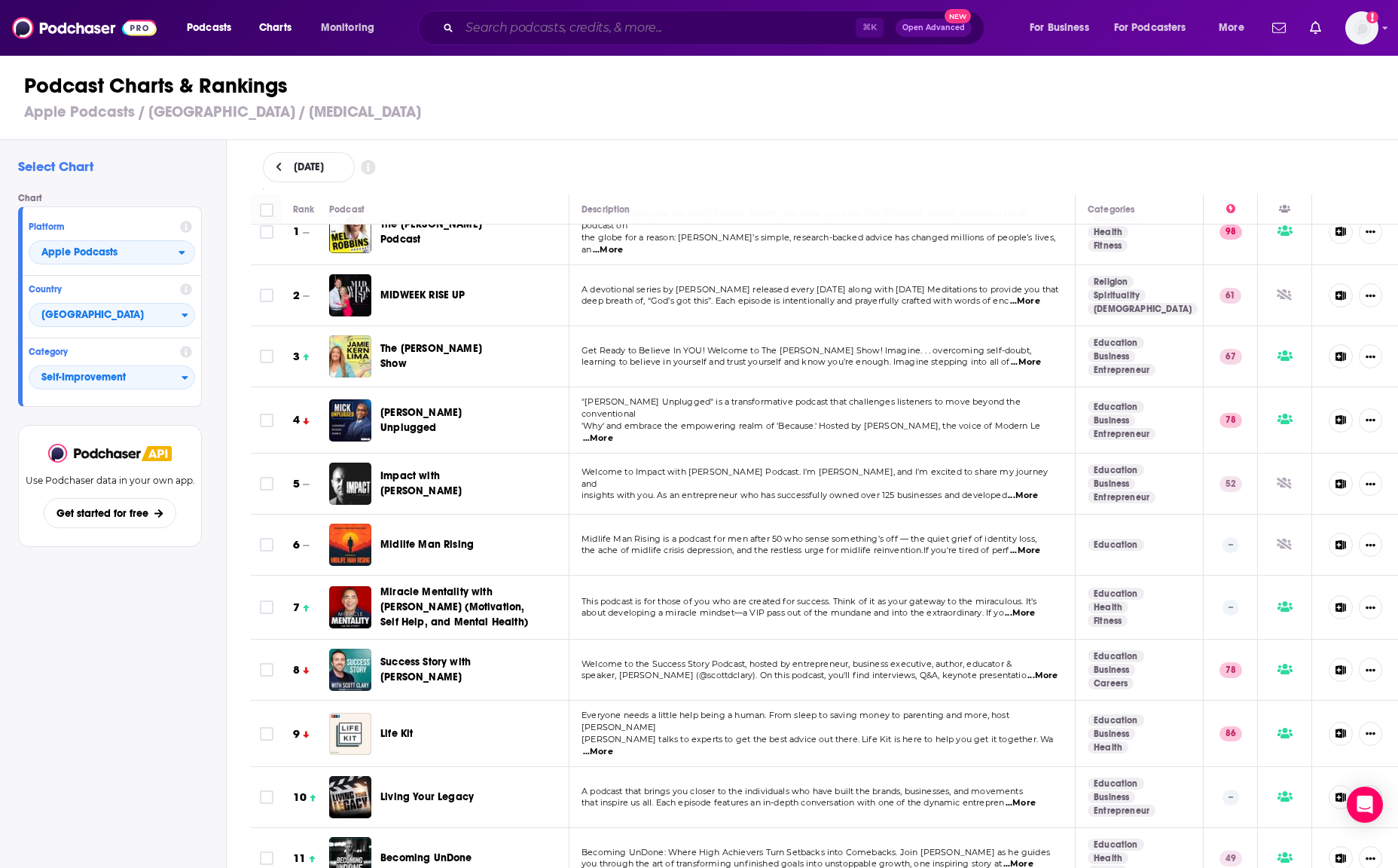
click at [506, 18] on input "Search podcasts, credits, & more..." at bounding box center [657, 28] width 397 height 24
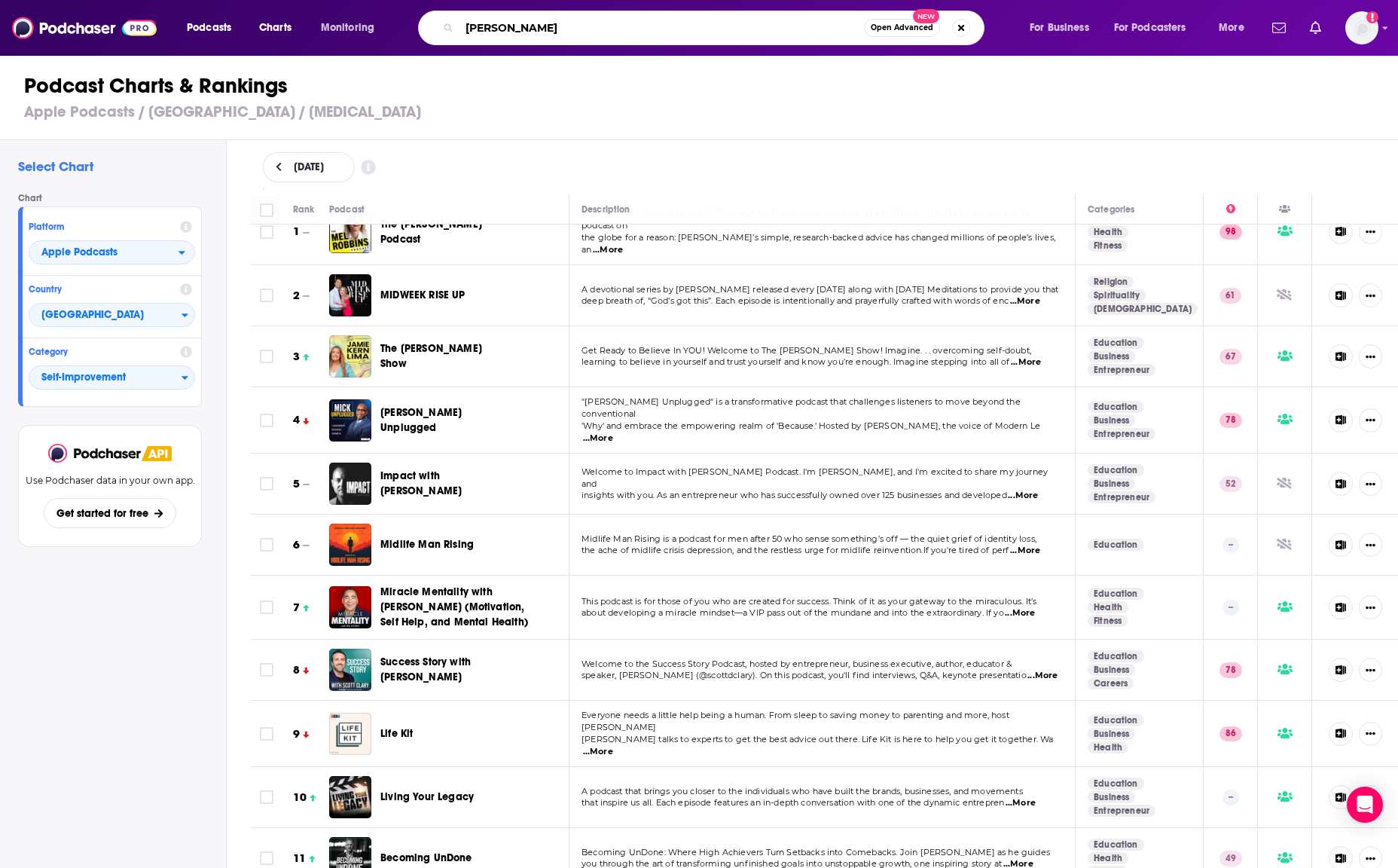
type input "[PERSON_NAME] le batard"
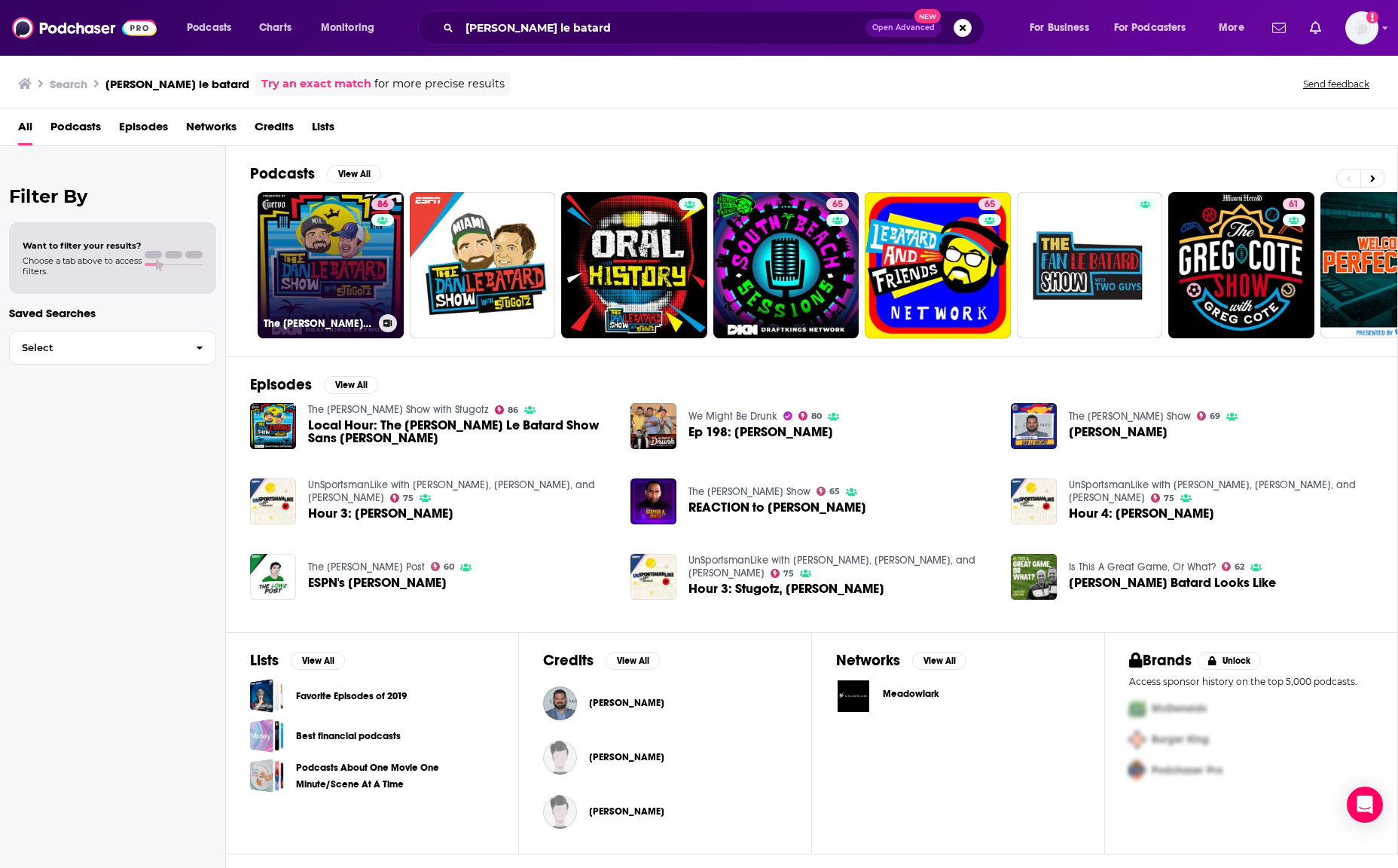
click at [296, 292] on link "86 The [PERSON_NAME] Le Batard Show with Stugotz" at bounding box center [330, 265] width 146 height 146
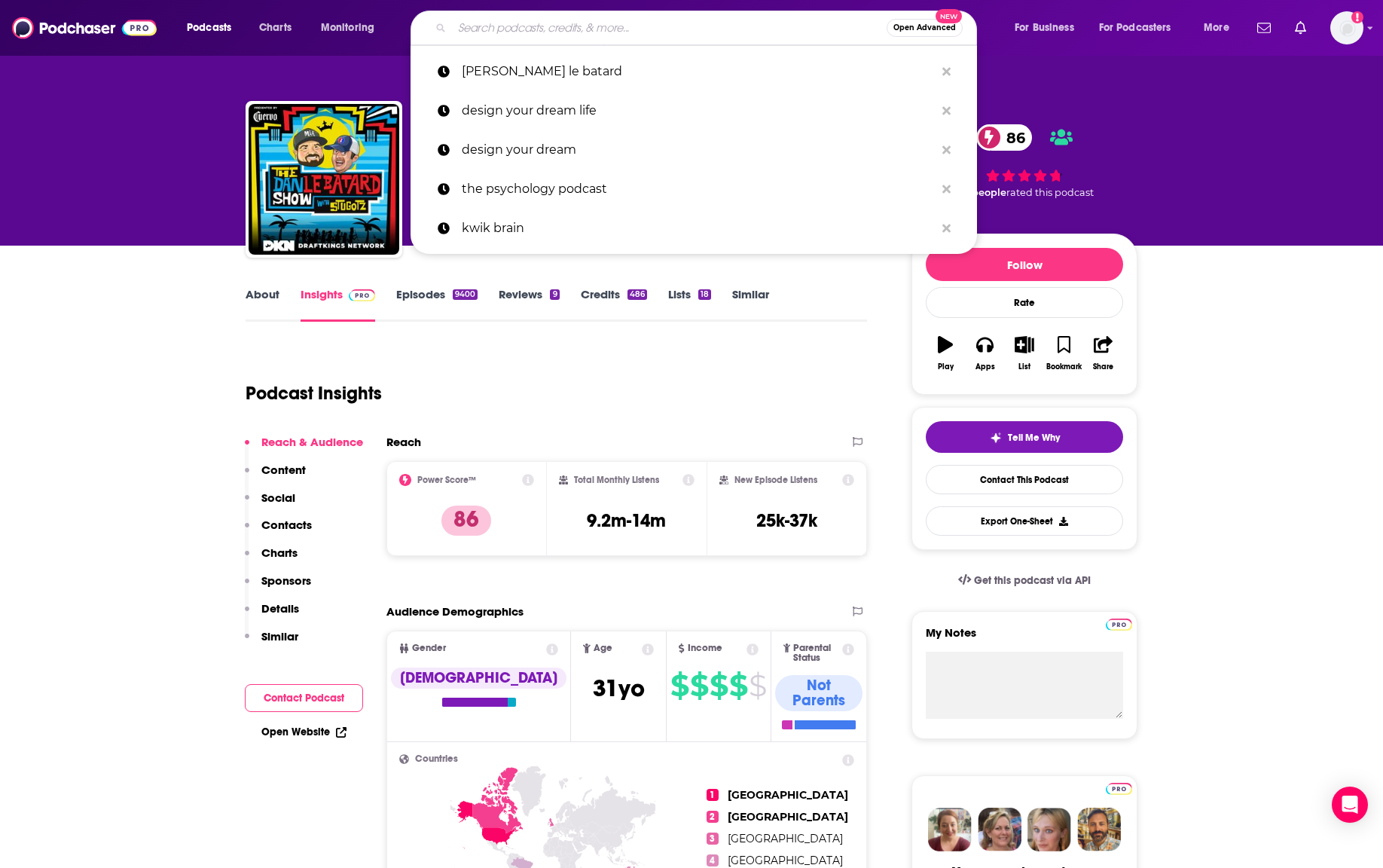
click at [519, 24] on input "Search podcasts, credits, & more..." at bounding box center [670, 28] width 435 height 24
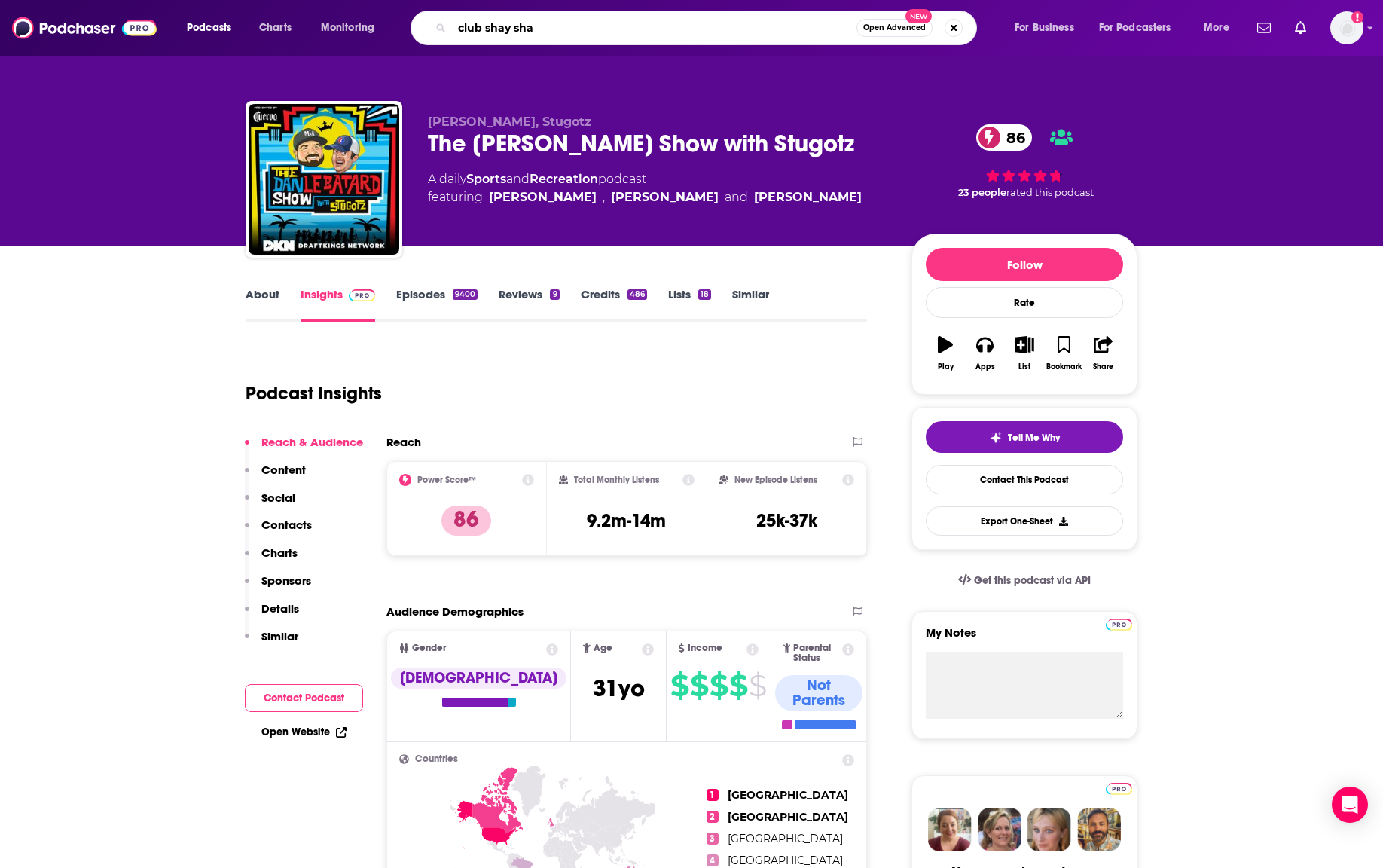
type input "club [PERSON_NAME]"
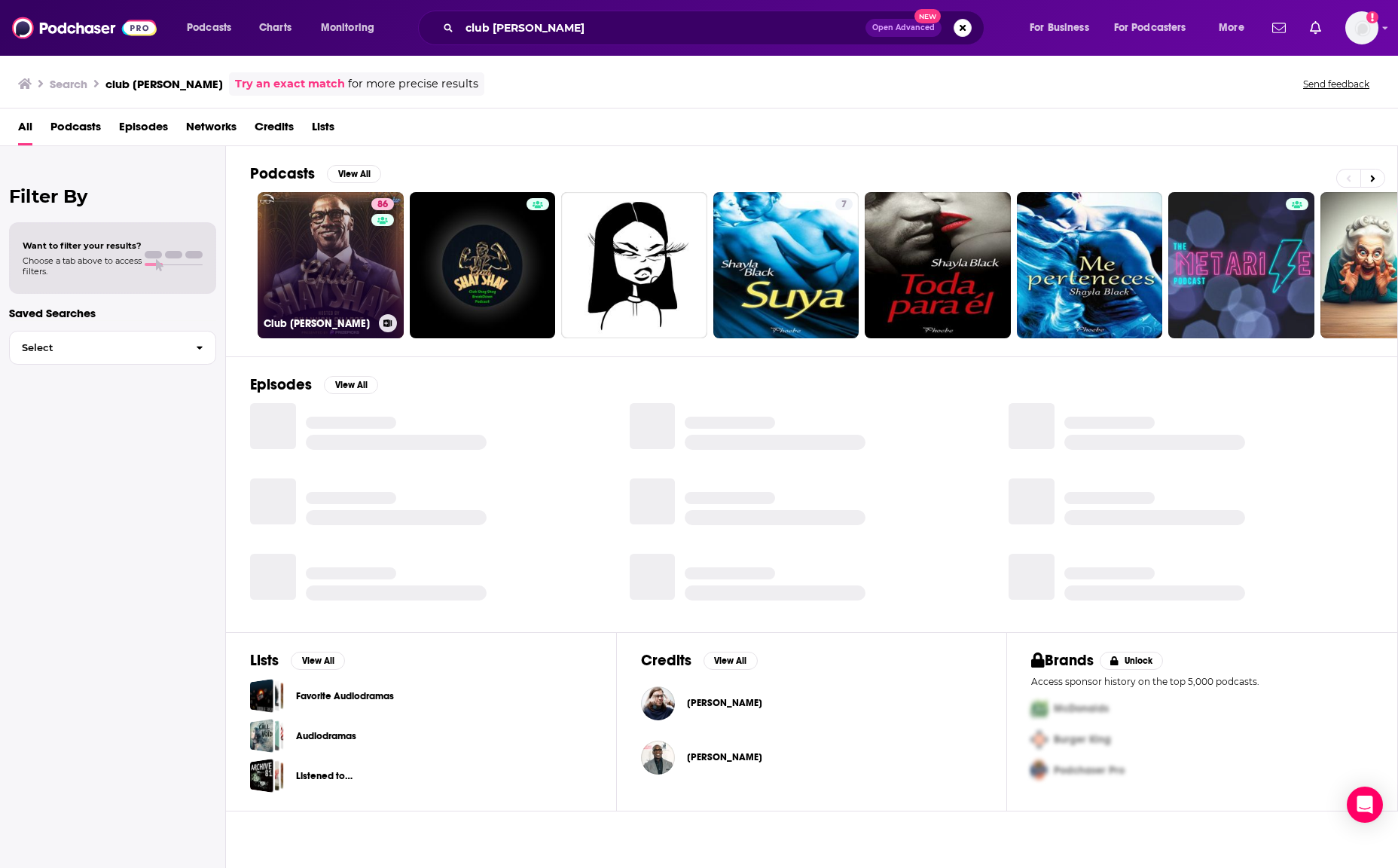
click at [336, 232] on link "86 Club [PERSON_NAME]" at bounding box center [330, 265] width 146 height 146
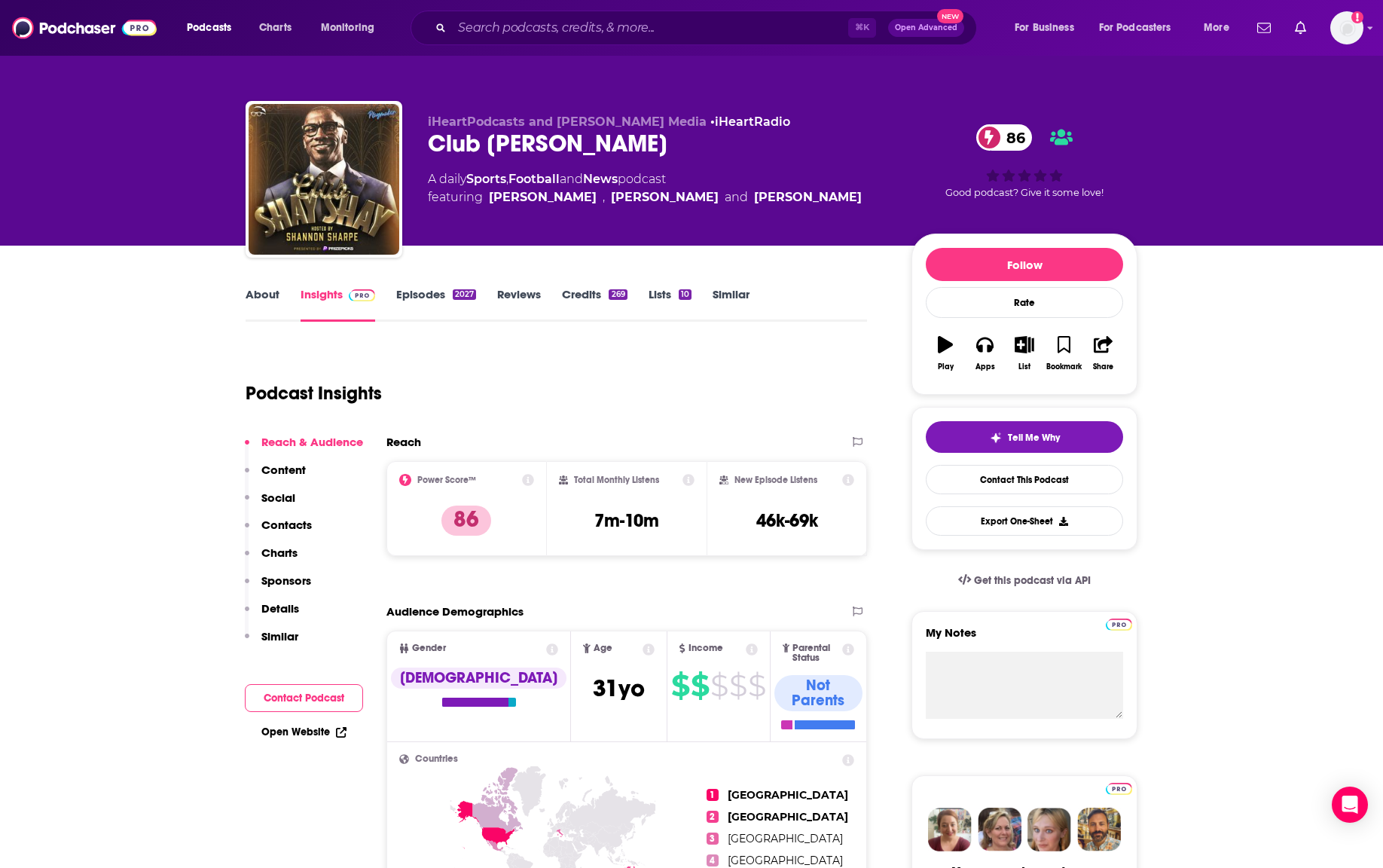
click at [529, 44] on div "⌘ K Open Advanced New" at bounding box center [694, 28] width 567 height 35
click at [516, 33] on input "Search podcasts, credits, & more..." at bounding box center [650, 28] width 397 height 24
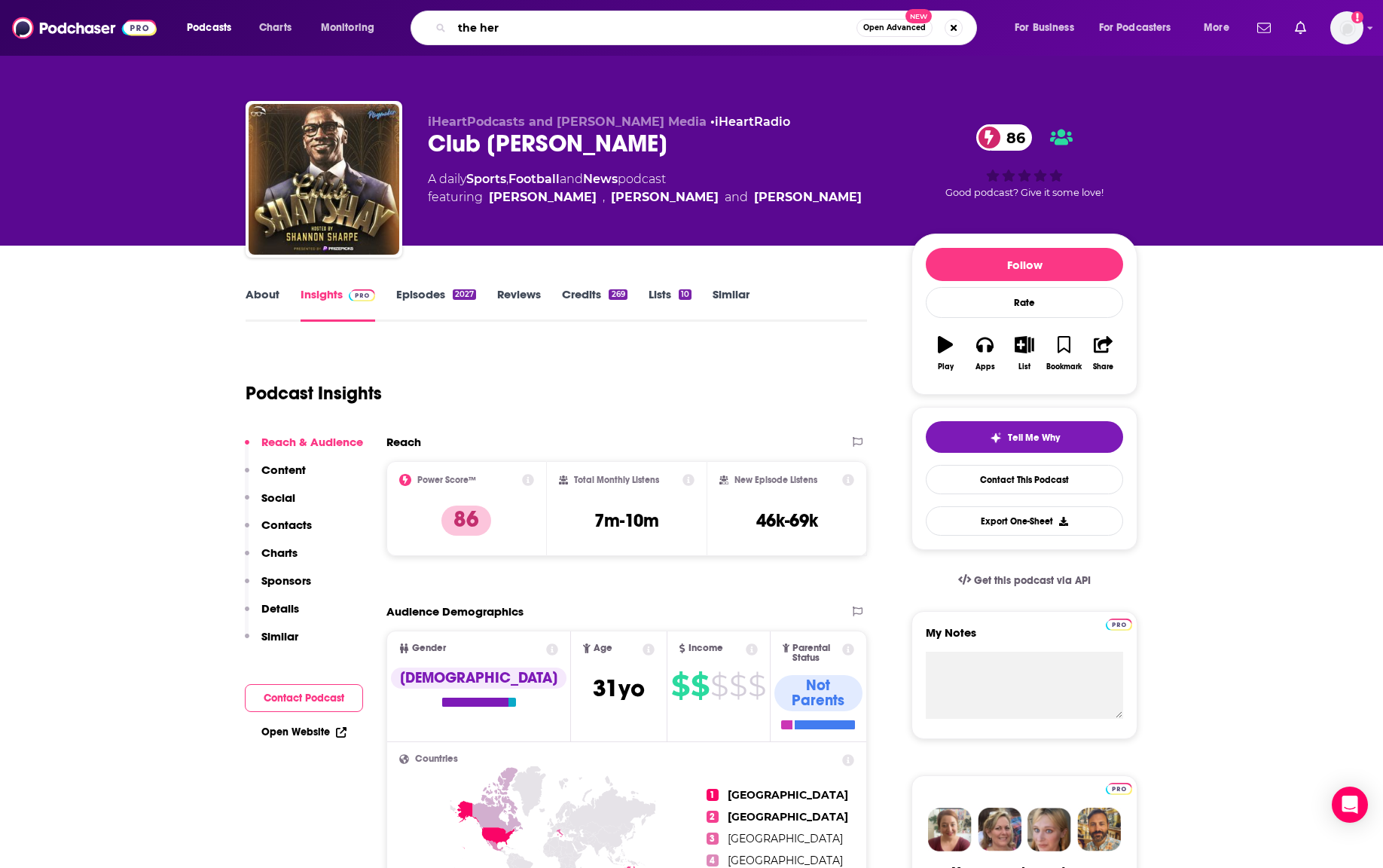
type input "the herd"
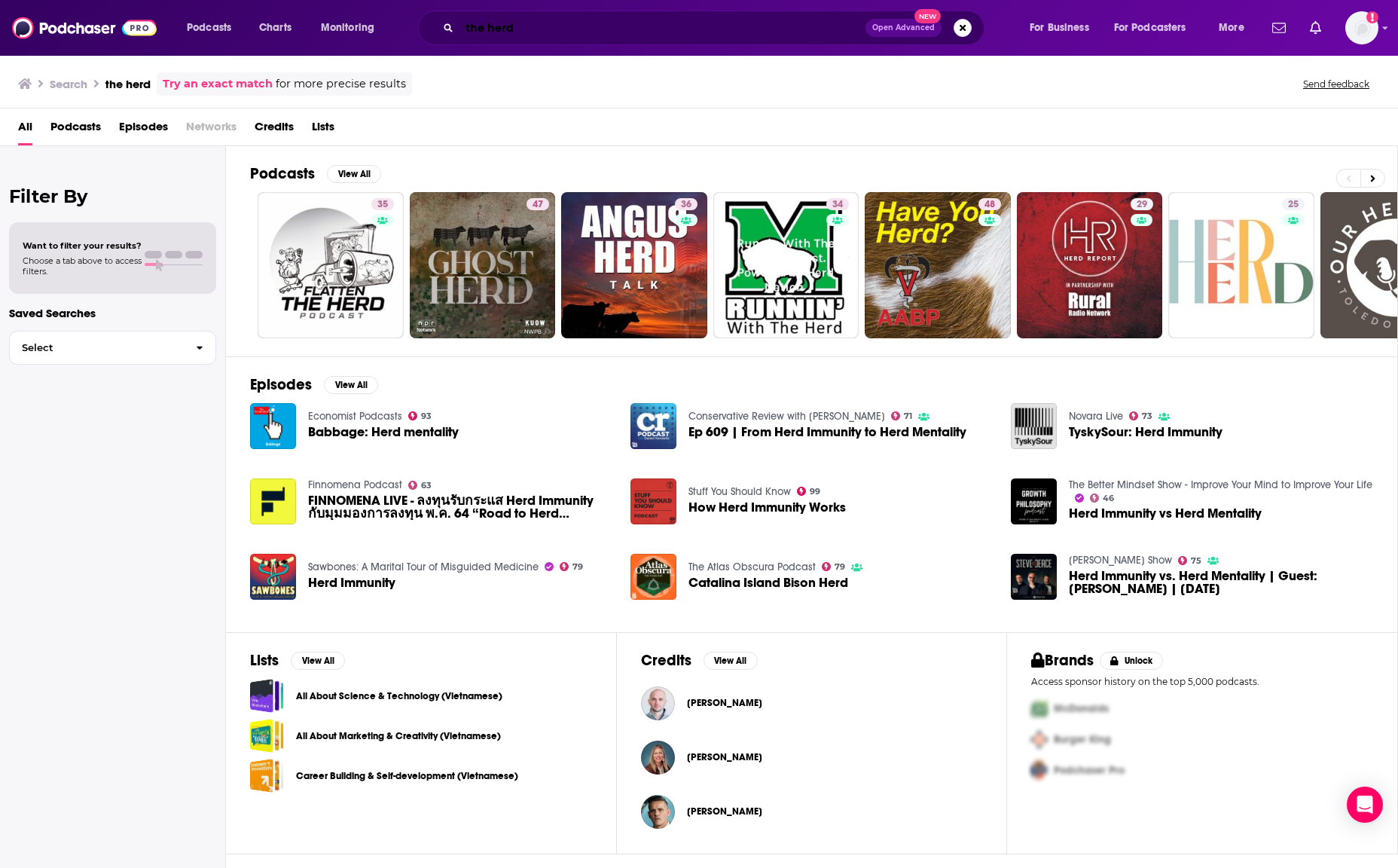
click at [532, 25] on input "the herd" at bounding box center [662, 28] width 406 height 24
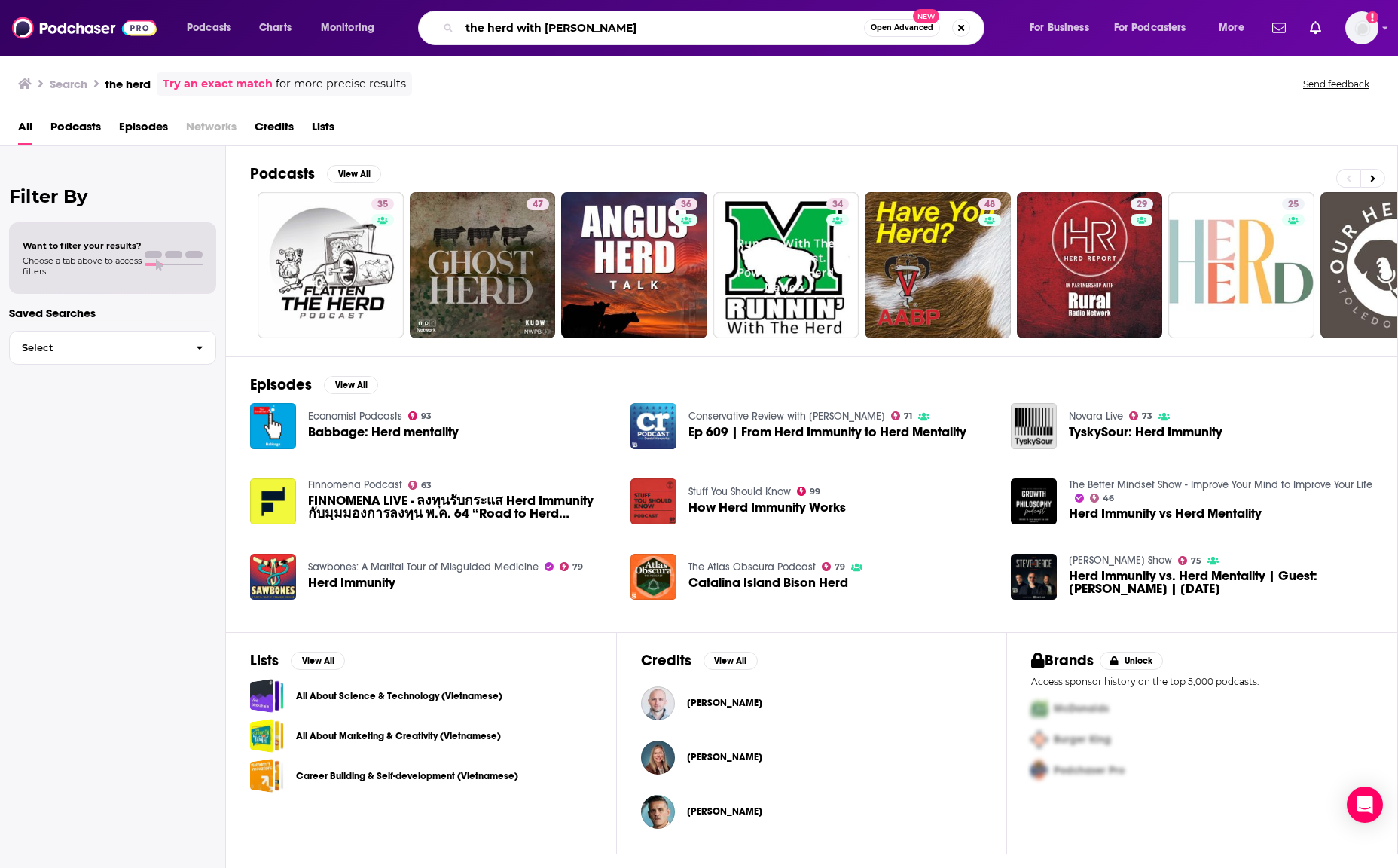
type input "the herd with [PERSON_NAME]"
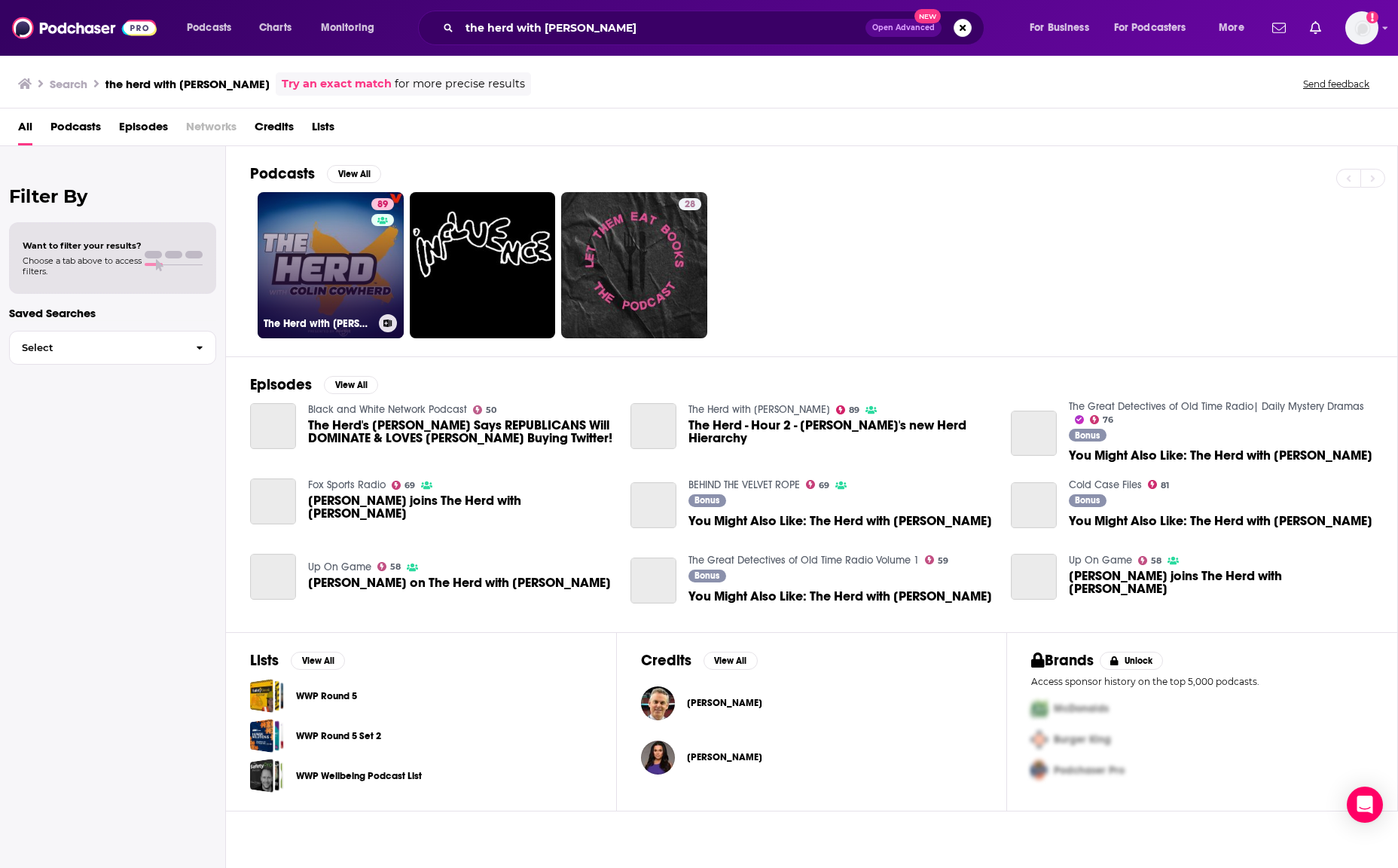
click at [356, 254] on link "89 The Herd with [PERSON_NAME]" at bounding box center [330, 265] width 146 height 146
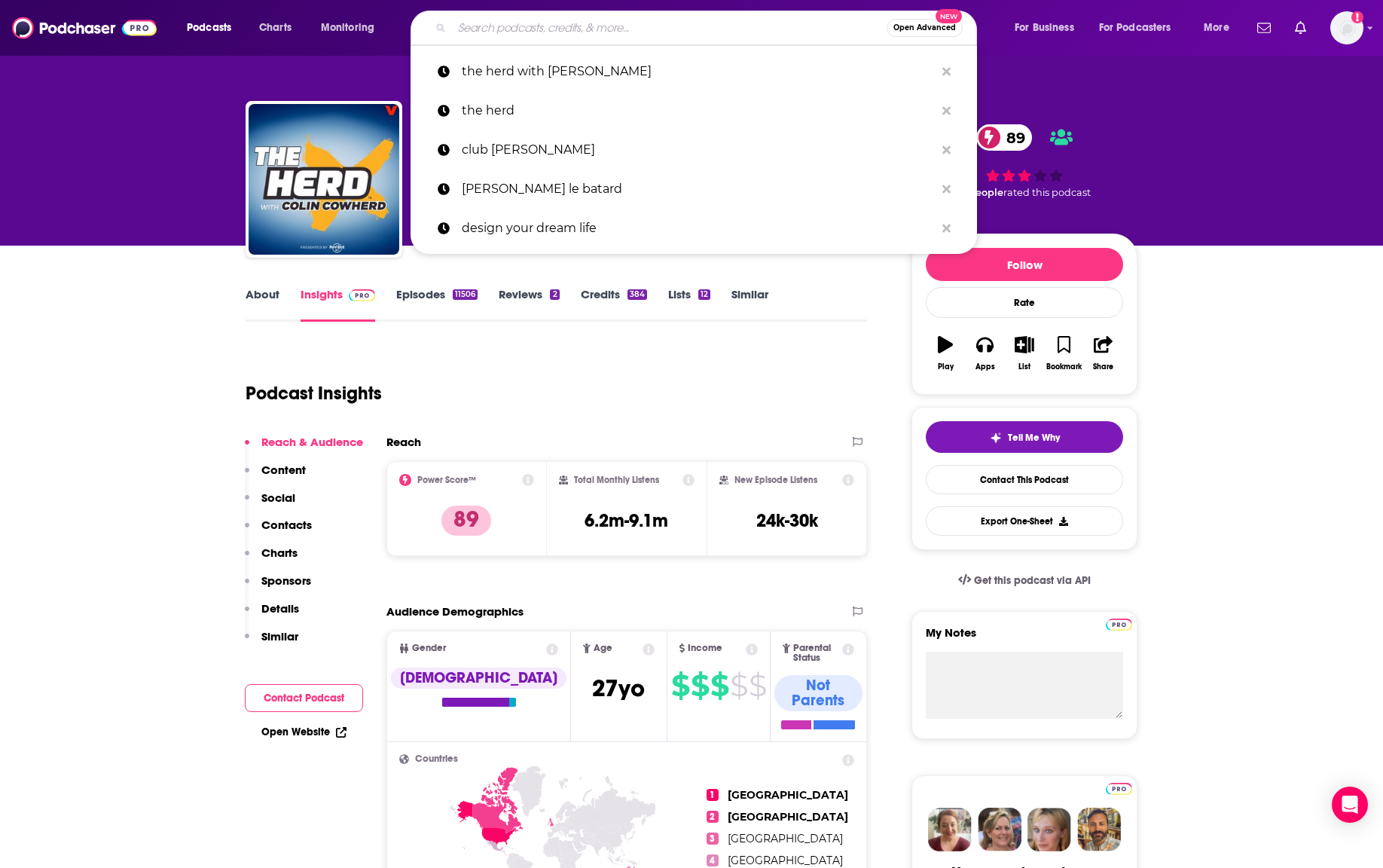
click at [607, 20] on input "Search podcasts, credits, & more..." at bounding box center [670, 28] width 435 height 24
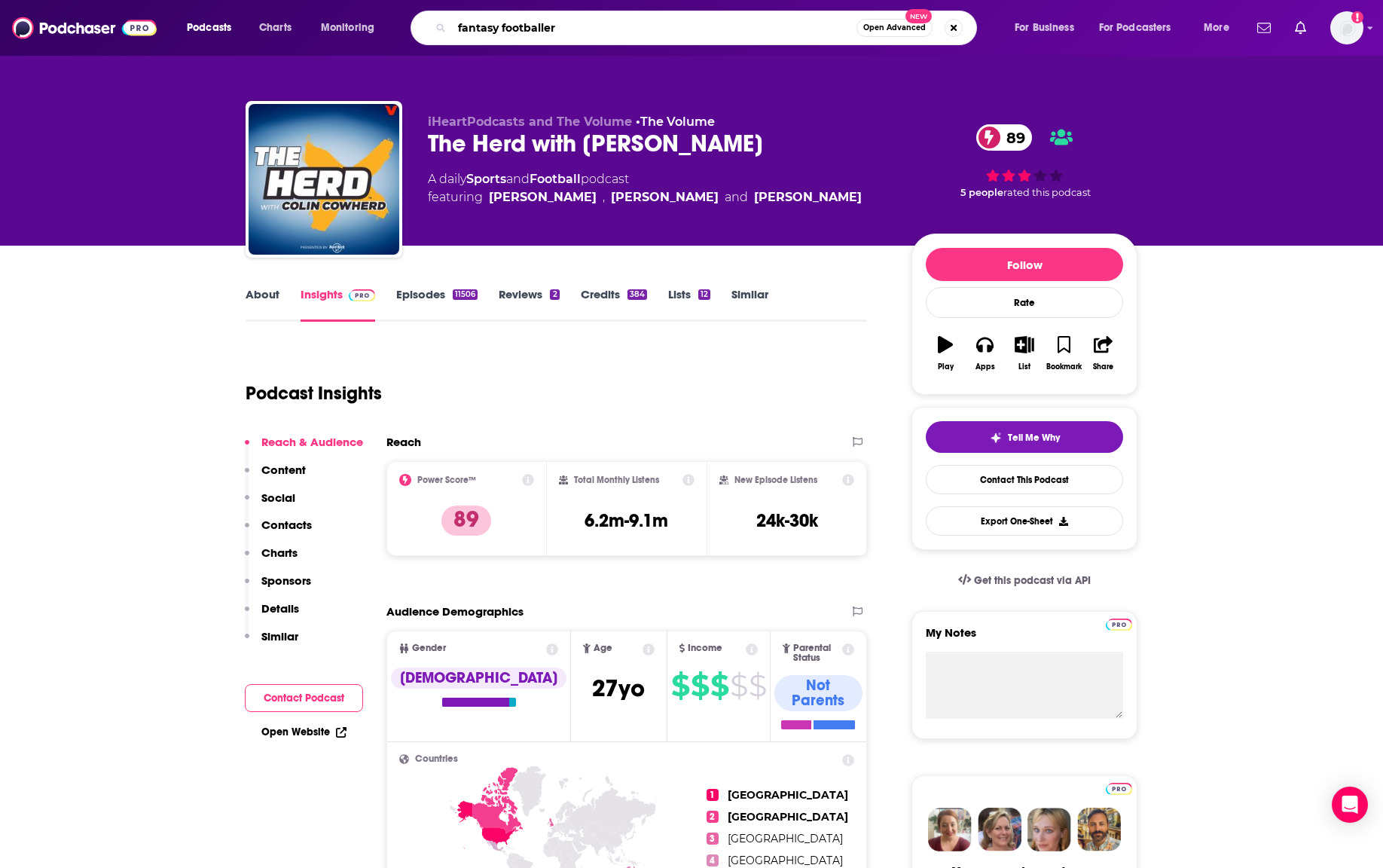
type input "fantasy footballers"
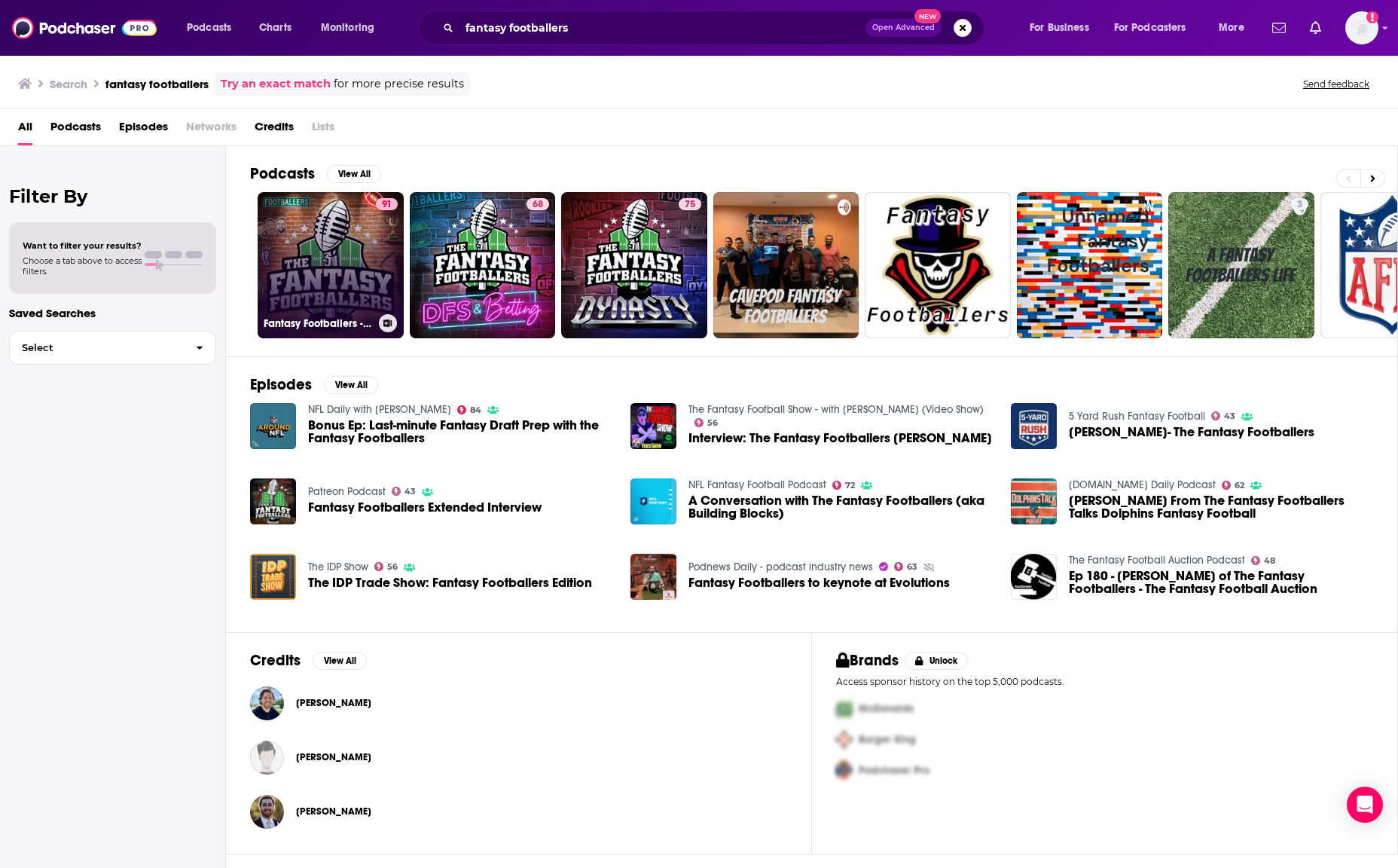
click at [293, 236] on link "91 Fantasy Footballers - Fantasy Football Podcast" at bounding box center [330, 265] width 146 height 146
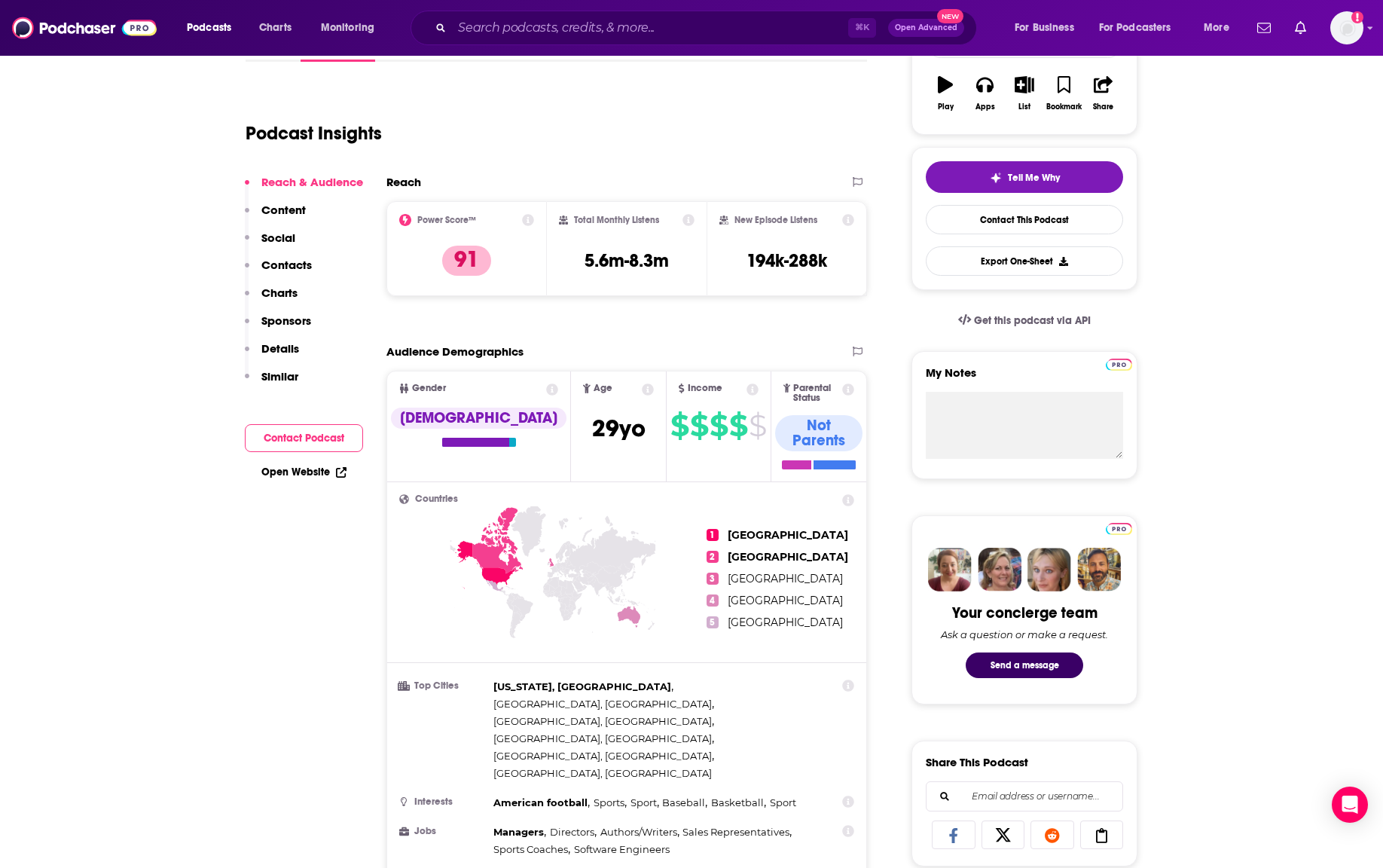
scroll to position [291, 0]
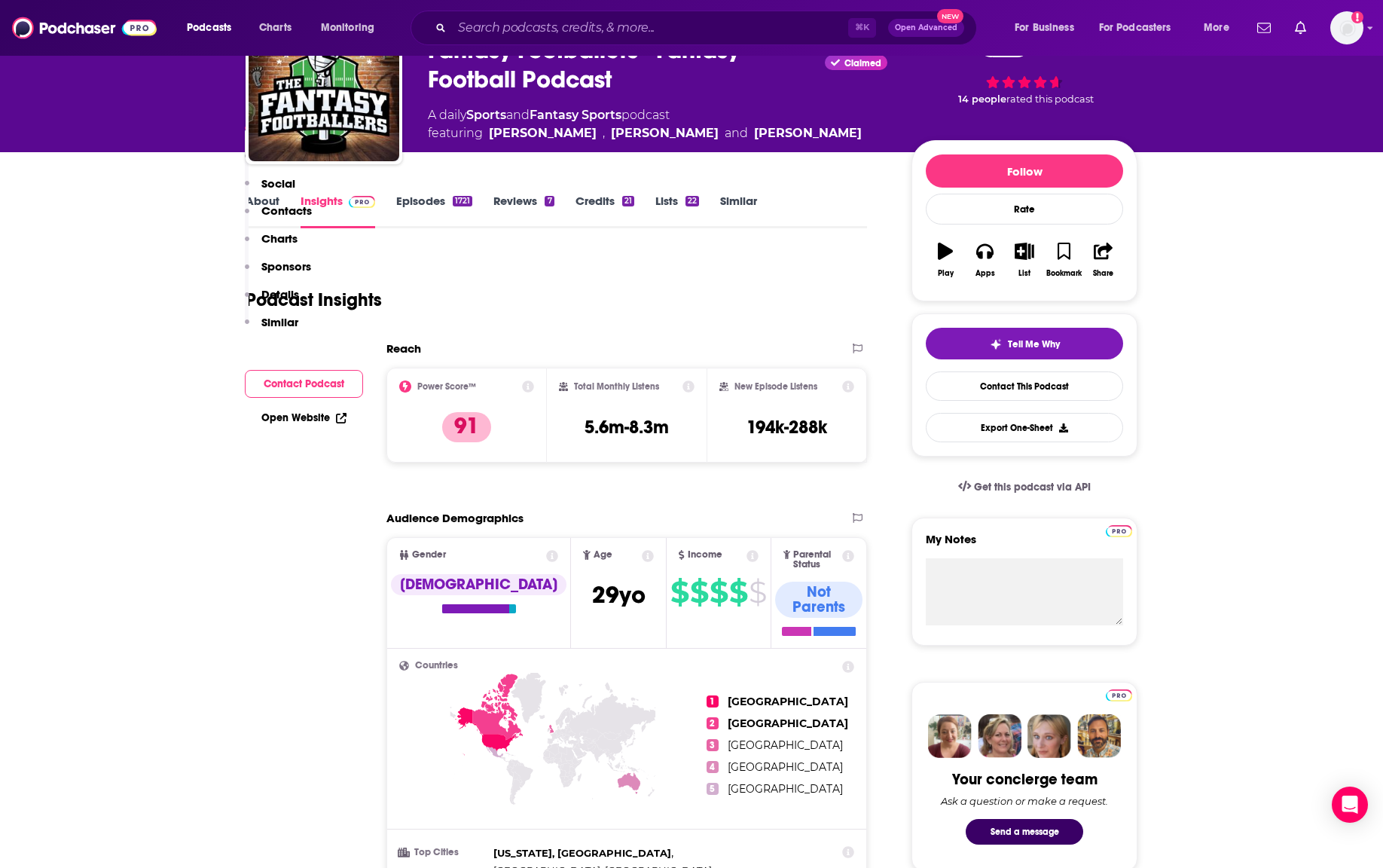
scroll to position [0, 0]
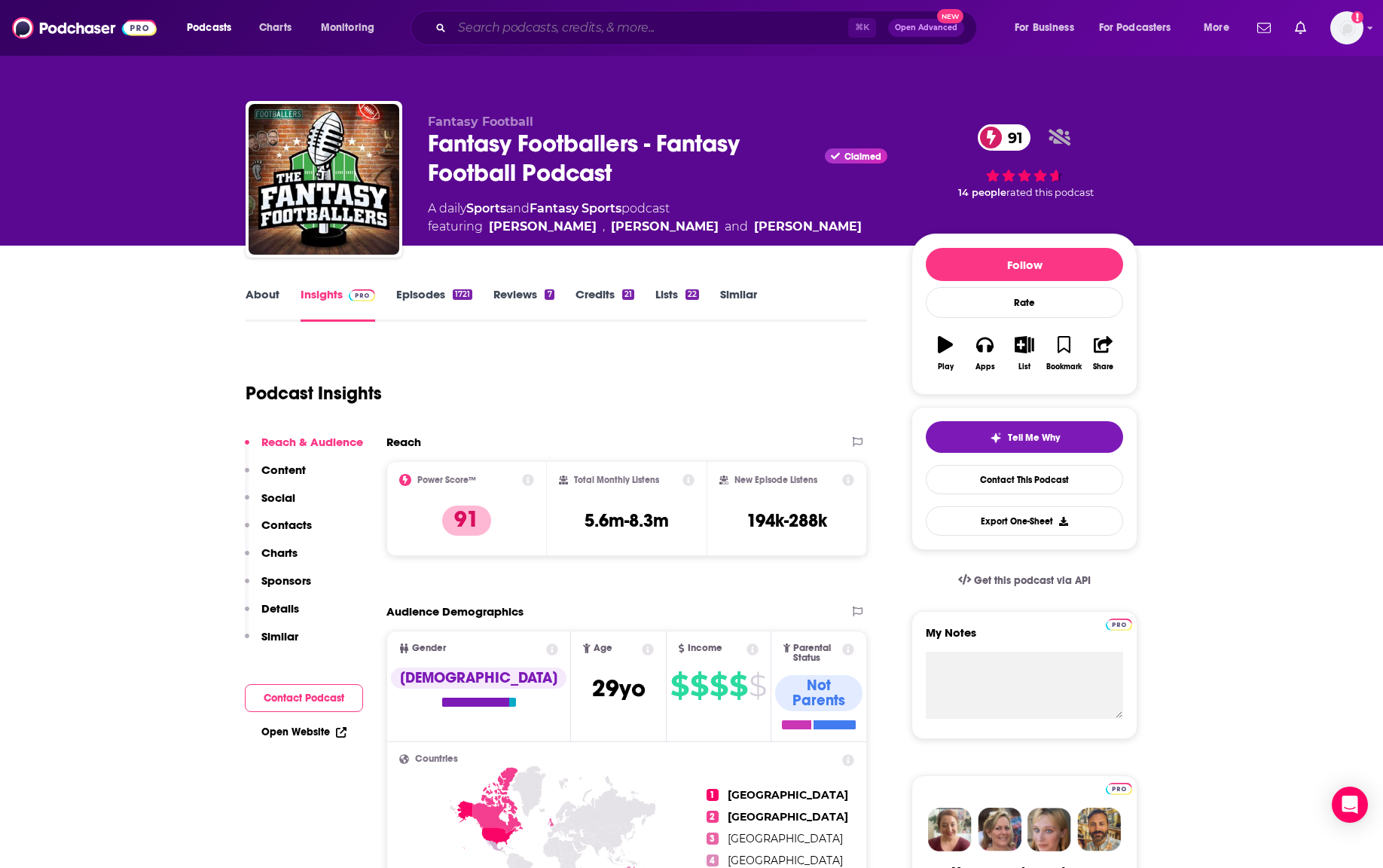
click at [516, 30] on input "Search podcasts, credits, & more..." at bounding box center [650, 28] width 397 height 24
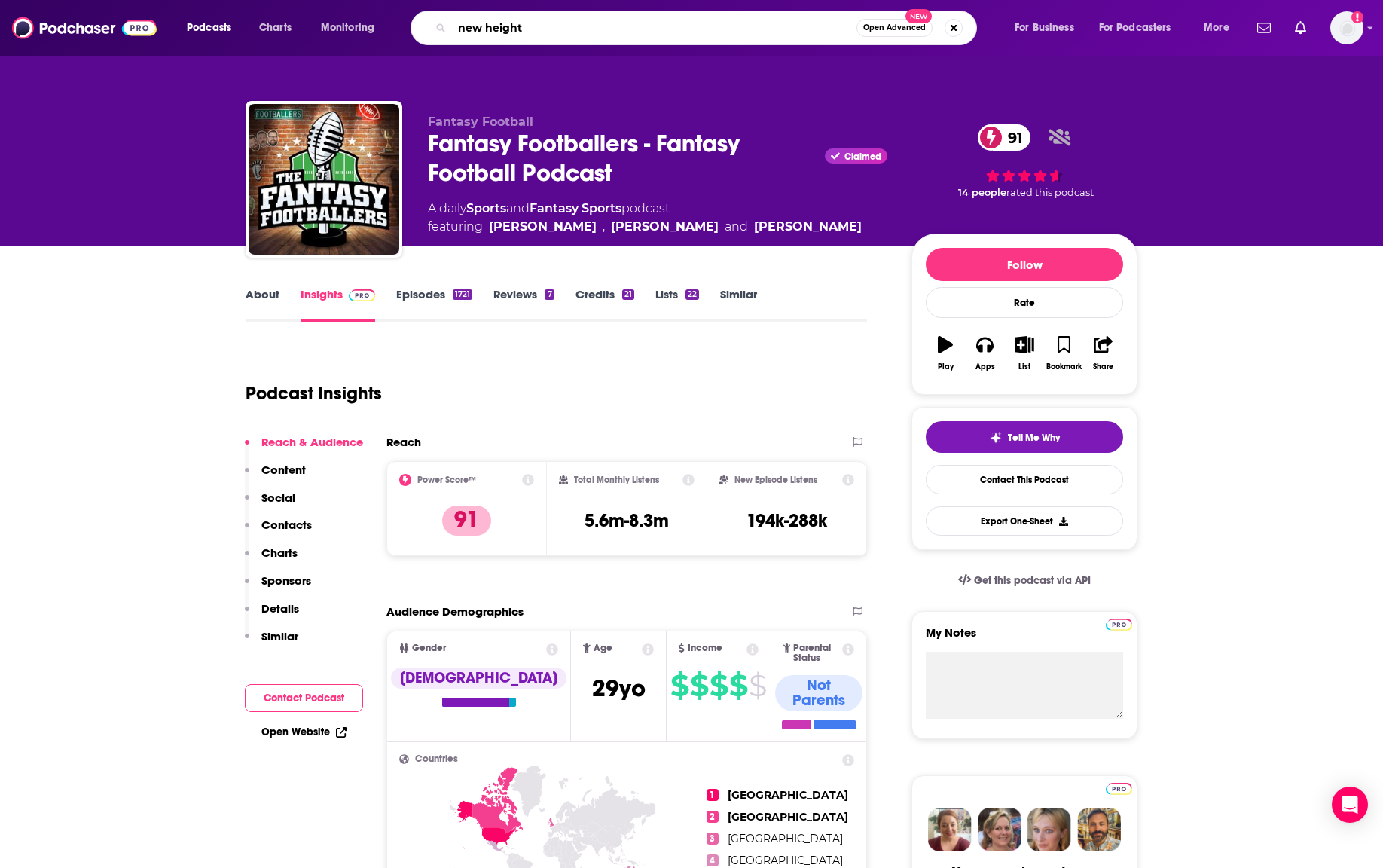
type input "new heights"
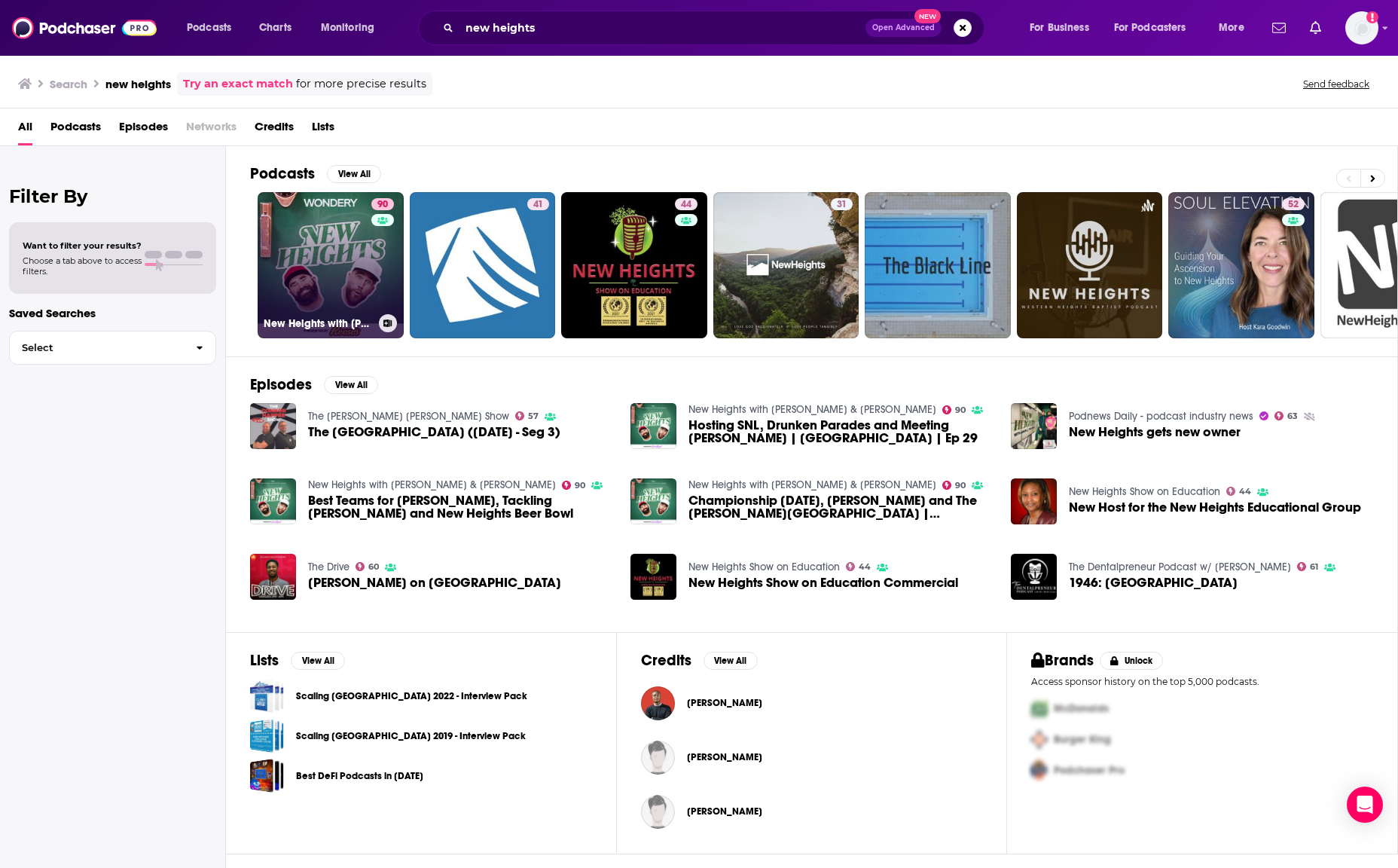
click at [383, 265] on div "90" at bounding box center [384, 256] width 26 height 116
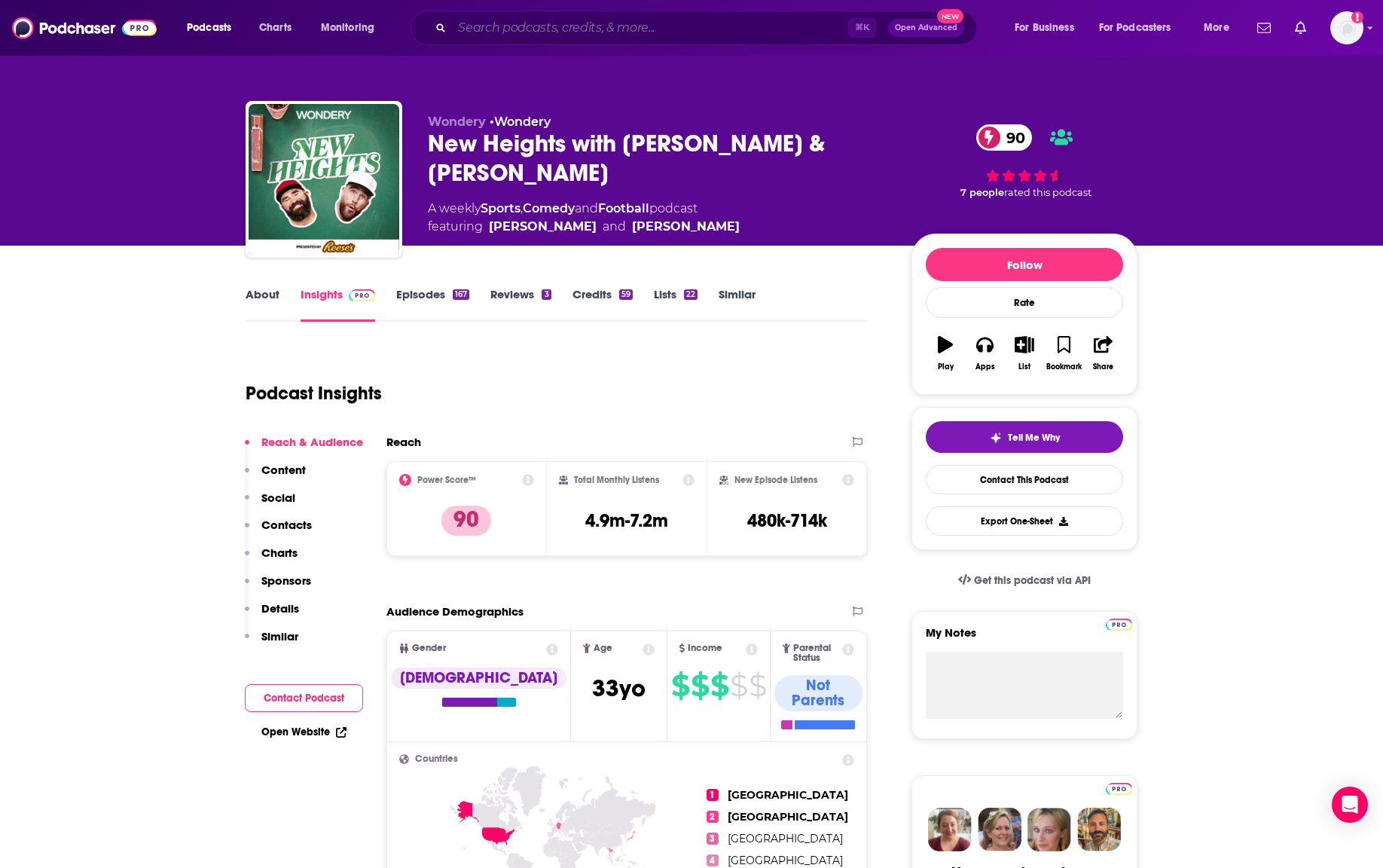
click at [616, 33] on input "Search podcasts, credits, & more..." at bounding box center [650, 28] width 397 height 24
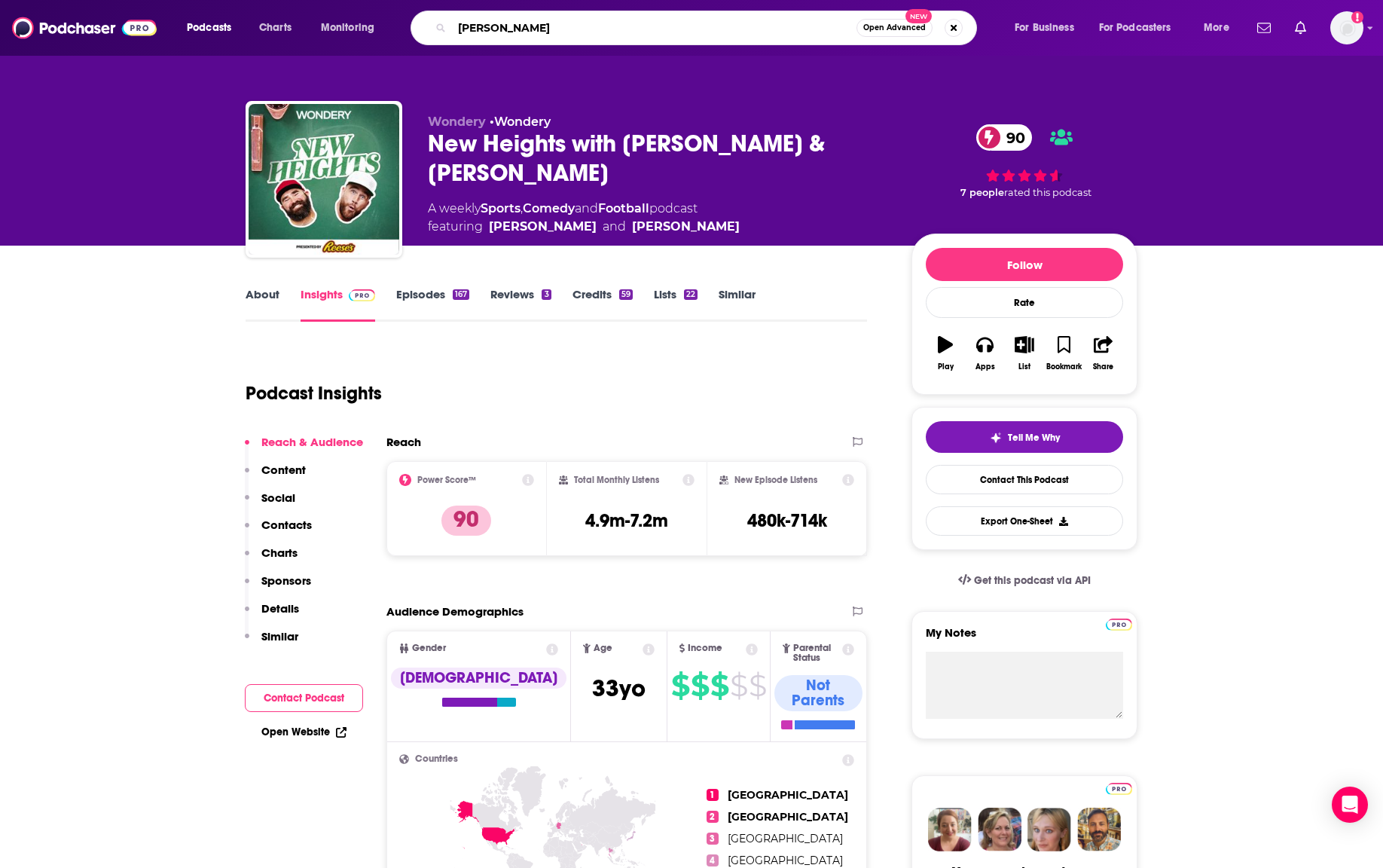
type input "[PERSON_NAME]"
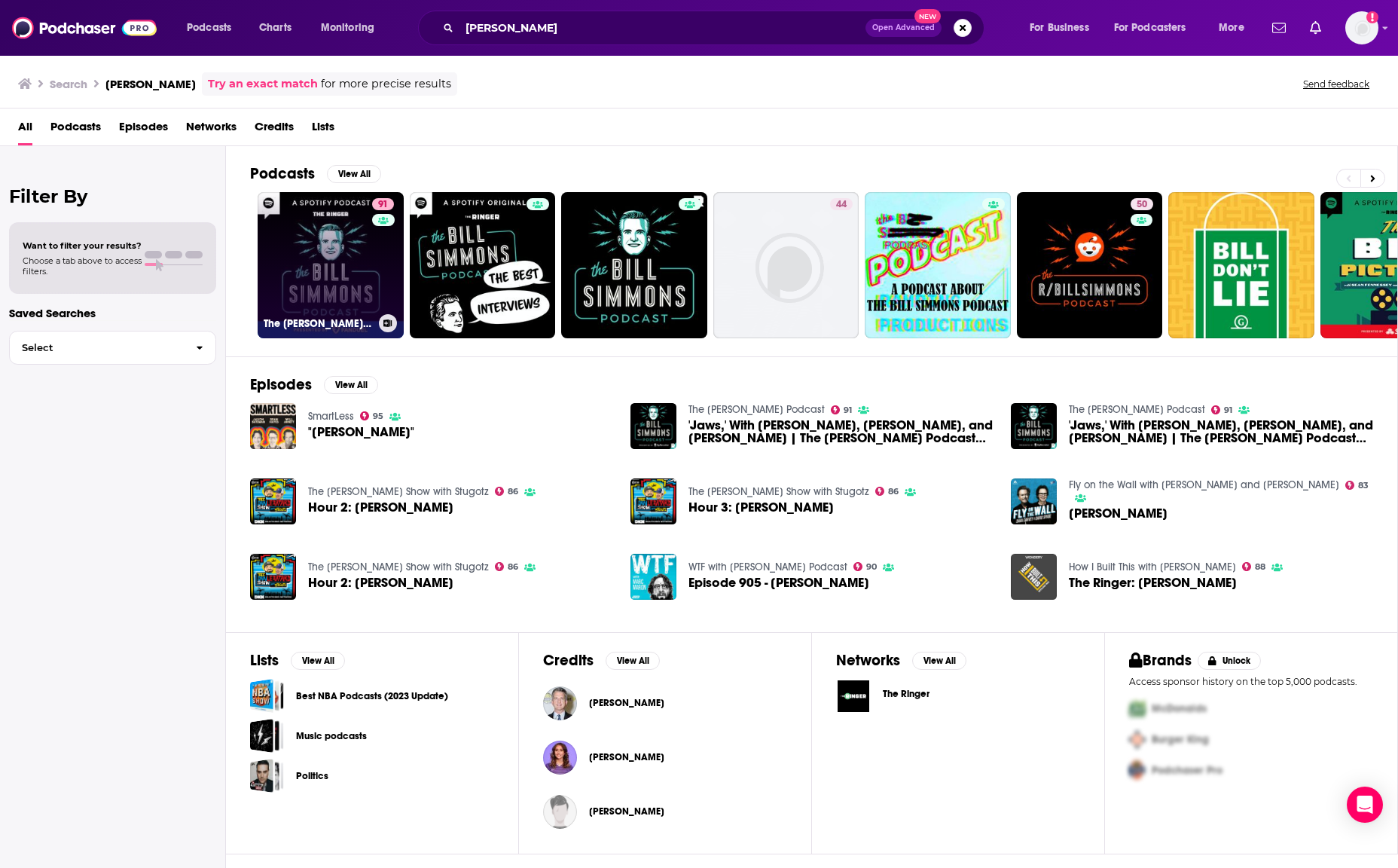
click at [291, 252] on link "91 The [PERSON_NAME] Podcast" at bounding box center [330, 265] width 146 height 146
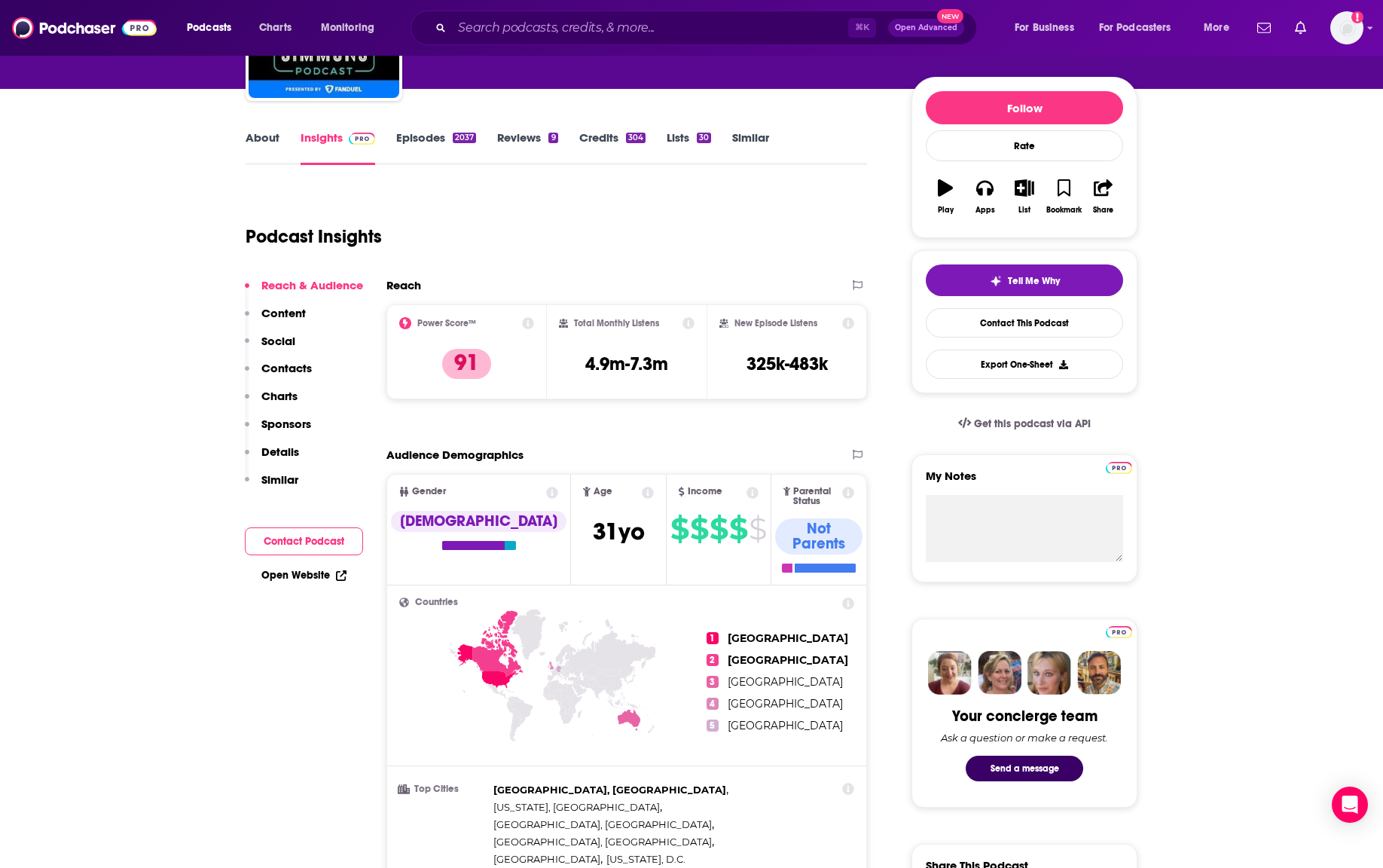
scroll to position [274, 0]
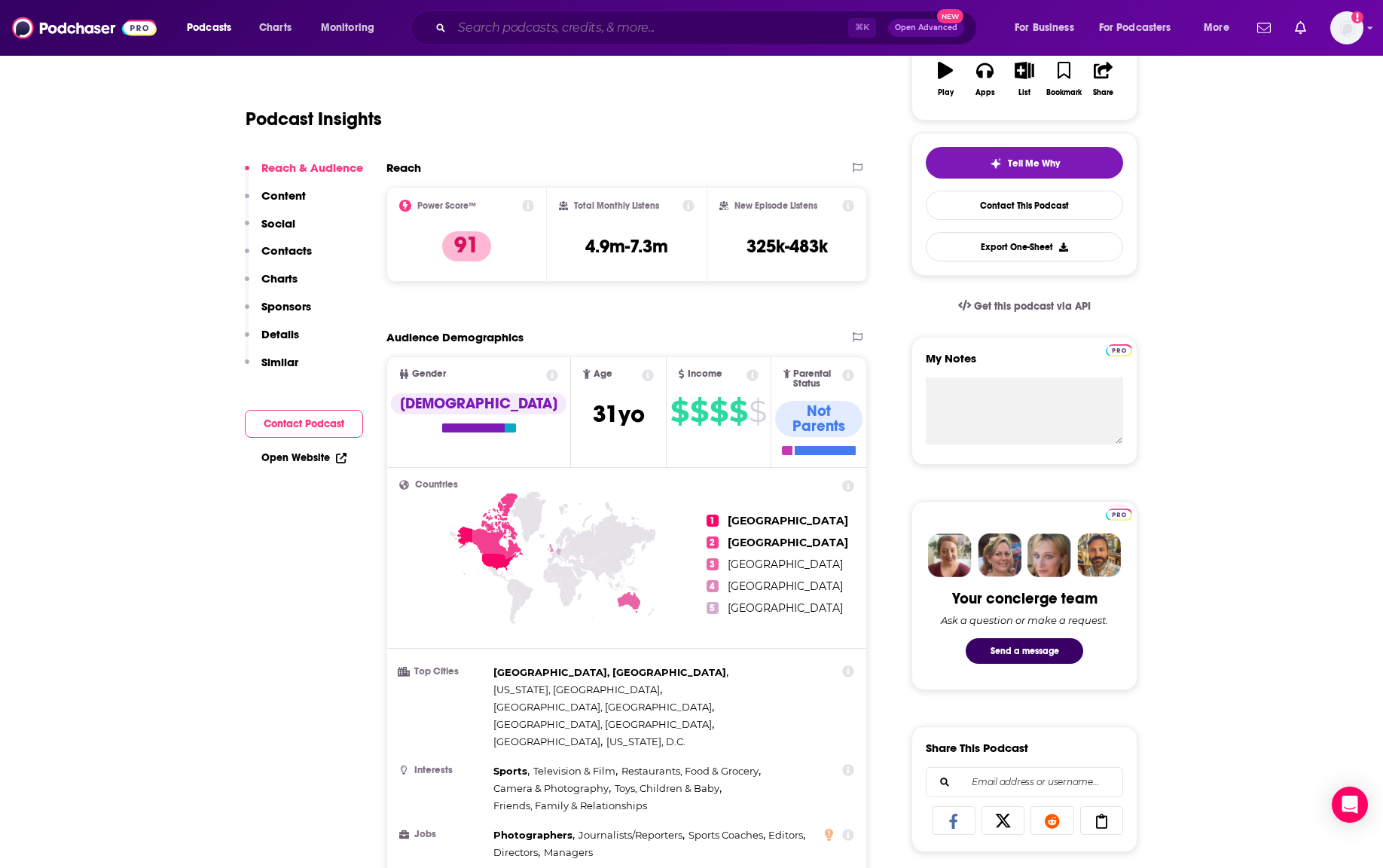
click at [513, 28] on input "Search podcasts, credits, & more..." at bounding box center [650, 28] width 397 height 24
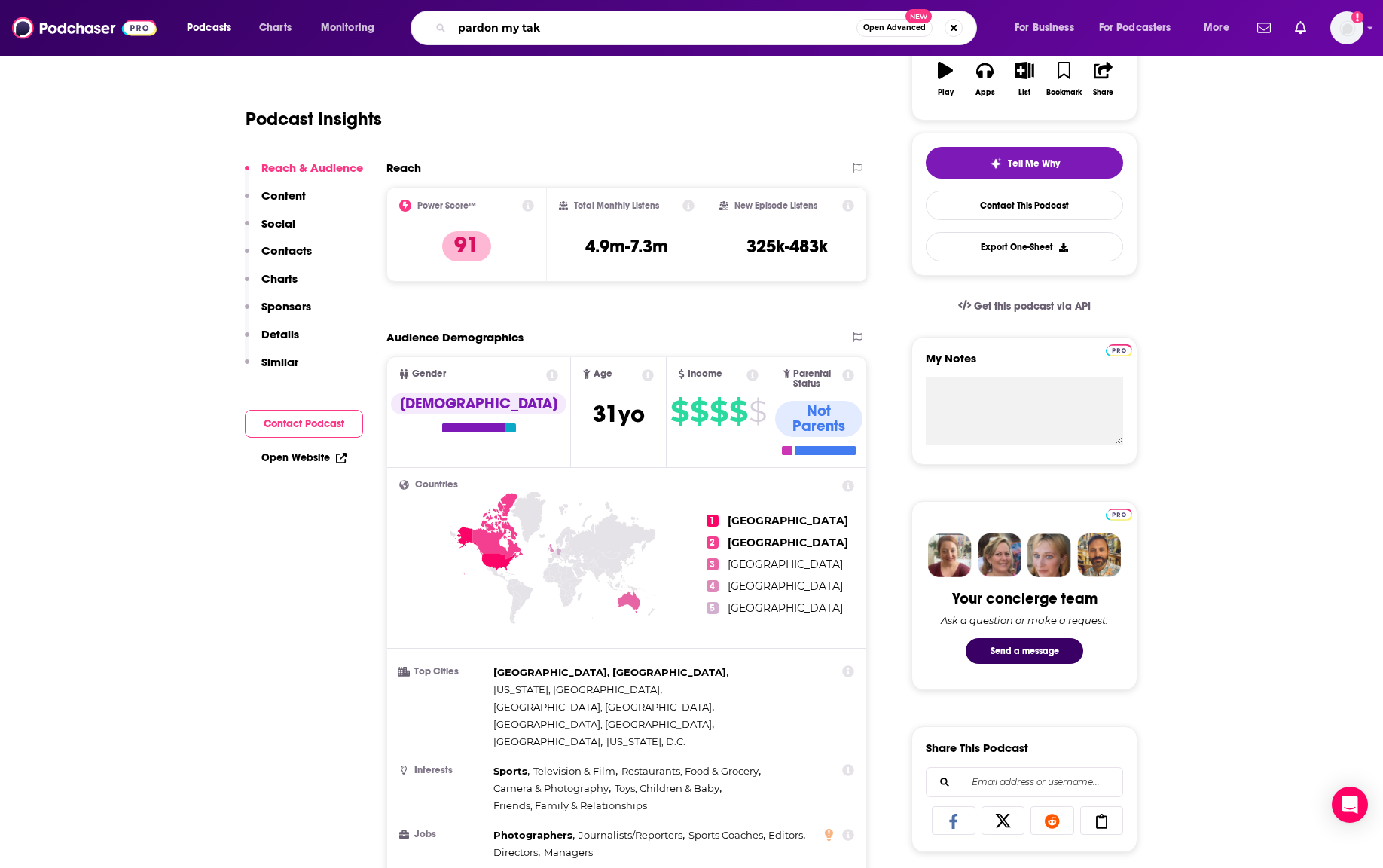
type input "pardon my take"
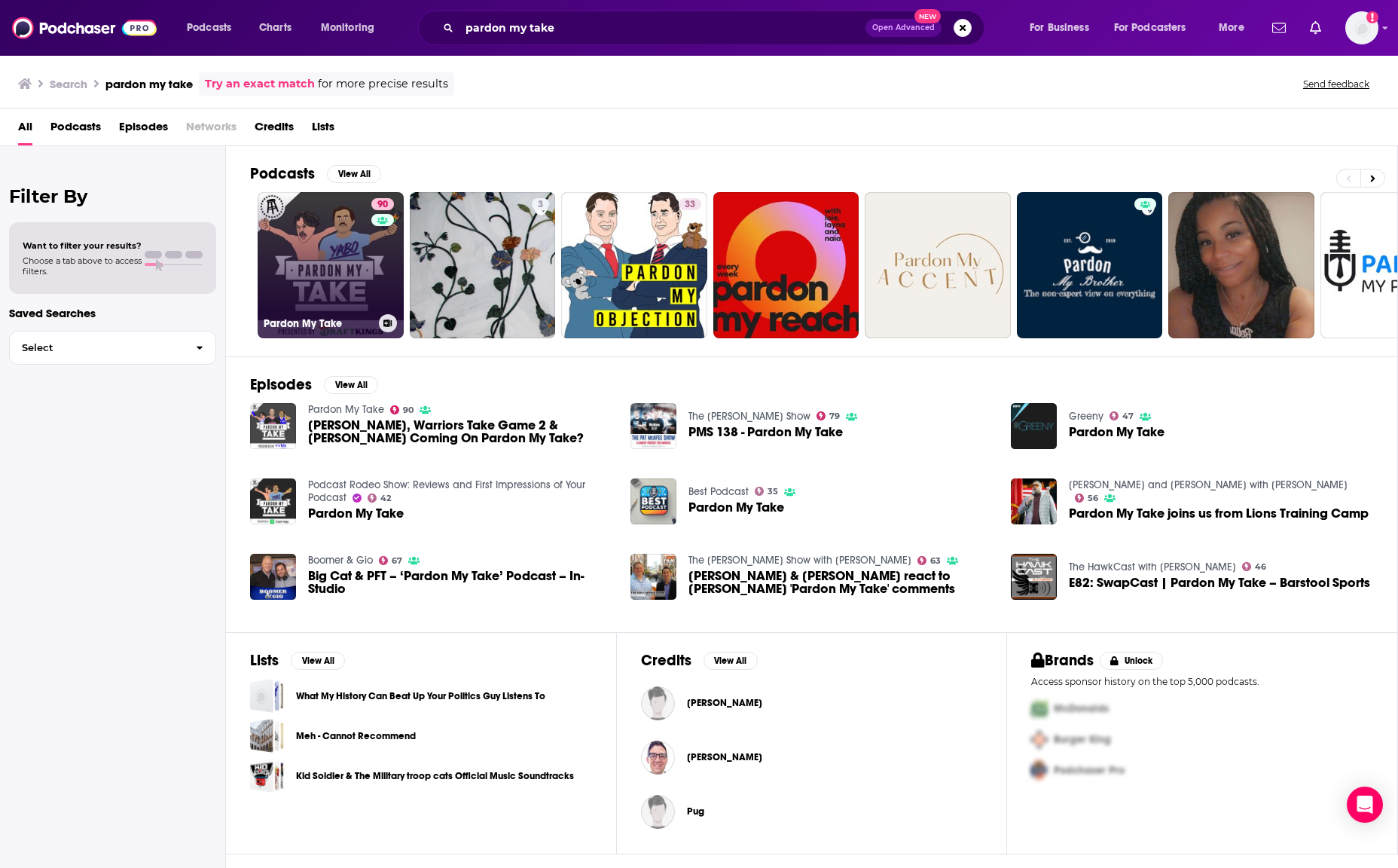
click at [369, 249] on link "90 Pardon My Take" at bounding box center [330, 265] width 146 height 146
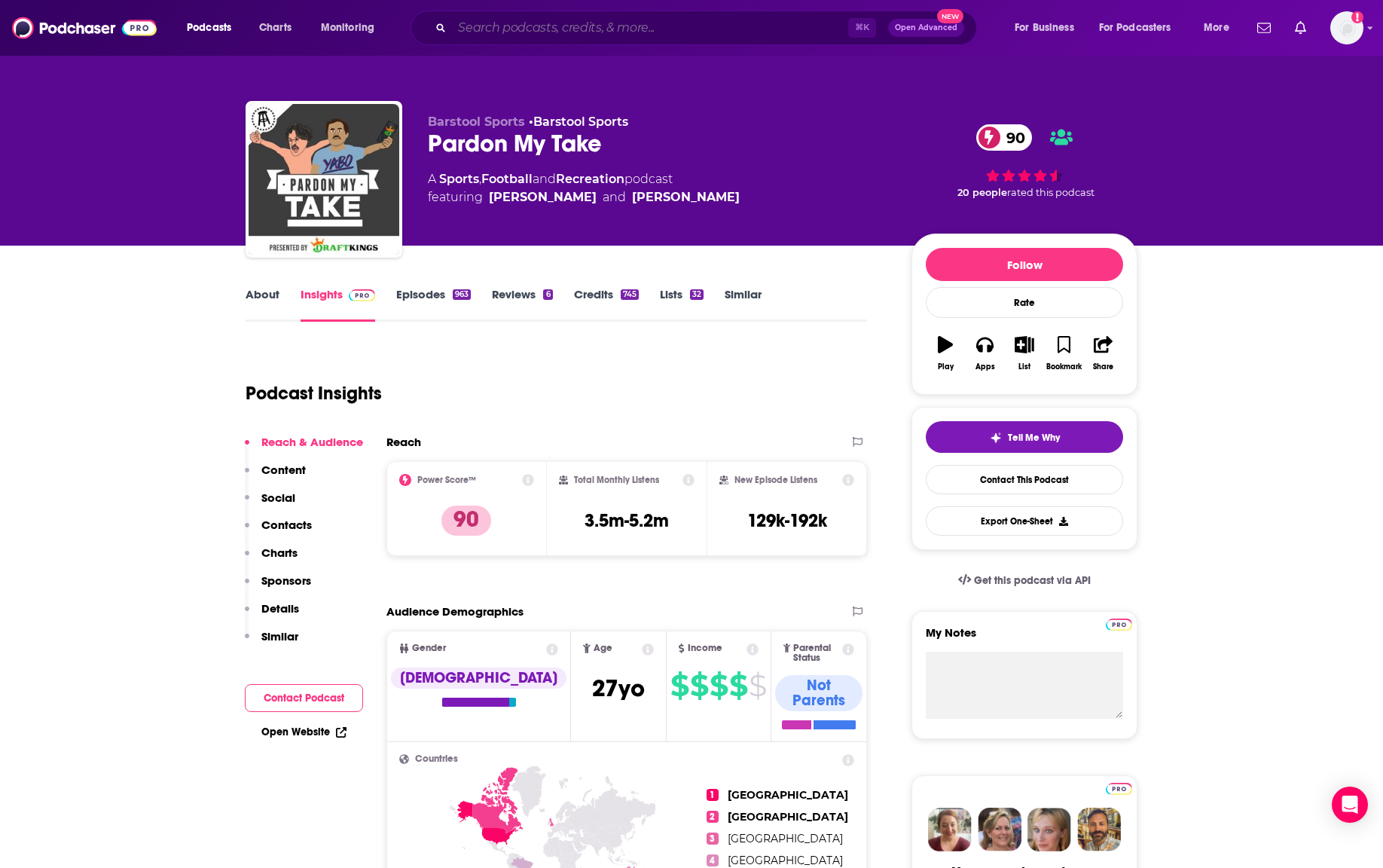
click at [537, 35] on input "Search podcasts, credits, & more..." at bounding box center [650, 28] width 397 height 24
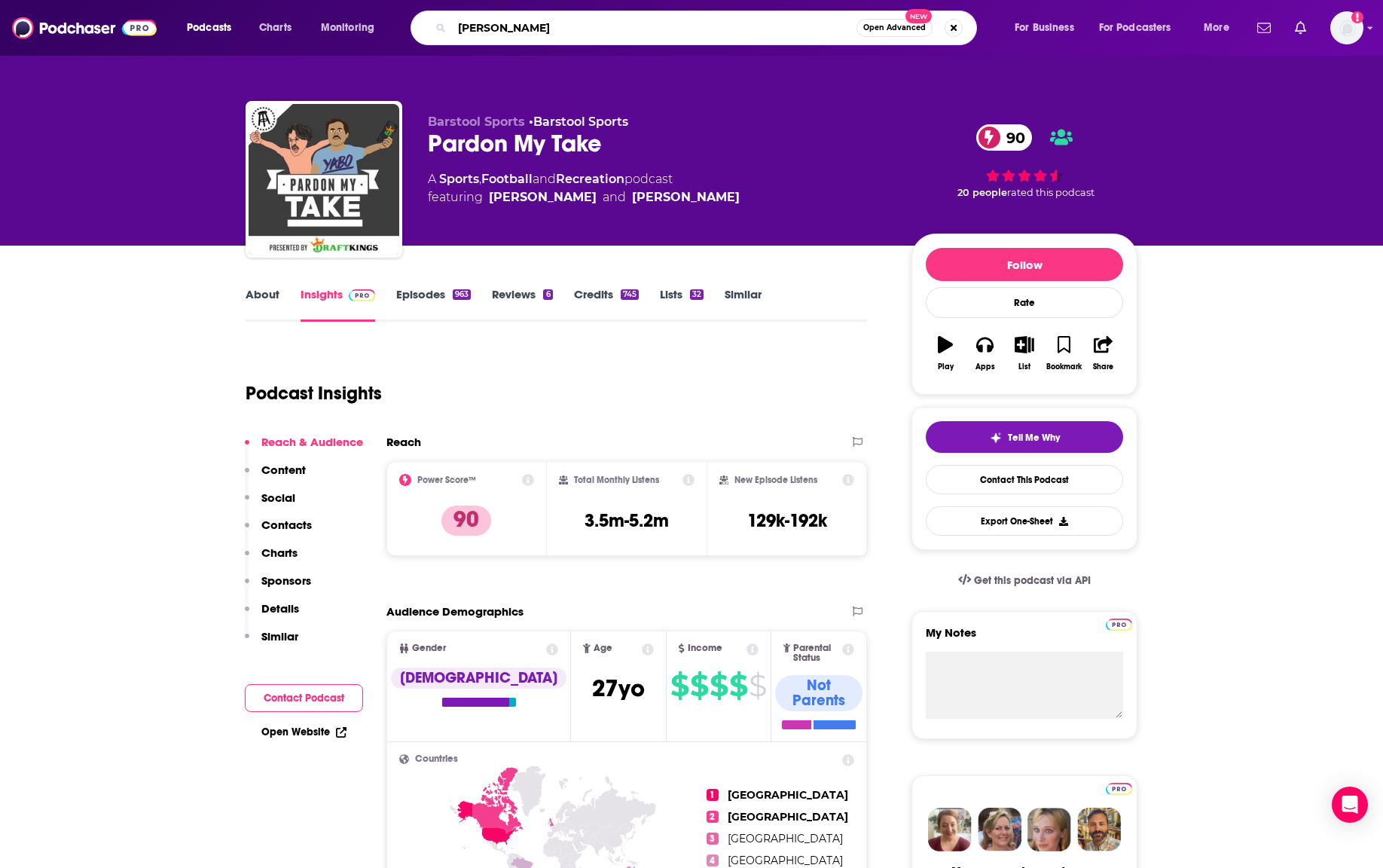
type input "[PERSON_NAME]"
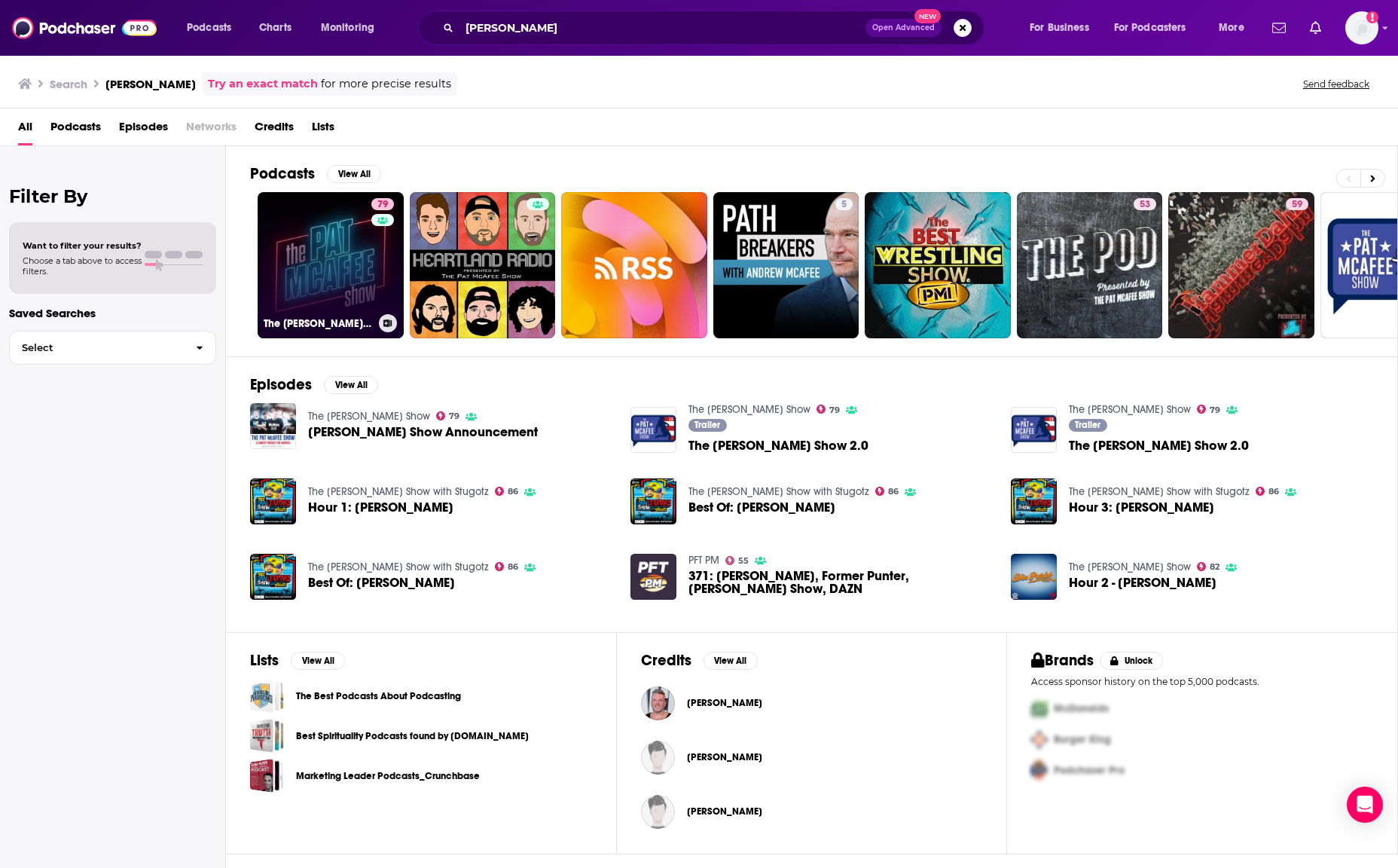
click at [336, 233] on link "79 The [PERSON_NAME] Show" at bounding box center [330, 265] width 146 height 146
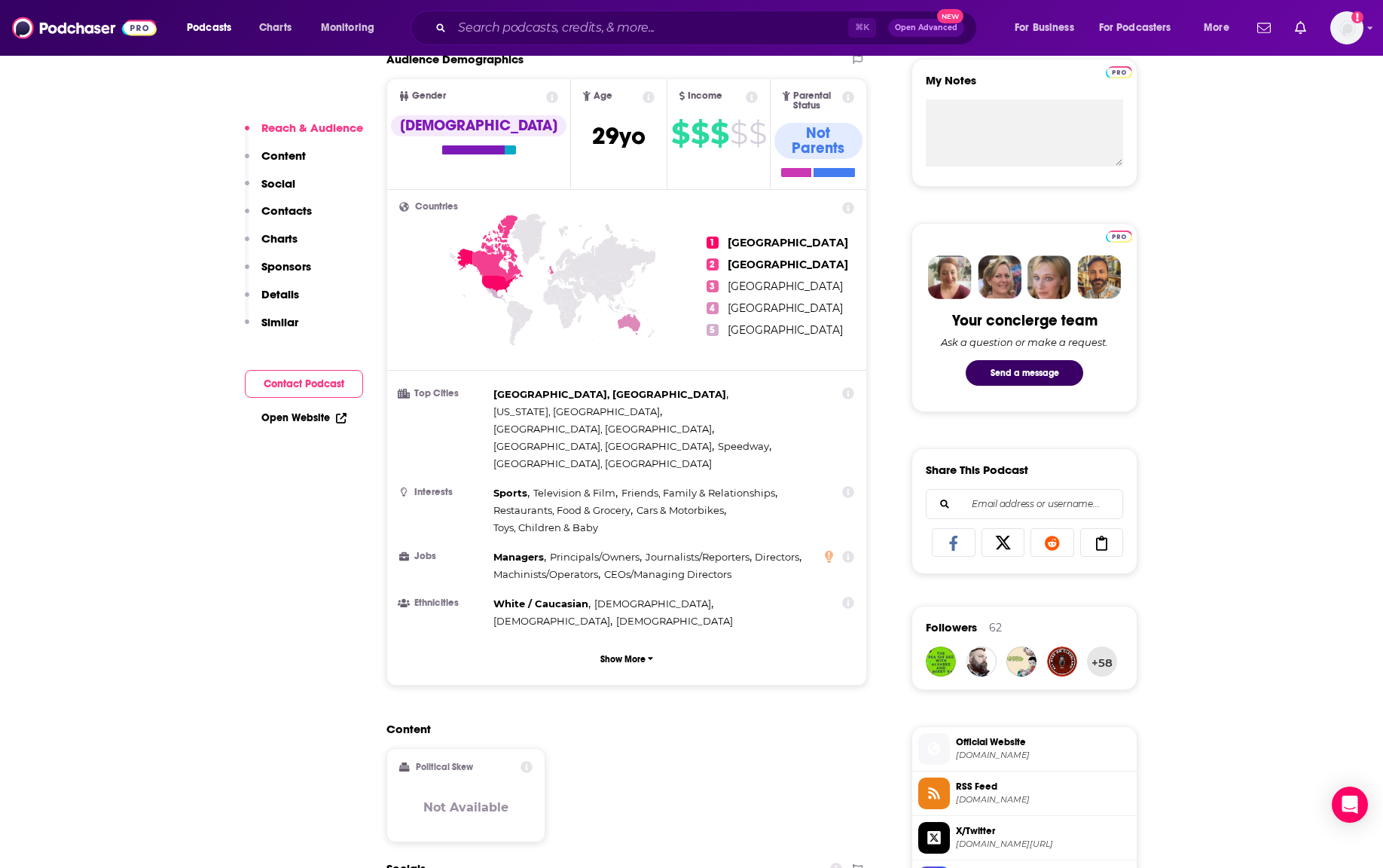
scroll to position [546, 0]
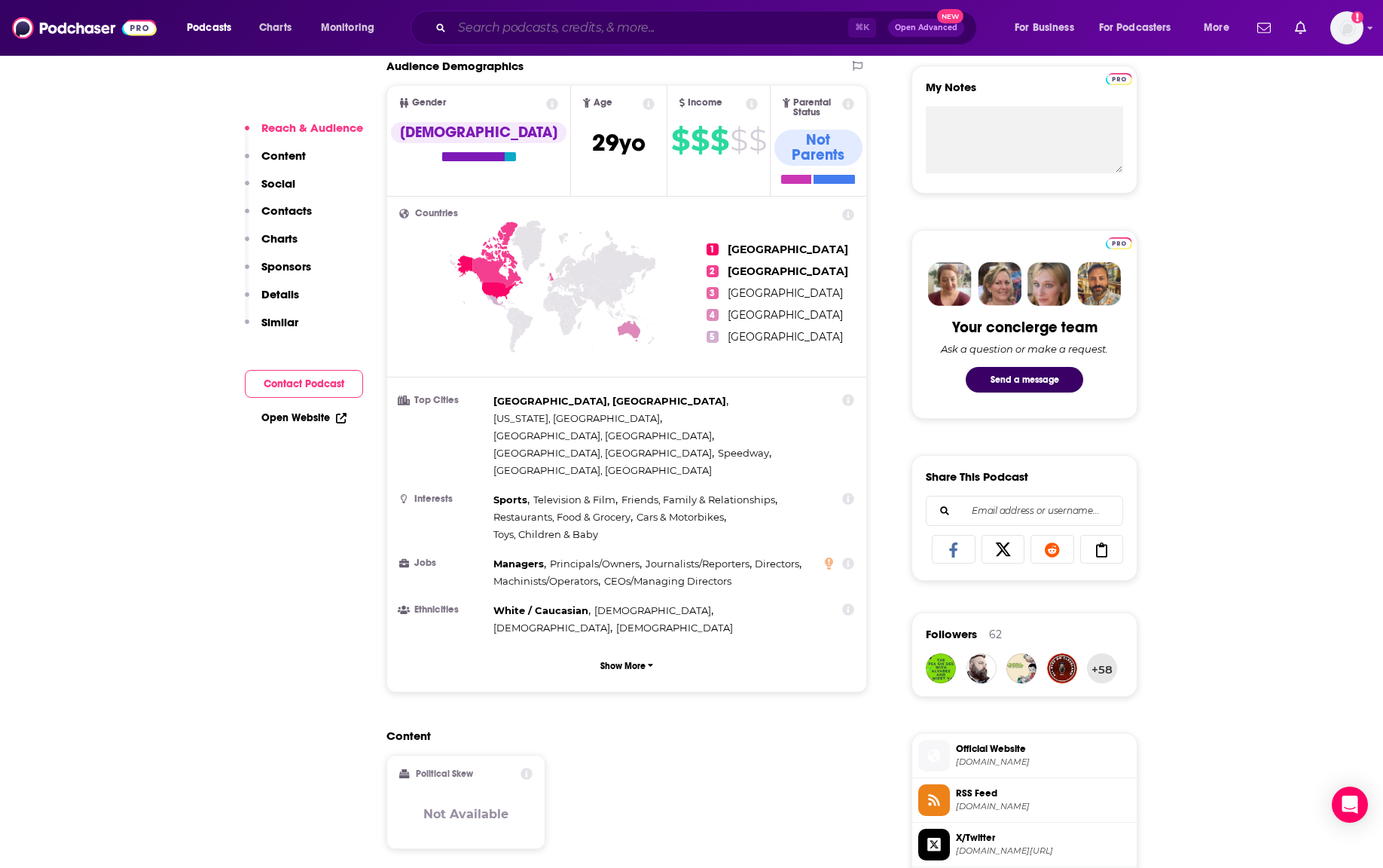
click at [612, 35] on input "Search podcasts, credits, & more..." at bounding box center [650, 28] width 397 height 24
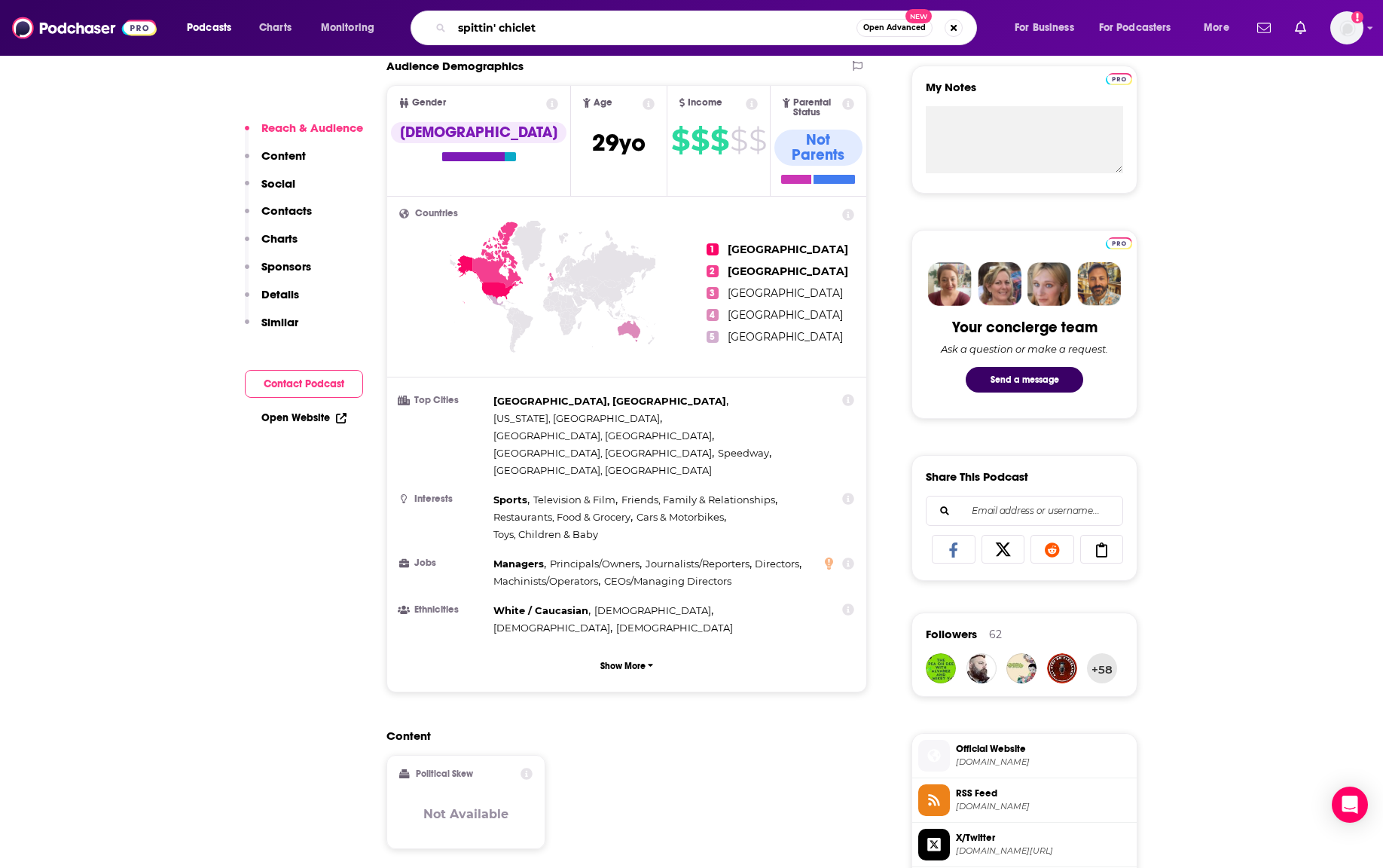
type input "spittin' chiclets"
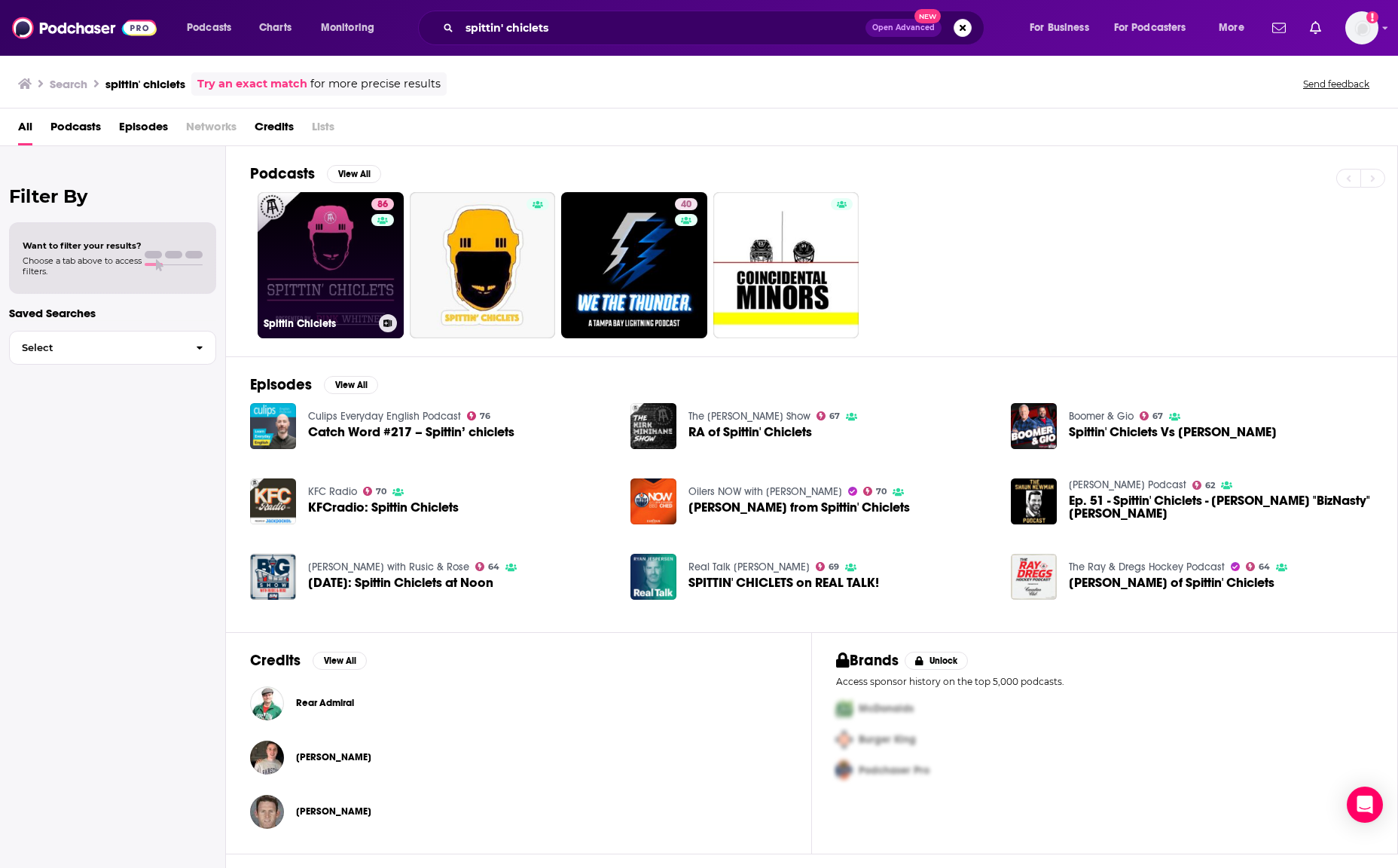
click at [311, 304] on link "86 Spittin Chiclets" at bounding box center [330, 265] width 146 height 146
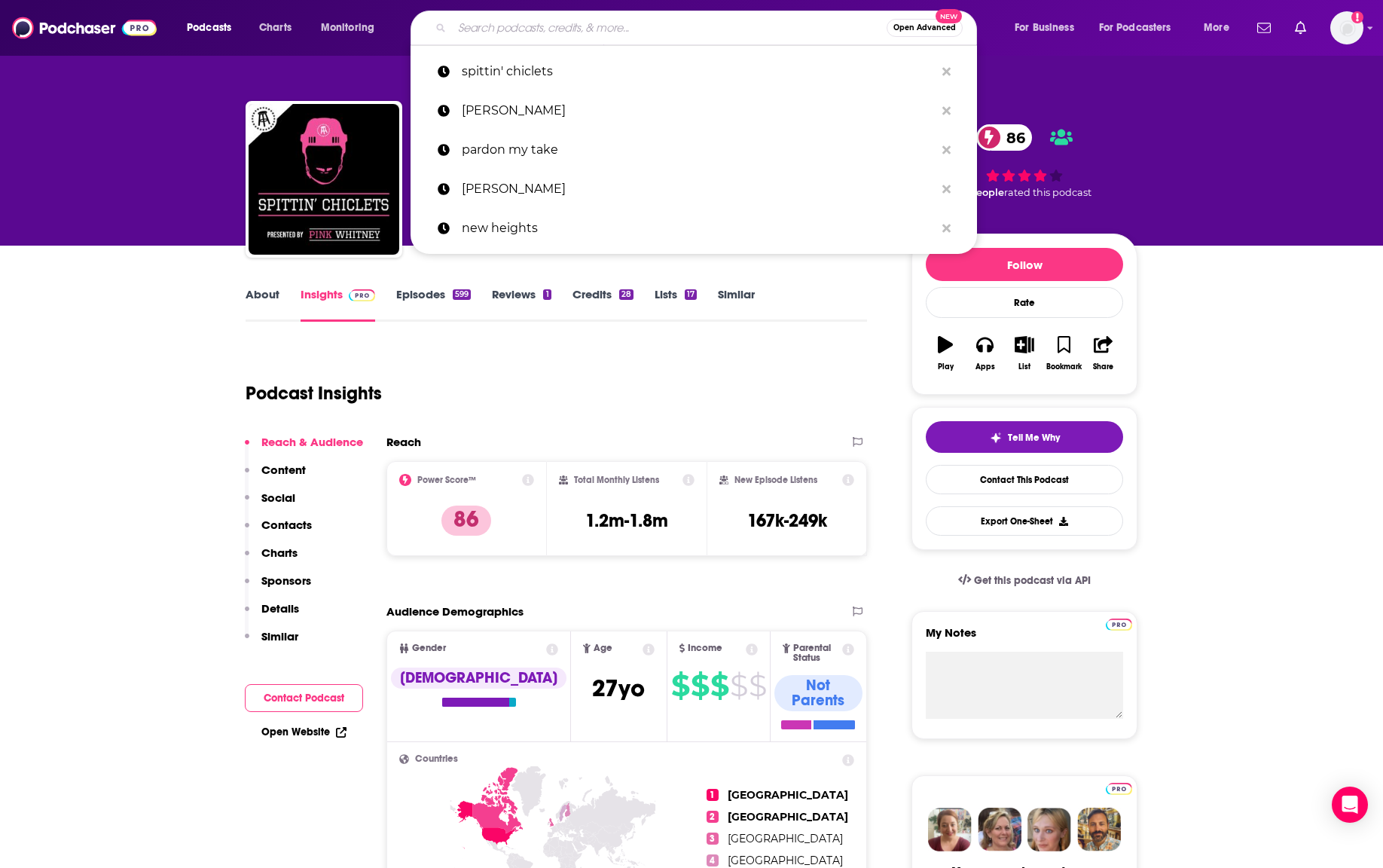
click at [637, 30] on input "Search podcasts, credits, & more..." at bounding box center [670, 28] width 435 height 24
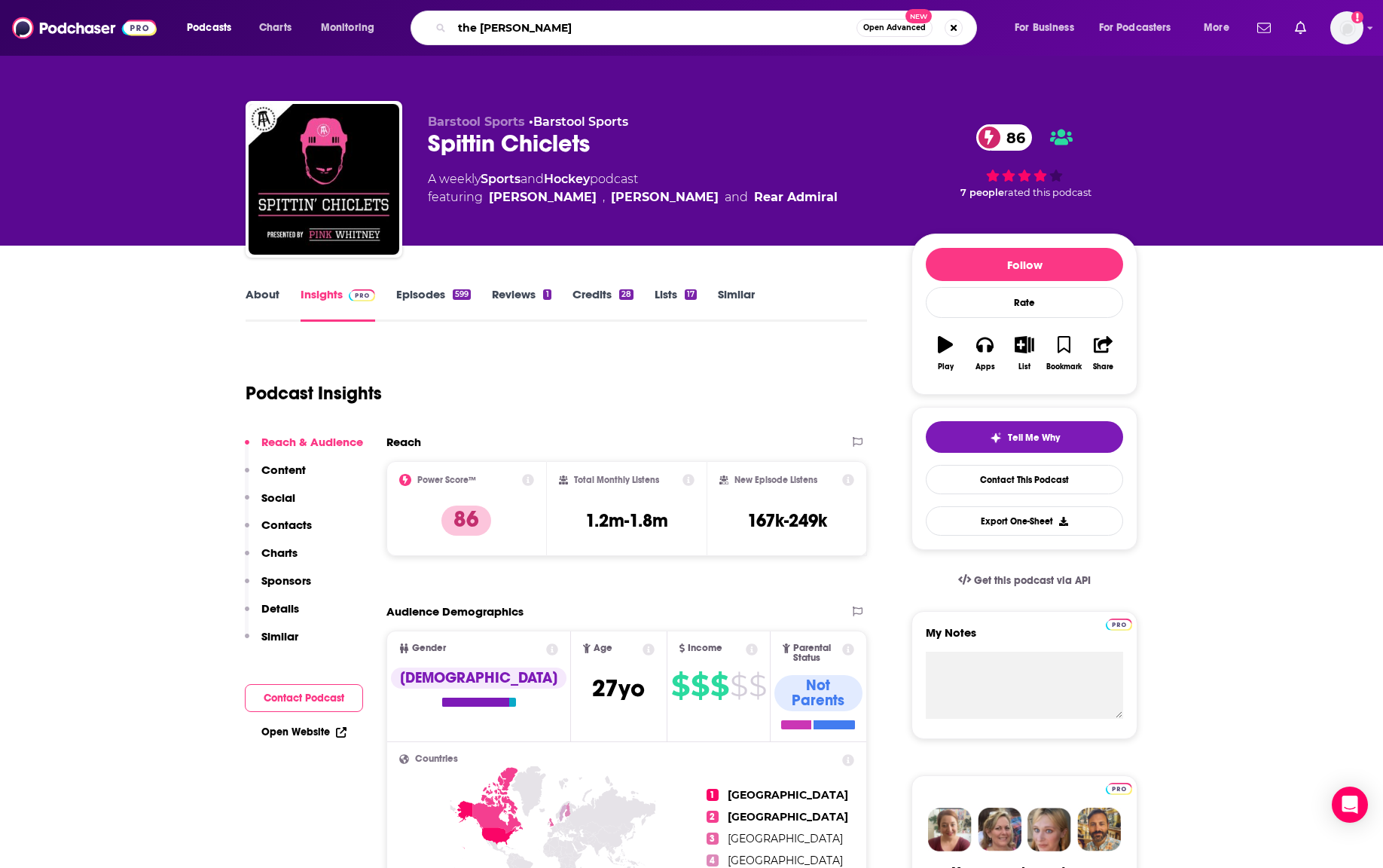
type input "the [PERSON_NAME]"
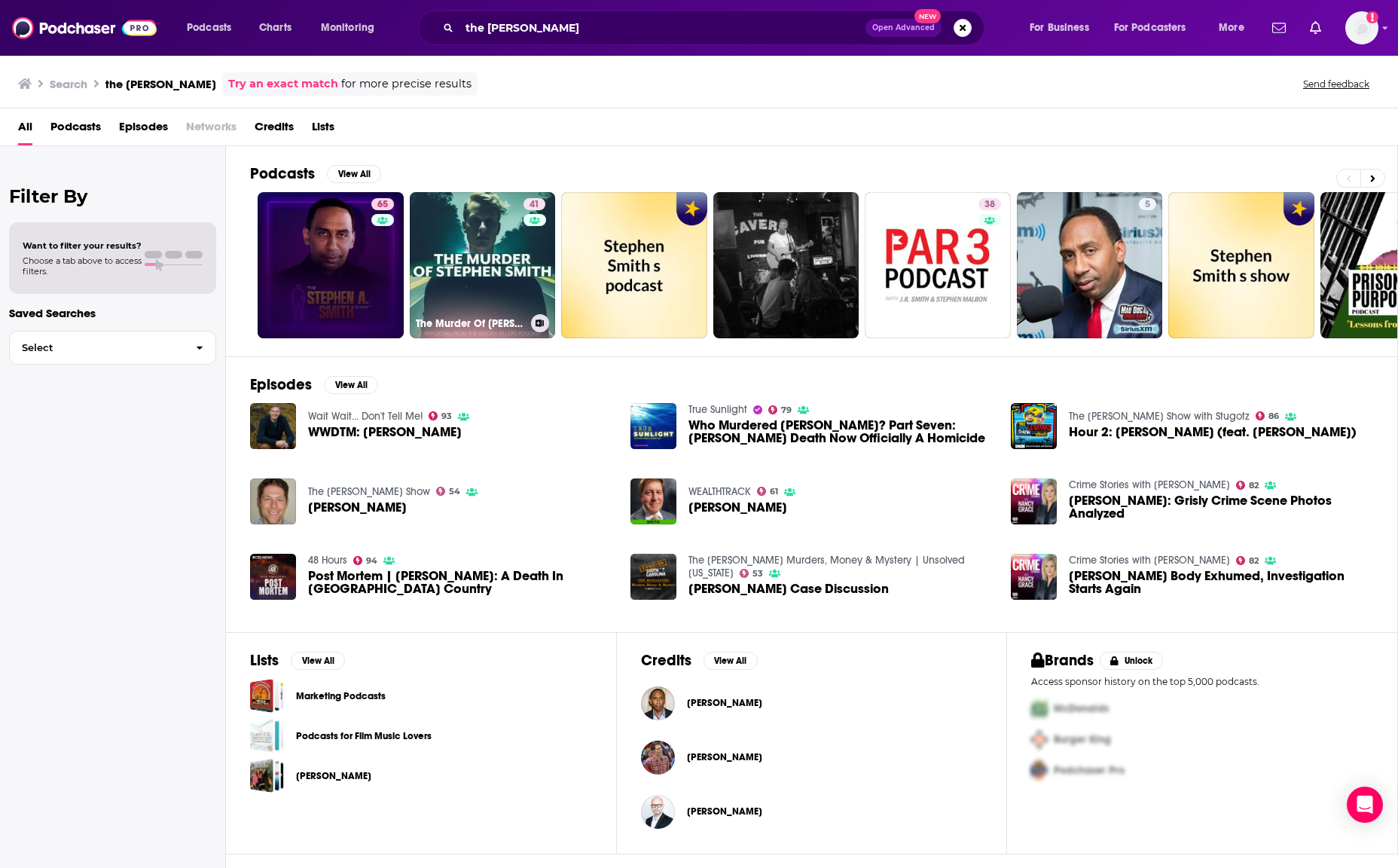
click at [346, 252] on link "65" at bounding box center [330, 265] width 146 height 146
